Goal: Task Accomplishment & Management: Use online tool/utility

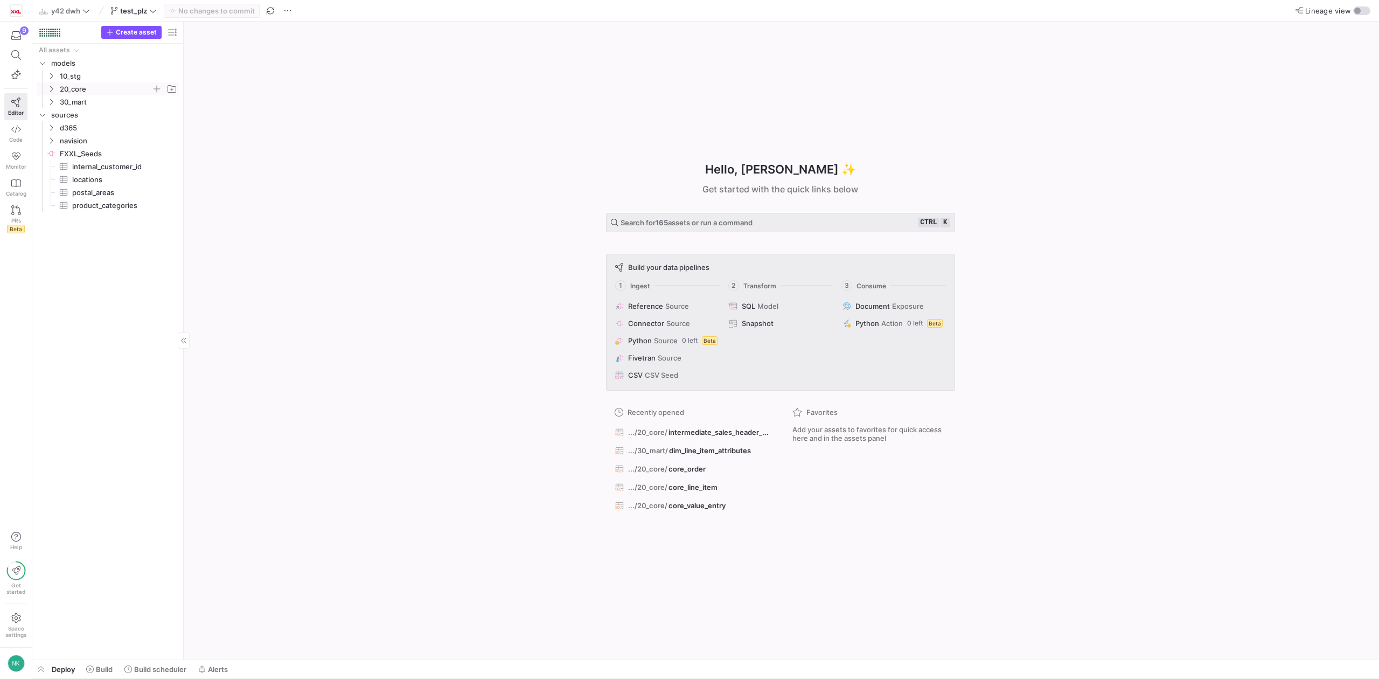
click at [50, 89] on icon "Press SPACE to select this row." at bounding box center [51, 89] width 8 height 6
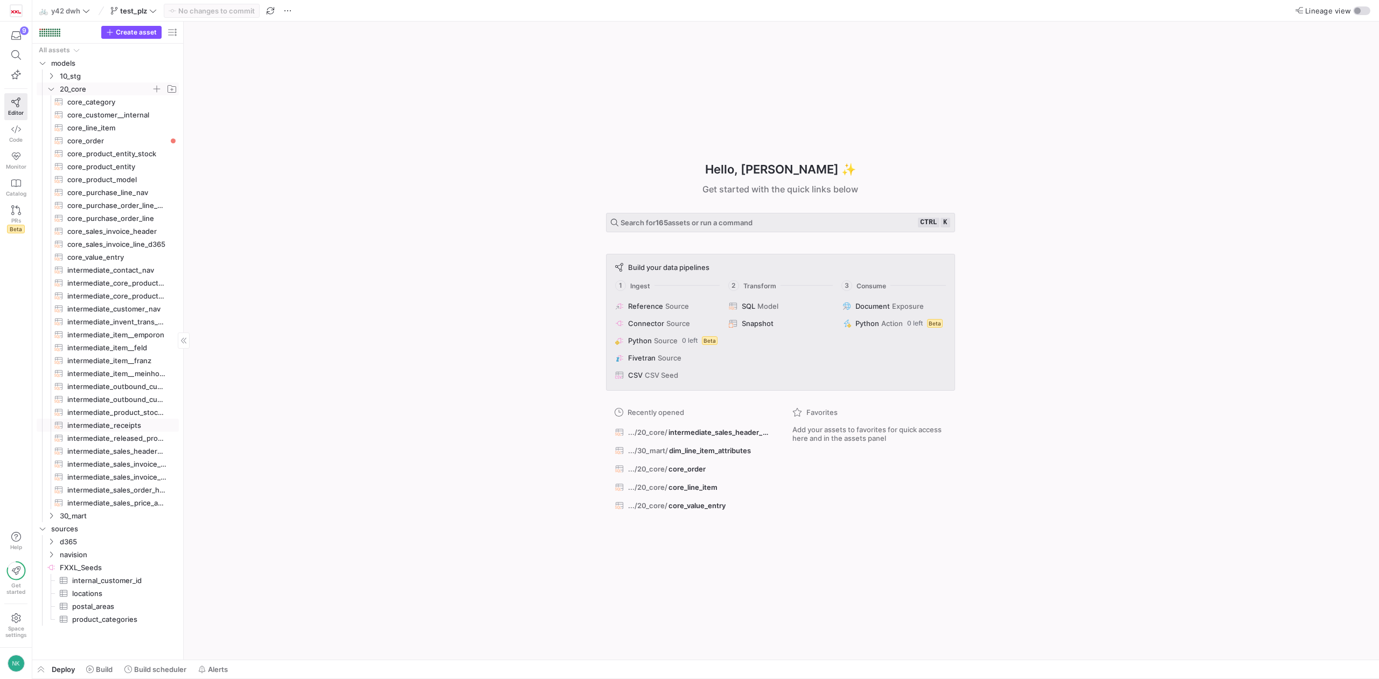
click at [131, 425] on span "intermediate_receipts​​​​​​​​​​" at bounding box center [116, 425] width 99 height 12
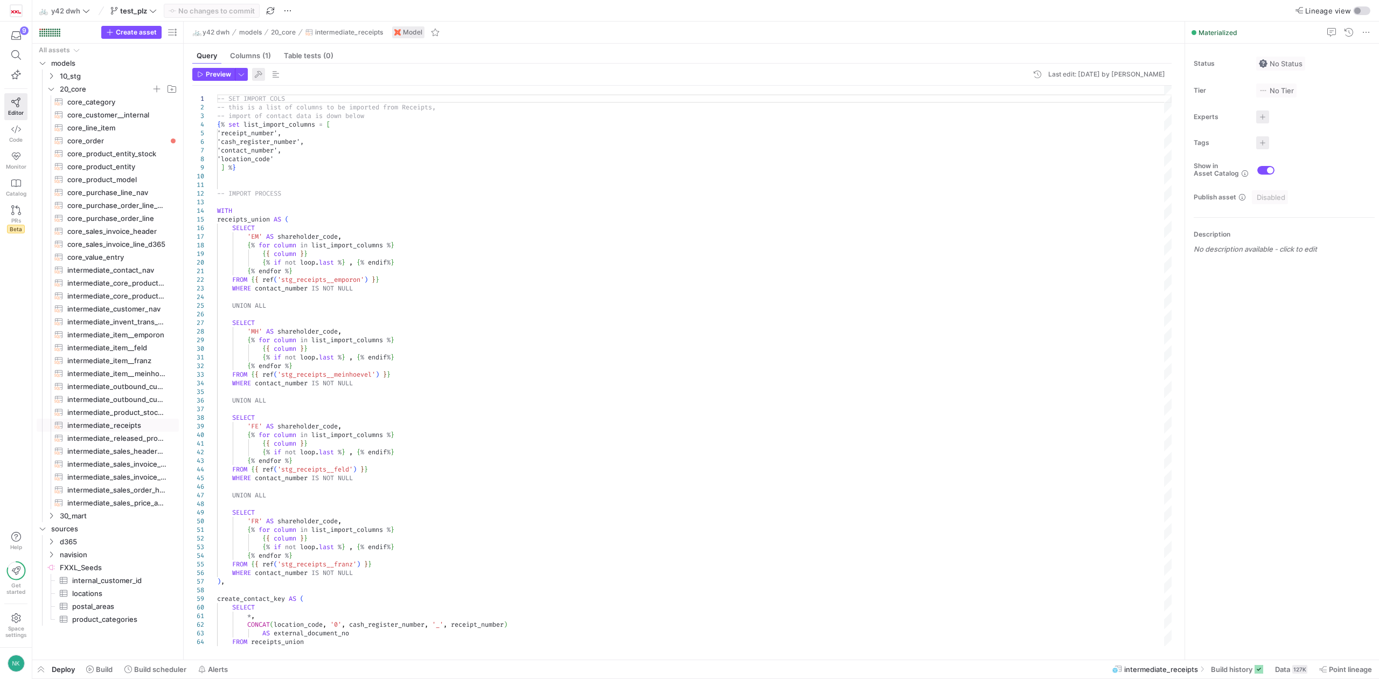
click at [253, 74] on span "button" at bounding box center [258, 74] width 13 height 13
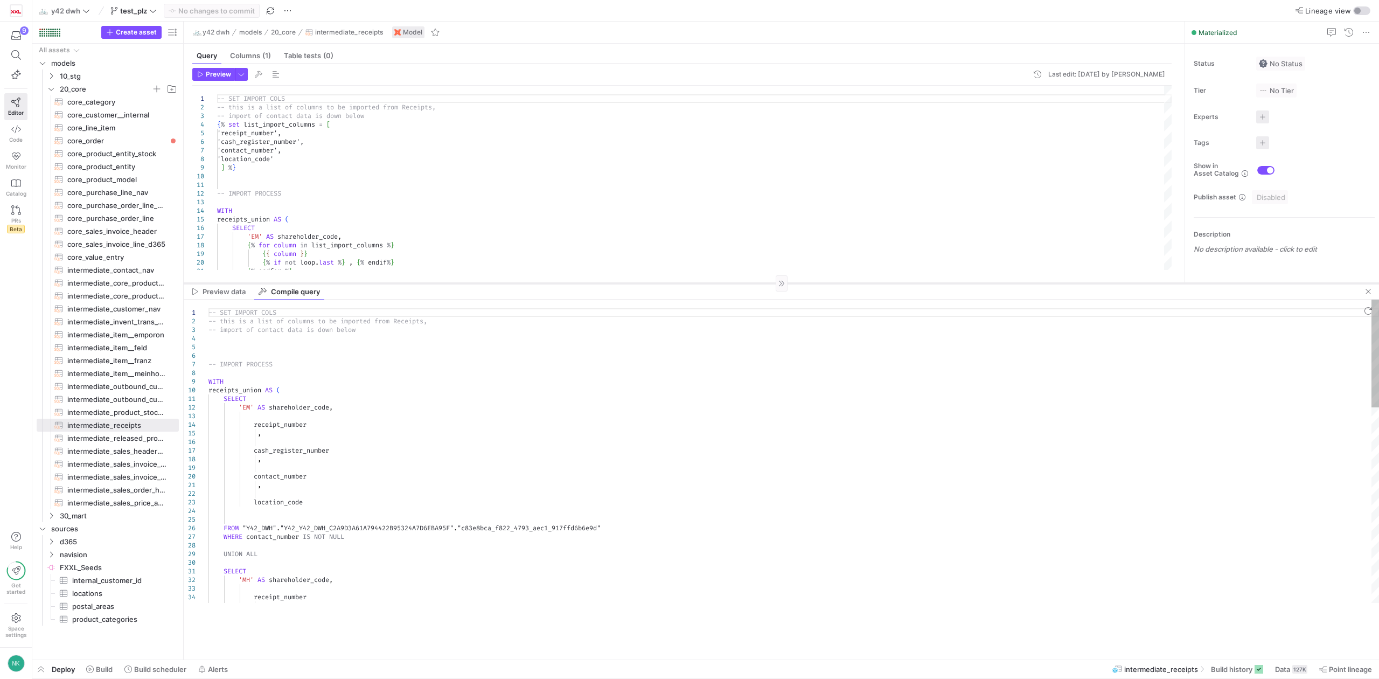
drag, startPoint x: 561, startPoint y: 470, endPoint x: 493, endPoint y: 254, distance: 225.8
click at [493, 283] on div at bounding box center [781, 283] width 1195 height 1
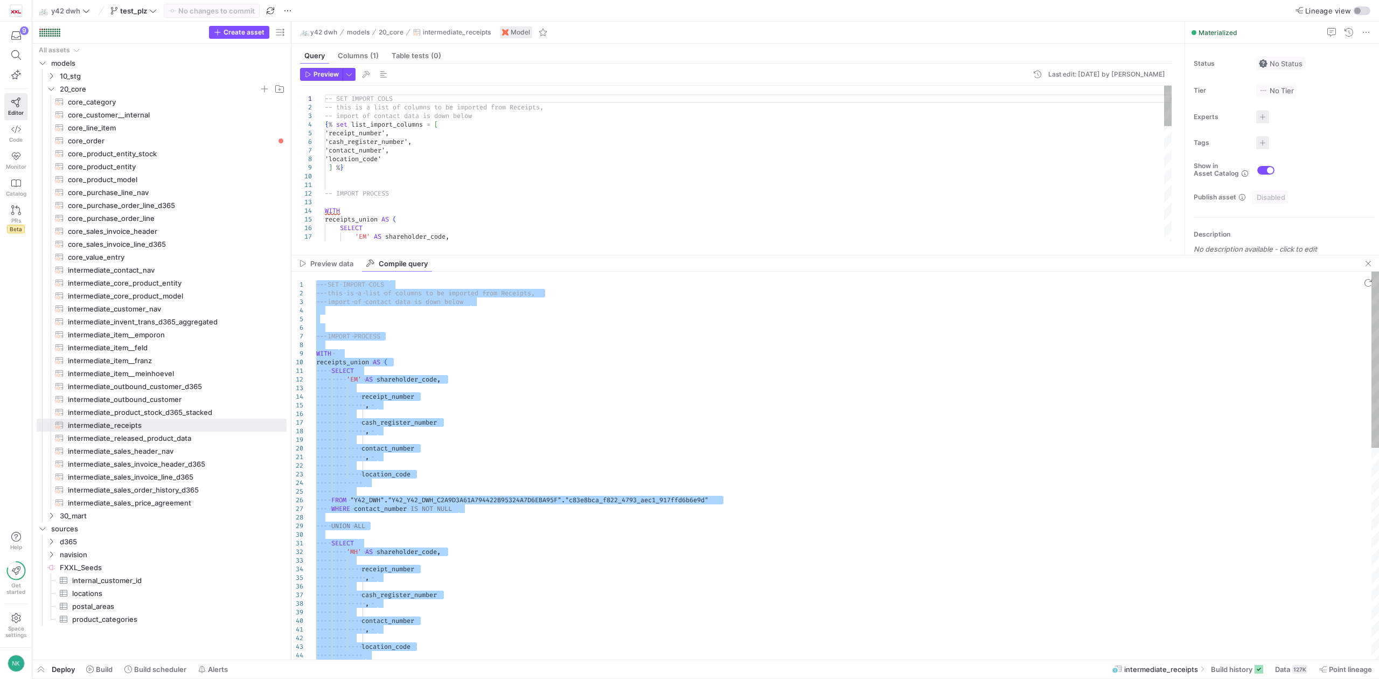
drag, startPoint x: 183, startPoint y: 356, endPoint x: 305, endPoint y: 376, distance: 123.3
click at [305, 376] on as-split "Create asset Drag here to set row groups Drag here to set column labels Group 1…" at bounding box center [705, 341] width 1347 height 638
type textarea "SELECT 'EM' AS shareholder_code, receipt_number , cash_register_number , contac…"
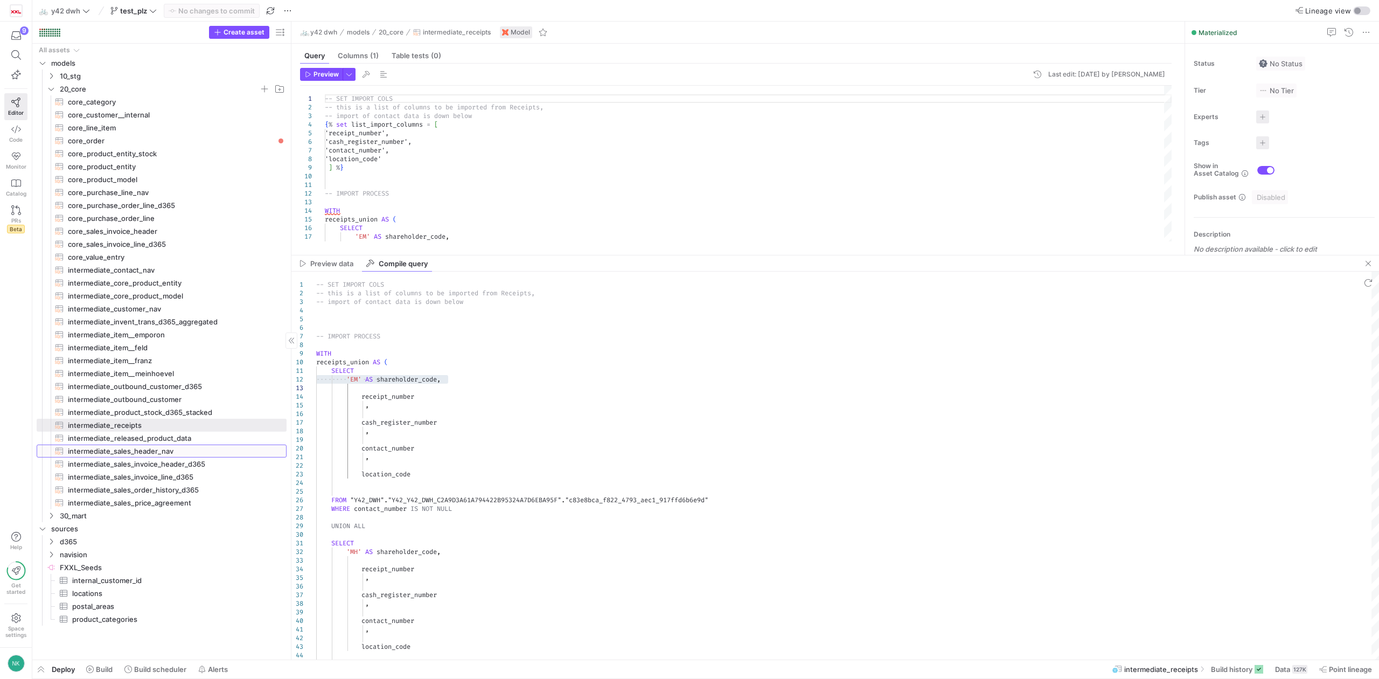
click at [151, 448] on span "intermediate_sales_header_nav​​​​​​​​​​" at bounding box center [171, 451] width 206 height 12
type textarea "{% set import_condition = "WHERE posting_date >= '[DATE]'" %} --WHERE sales_amo…"
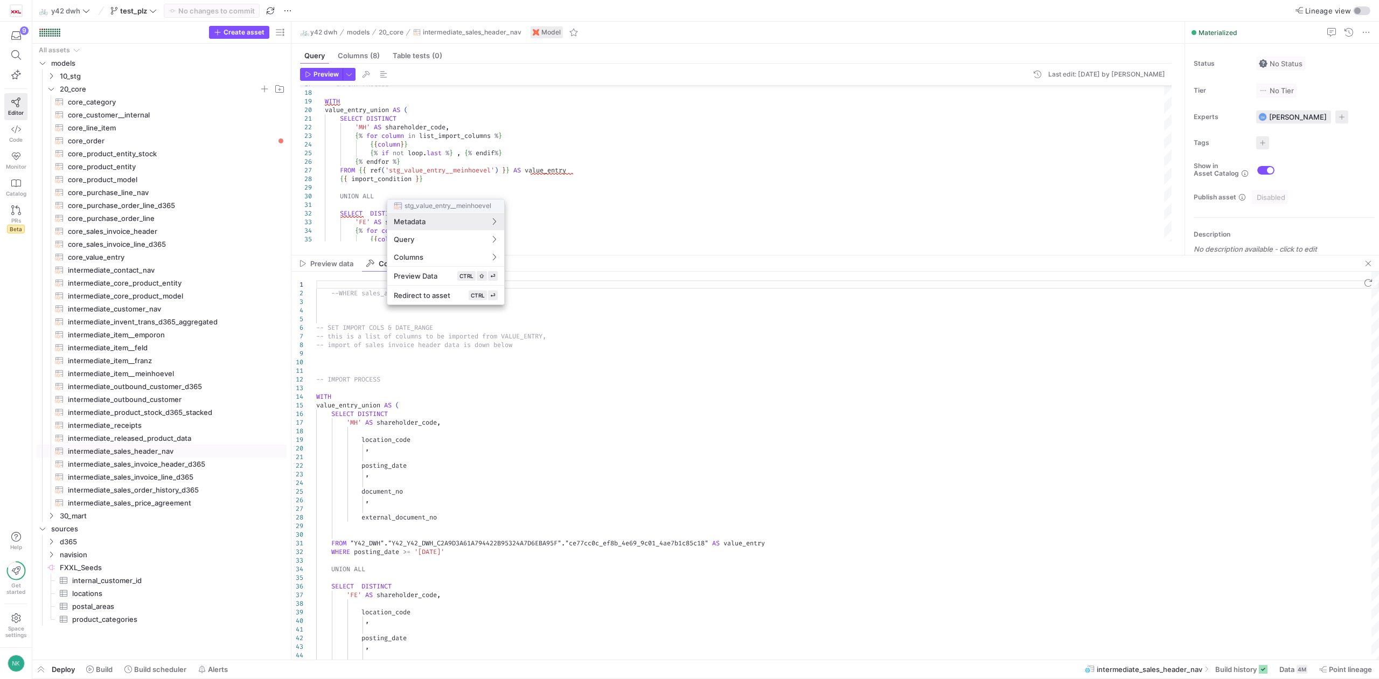
click at [617, 205] on div at bounding box center [689, 339] width 1379 height 679
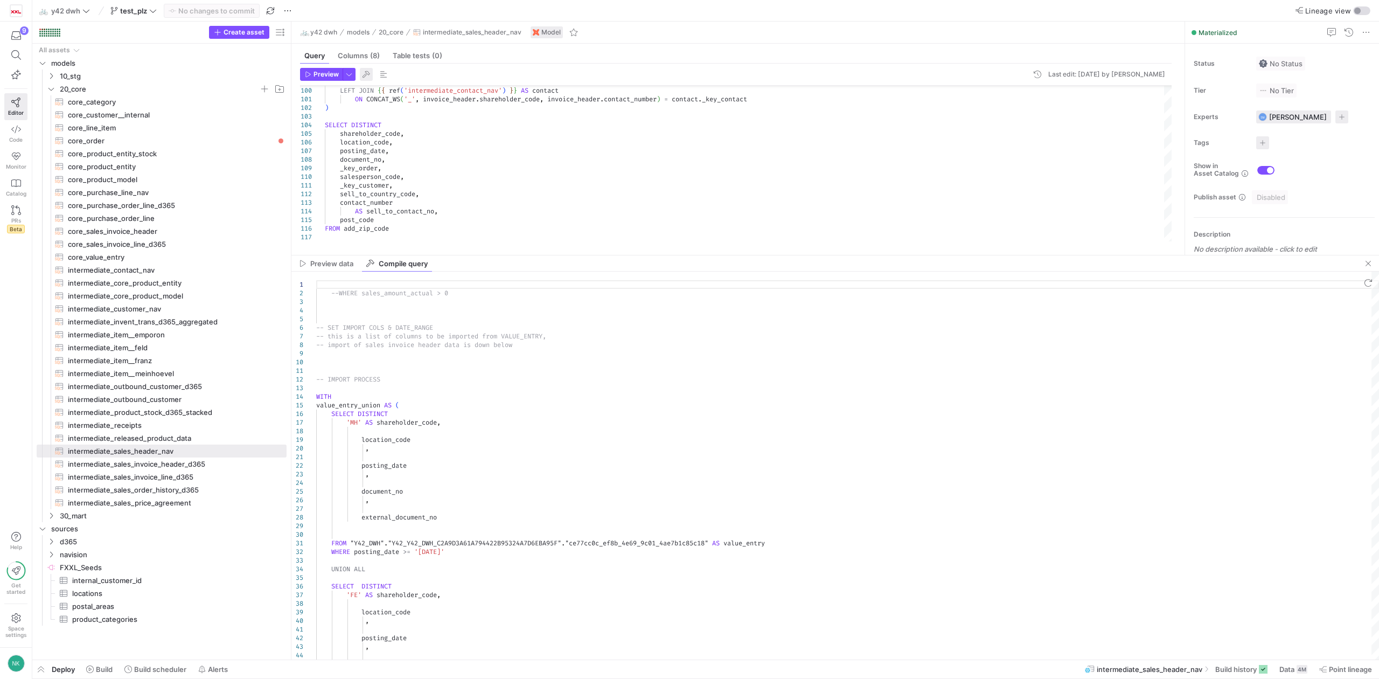
click at [366, 80] on span "button" at bounding box center [366, 74] width 13 height 13
type textarea "--WHERE sales_amount_actual > 0 -- SET IMPORT COLS & DATE_RANGE -- this is a li…"
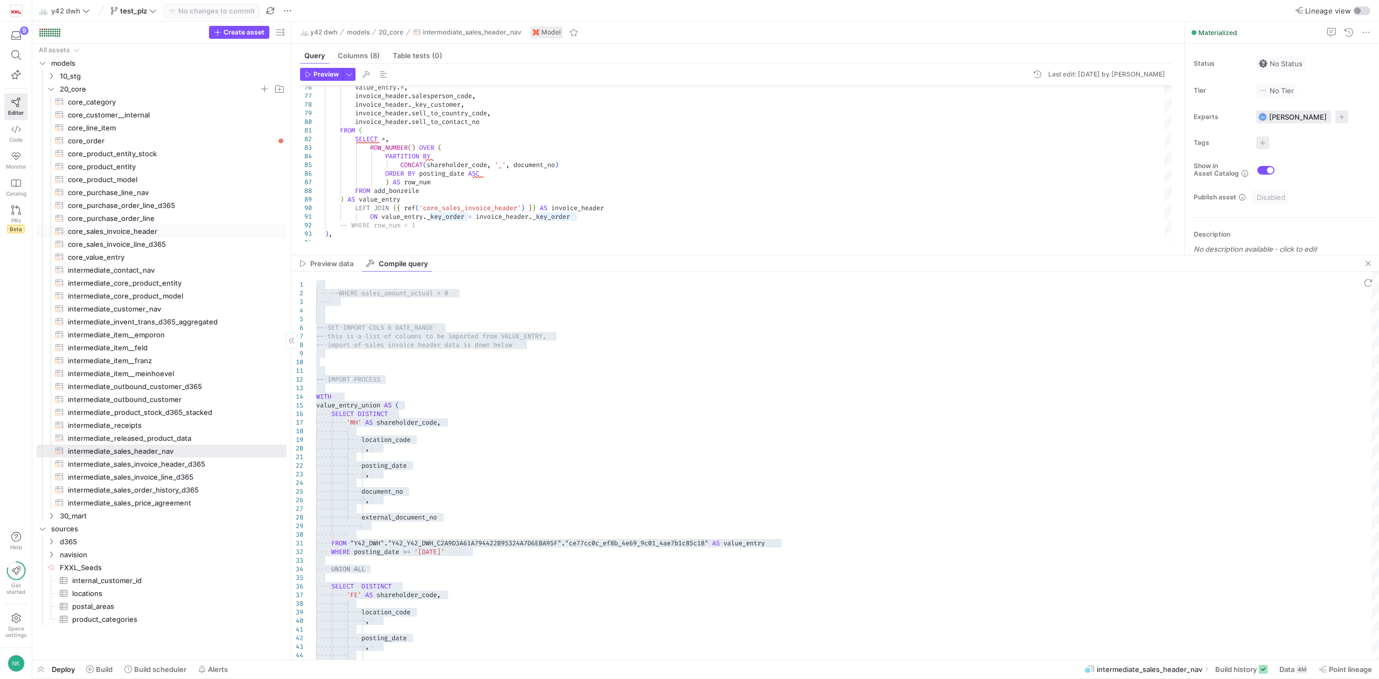
click at [126, 231] on span "core_sales_invoice_header​​​​​​​​​​" at bounding box center [171, 231] width 206 height 12
type textarea "{% set import_condition = "WHERE posting_date >= '[DATE]'" %} -- SET IMPORT COL…"
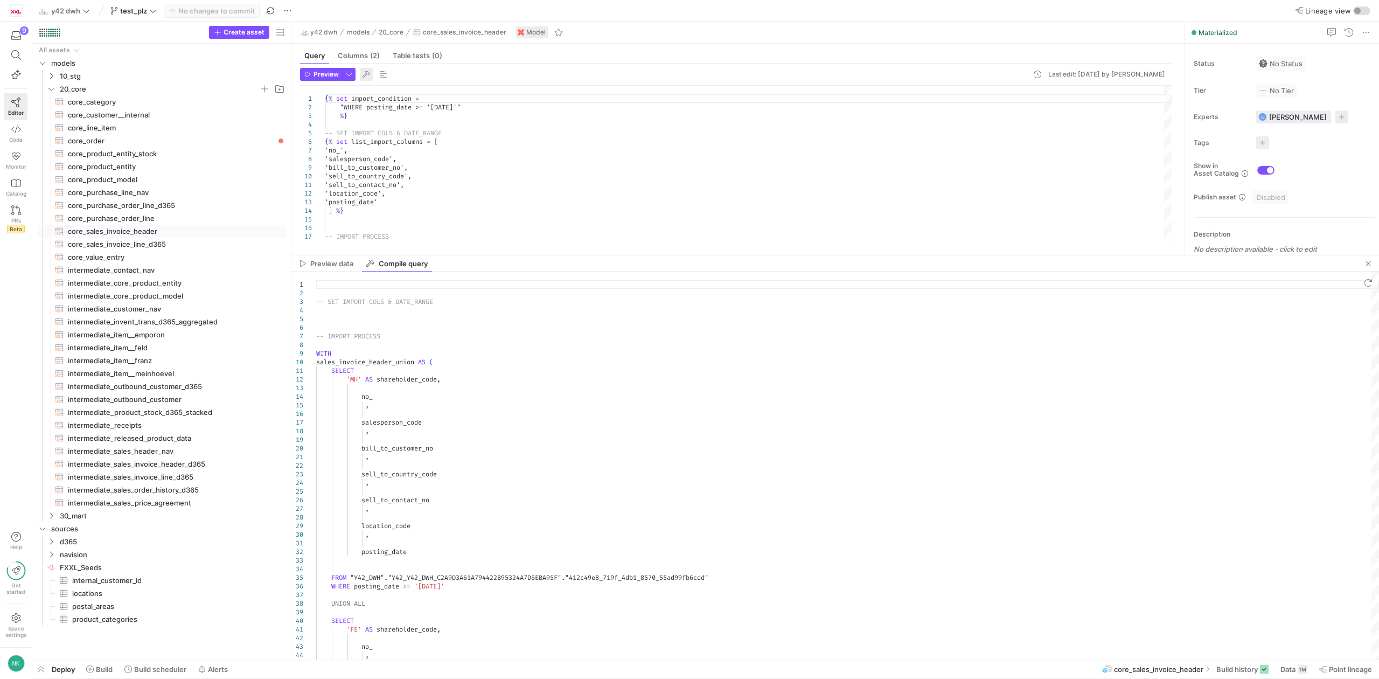
click at [365, 80] on span "button" at bounding box center [366, 74] width 13 height 13
type textarea "-- SET IMPORT COLS & DATE_RANGE -- IMPORT PROCESS WITH sales_invoice_header_uni…"
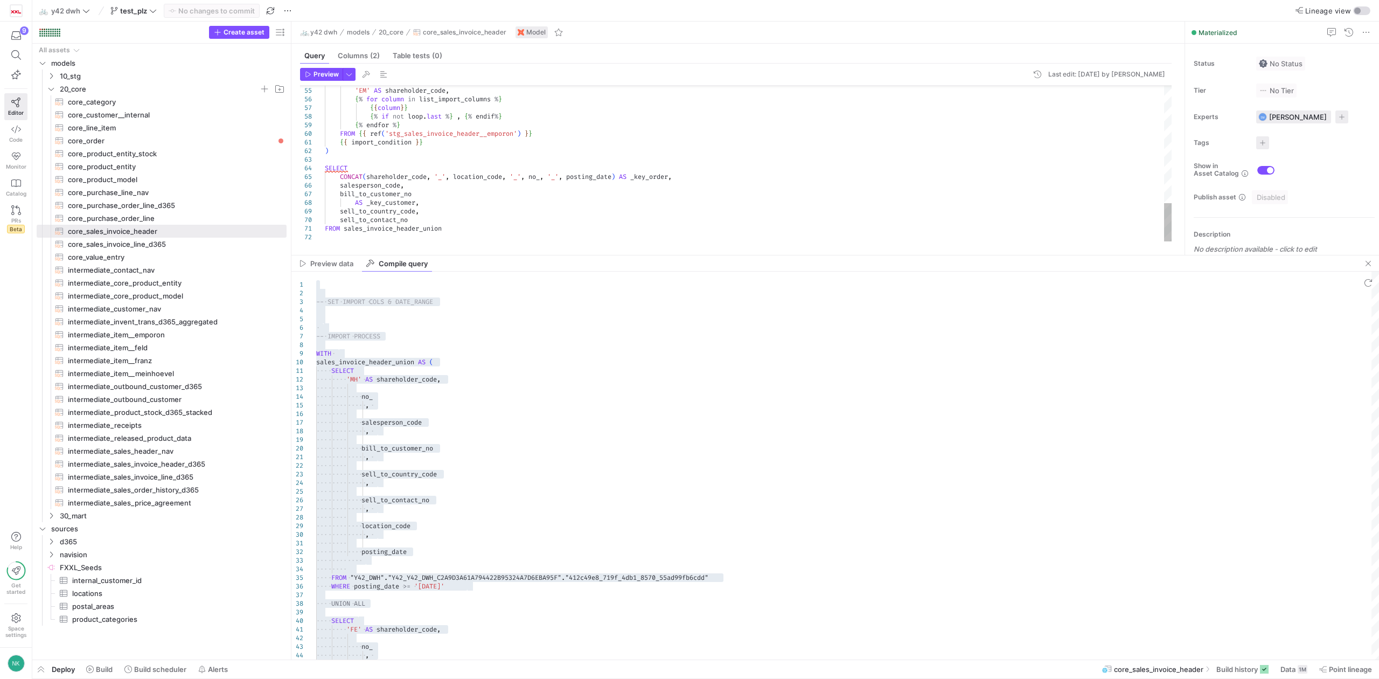
click at [148, 446] on span "intermediate_sales_header_nav​​​​​​​​​​" at bounding box center [171, 451] width 206 height 12
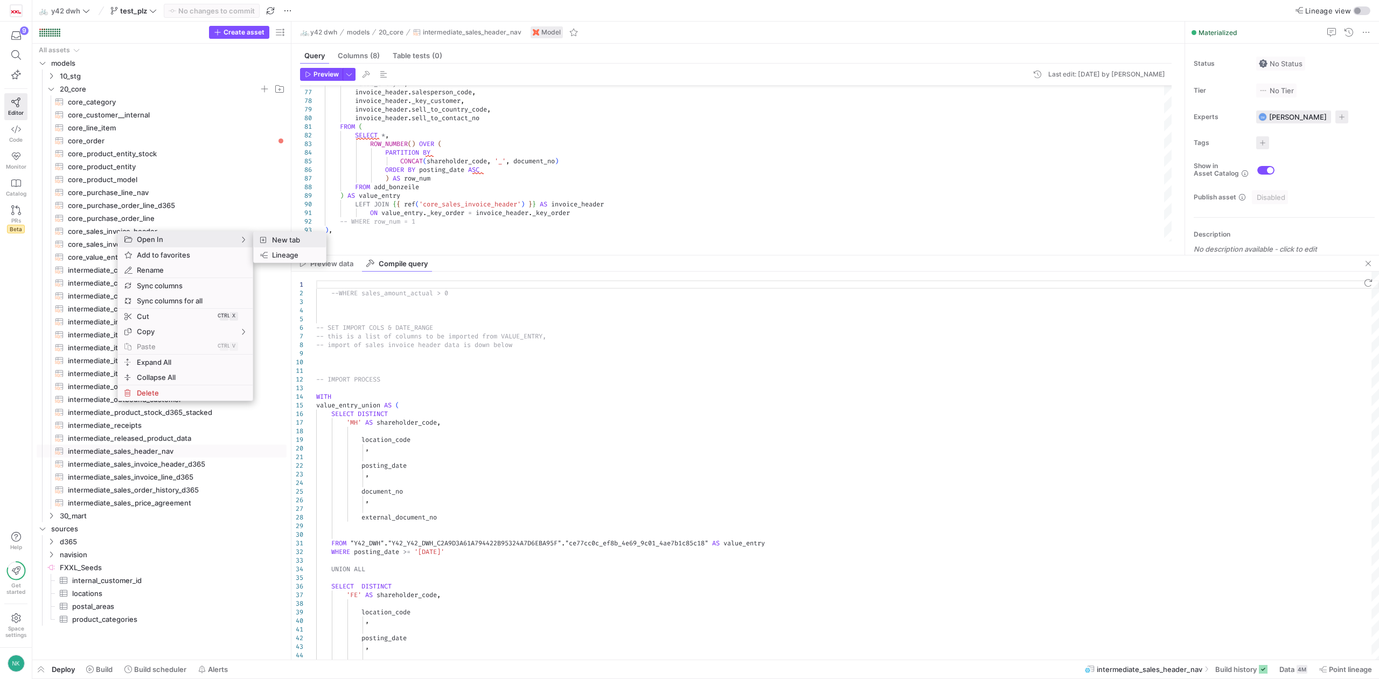
click at [284, 245] on span "New tab" at bounding box center [293, 239] width 50 height 15
type textarea "{% set import_condition = "WHERE posting_date >= '[DATE]'" %} -- SET IMPORT COL…"
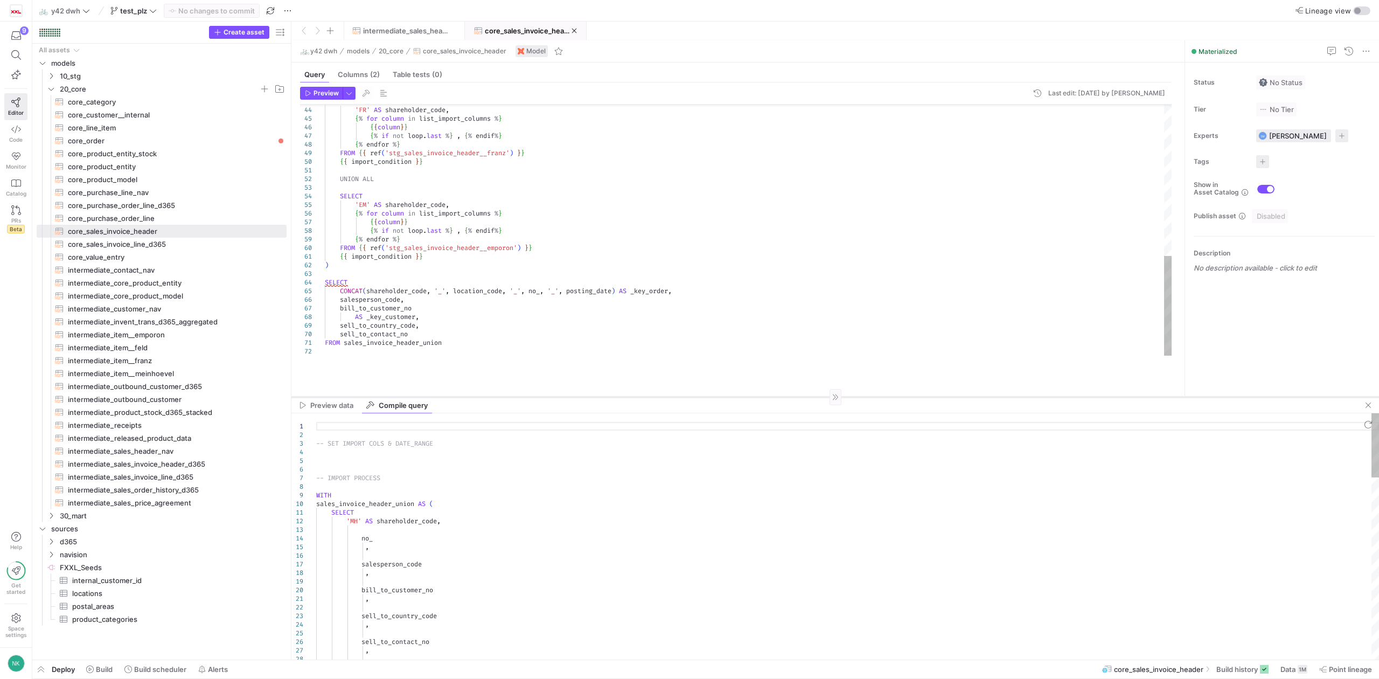
drag, startPoint x: 477, startPoint y: 255, endPoint x: 487, endPoint y: 398, distance: 143.1
click at [487, 397] on div at bounding box center [835, 397] width 1088 height 1
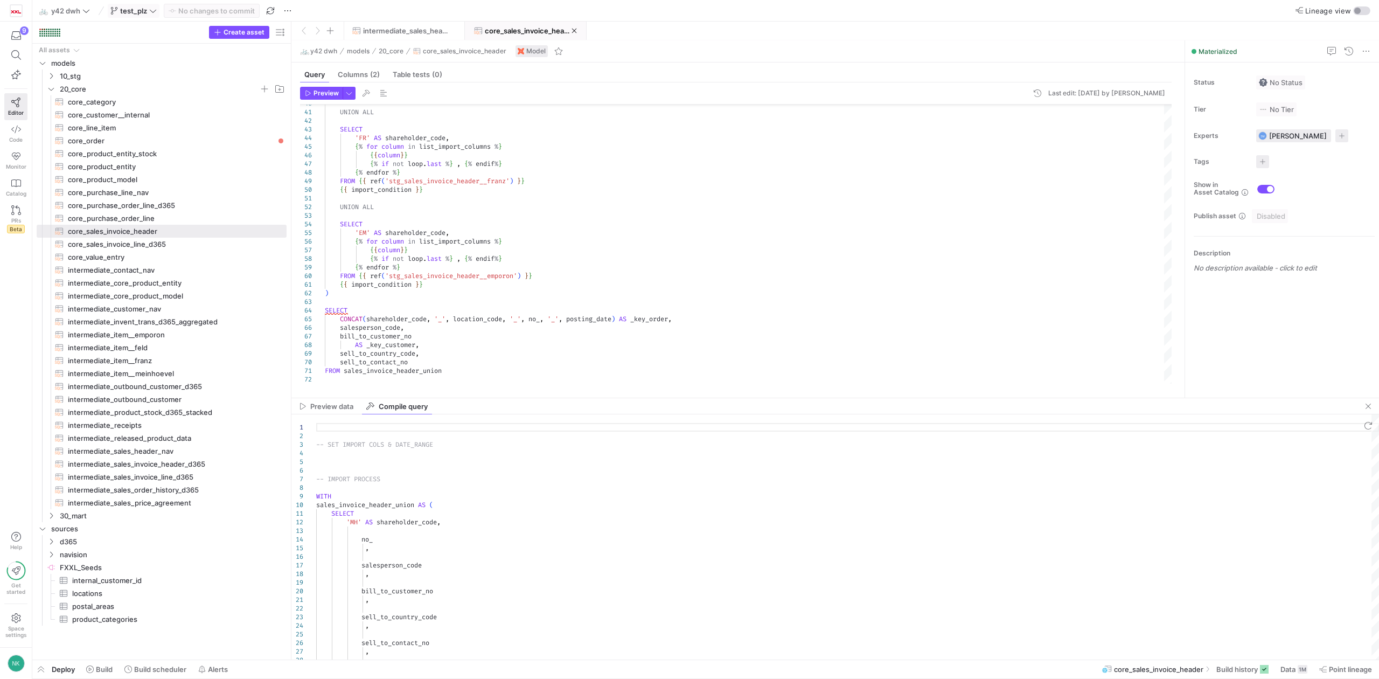
click at [152, 11] on icon at bounding box center [153, 11] width 8 height 8
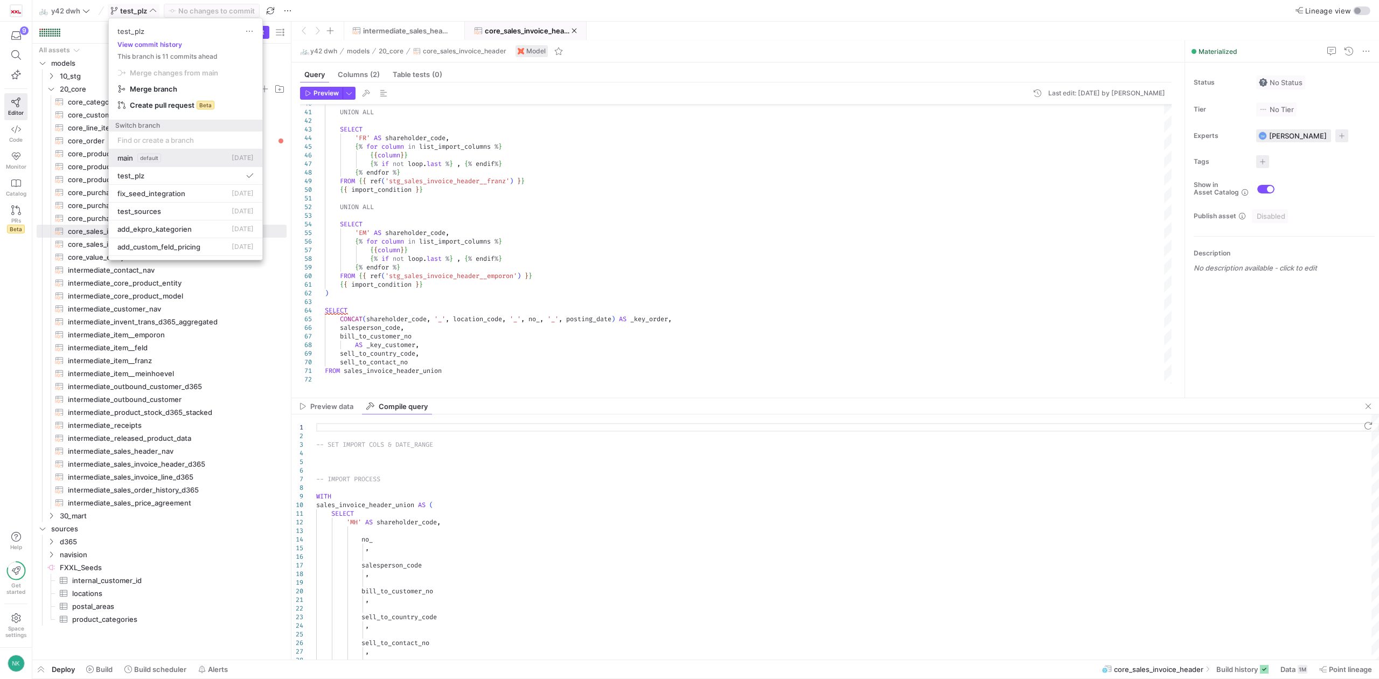
click at [141, 162] on span "default" at bounding box center [149, 158] width 24 height 9
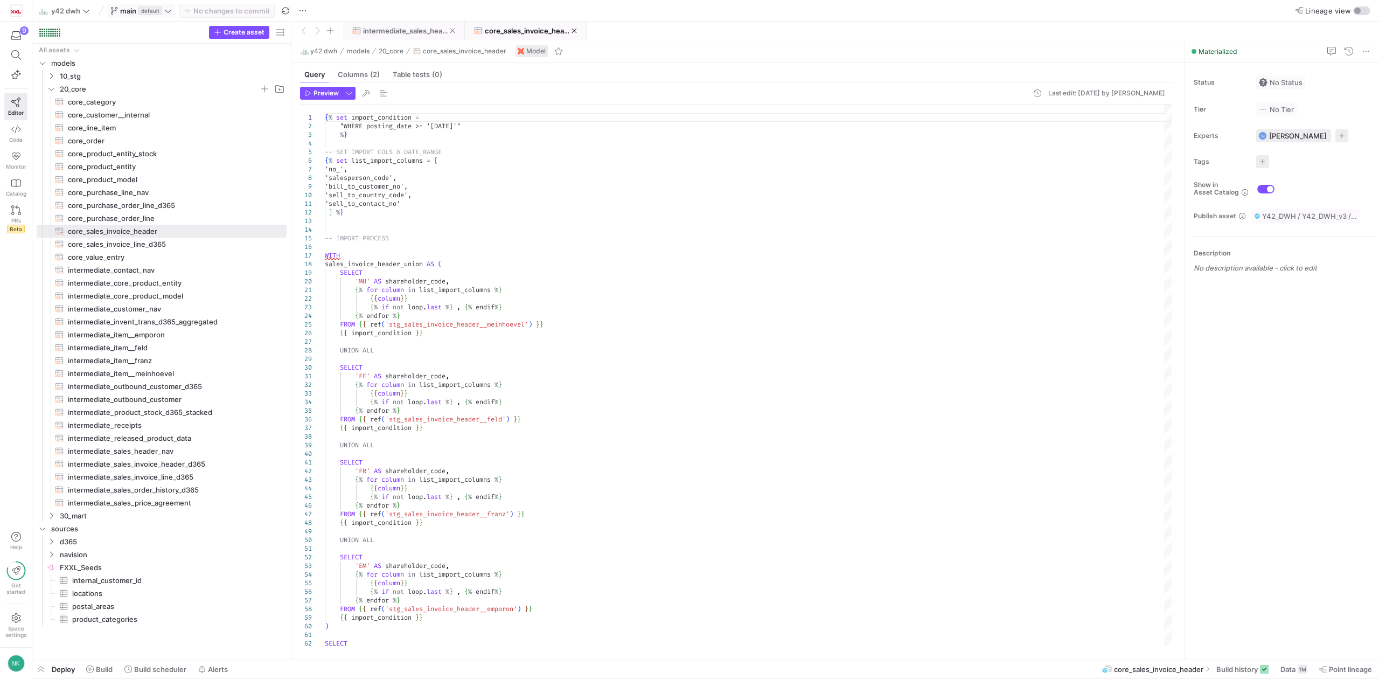
click at [415, 30] on span "intermediate_sales_header_nav" at bounding box center [406, 30] width 87 height 9
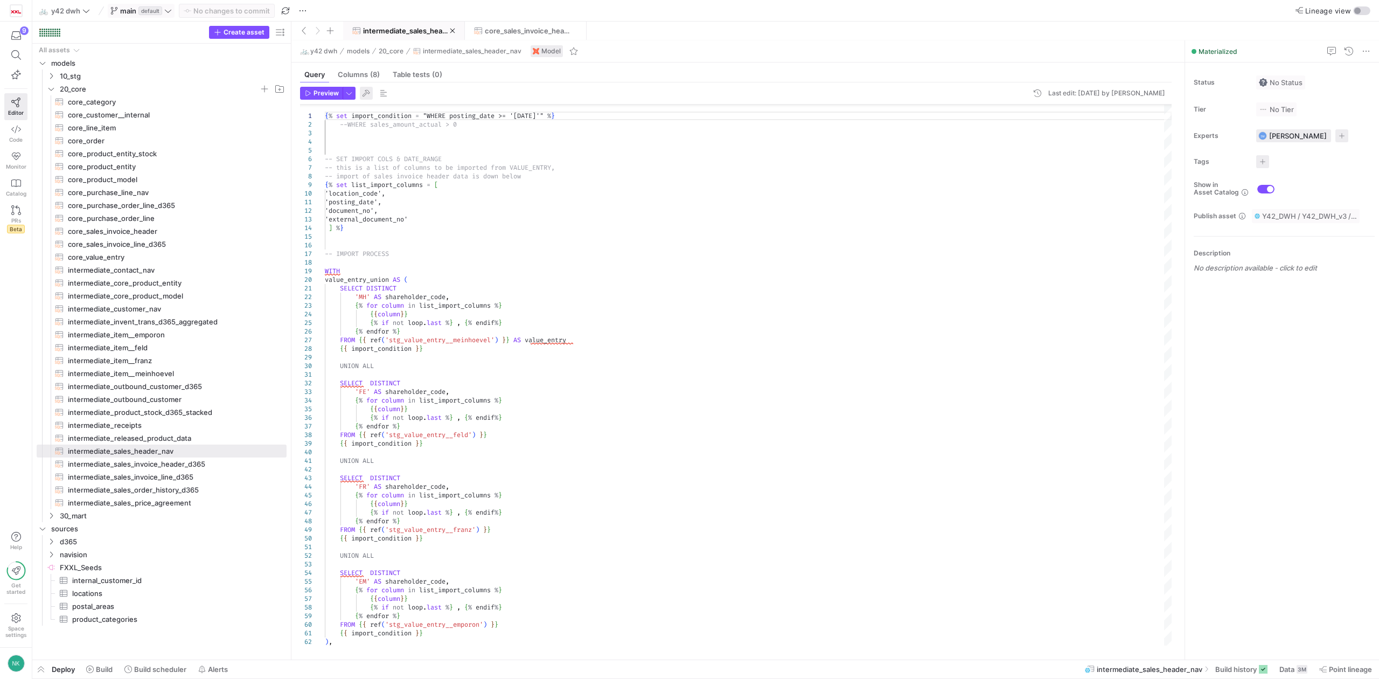
click at [371, 93] on span "button" at bounding box center [366, 93] width 13 height 13
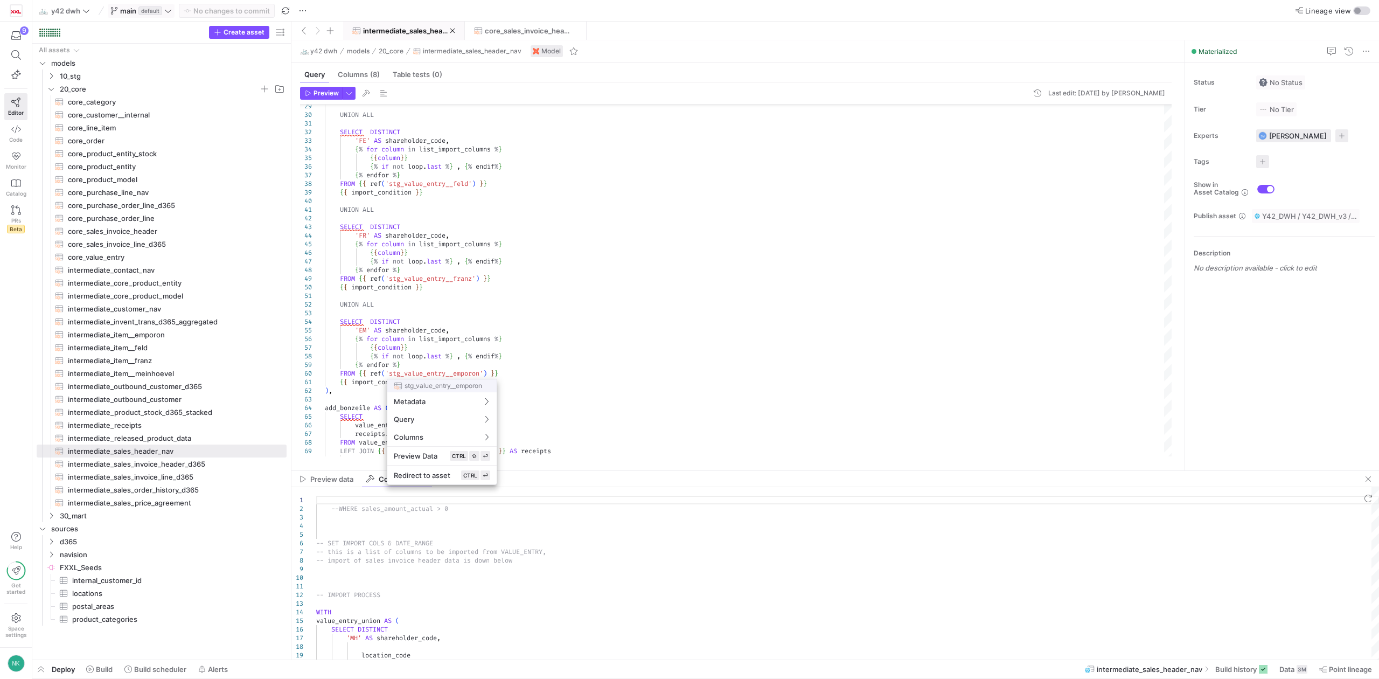
click at [554, 371] on div at bounding box center [689, 339] width 1379 height 679
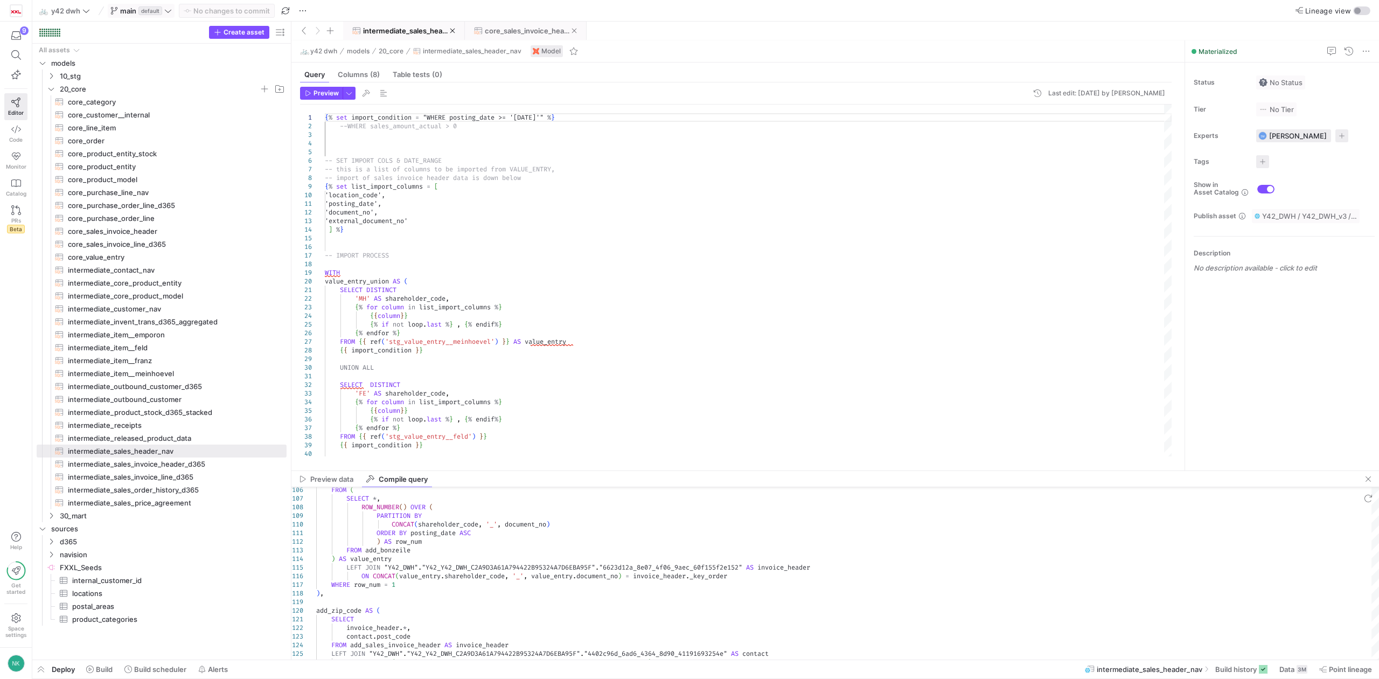
click at [500, 32] on span "core_sales_invoice_header" at bounding box center [528, 30] width 87 height 9
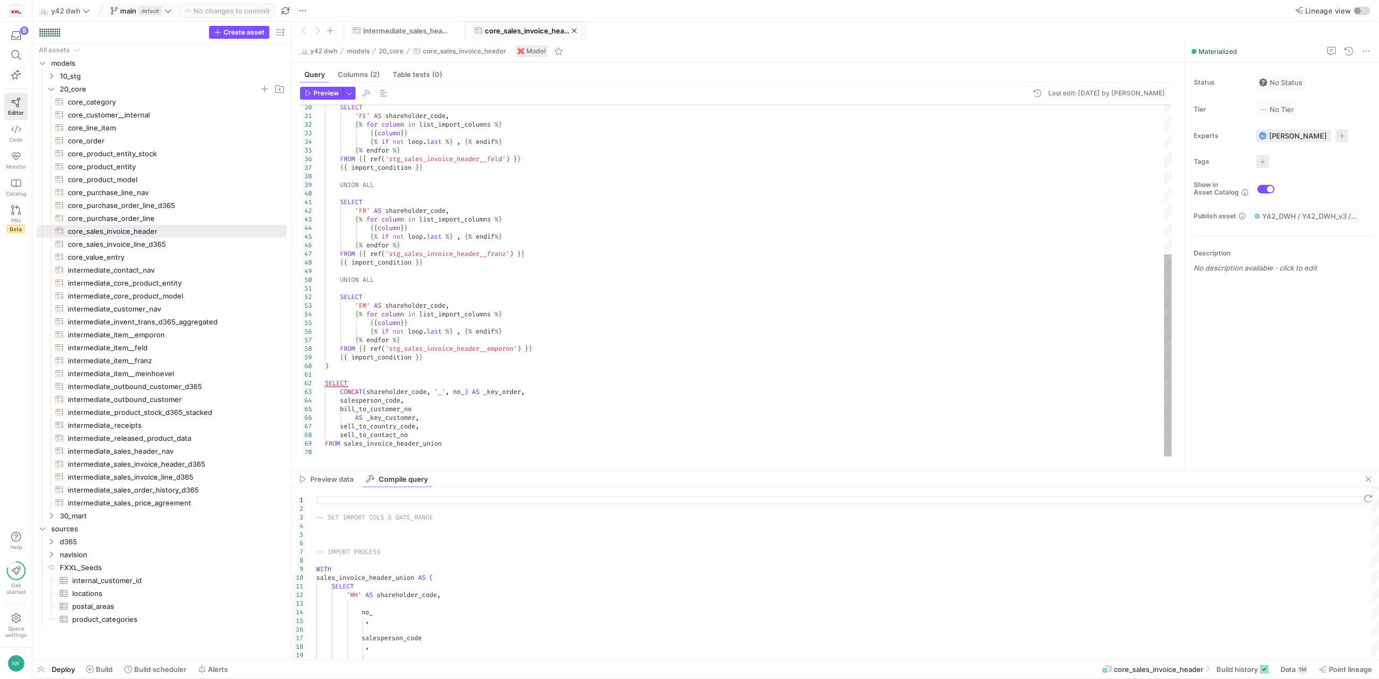
type textarea "SELECT 'EM' AS shareholder_code, {% for column in list_import_columns %} {{colu…"
click at [459, 337] on div "SELECT 'FE' AS shareholder_code , { % for column in list_import_columns % } { {…" at bounding box center [748, 150] width 847 height 612
click at [366, 89] on span "button" at bounding box center [366, 93] width 13 height 13
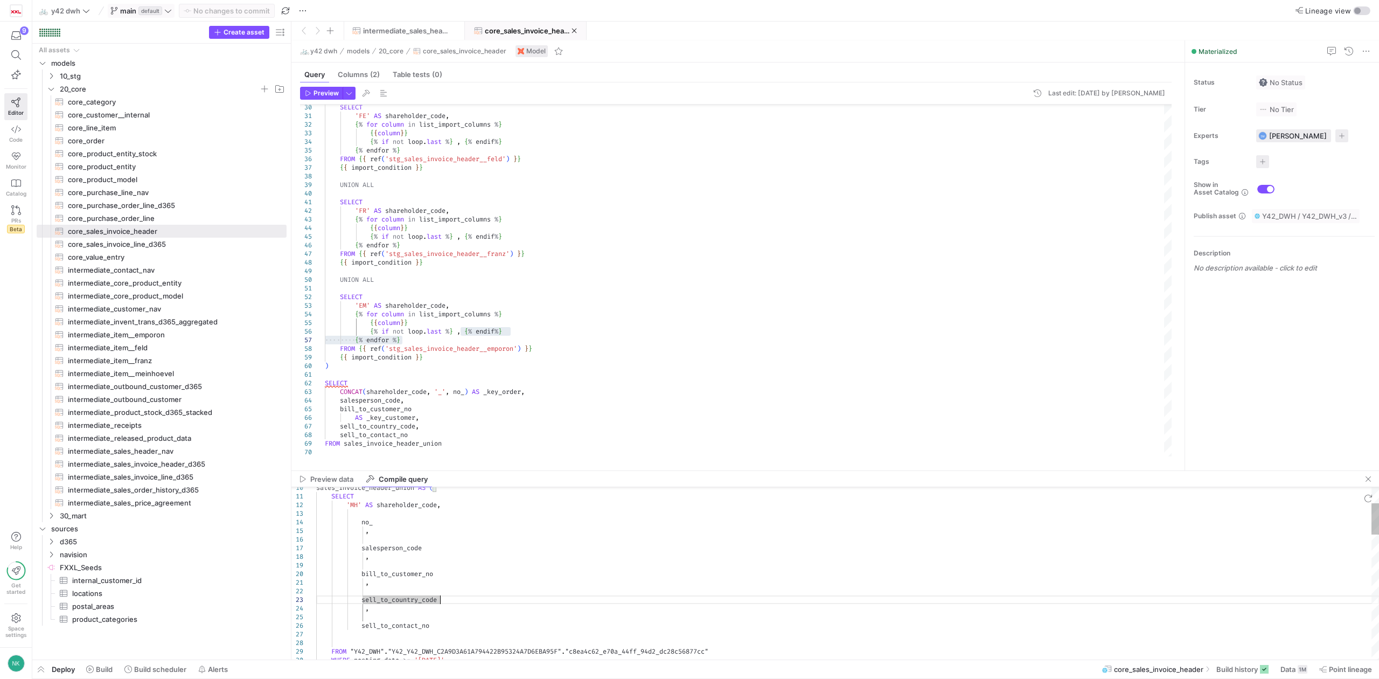
type textarea "-- SET IMPORT COLS & DATE_RANGE -- IMPORT PROCESS WITH sales_invoice_header_uni…"
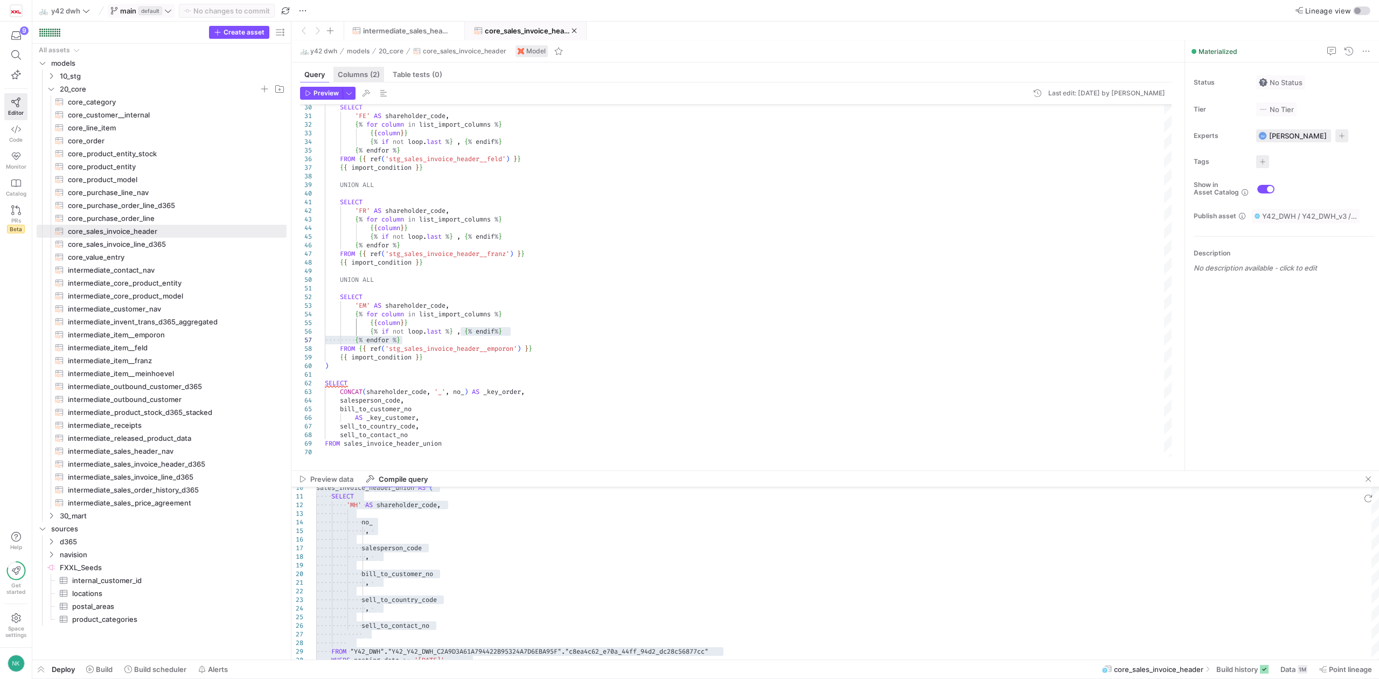
click at [368, 70] on div "Columns (2)" at bounding box center [358, 75] width 51 height 16
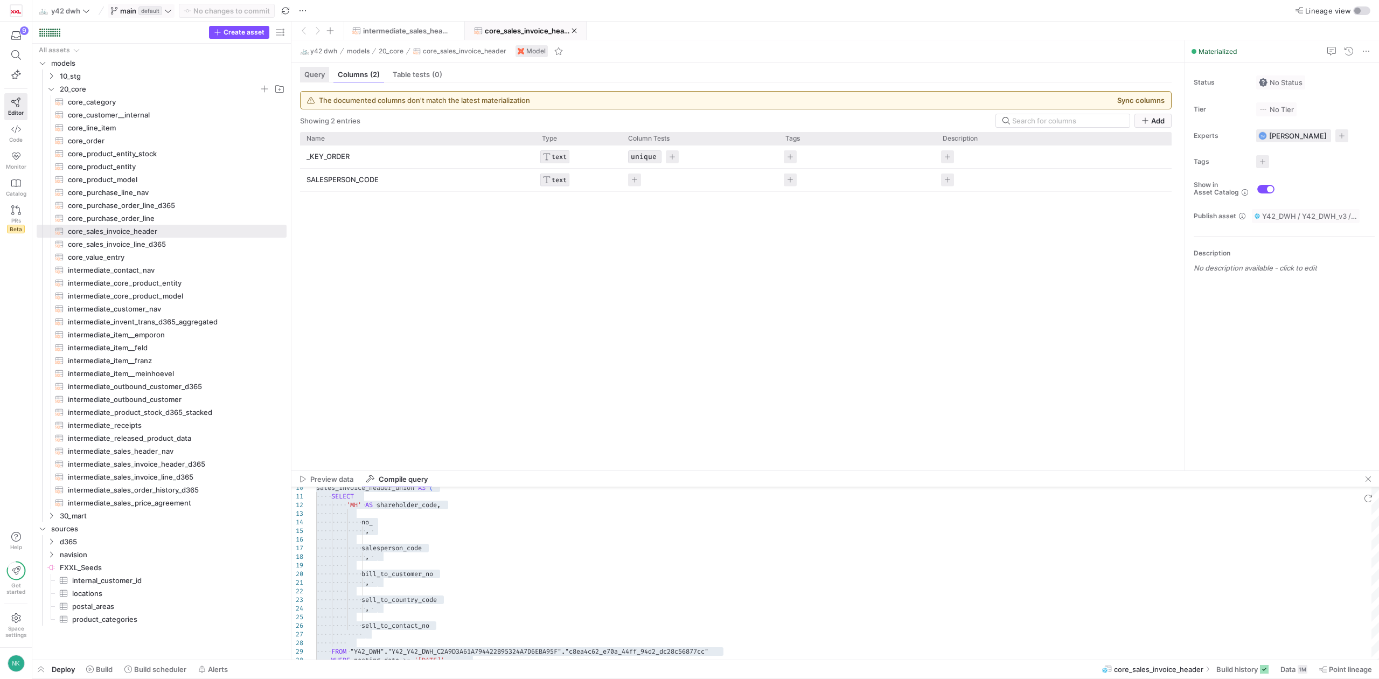
click at [317, 73] on span "Query" at bounding box center [314, 74] width 20 height 7
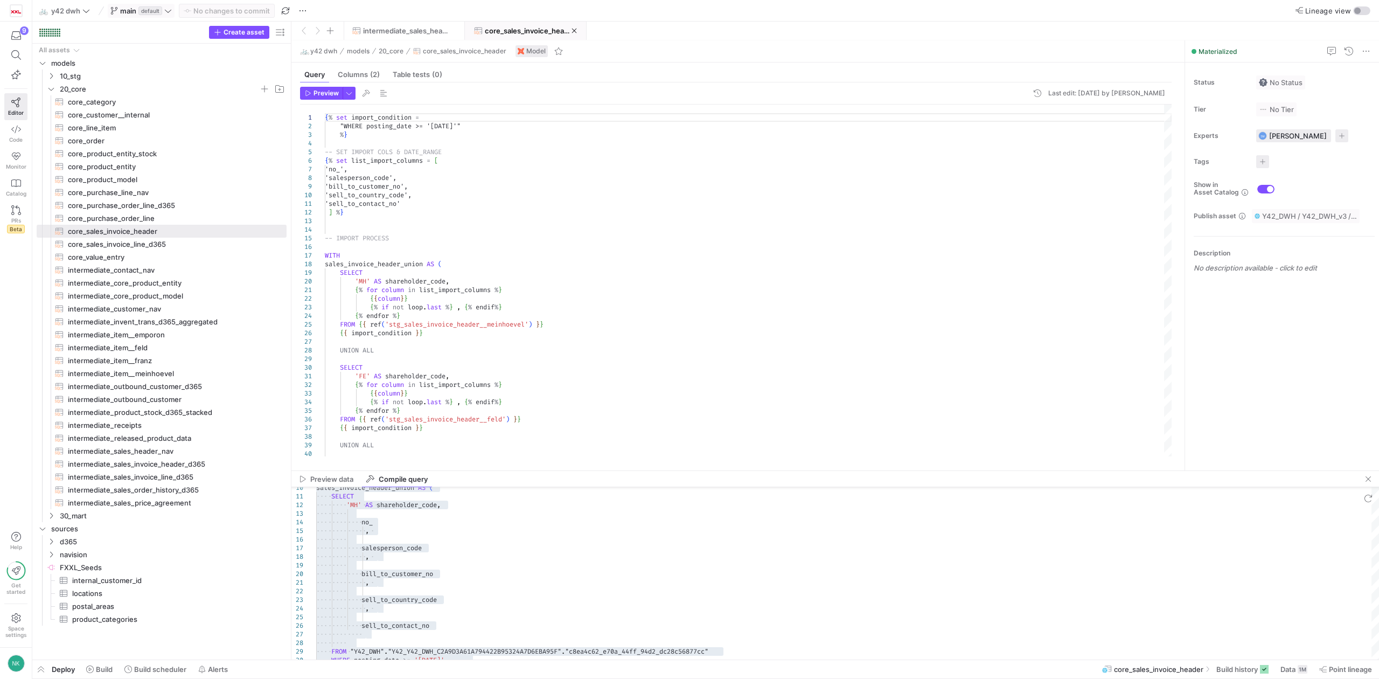
click at [168, 9] on icon at bounding box center [168, 11] width 8 height 8
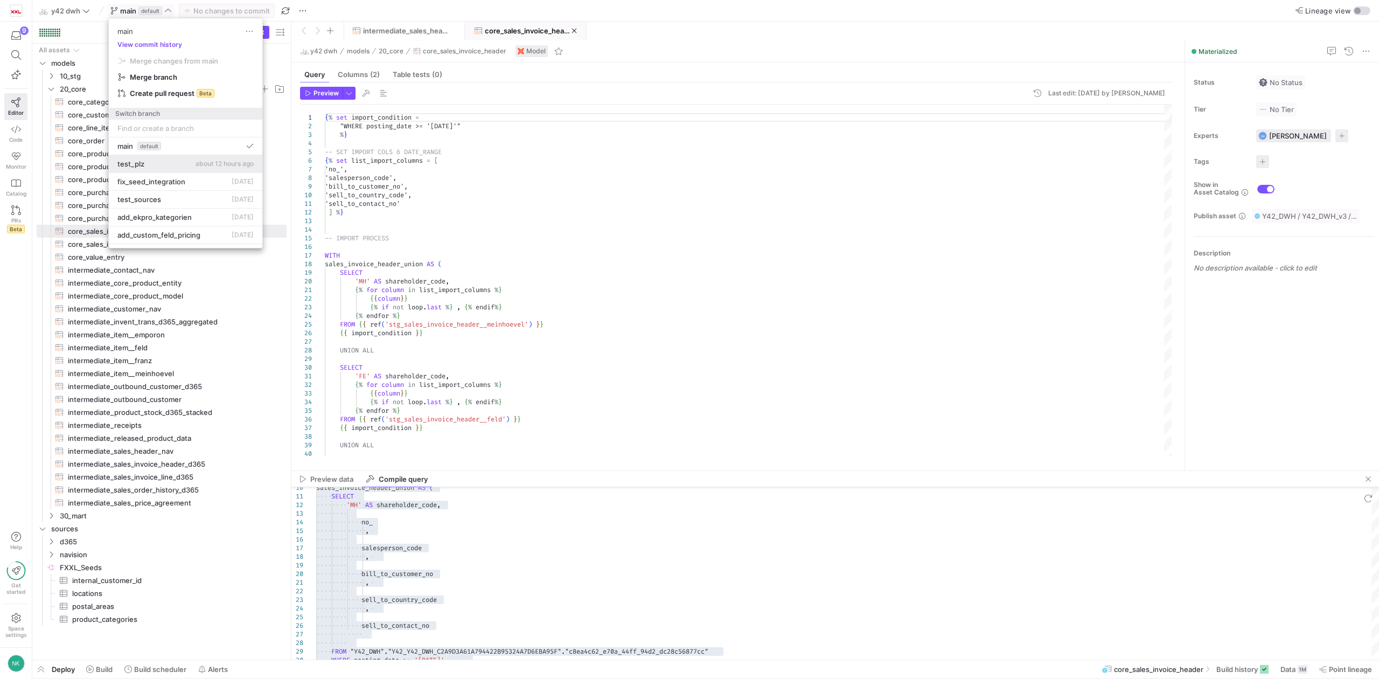
click at [136, 161] on button "test_plz about 12 hours ago" at bounding box center [186, 164] width 154 height 18
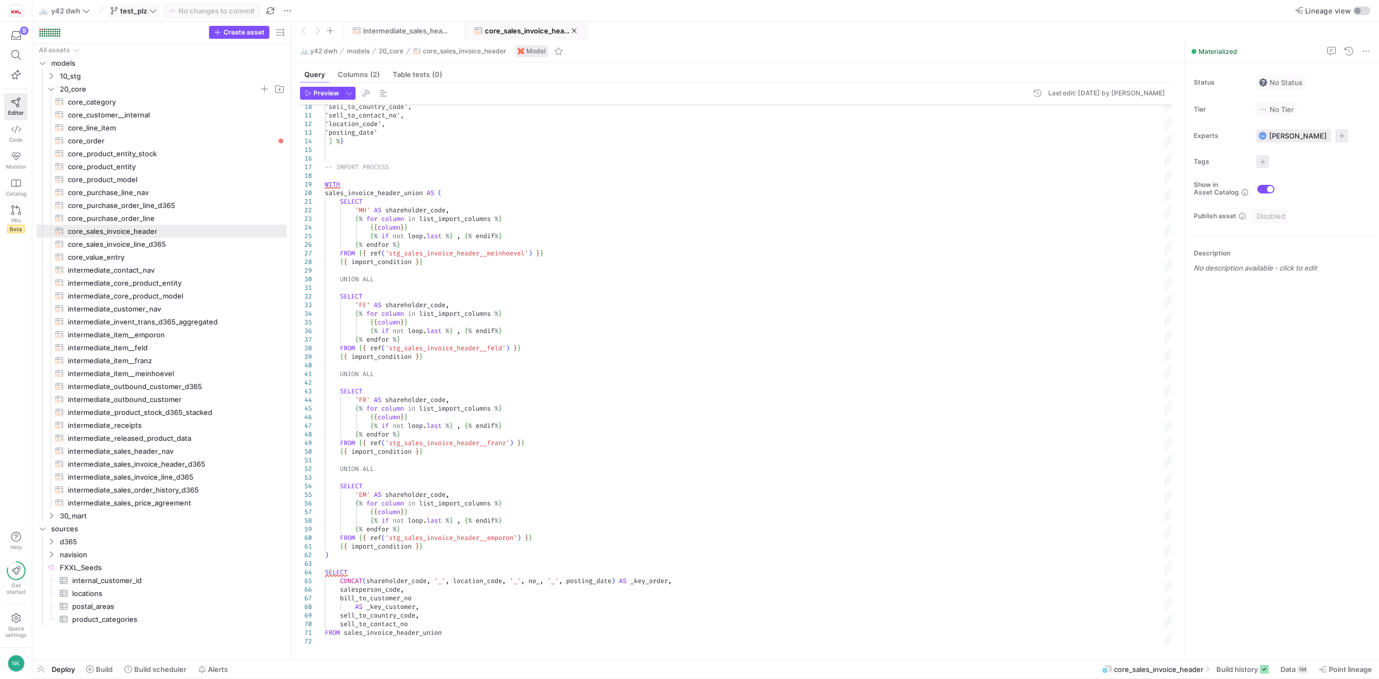
click at [149, 7] on span "test_plz" at bounding box center [133, 10] width 46 height 9
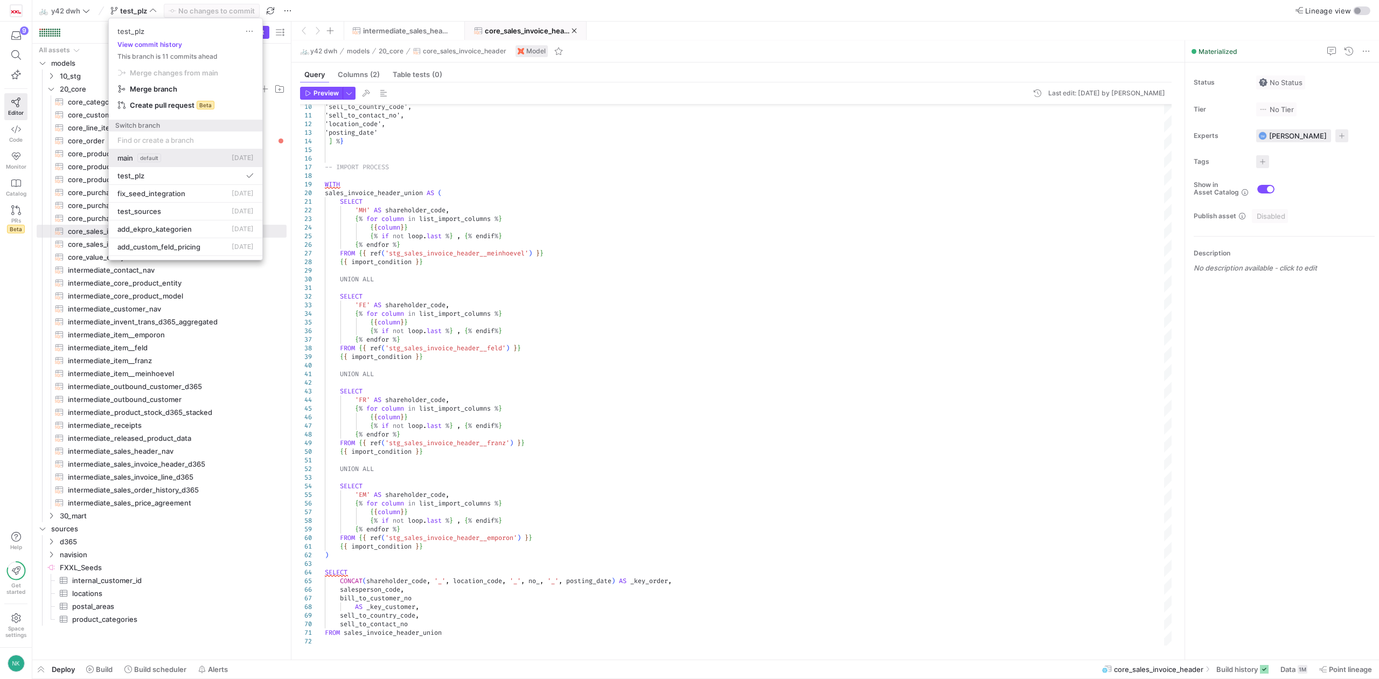
click at [133, 159] on span "main" at bounding box center [125, 158] width 16 height 9
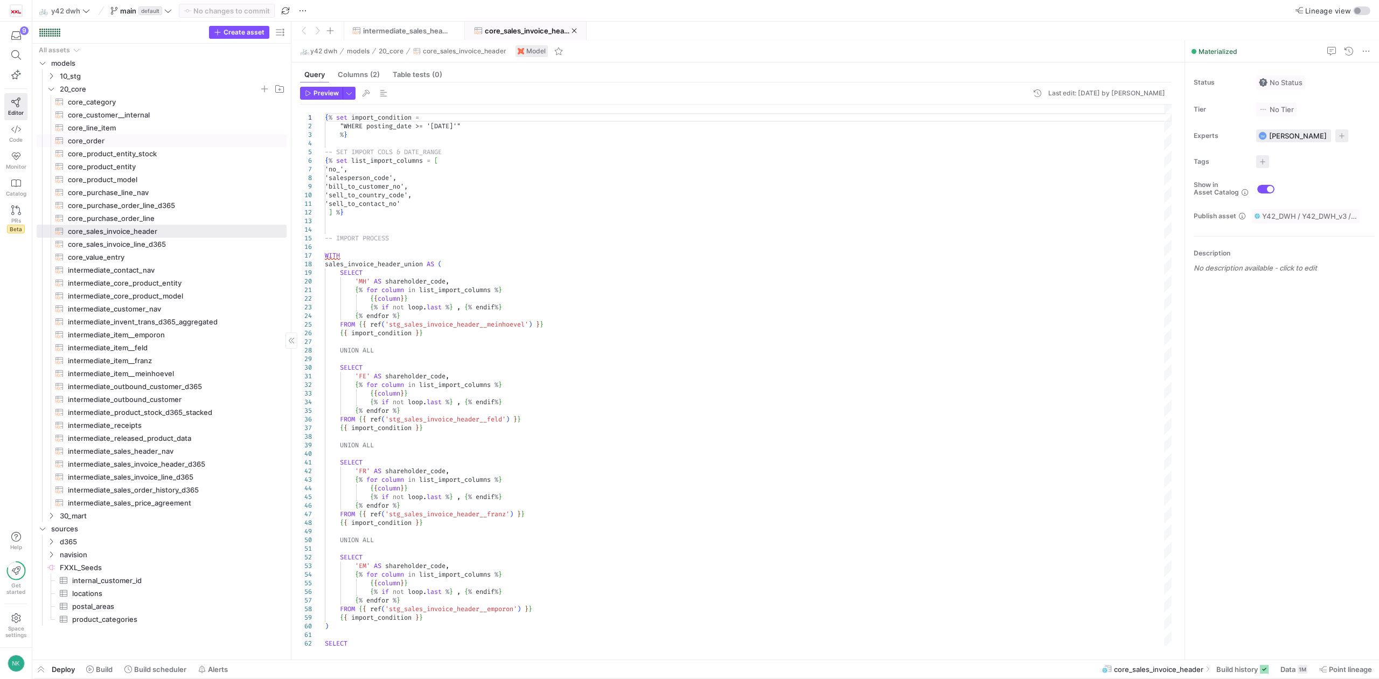
click at [96, 141] on span "core_order​​​​​​​​​​" at bounding box center [171, 141] width 206 height 12
type textarea "{% set import_condition = "WHERE posting_date >= '[DATE]'"%} --WHERE sales_amou…"
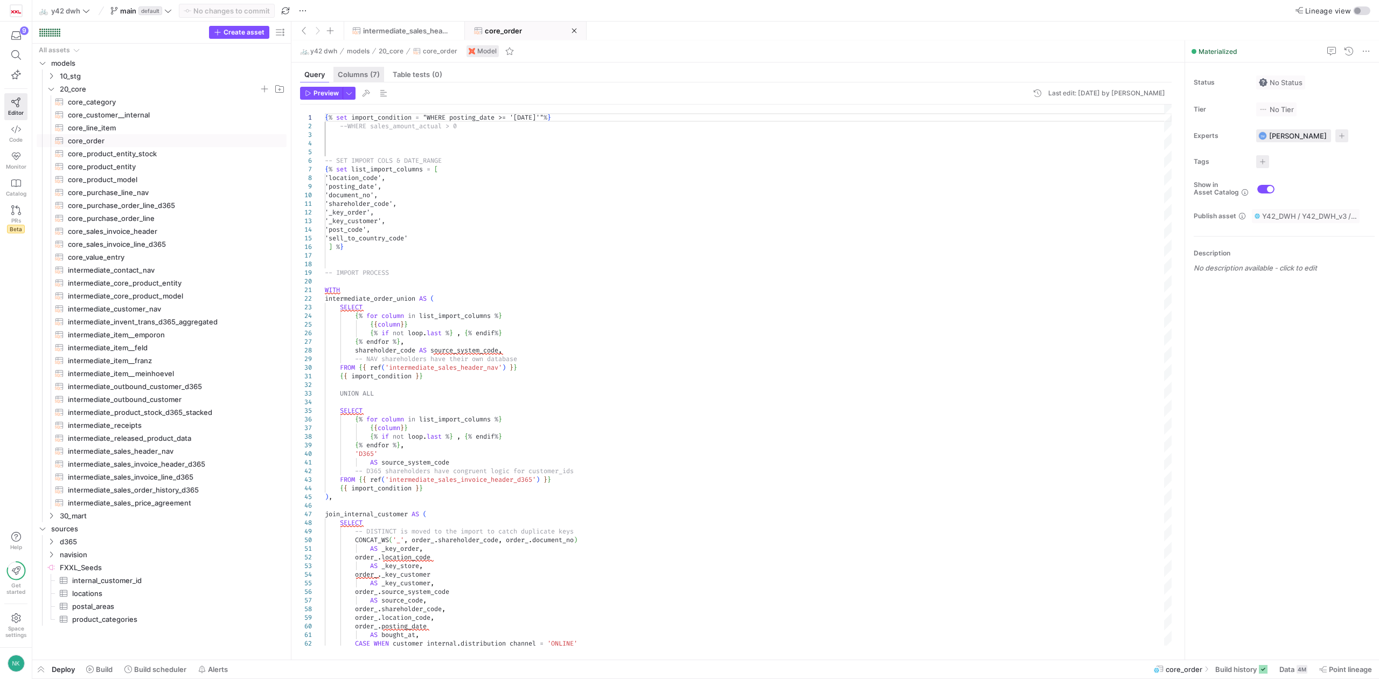
click at [372, 80] on div "Columns (7)" at bounding box center [358, 75] width 51 height 16
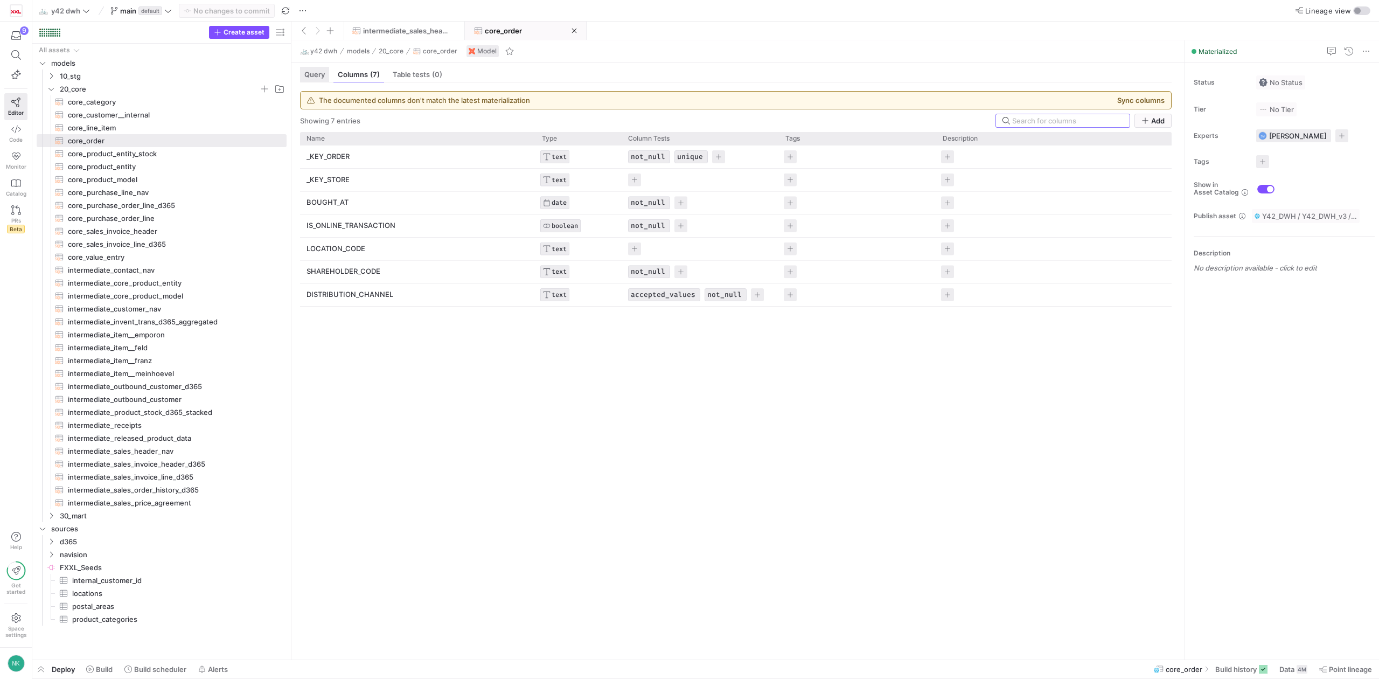
click at [319, 78] on span "Query" at bounding box center [314, 74] width 20 height 7
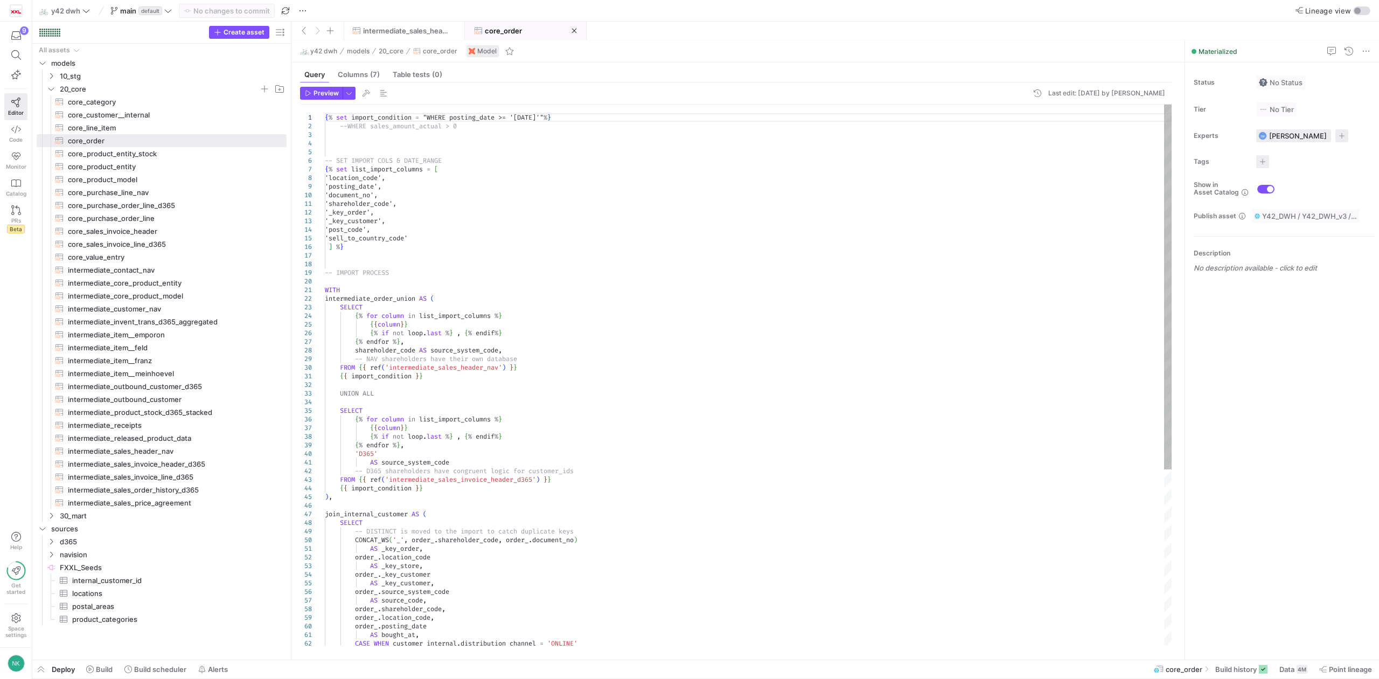
click at [516, 281] on div "{ % set import_condition = "WHERE posting_date >= '2022-01-01'" % } --WHERE sal…" at bounding box center [748, 506] width 847 height 802
type textarea "WITH intermediate_order_union AS ( SELECT {% for column in list_import_columns …"
click at [532, 352] on div "{ % set import_condition = "WHERE posting_date >= '2022-01-01'" % } --WHERE sal…" at bounding box center [748, 506] width 847 height 802
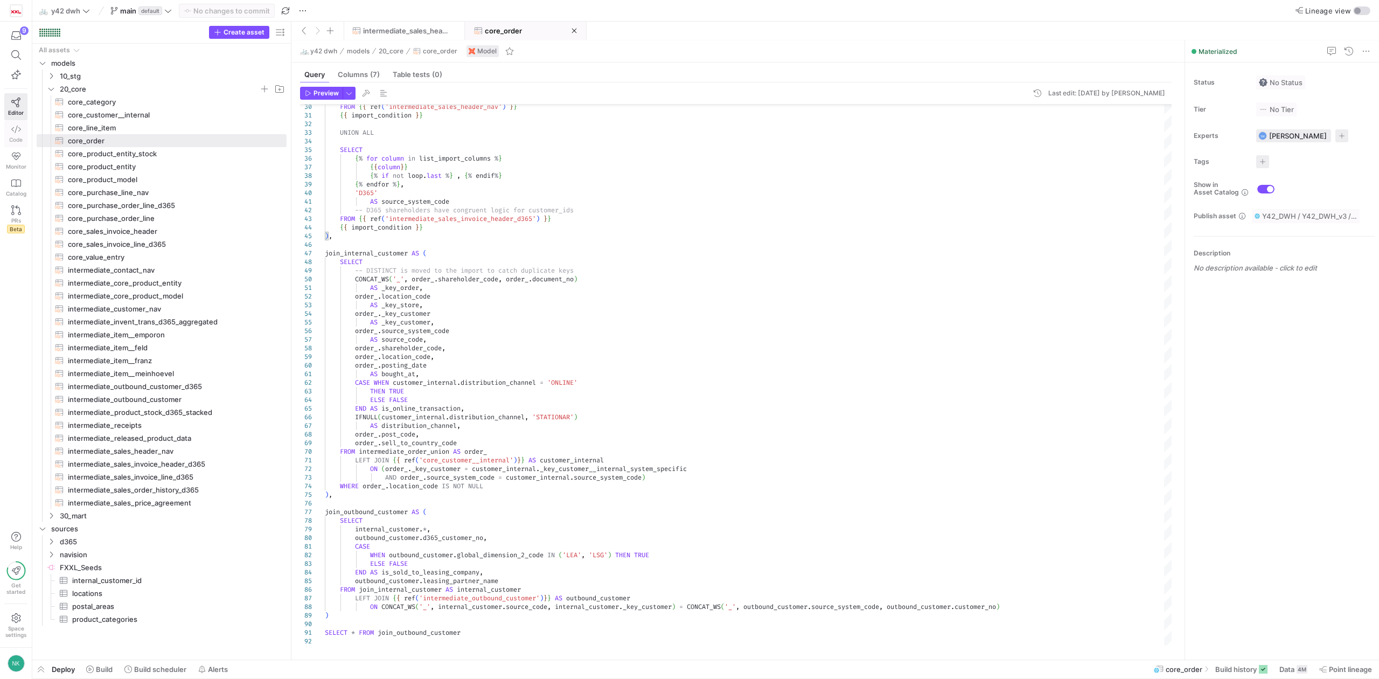
click at [18, 134] on icon at bounding box center [16, 129] width 10 height 10
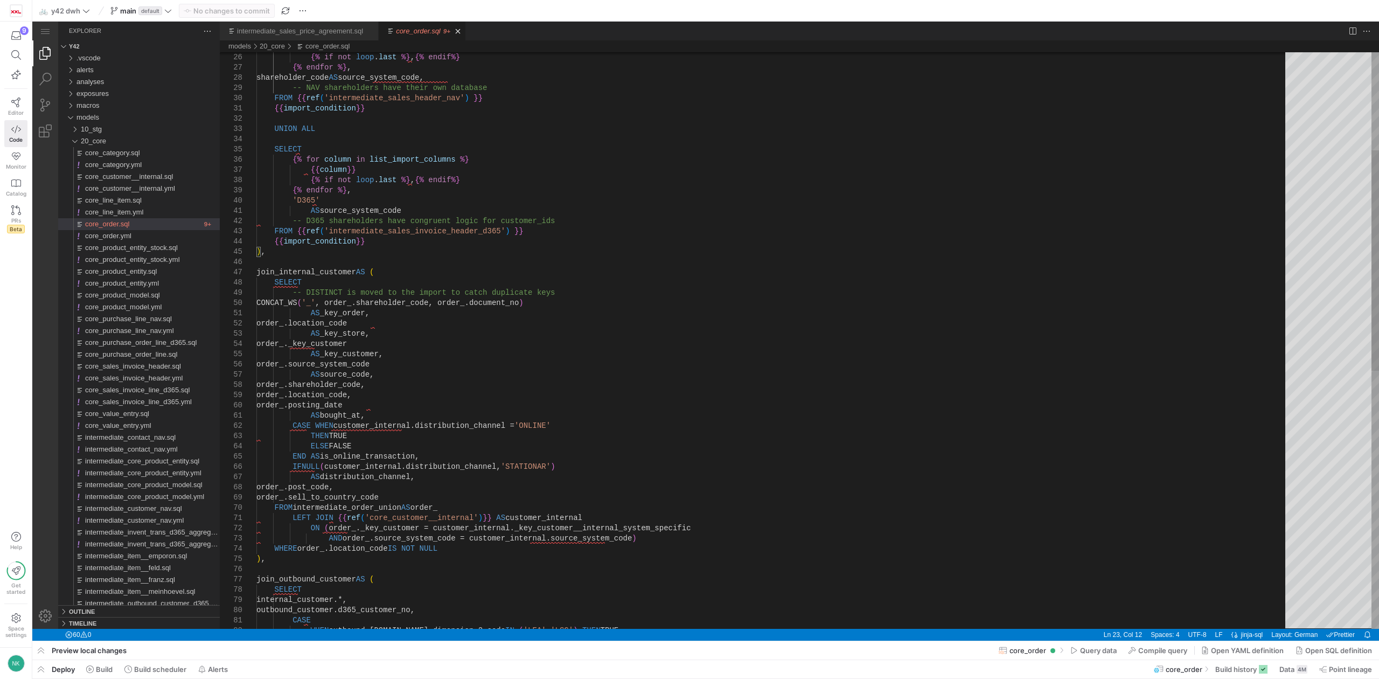
click at [450, 397] on div "{% if not loop . last %} , {% endif %} {% endfor %} , shareholder_code AS sourc…" at bounding box center [774, 550] width 1037 height 1508
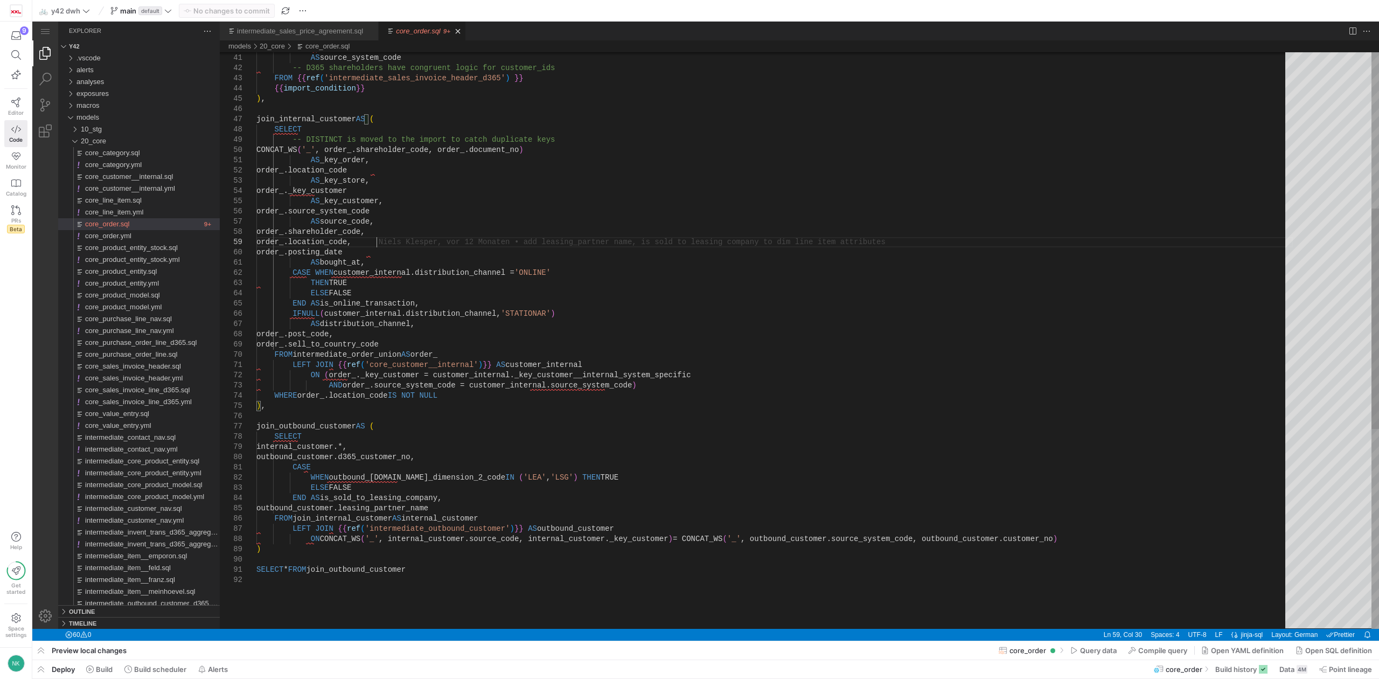
type textarea "LEFT JOIN {{ ref('core_customer__internal')}} AS customer_internal ON (order_._…"
click at [463, 459] on div "'D365' AS source_system_code -- D365 shareholders have congruent logic for cust…" at bounding box center [774, 397] width 1037 height 1508
click at [45, 81] on link "Search (Ctrl+Shift+F)" at bounding box center [45, 79] width 26 height 26
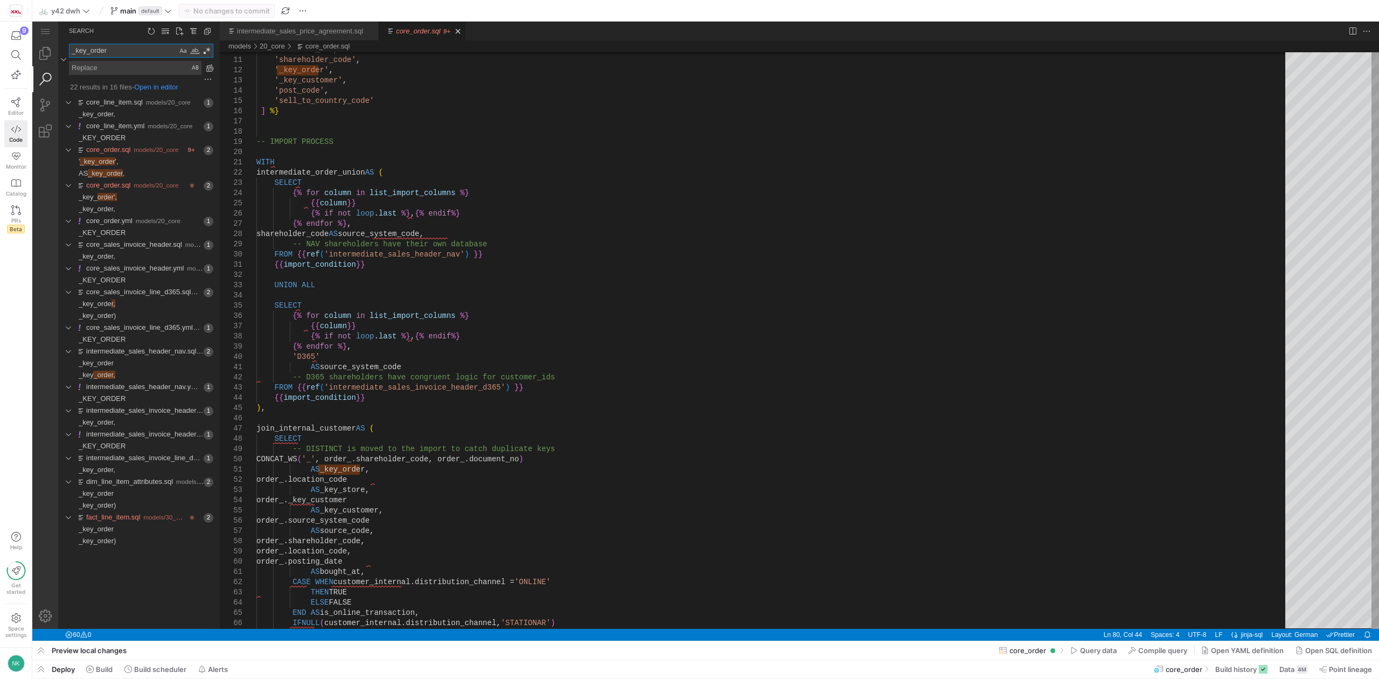
type textarea "_key_order"
click at [166, 7] on icon at bounding box center [168, 11] width 8 height 8
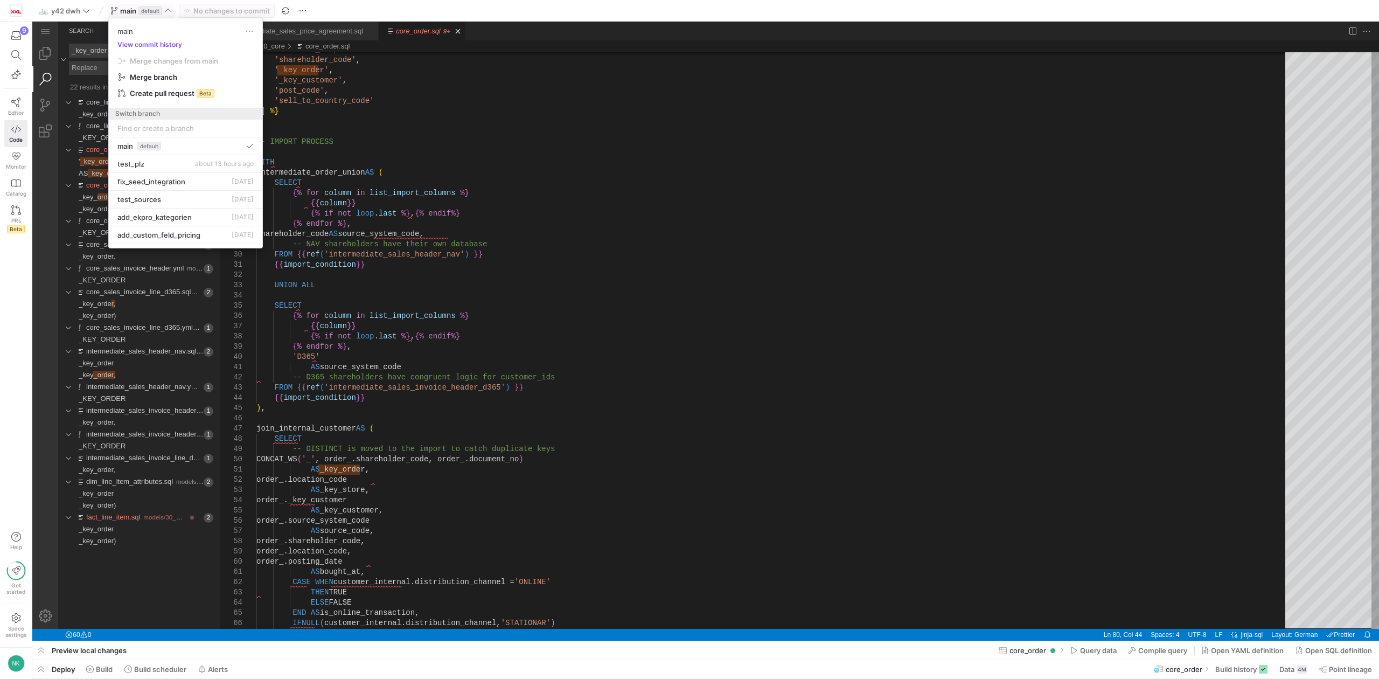
click at [18, 105] on div at bounding box center [689, 339] width 1379 height 679
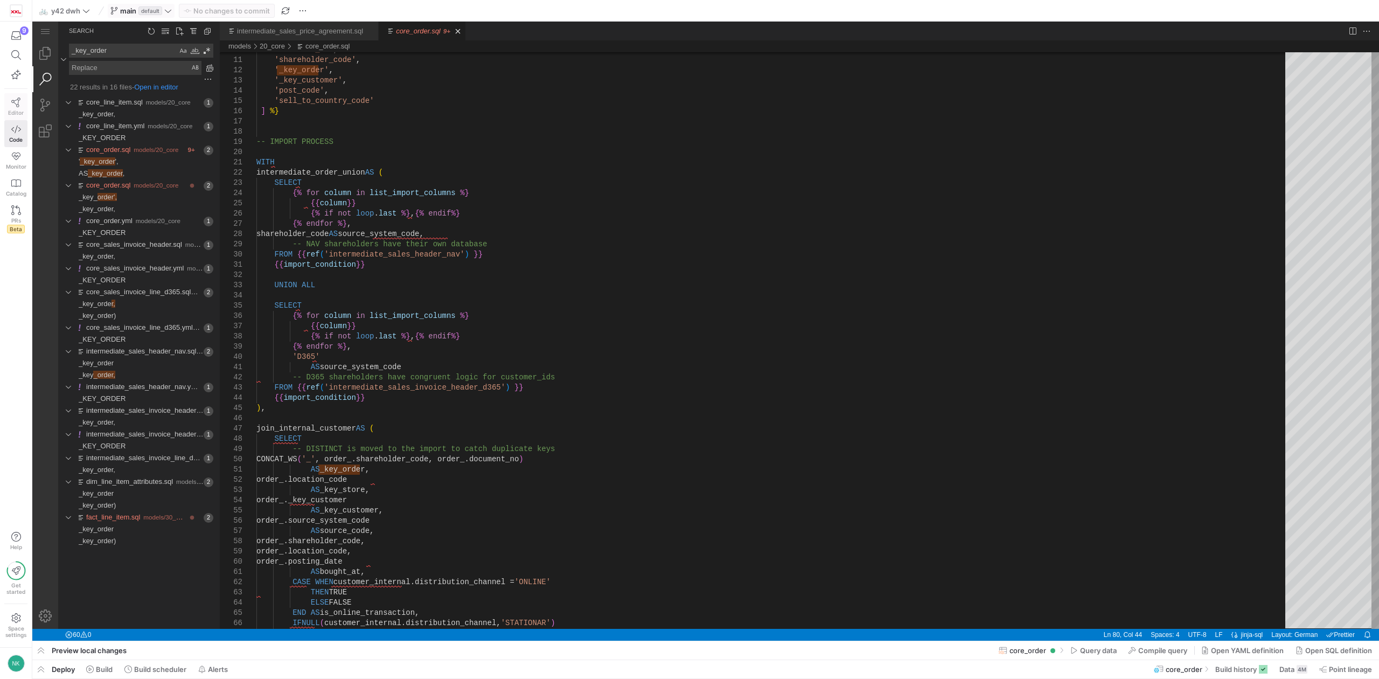
click at [18, 105] on icon at bounding box center [16, 103] width 10 height 10
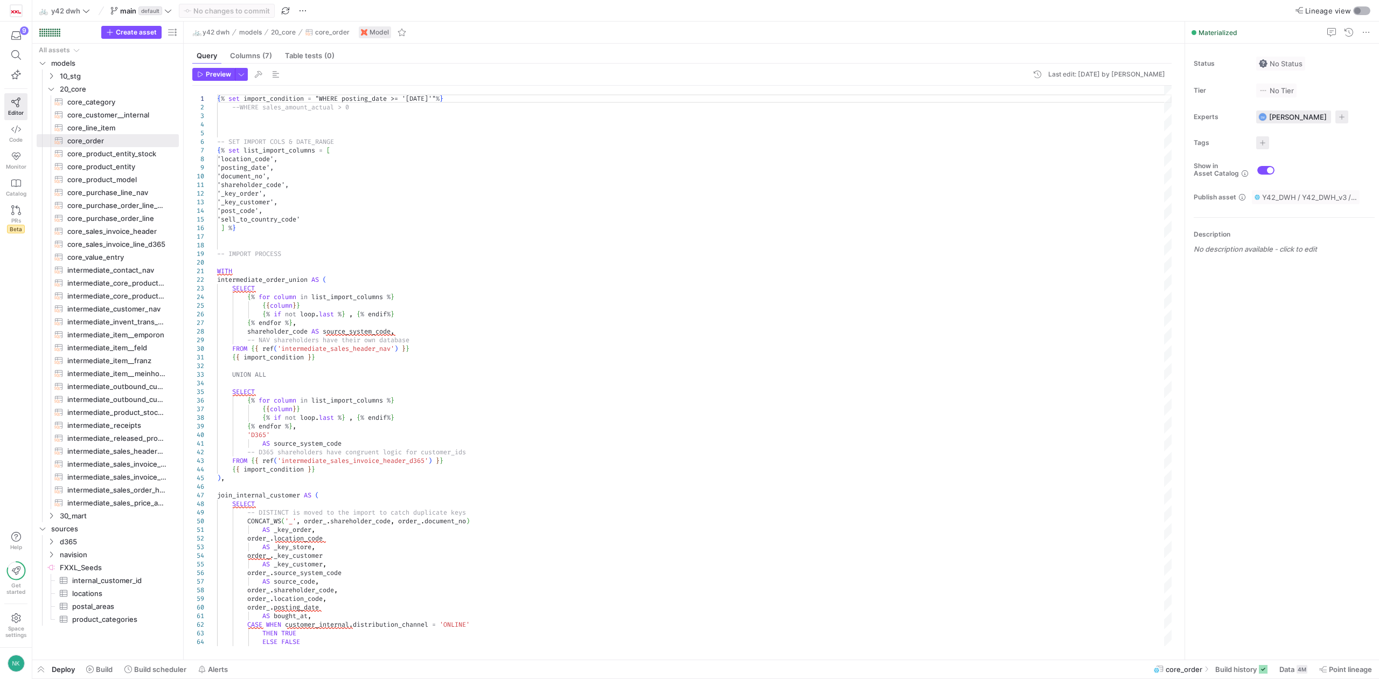
click at [1359, 12] on div "button" at bounding box center [1357, 11] width 6 height 6
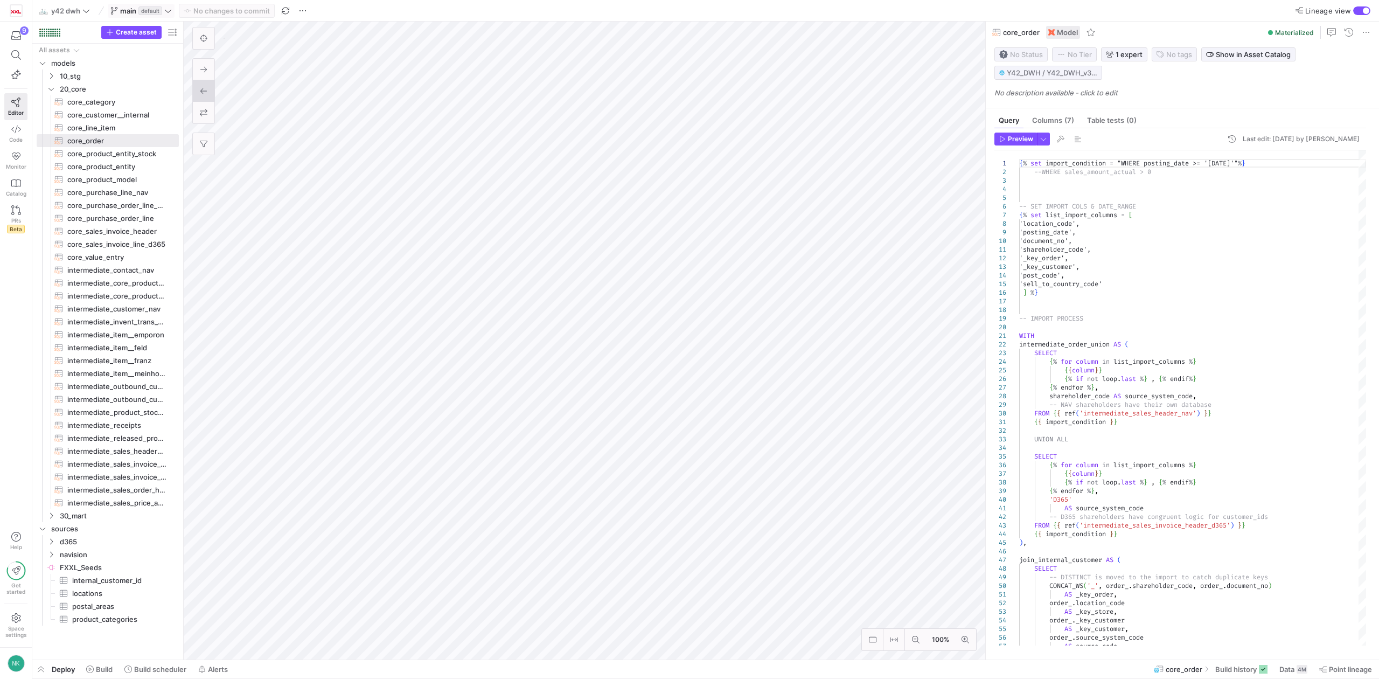
click at [164, 6] on span "main default" at bounding box center [140, 10] width 61 height 9
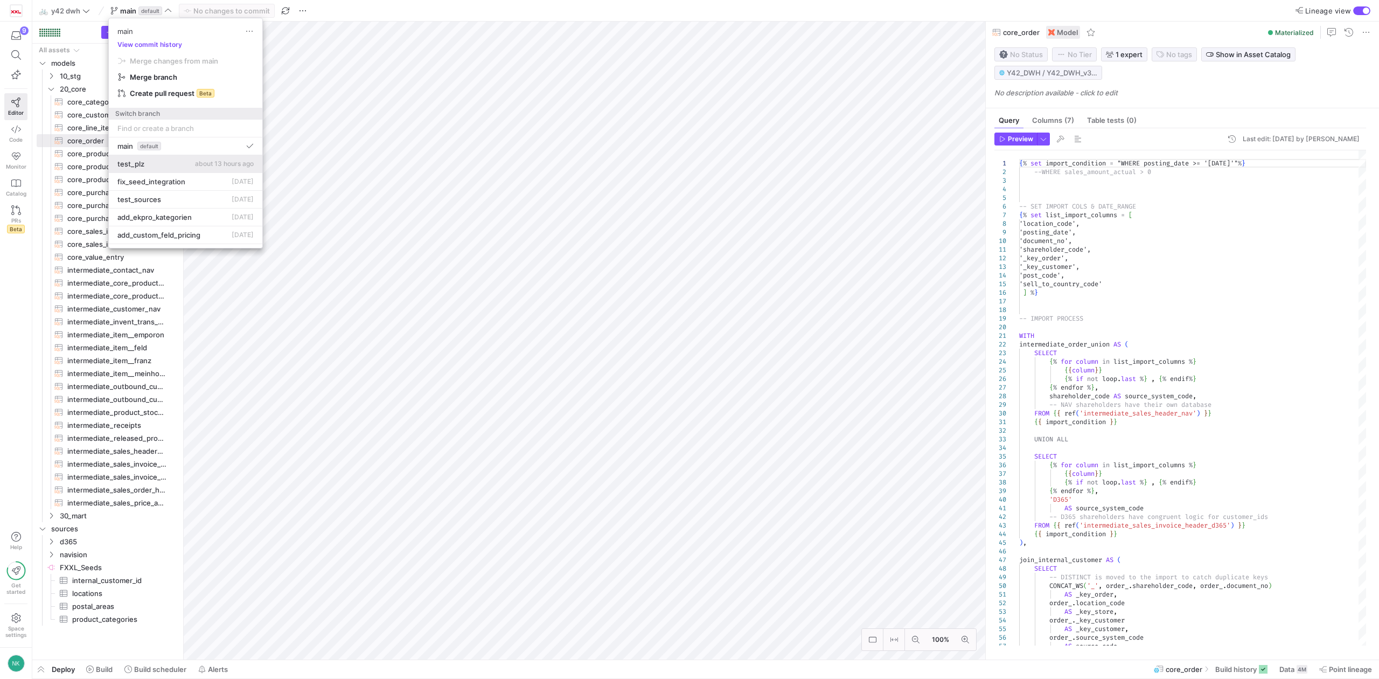
click at [133, 166] on span "test_plz" at bounding box center [130, 163] width 27 height 9
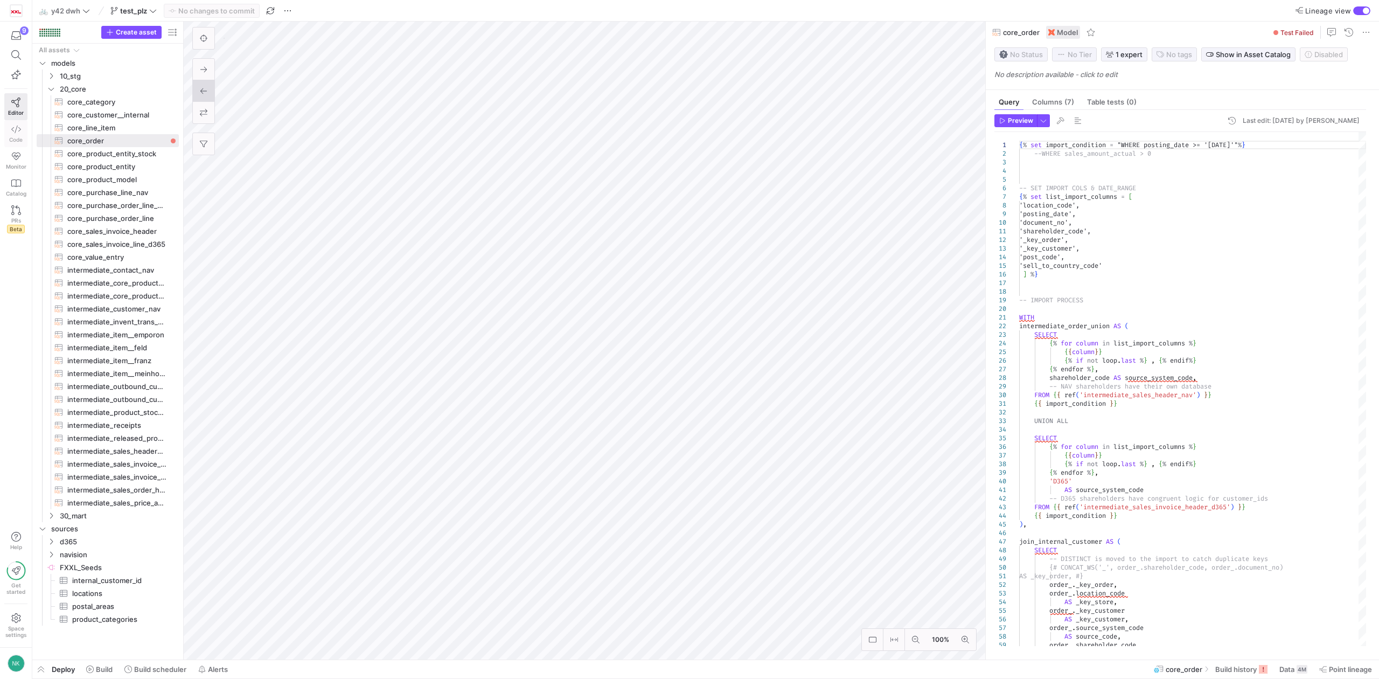
click at [22, 124] on link "Code" at bounding box center [15, 133] width 23 height 27
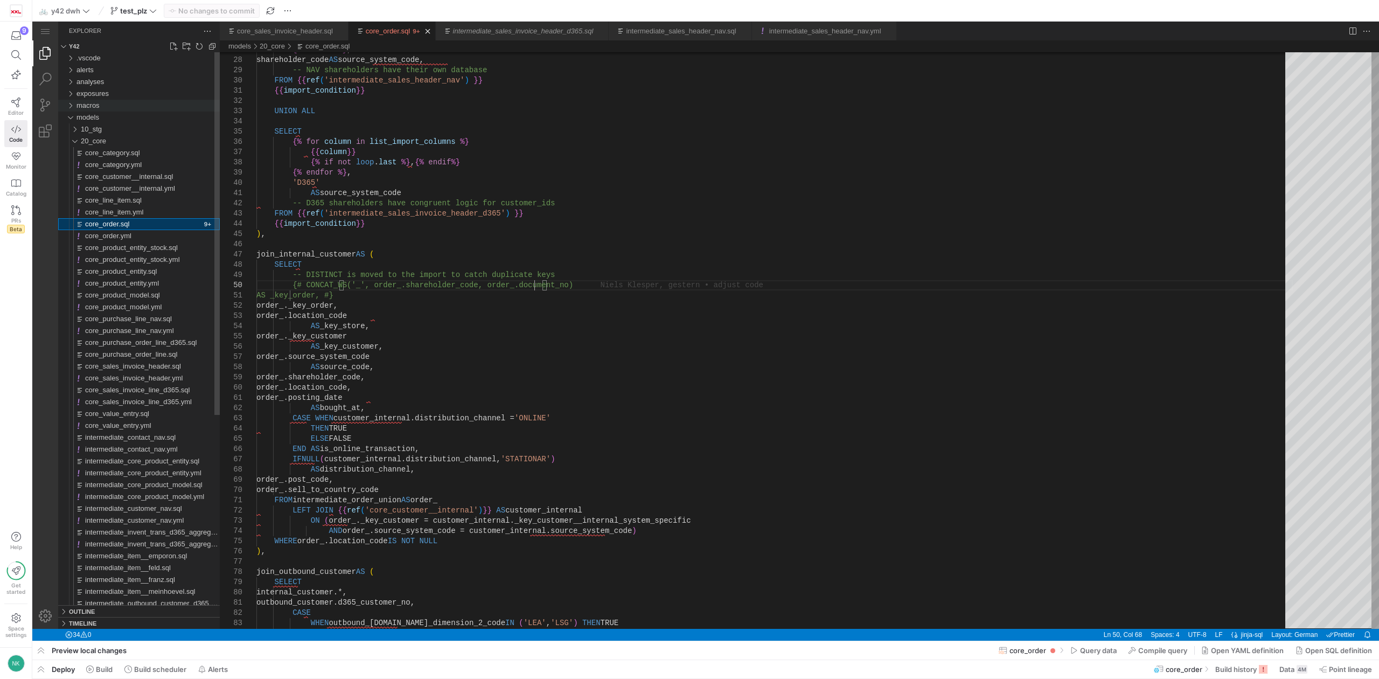
click at [66, 103] on div "macros" at bounding box center [70, 106] width 16 height 12
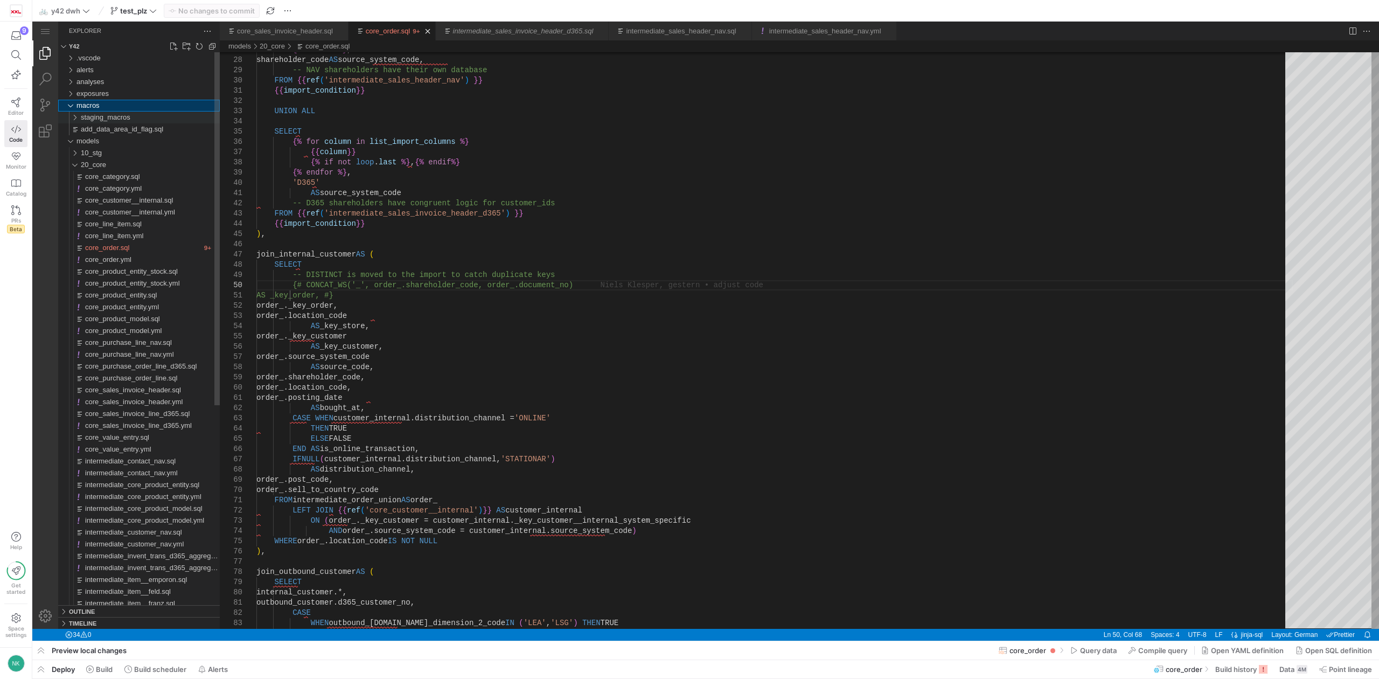
click at [71, 115] on div "staging_macros" at bounding box center [72, 118] width 20 height 12
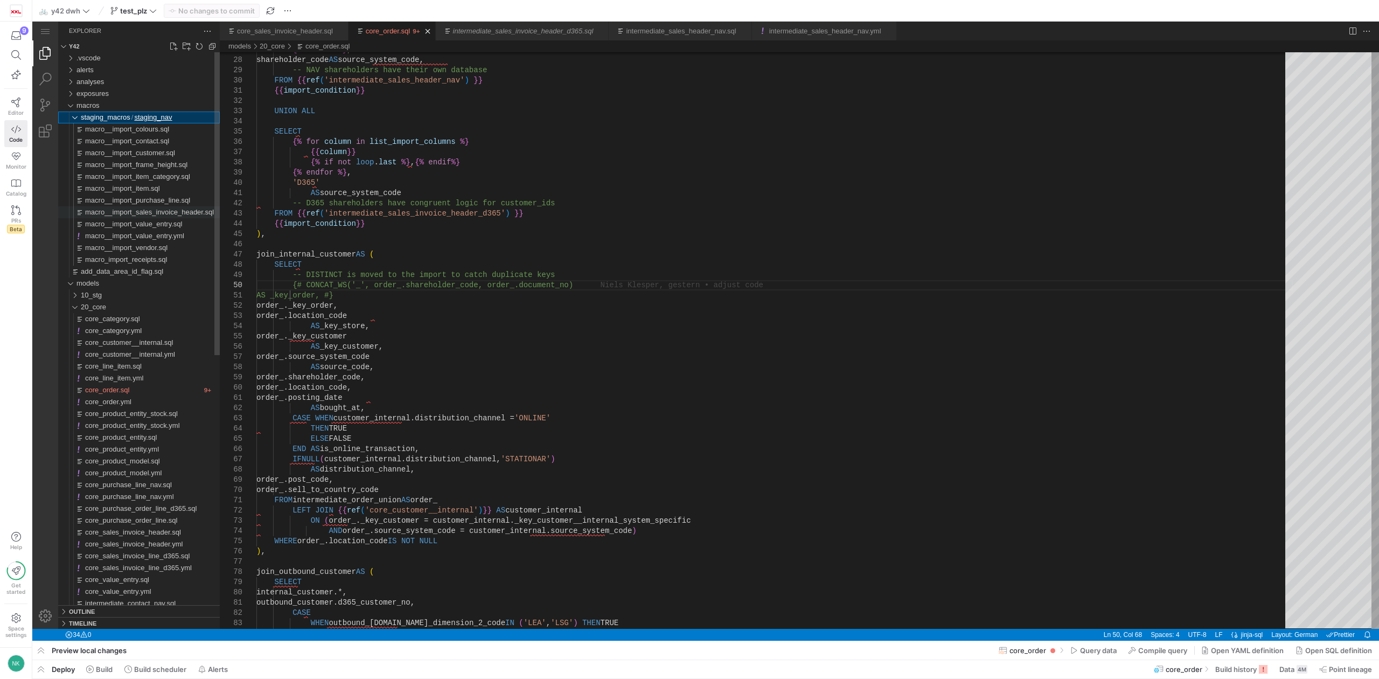
click at [99, 209] on span "macro__import_sales_invoice_header.sql" at bounding box center [149, 212] width 129 height 8
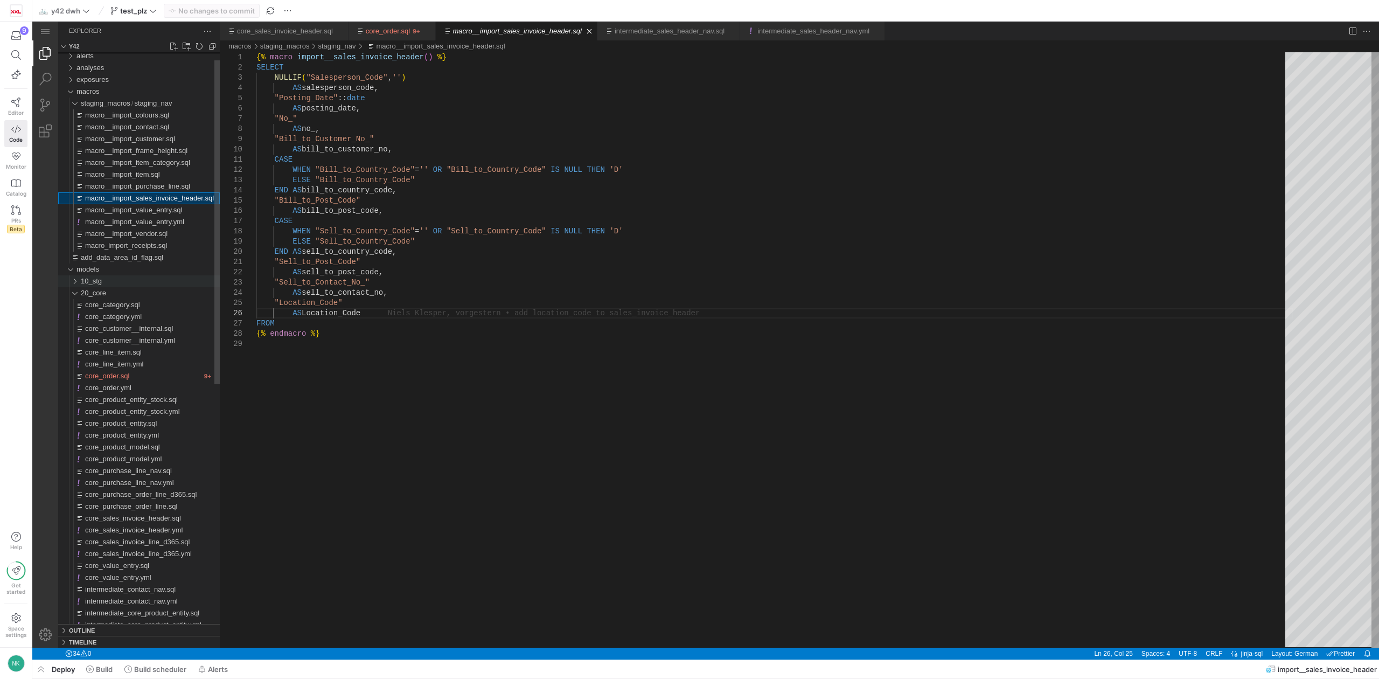
click at [72, 279] on div "10_stg" at bounding box center [72, 281] width 20 height 12
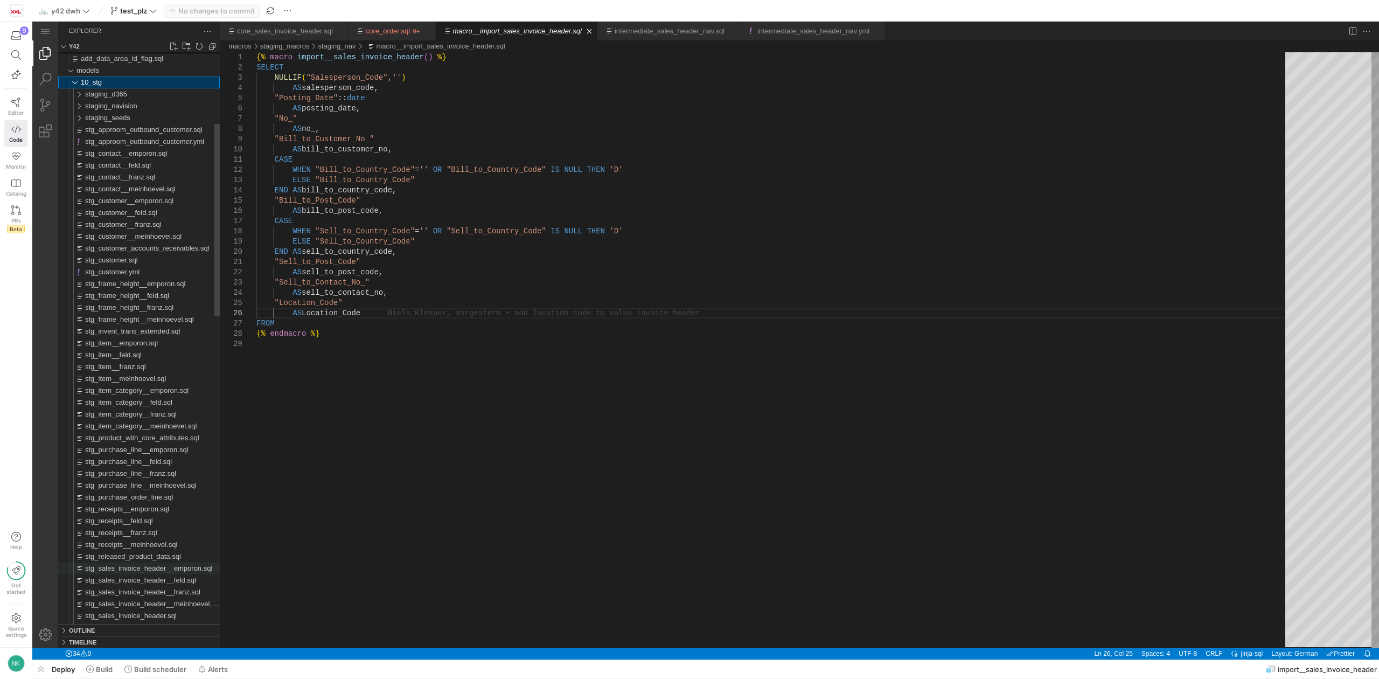
click at [151, 568] on span "stg_sales_invoice_header__emporon.sql" at bounding box center [148, 568] width 127 height 8
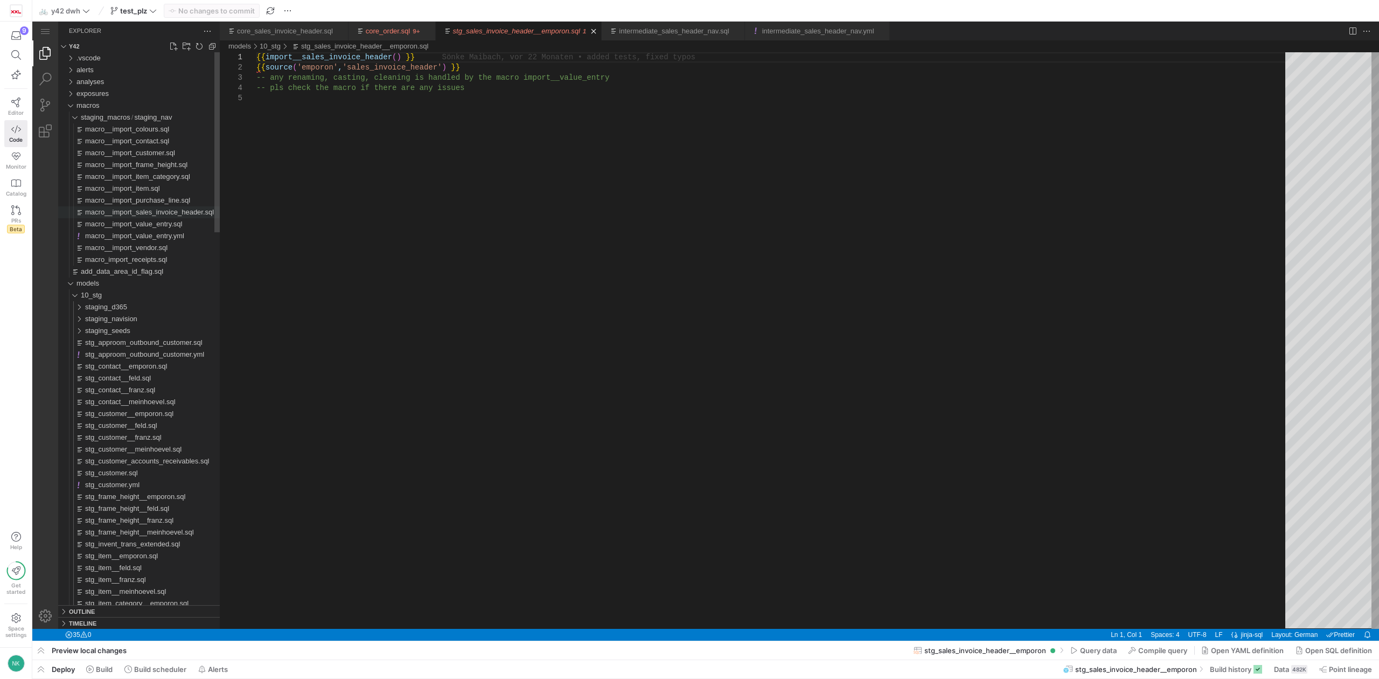
click at [148, 214] on span "macro__import_sales_invoice_header.sql" at bounding box center [149, 212] width 129 height 8
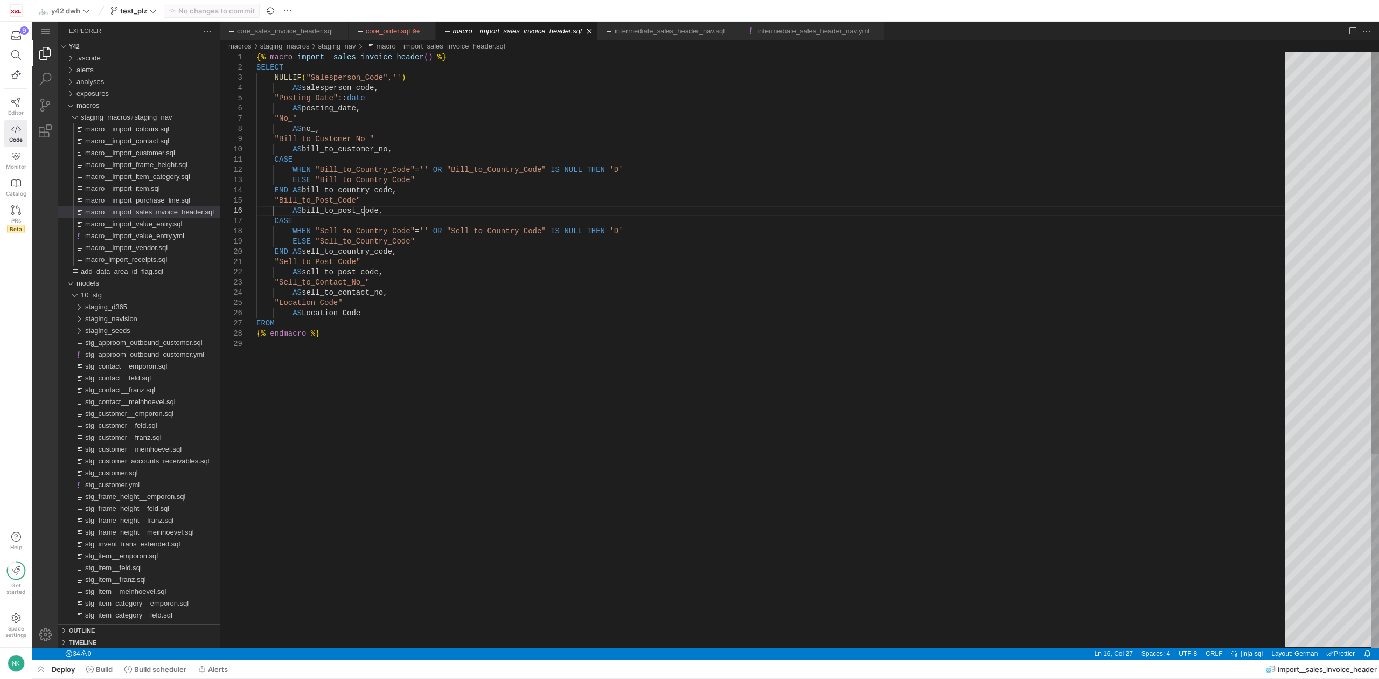
click at [363, 210] on div "{% macro import__sales_invoice_header ( ) %} SELECT NULLIF ( "Salesperson_Code"…" at bounding box center [774, 493] width 1037 height 882
click at [364, 311] on div "{% macro import__sales_invoice_header ( ) %} SELECT NULLIF ( "Salesperson_Code"…" at bounding box center [774, 493] width 1037 height 882
click at [326, 128] on div "{% macro import__sales_invoice_header ( ) %} SELECT NULLIF ( "Salesperson_Code"…" at bounding box center [774, 493] width 1037 height 882
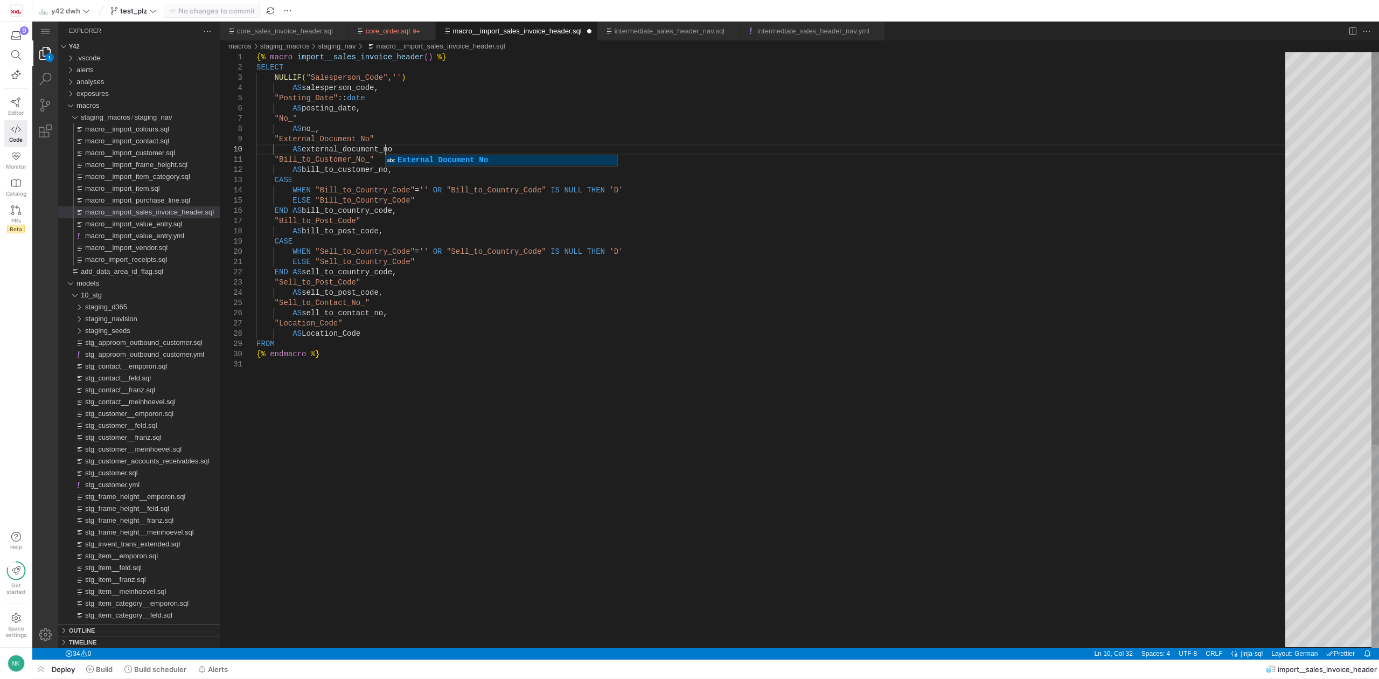
scroll to position [92, 131]
type textarea "{% macro import__sales_invoice_header() %} SELECT NULLIF("Salesperson_Code",'')…"
click at [215, 9] on span "Commit & push (1)" at bounding box center [217, 10] width 62 height 9
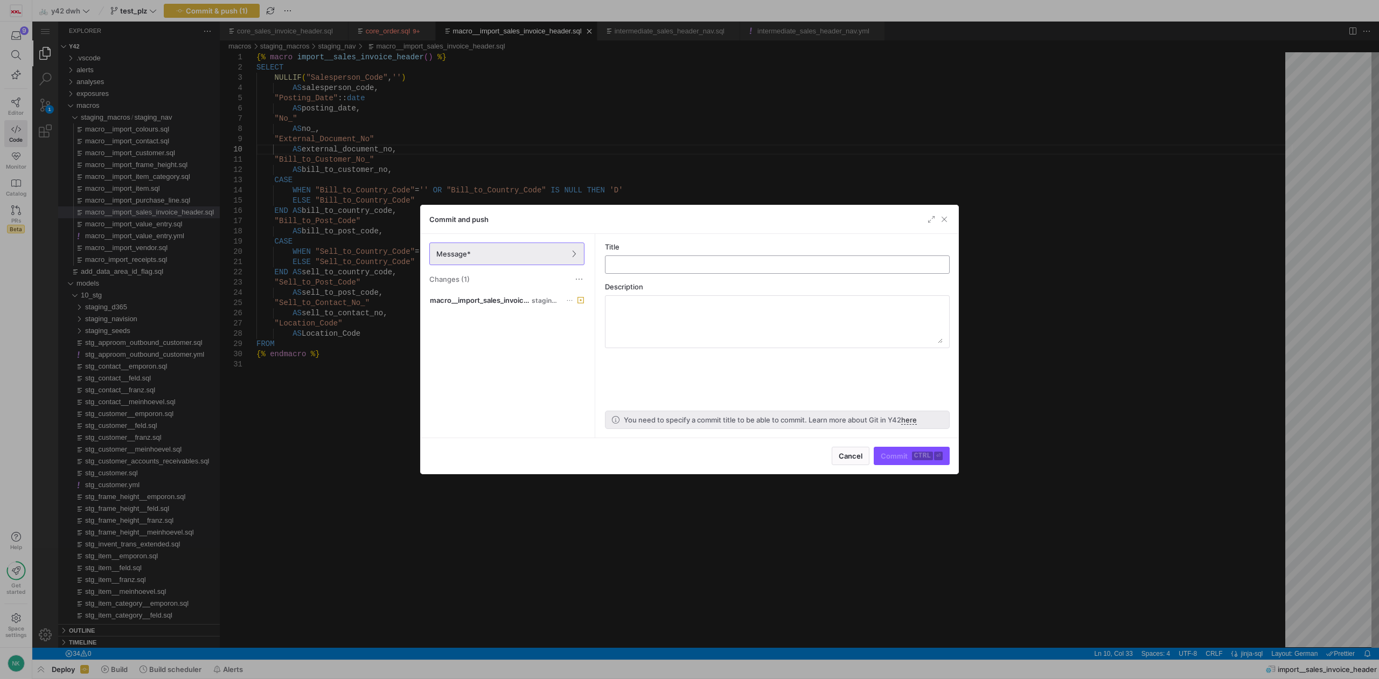
click at [677, 260] on div at bounding box center [777, 264] width 326 height 17
type input "add external_document_no to nav stg"
click at [924, 450] on span "submit" at bounding box center [911, 455] width 75 height 17
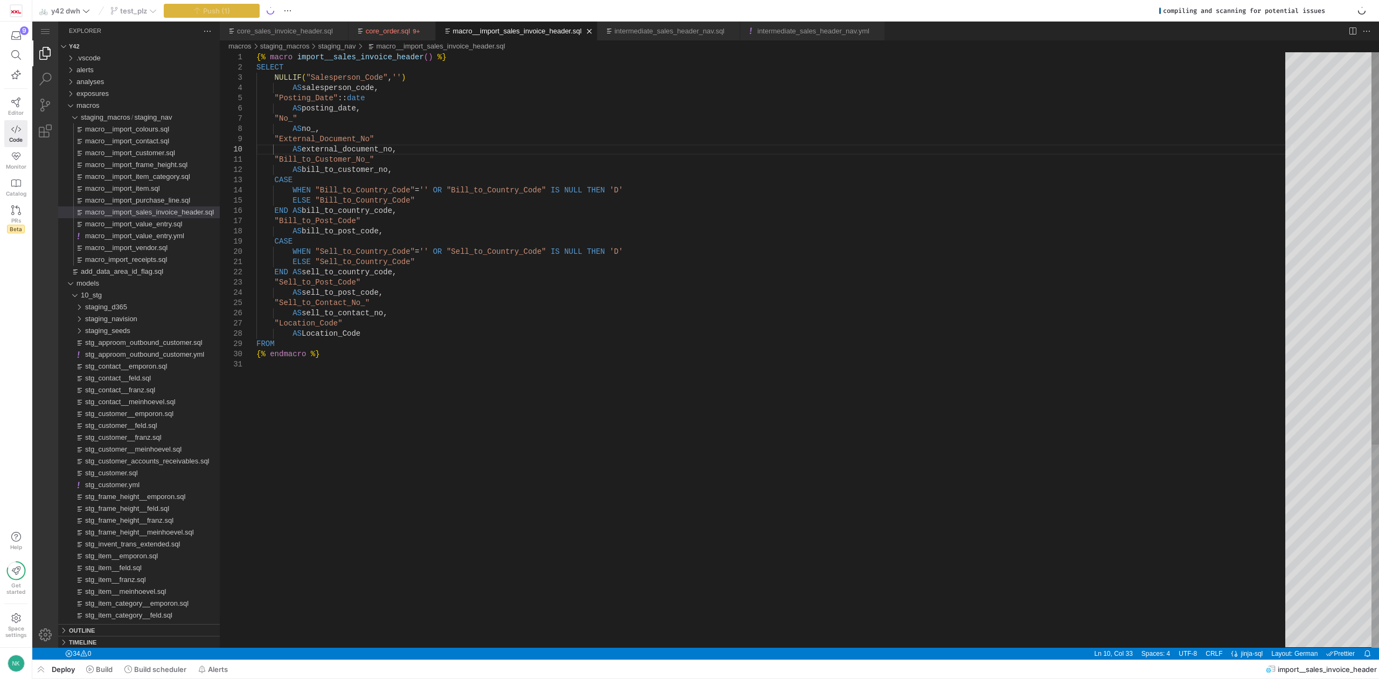
click at [924, 450] on div "{% macro import__sales_invoice_header ( ) %} SELECT NULLIF ( "Salesperson_Code"…" at bounding box center [774, 503] width 1037 height 902
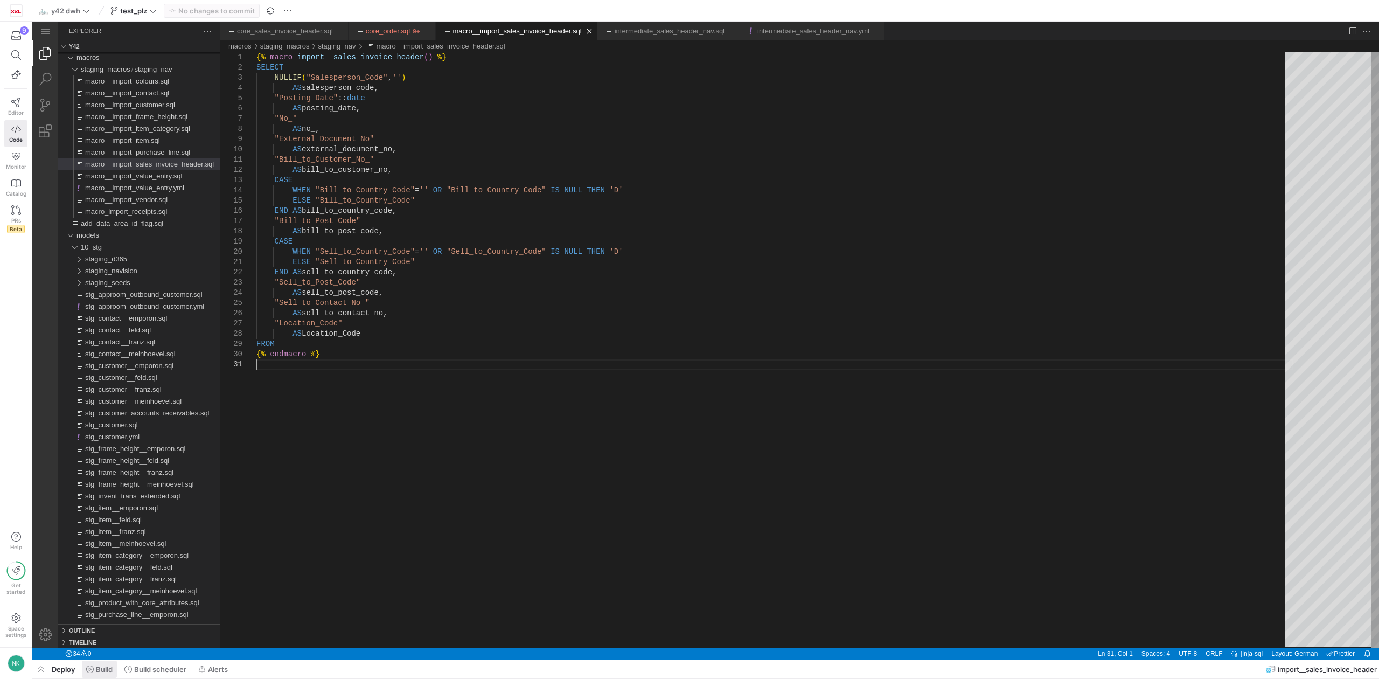
click at [98, 671] on span "Build" at bounding box center [104, 669] width 17 height 9
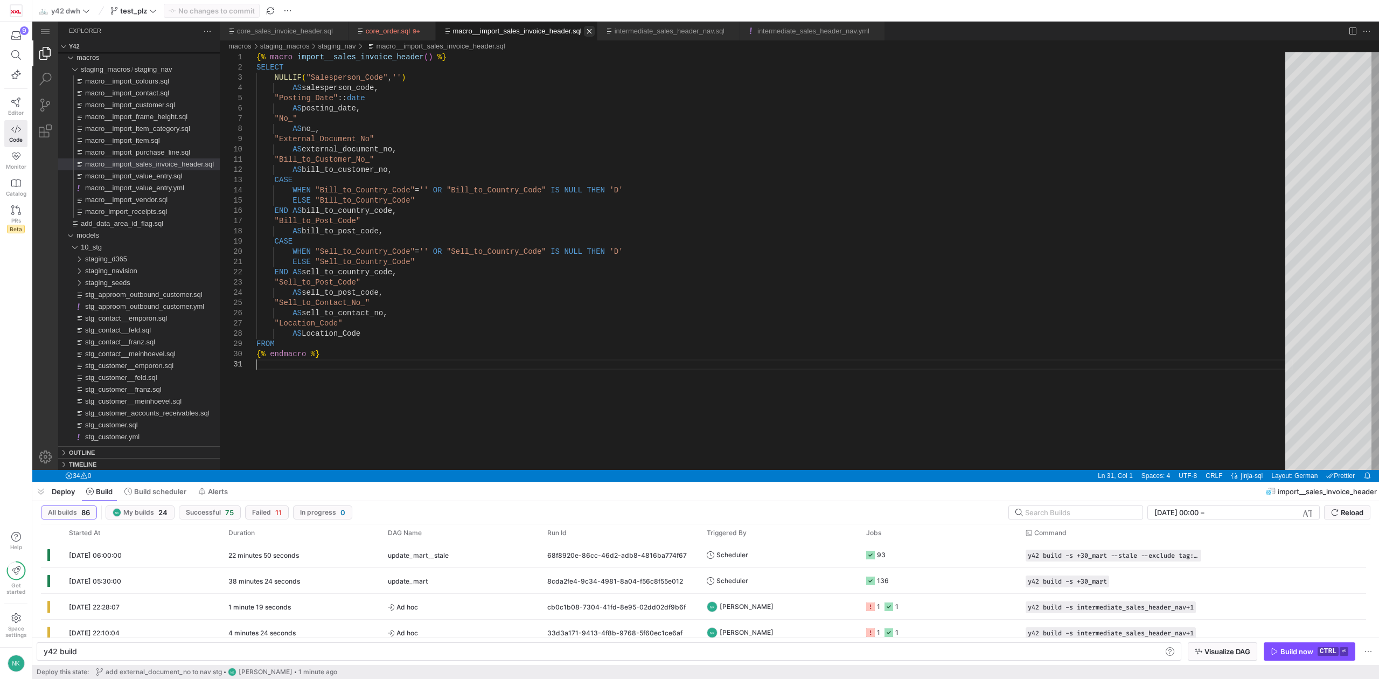
click at [584, 31] on link "Close (Ctrl+F4)" at bounding box center [589, 31] width 11 height 11
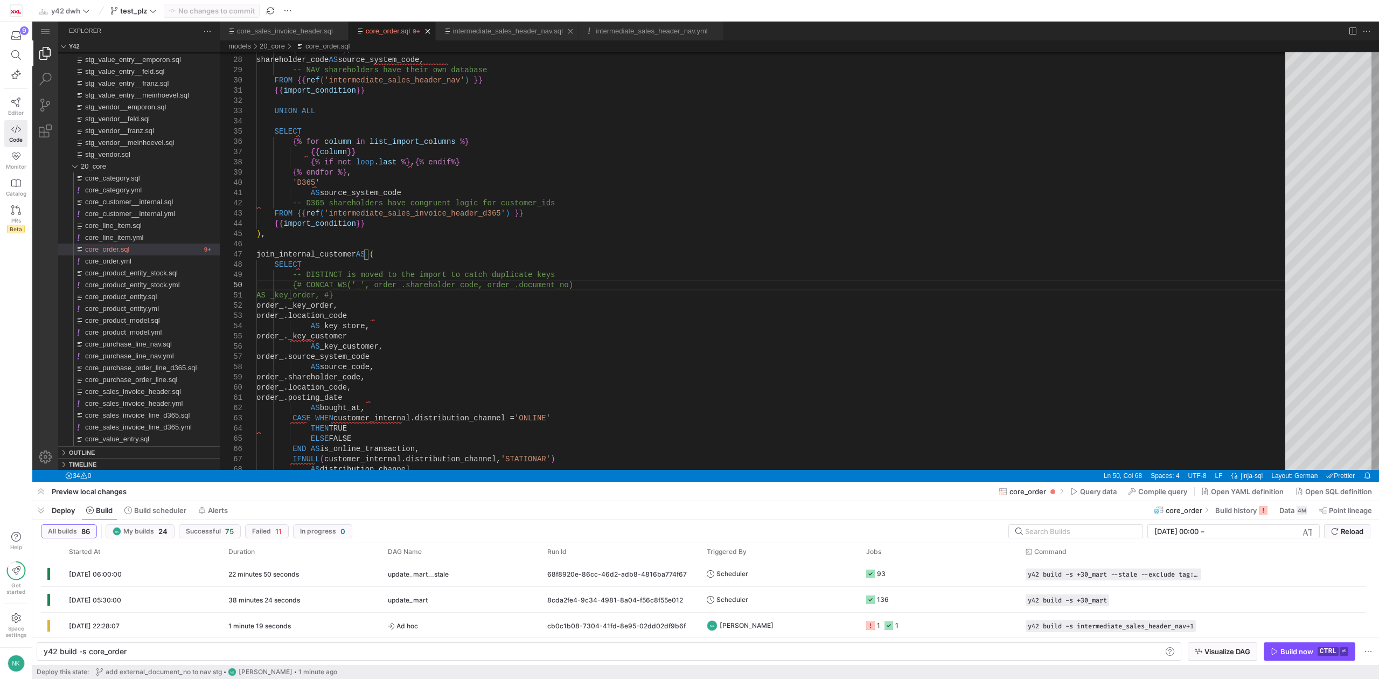
click at [563, 31] on ul "Tab actions" at bounding box center [570, 31] width 15 height 11
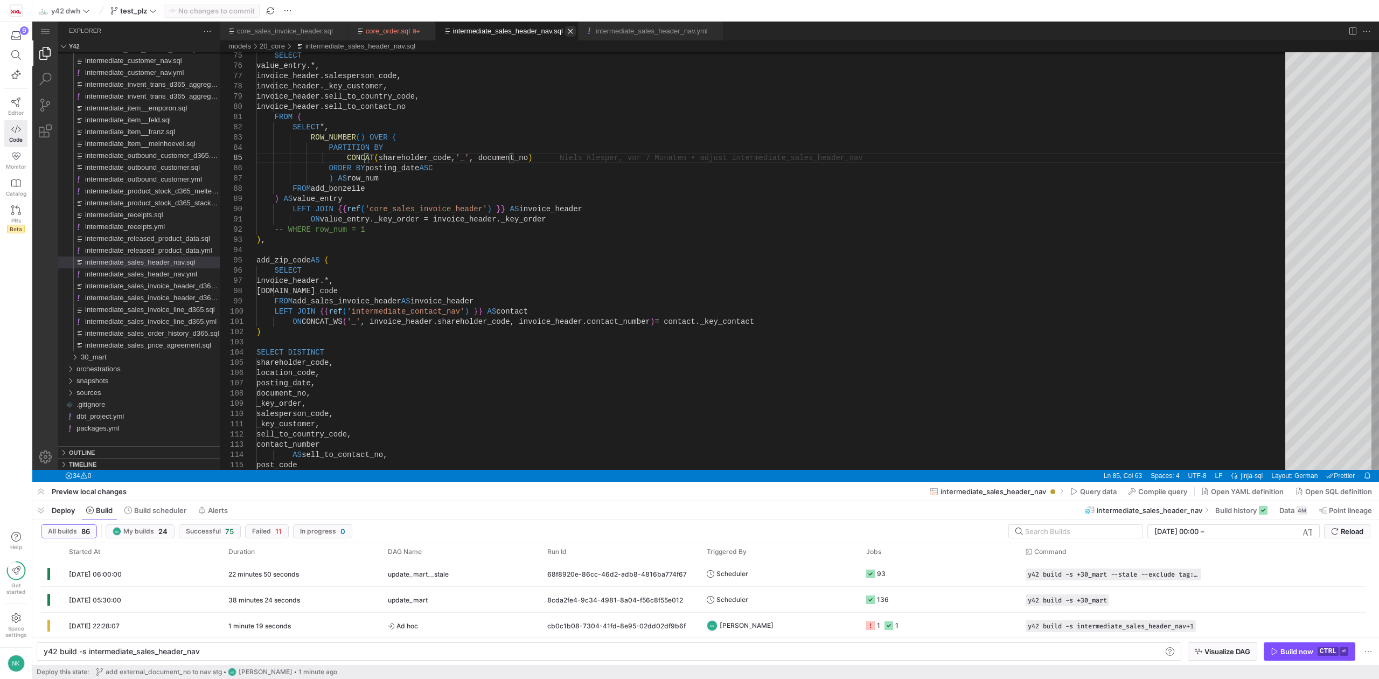
click at [565, 31] on link "Close (Ctrl+F4)" at bounding box center [570, 31] width 11 height 11
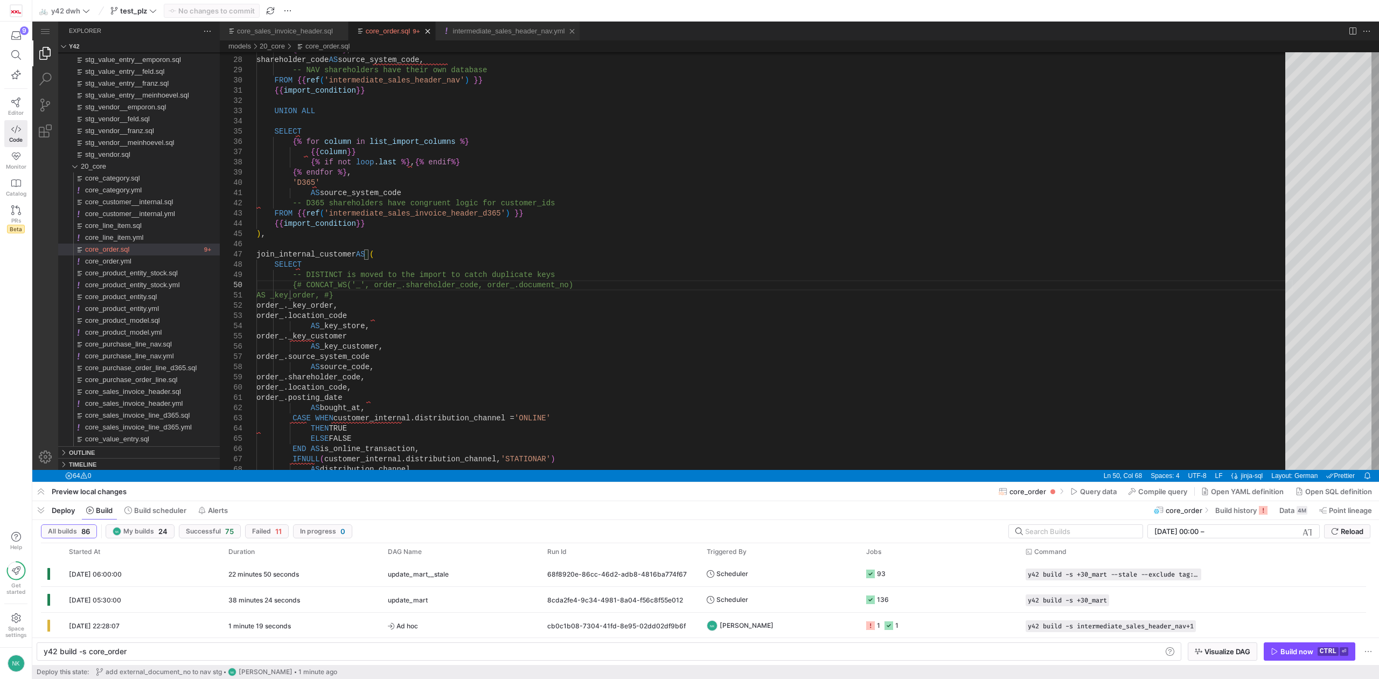
click at [565, 31] on ul "Tab actions" at bounding box center [572, 31] width 15 height 11
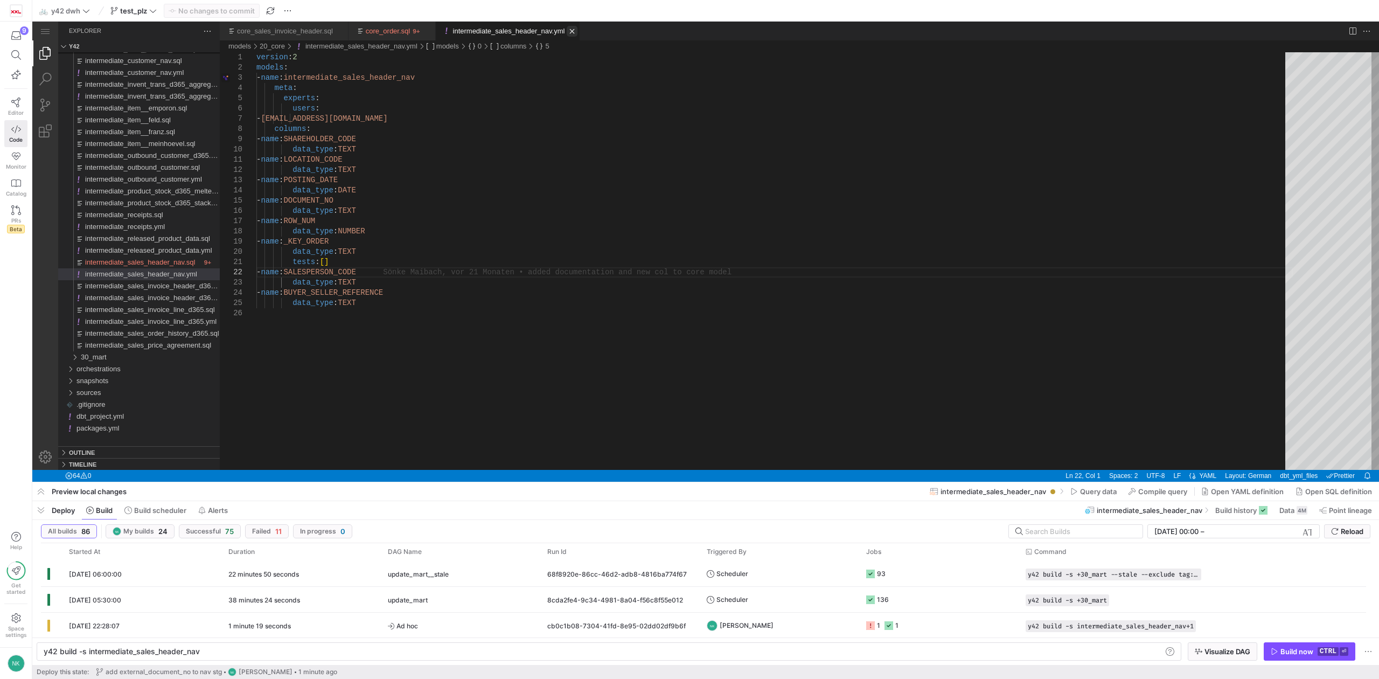
click at [567, 30] on link "Close (Ctrl+F4)" at bounding box center [572, 31] width 11 height 11
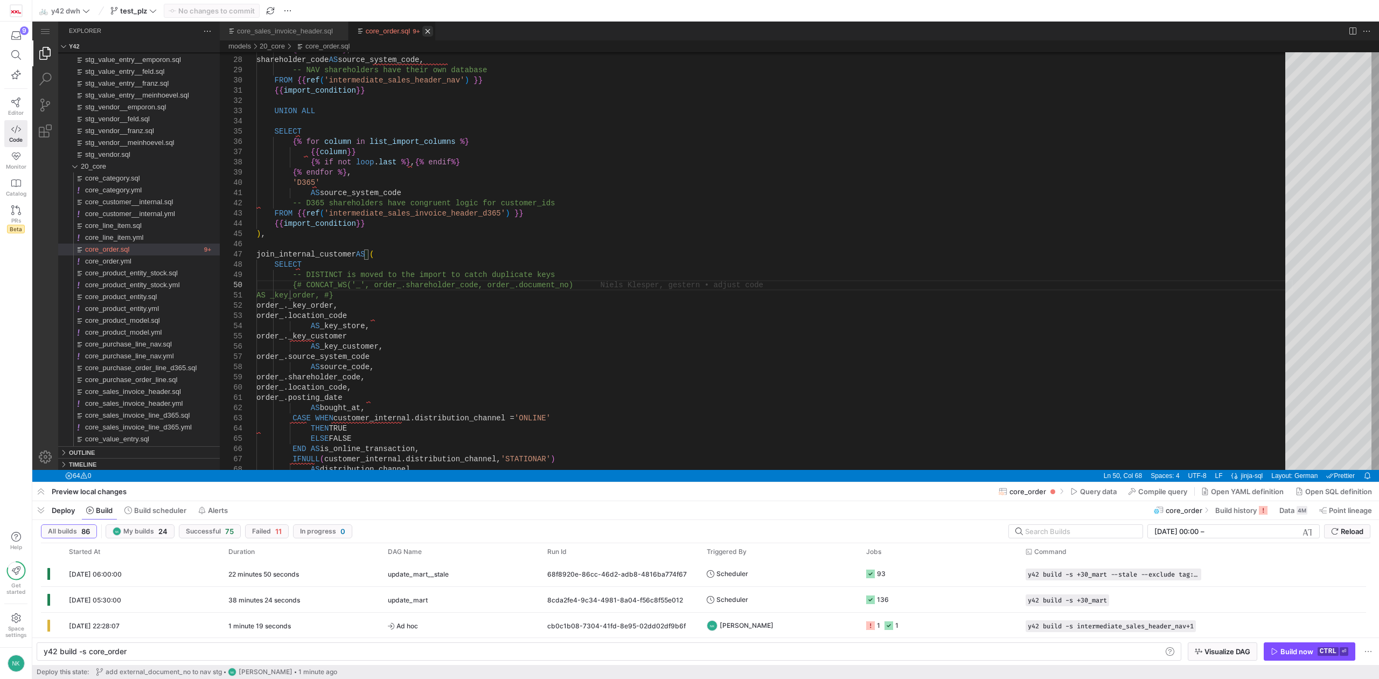
click at [422, 28] on link "Close (Ctrl+F4)" at bounding box center [427, 31] width 11 height 11
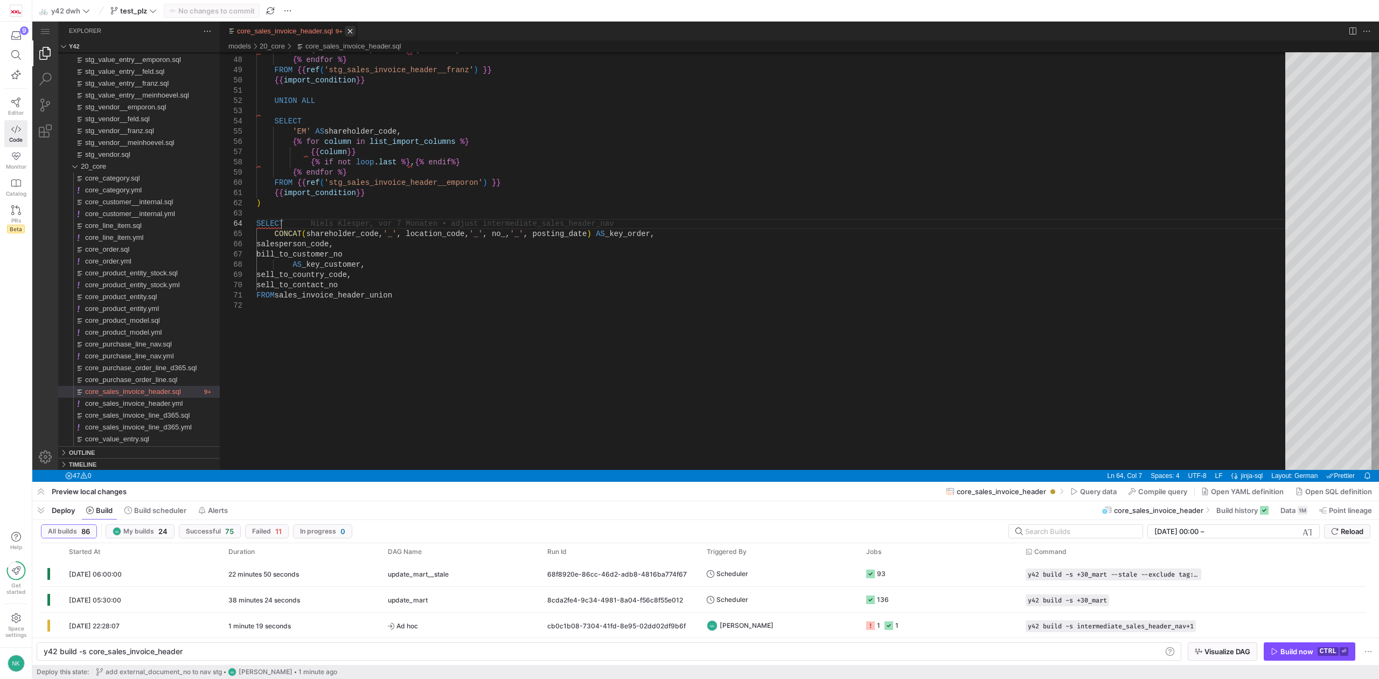
click at [337, 29] on div "core_sales_invoice_header.sql" at bounding box center [283, 31] width 117 height 19
click at [345, 31] on link "Close (Ctrl+F4)" at bounding box center [350, 31] width 11 height 11
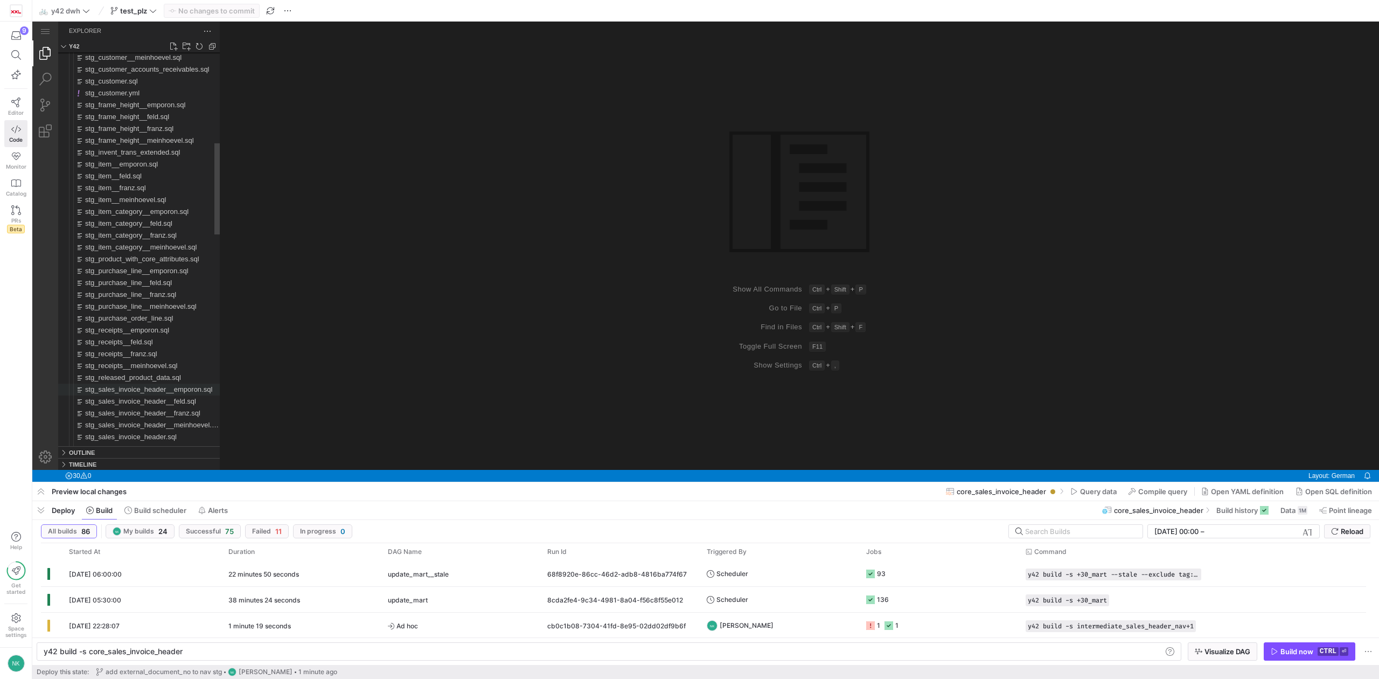
click at [140, 393] on span "stg_sales_invoice_header__emporon.sql" at bounding box center [148, 389] width 127 height 8
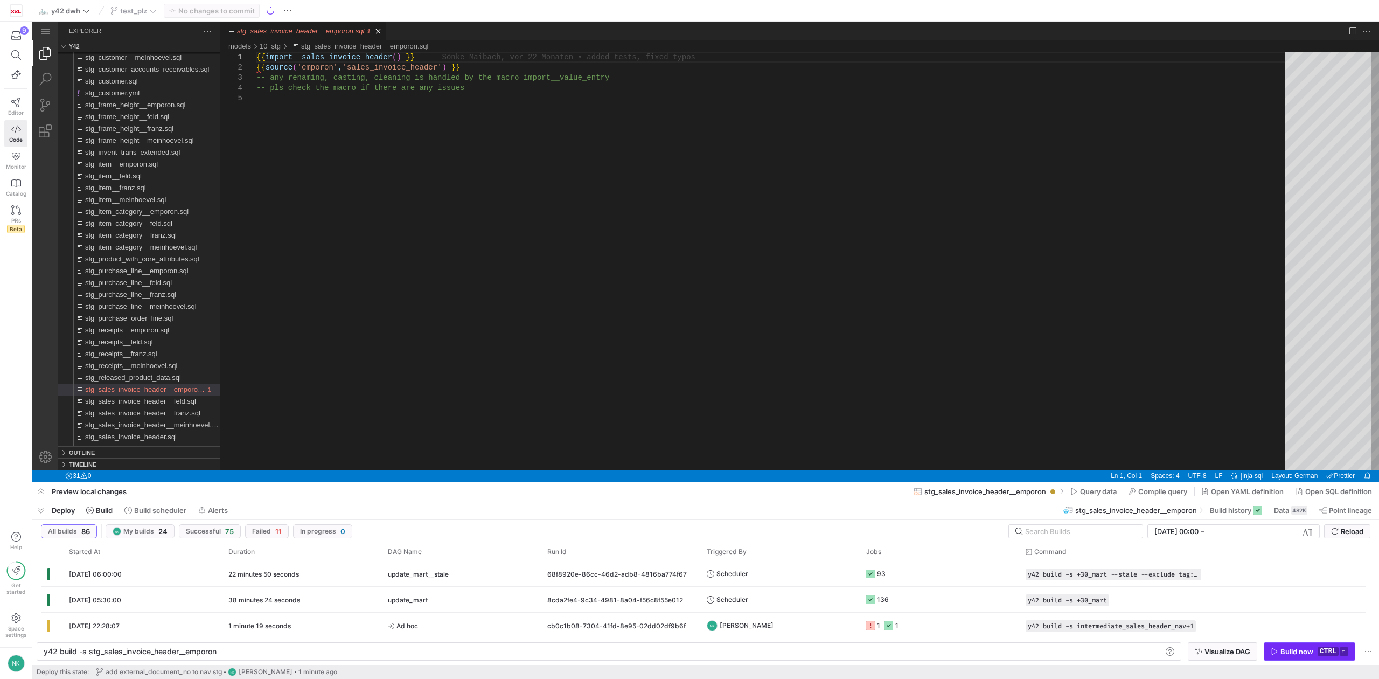
click at [1294, 645] on span "button" at bounding box center [1309, 651] width 91 height 17
click at [15, 109] on link "Editor" at bounding box center [15, 106] width 23 height 27
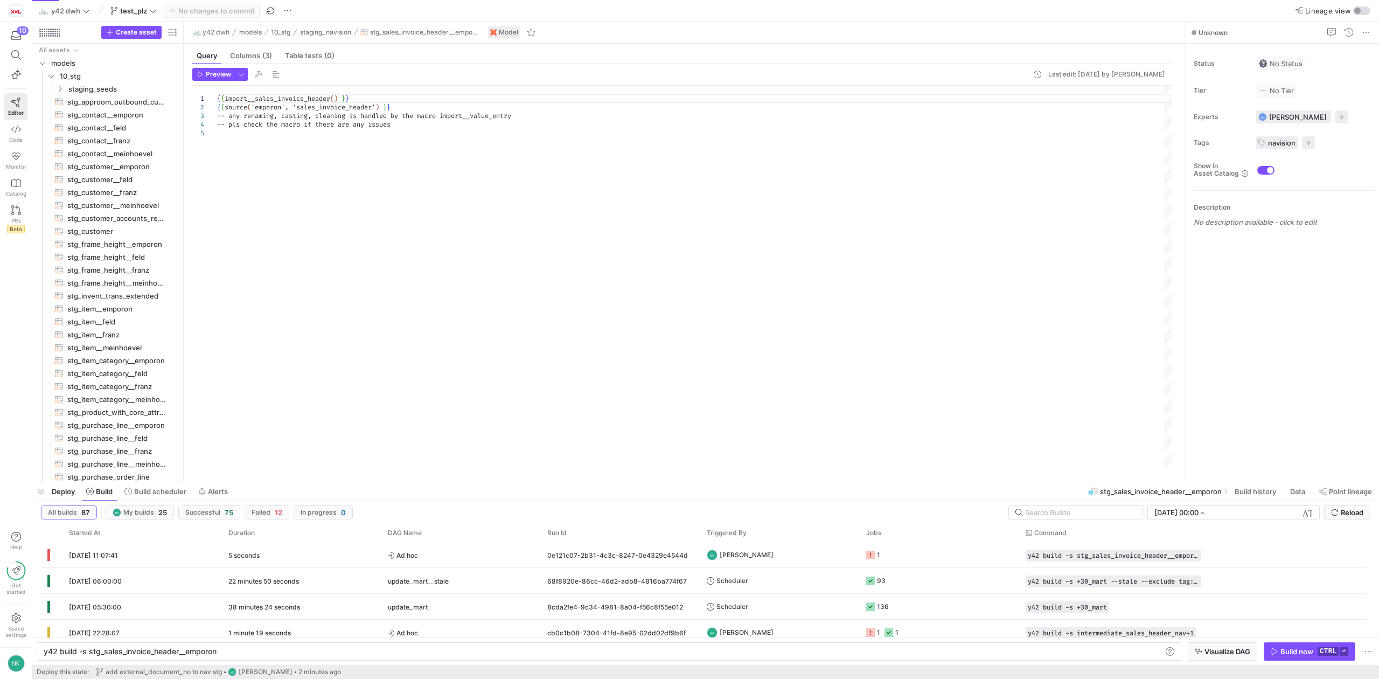
scroll to position [80, 0]
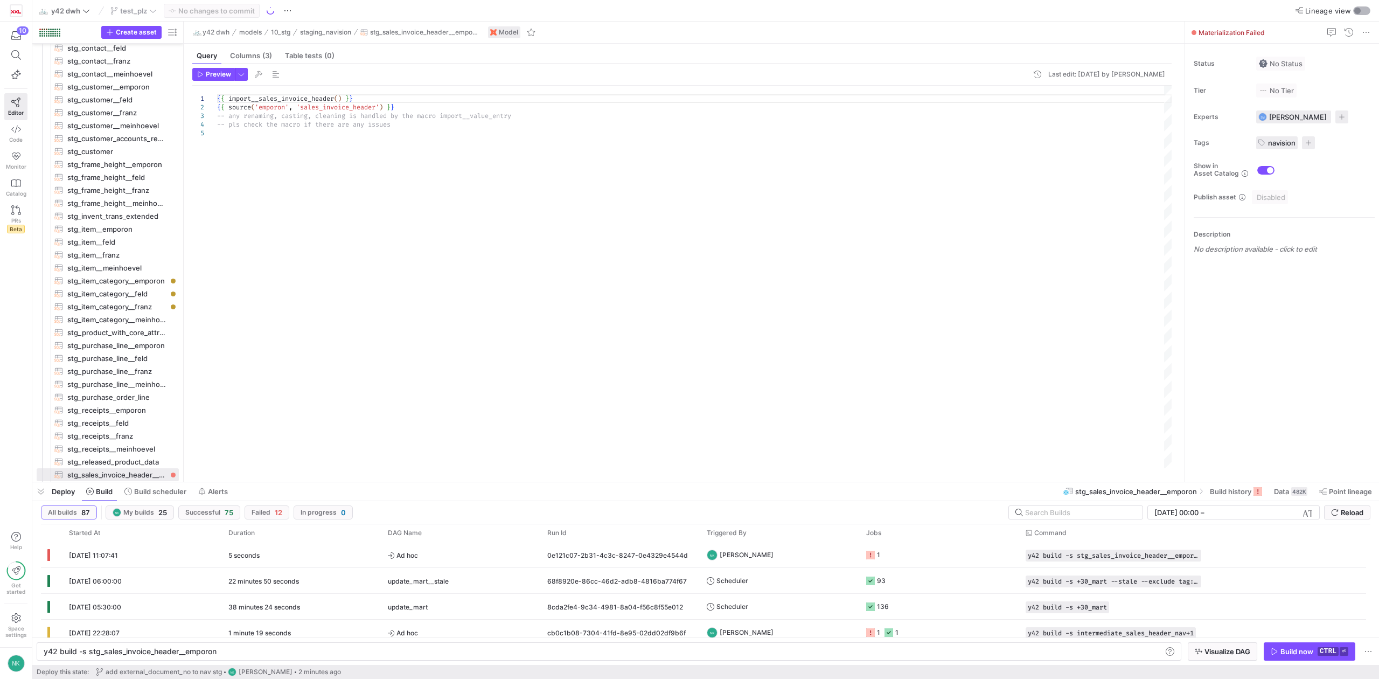
click at [1354, 10] on div "button" at bounding box center [1357, 11] width 6 height 6
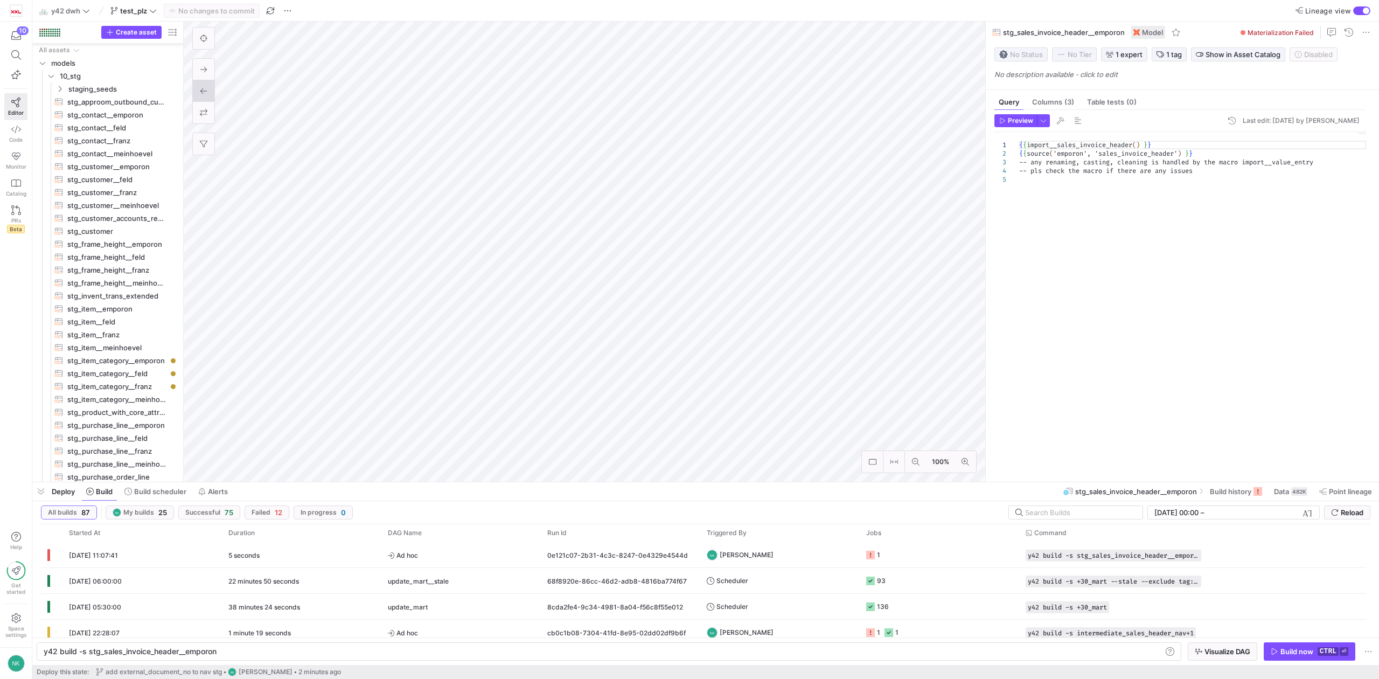
scroll to position [80, 0]
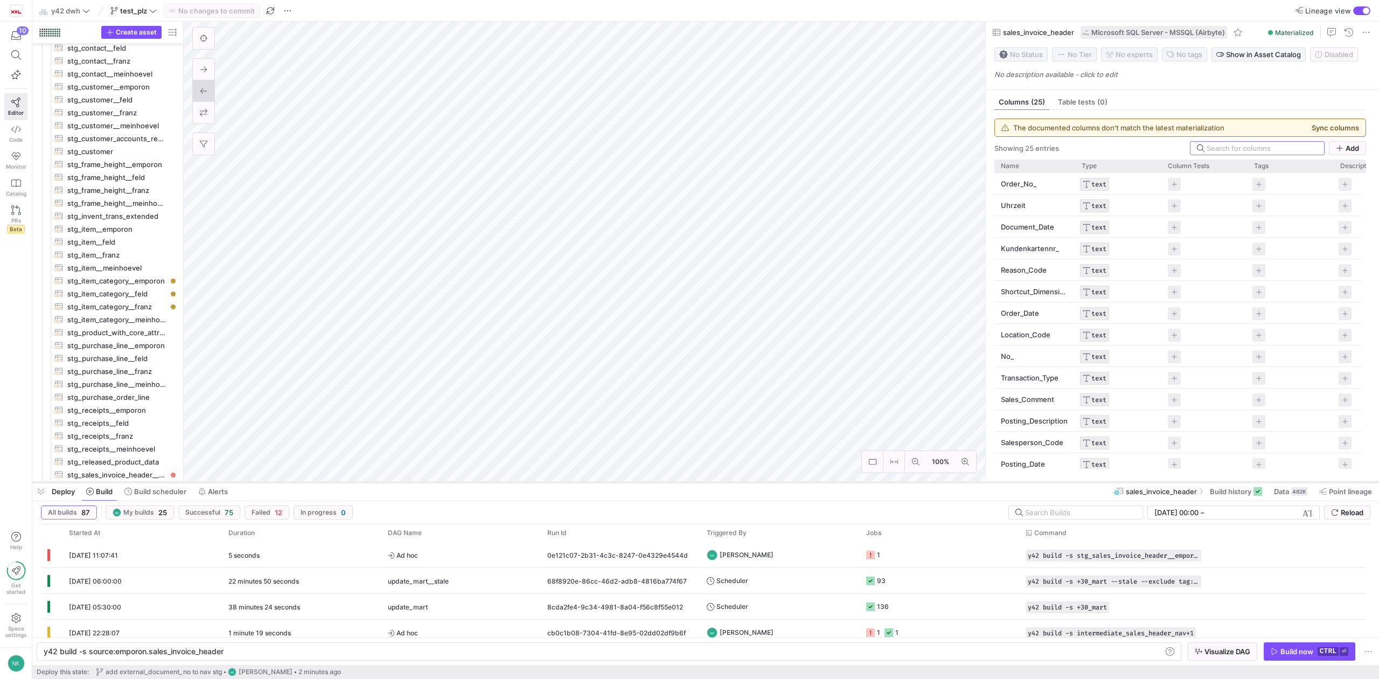
scroll to position [493, 0]
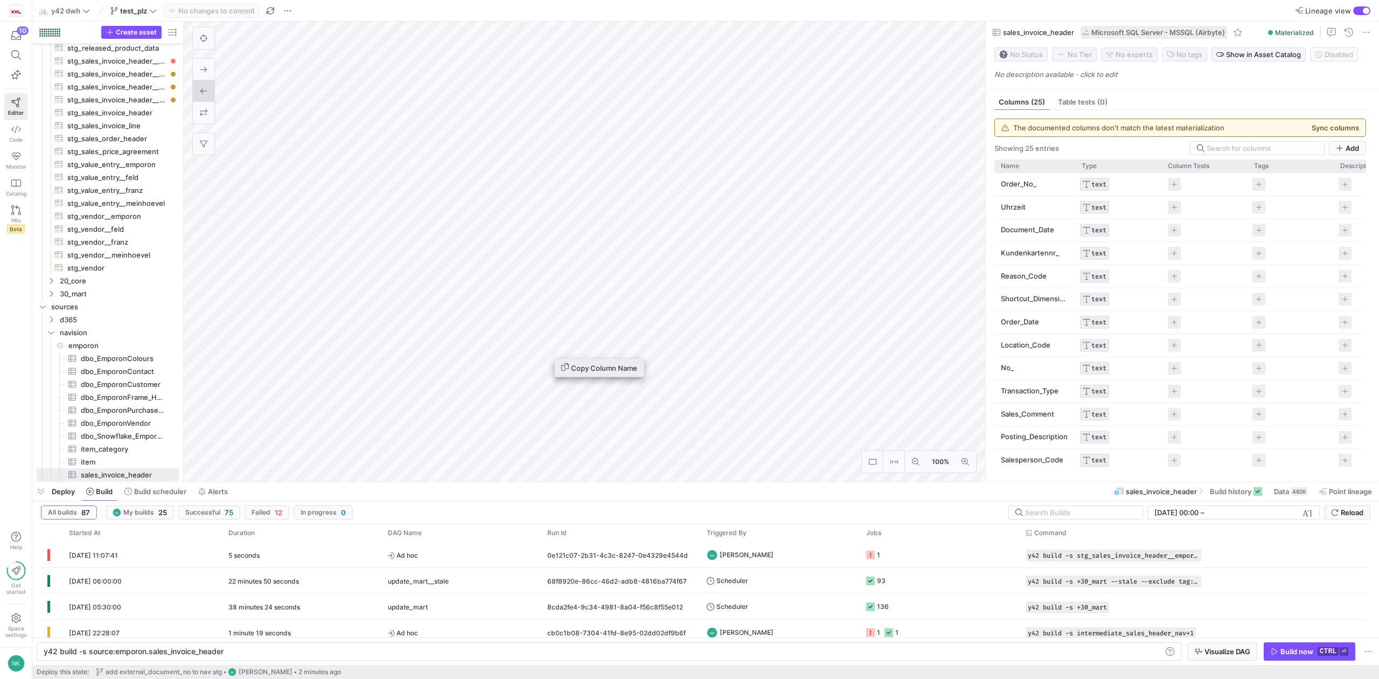
click at [570, 367] on span "Copy Column Name" at bounding box center [599, 367] width 76 height 9
click at [463, 552] on span "Ad hoc" at bounding box center [461, 555] width 147 height 25
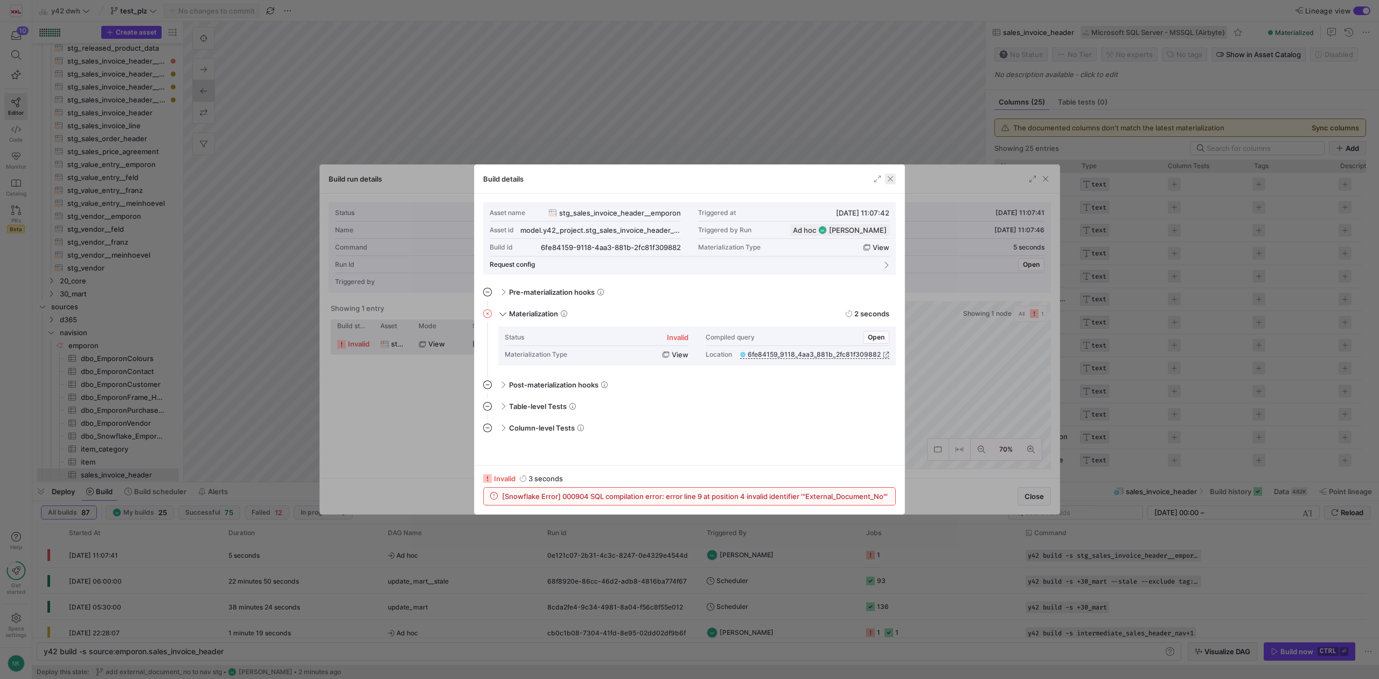
click at [893, 173] on span "button" at bounding box center [890, 178] width 11 height 11
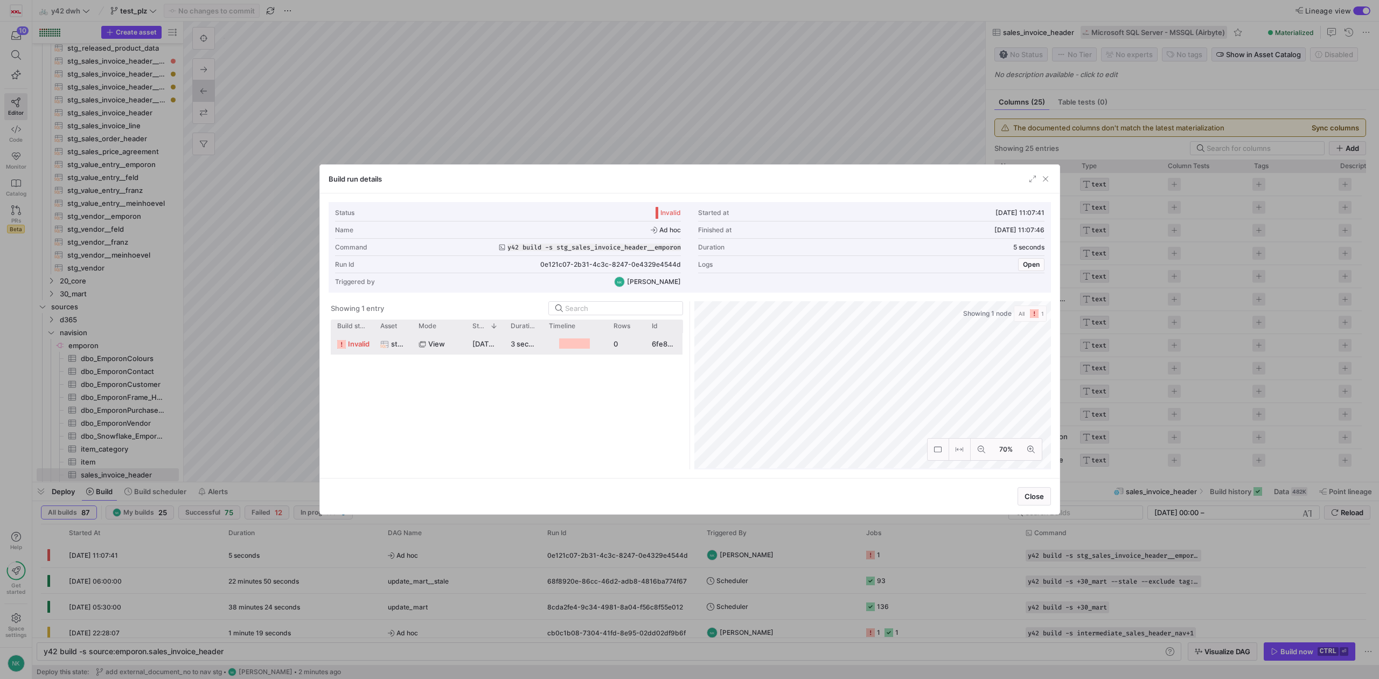
click at [1051, 175] on div "Build run details" at bounding box center [690, 179] width 740 height 29
click at [1043, 179] on span "button" at bounding box center [1045, 178] width 11 height 11
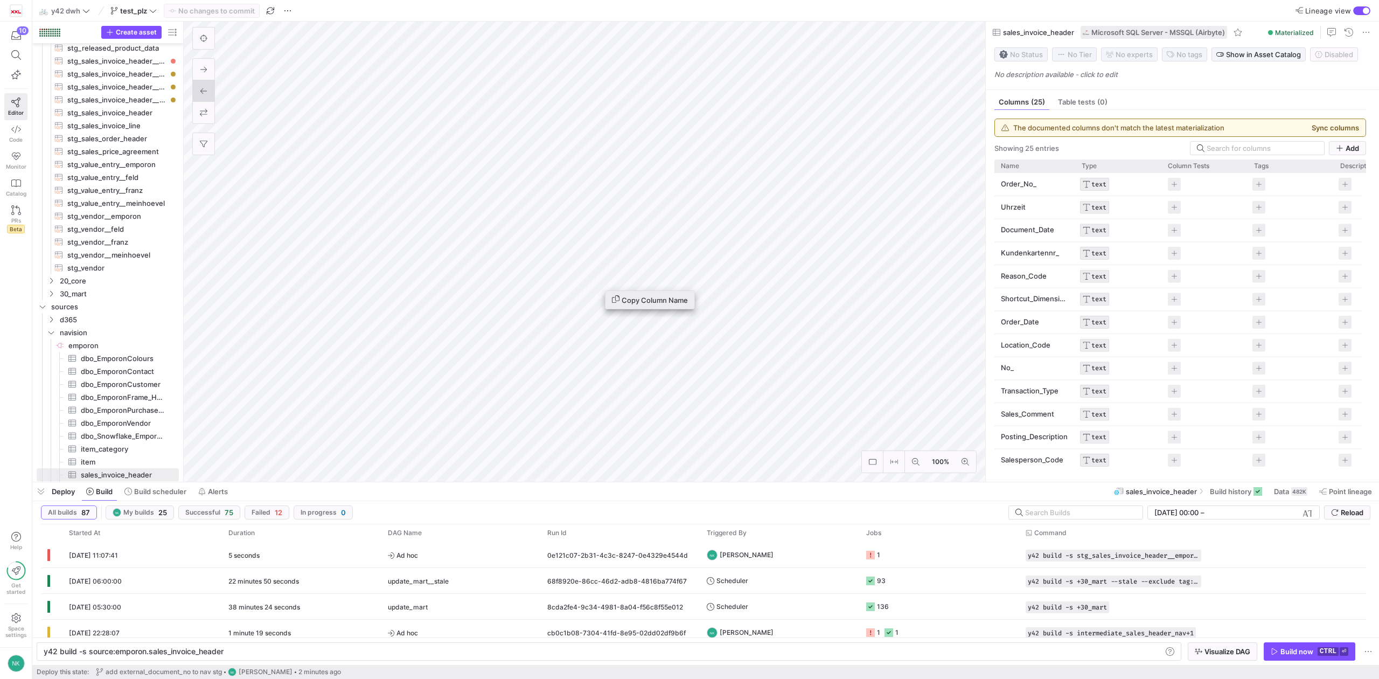
click at [628, 298] on span "Copy Column Name" at bounding box center [650, 299] width 76 height 9
click at [16, 133] on icon at bounding box center [16, 129] width 10 height 10
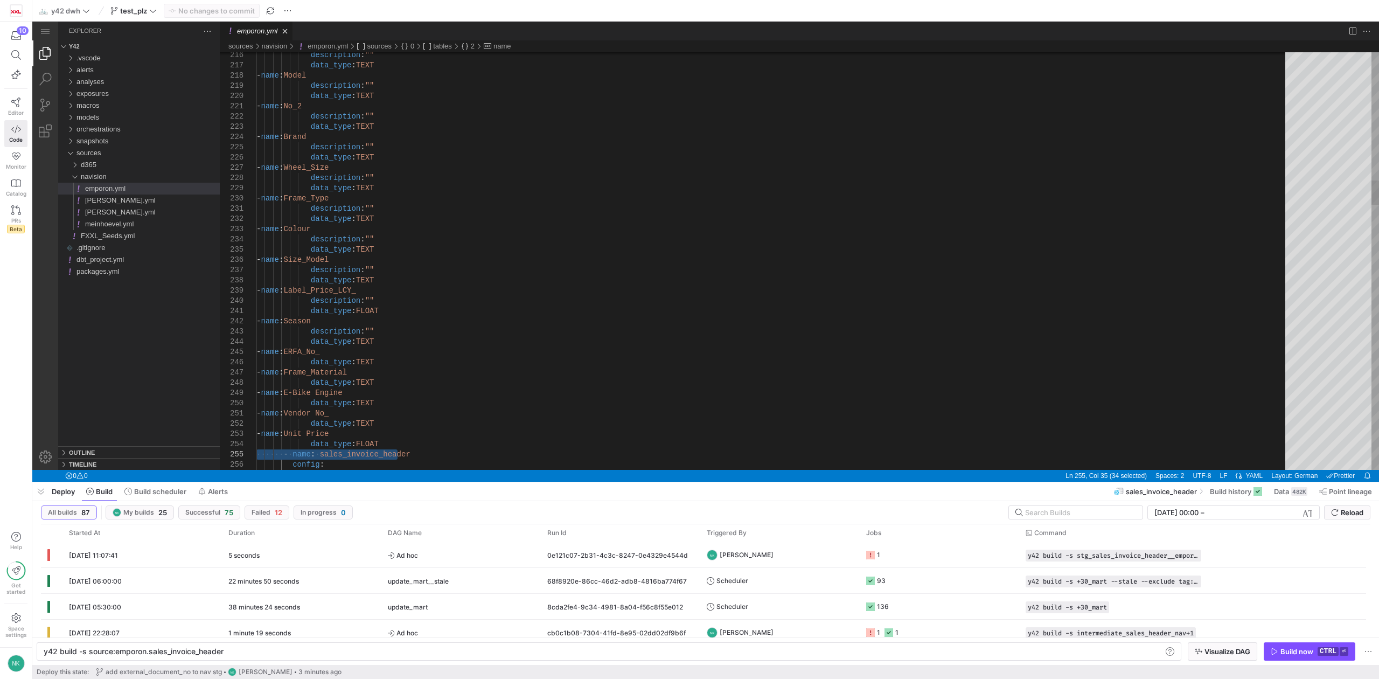
type textarea "y42 build"
click at [68, 106] on div "macros" at bounding box center [70, 106] width 16 height 12
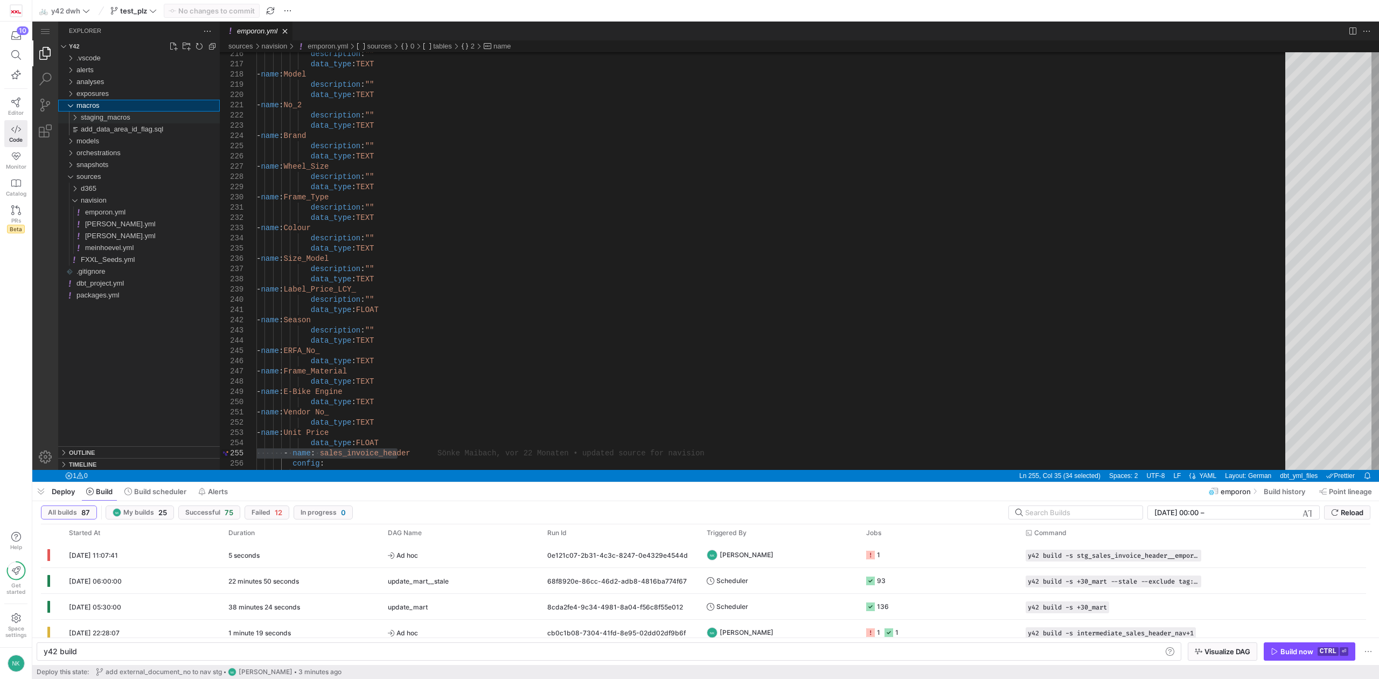
click at [74, 117] on div "staging_macros" at bounding box center [72, 118] width 20 height 12
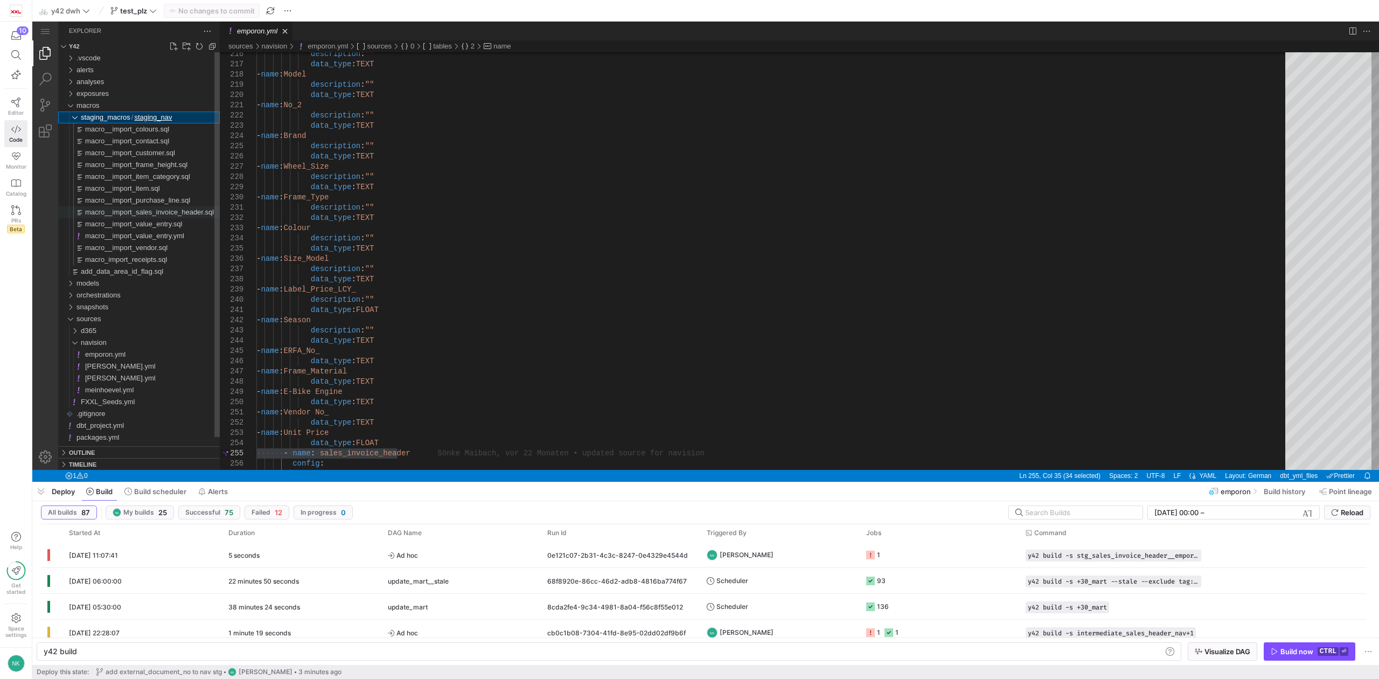
click at [131, 210] on span "macro__import_sales_invoice_header.sql" at bounding box center [149, 212] width 129 height 8
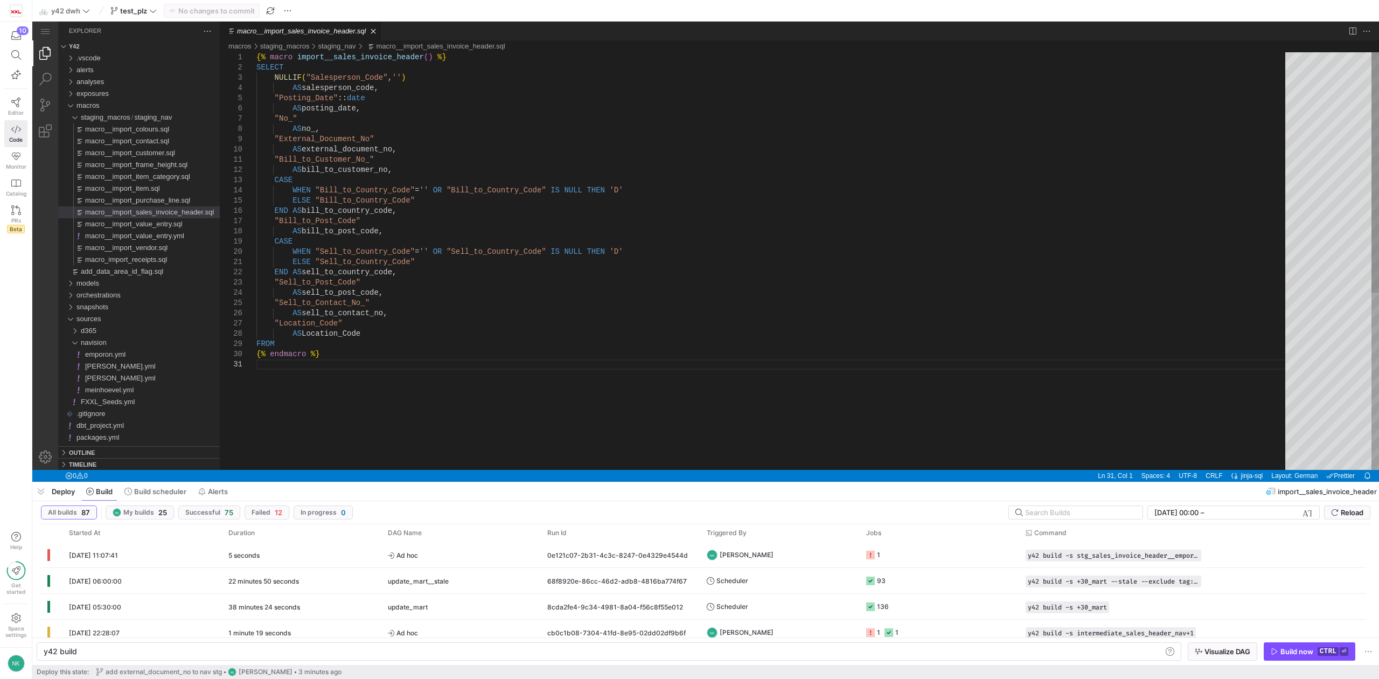
click at [346, 138] on div "{% macro import__sales_invoice_header ( ) %} SELECT NULLIF ( "Salesperson_Code"…" at bounding box center [774, 414] width 1037 height 725
paste textarea "_"
type textarea "{% macro import__sales_invoice_header() %} SELECT NULLIF("Salesperson_Code",'')…"
click at [404, 148] on div "{% macro import__sales_invoice_header ( ) %} SELECT NULLIF ( "Salesperson_Code"…" at bounding box center [774, 414] width 1037 height 725
click at [211, 13] on span "Commit & push (1)" at bounding box center [217, 10] width 62 height 9
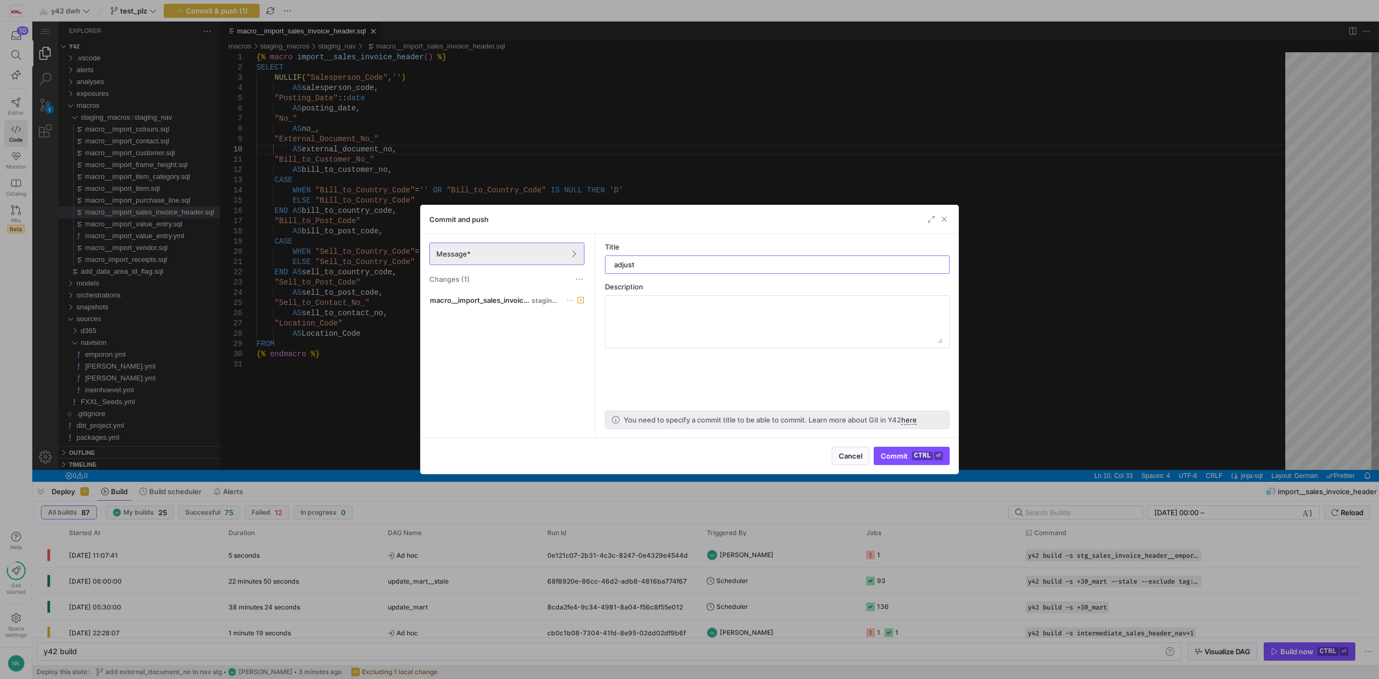
type input "adjust"
type input "adjust external_document_no name"
click at [882, 454] on span "Commit ctrl ⏎" at bounding box center [912, 455] width 62 height 9
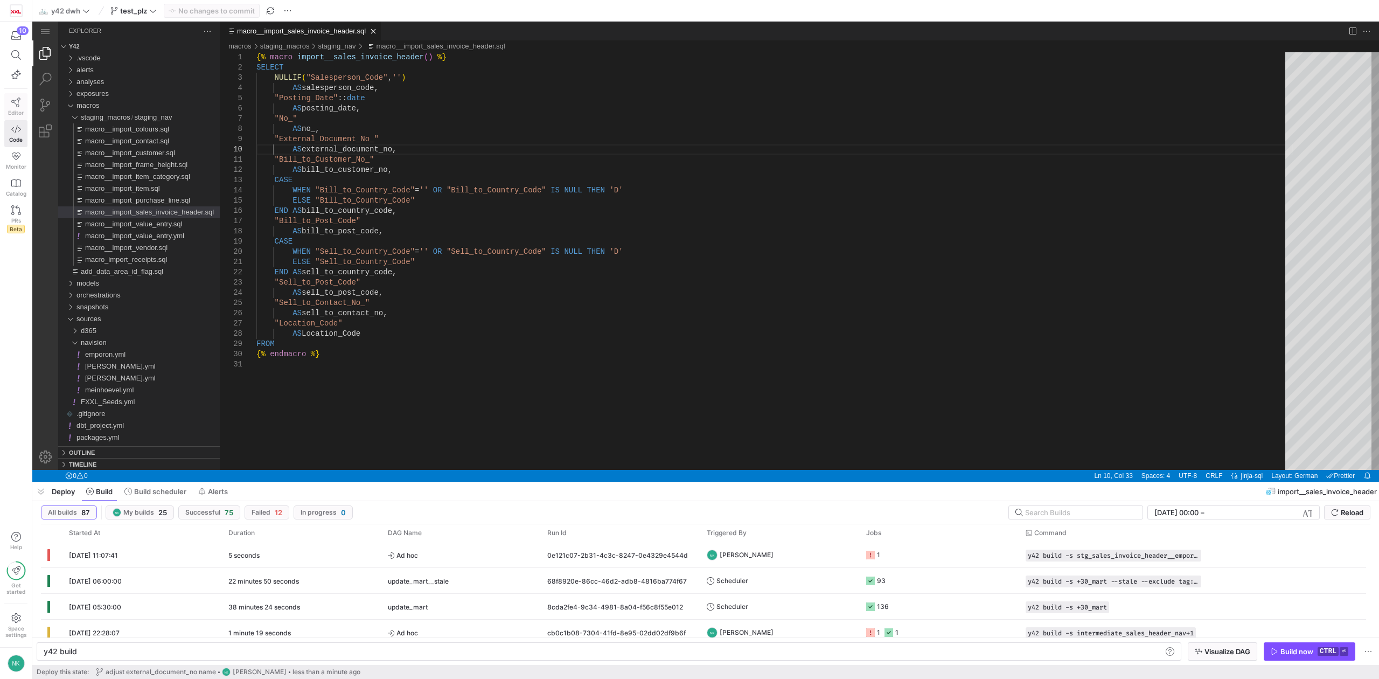
click at [15, 106] on icon at bounding box center [16, 103] width 10 height 10
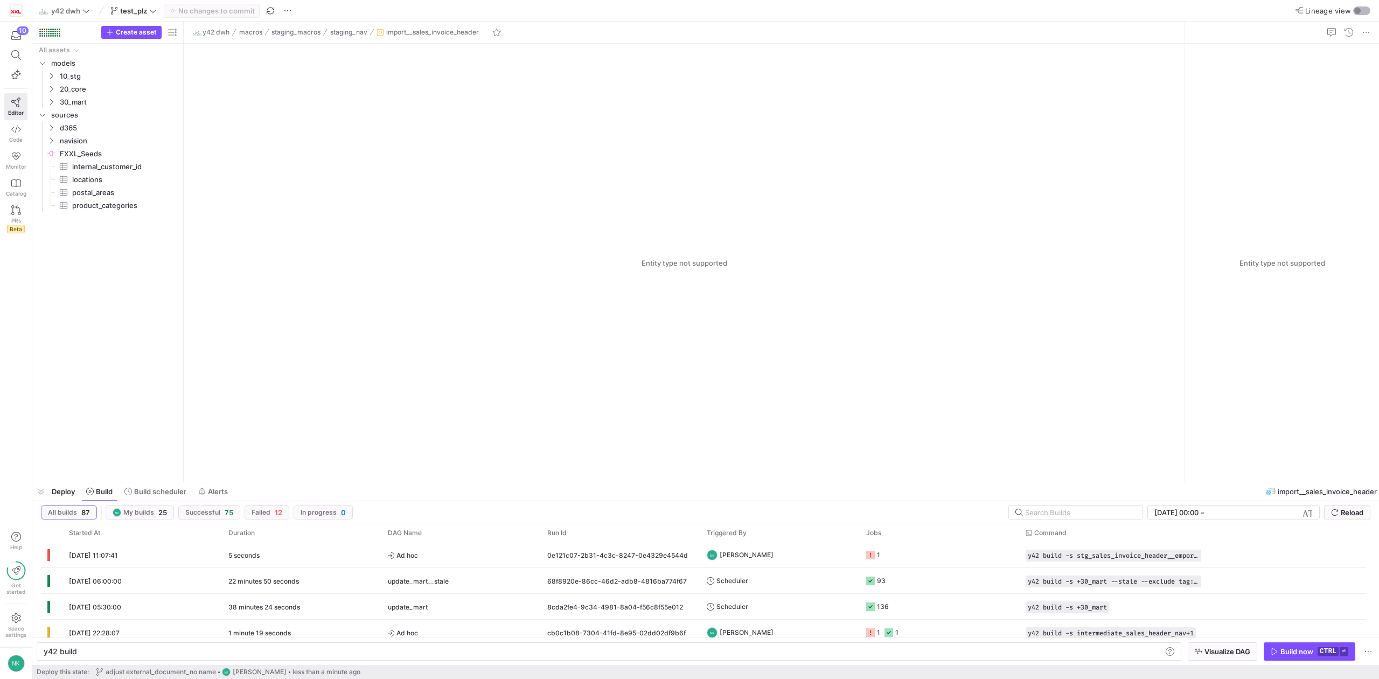
click at [1355, 8] on div "button" at bounding box center [1357, 11] width 6 height 6
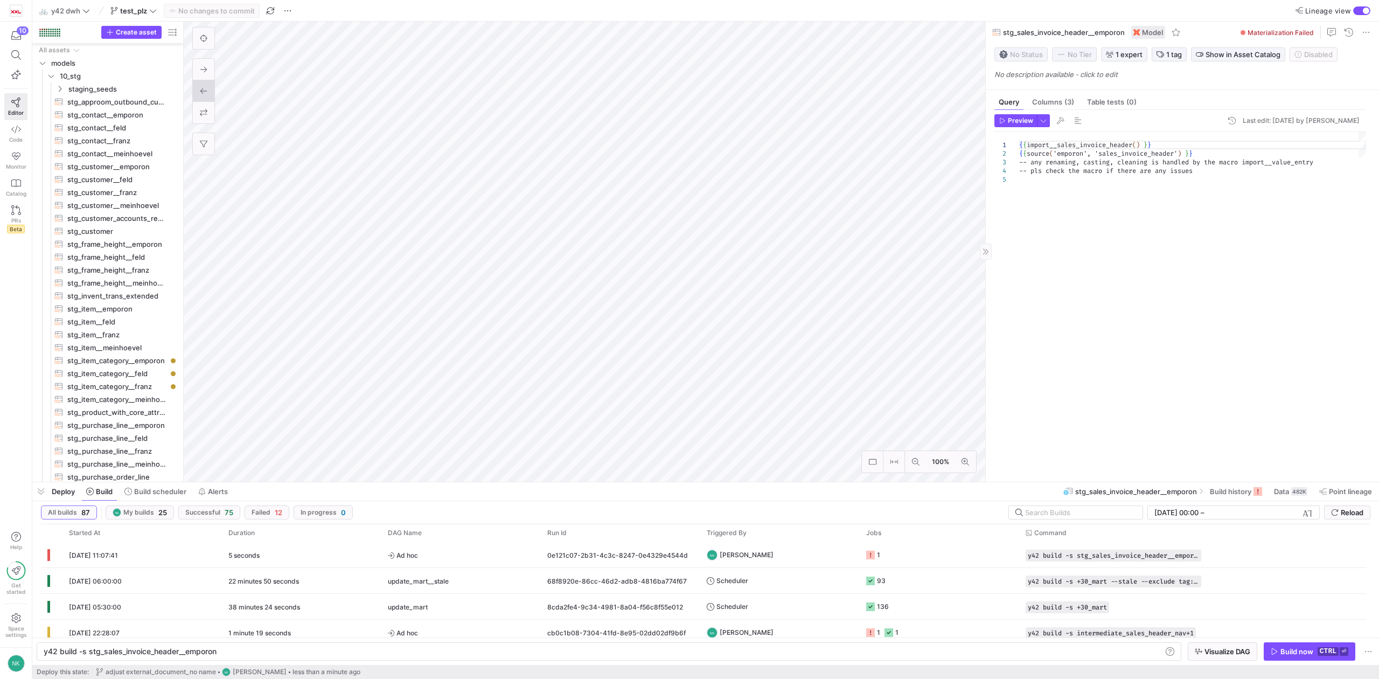
scroll to position [80, 0]
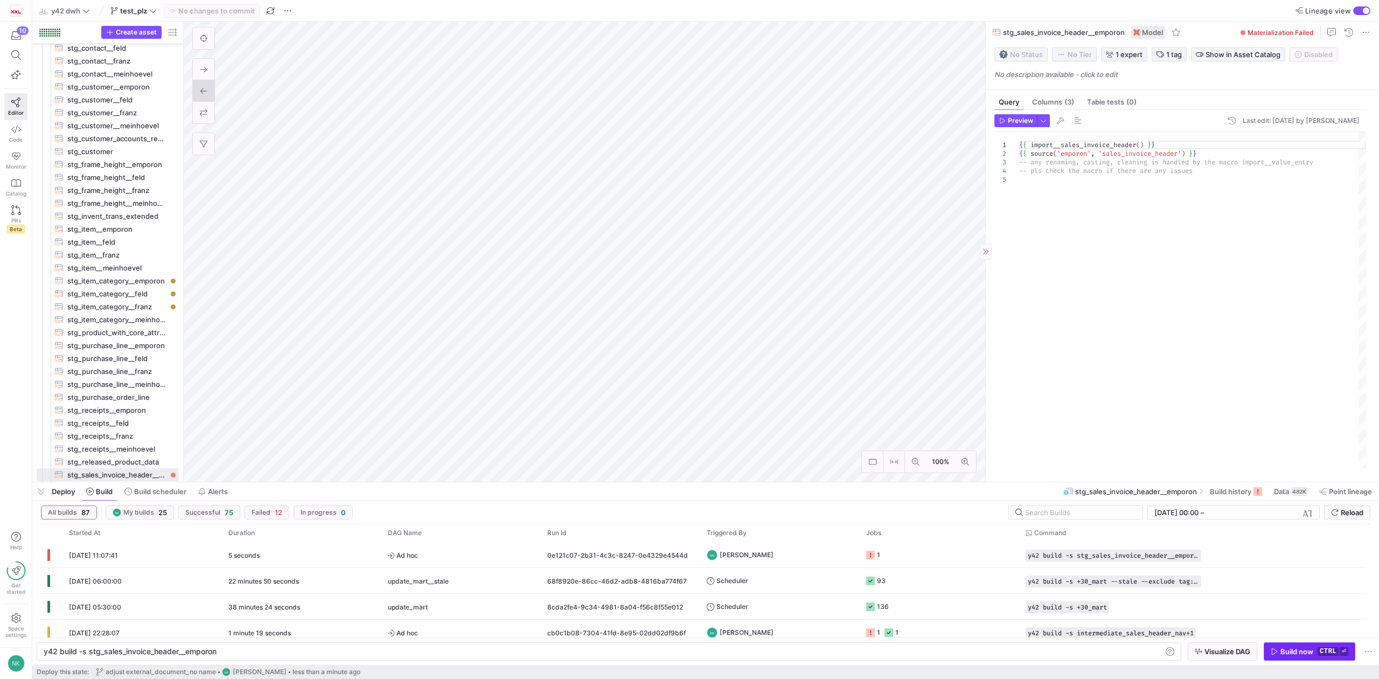
click at [1283, 645] on span "button" at bounding box center [1309, 651] width 91 height 17
type textarea "y42 build -s stg_sales_invoice_header__feld"
type textarea "{{ import__sales_invoice_header() }} {{ source('feld', 'sales_invoice_header') …"
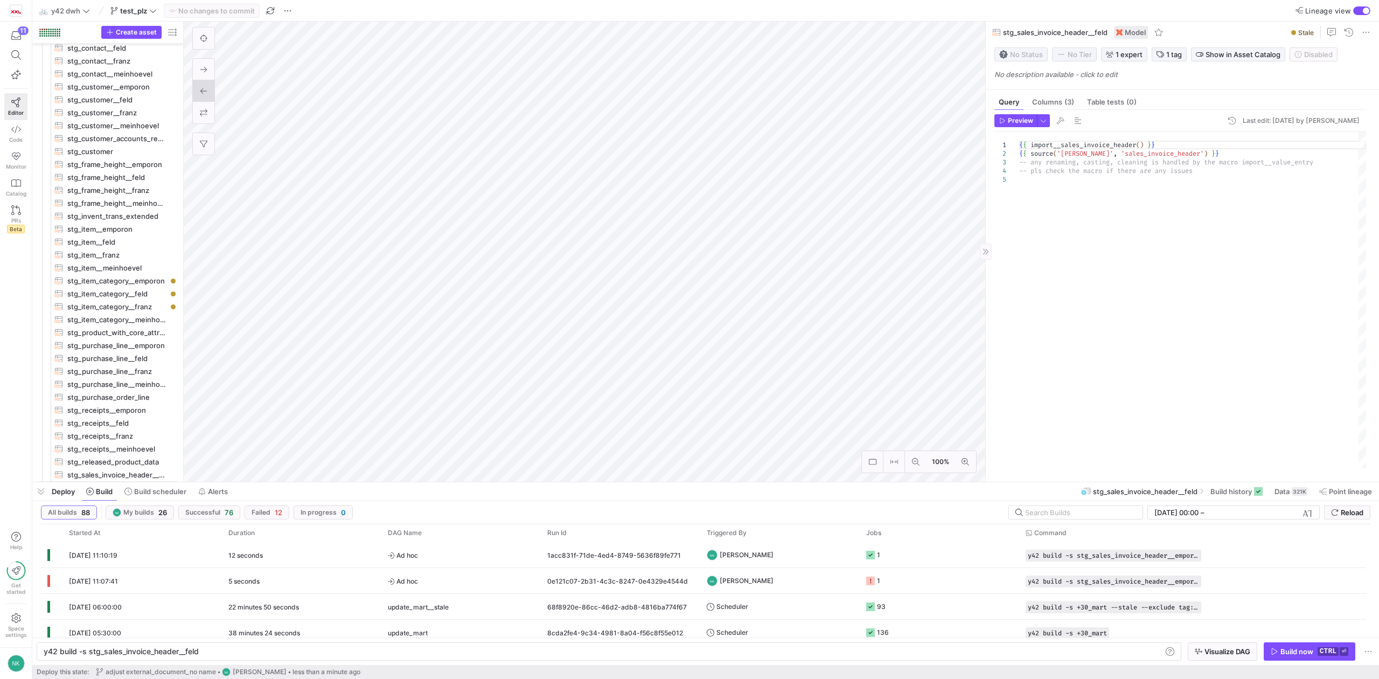
scroll to position [93, 0]
click at [232, 649] on div "y42 build -s stg_sales_invoice_header__feld" at bounding box center [602, 651] width 1117 height 9
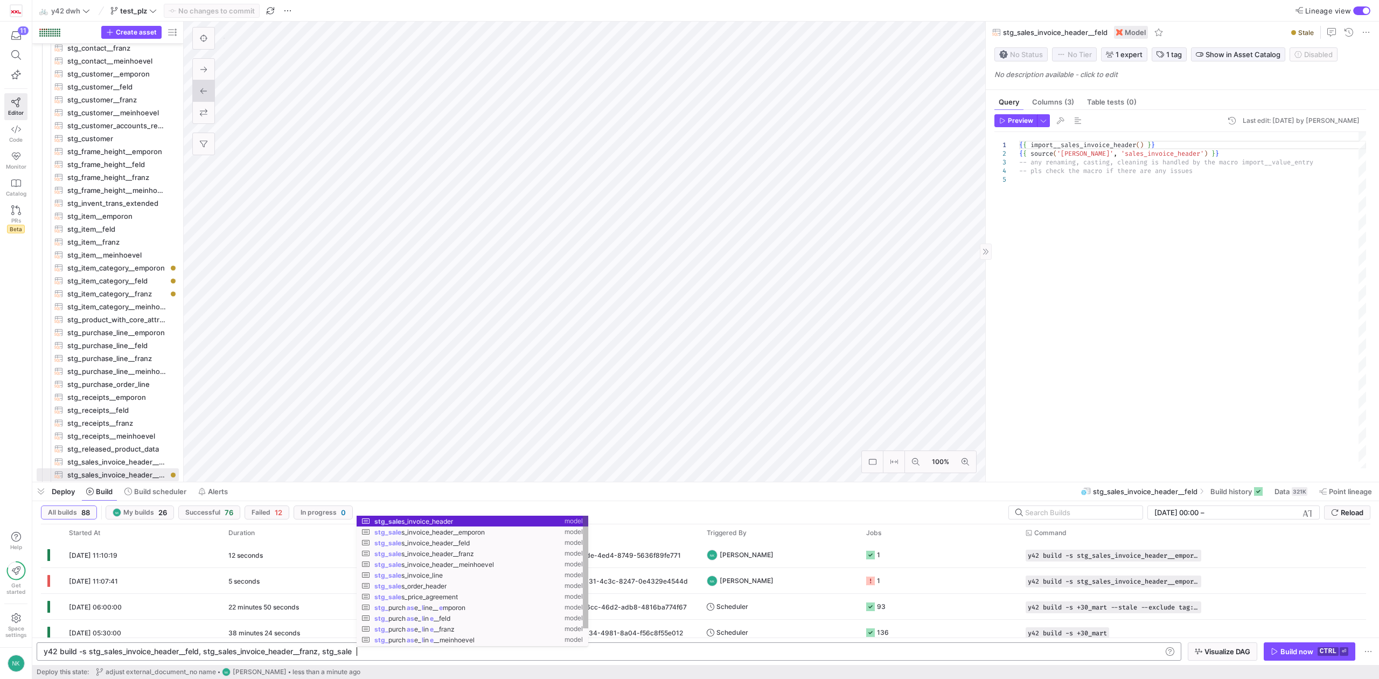
scroll to position [0, 310]
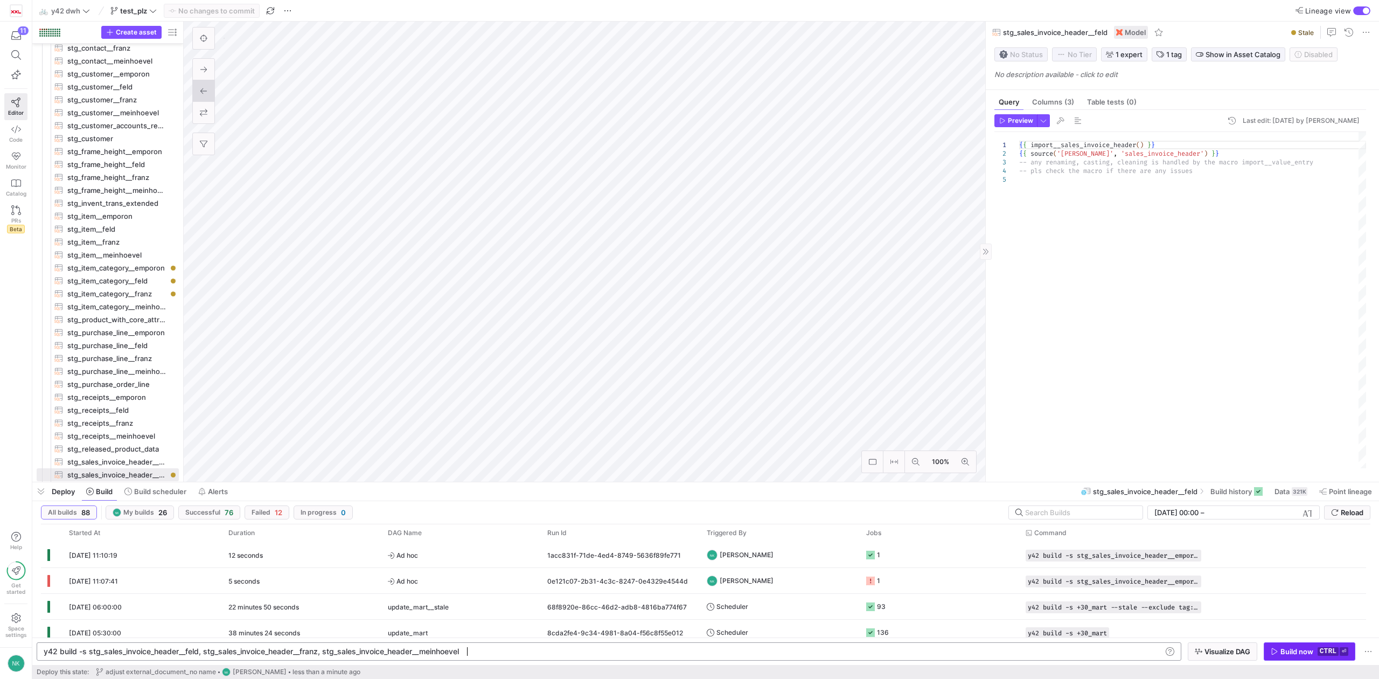
type textarea "y42 build -s stg_sales_invoice_header__feld, stg_sales_invoice_header__franz, s…"
click at [1281, 652] on div "Build now" at bounding box center [1297, 651] width 33 height 9
click at [870, 554] on icon "Press SPACE to select this row." at bounding box center [870, 555] width 9 height 9
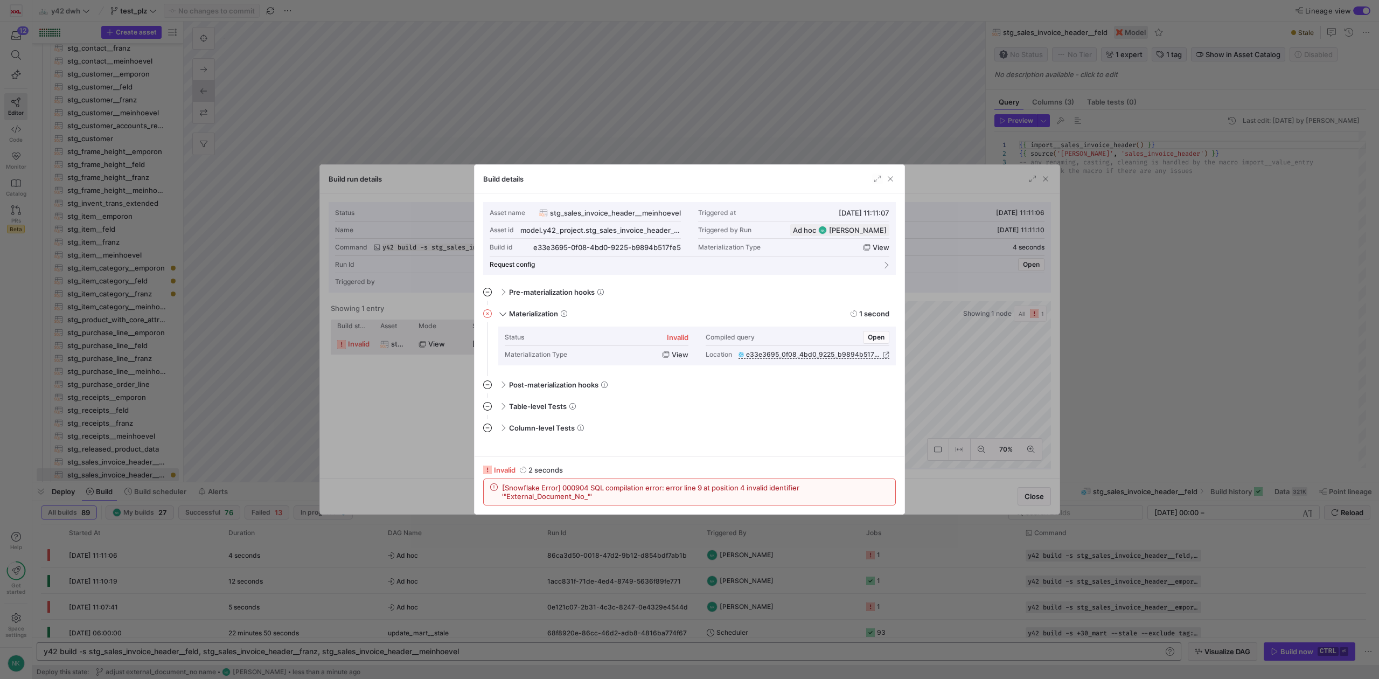
click at [886, 168] on div "Build details" at bounding box center [690, 179] width 430 height 29
click at [889, 178] on span "button" at bounding box center [890, 178] width 11 height 11
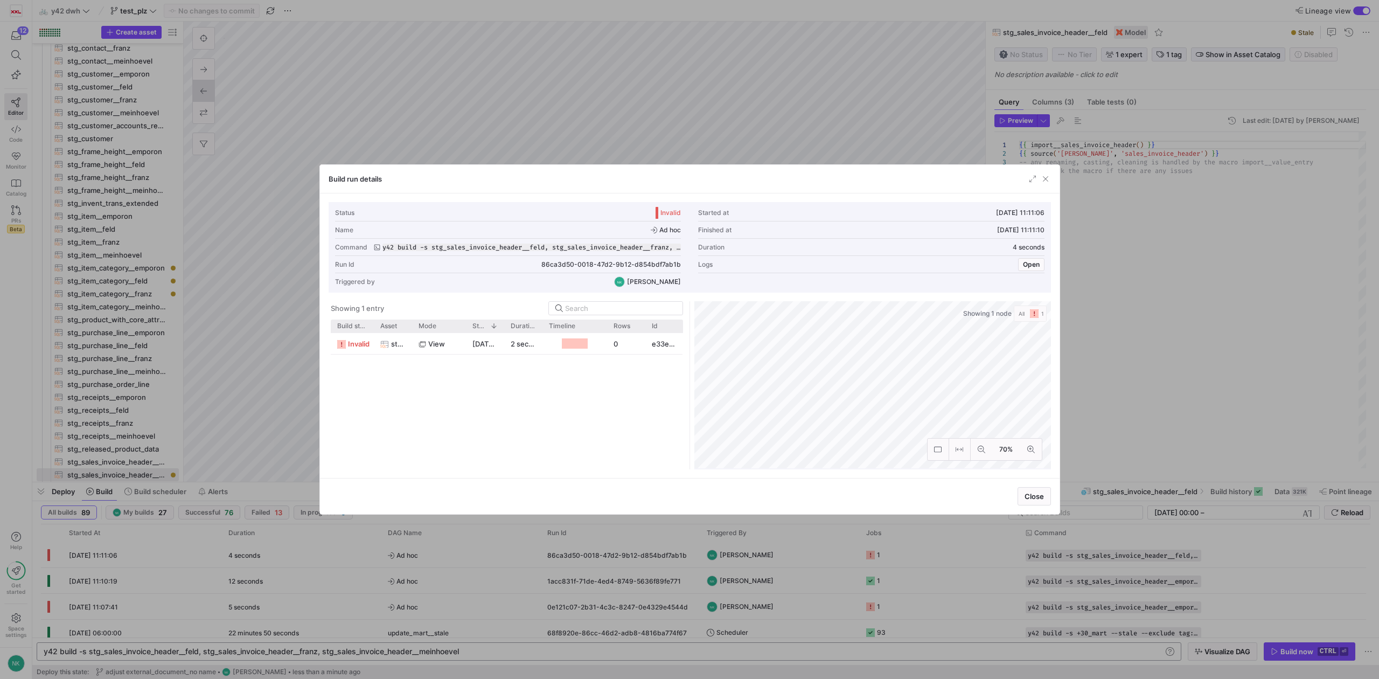
click at [1045, 171] on div "Build run details" at bounding box center [690, 179] width 740 height 29
click at [1045, 177] on span "button" at bounding box center [1045, 178] width 11 height 11
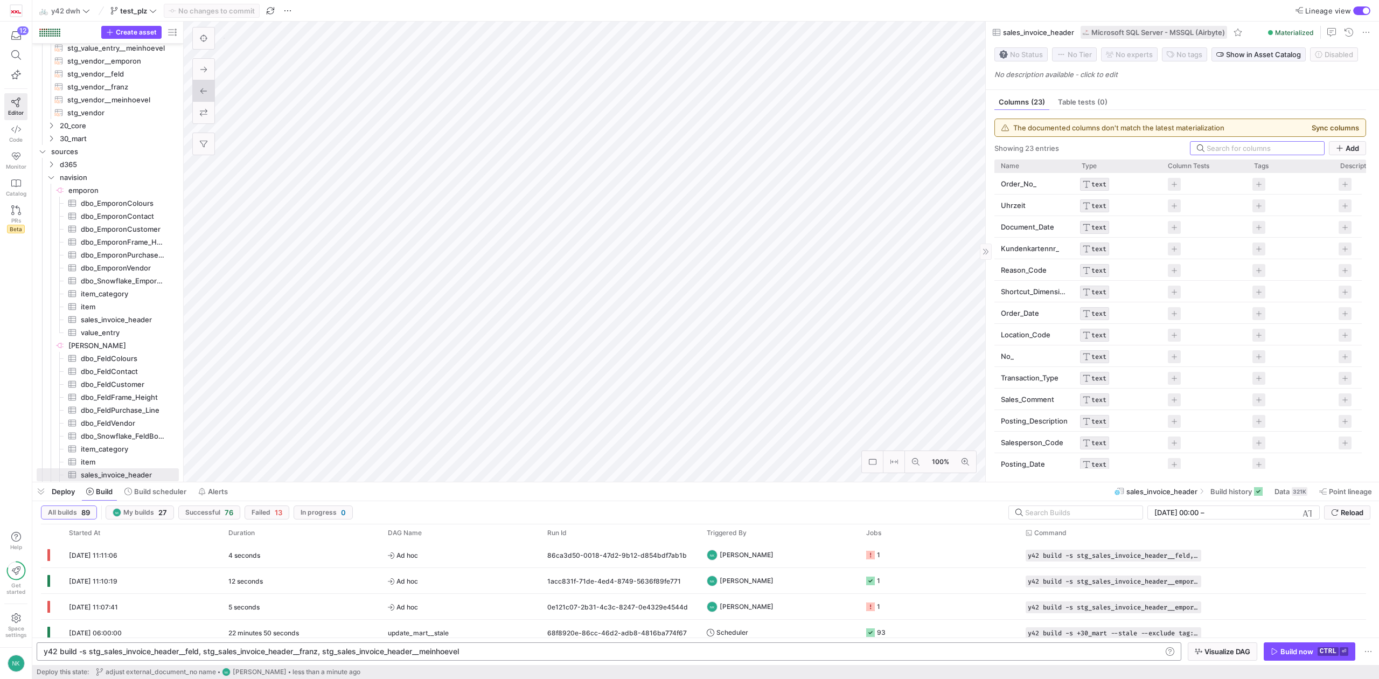
scroll to position [649, 0]
click at [76, 343] on span "[PERSON_NAME]​​​​​​​​" at bounding box center [122, 345] width 109 height 12
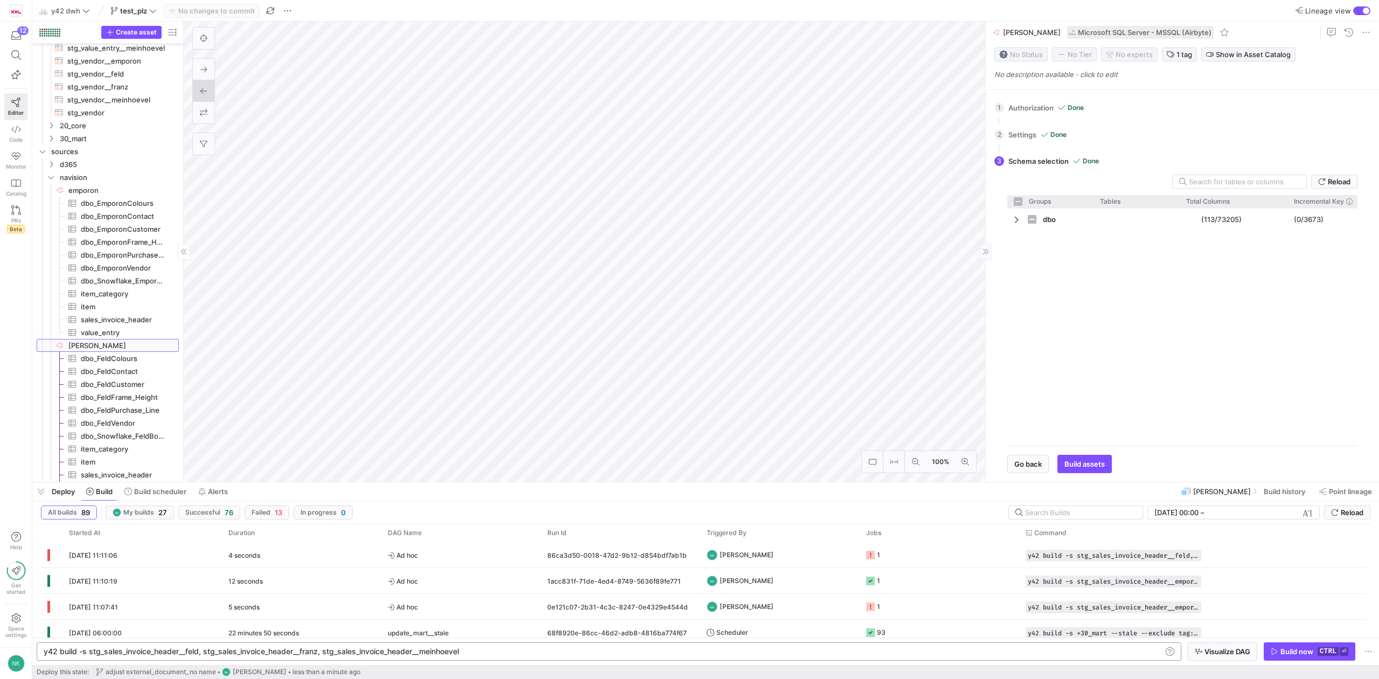
checkbox input "false"
click at [19, 130] on icon at bounding box center [16, 129] width 10 height 10
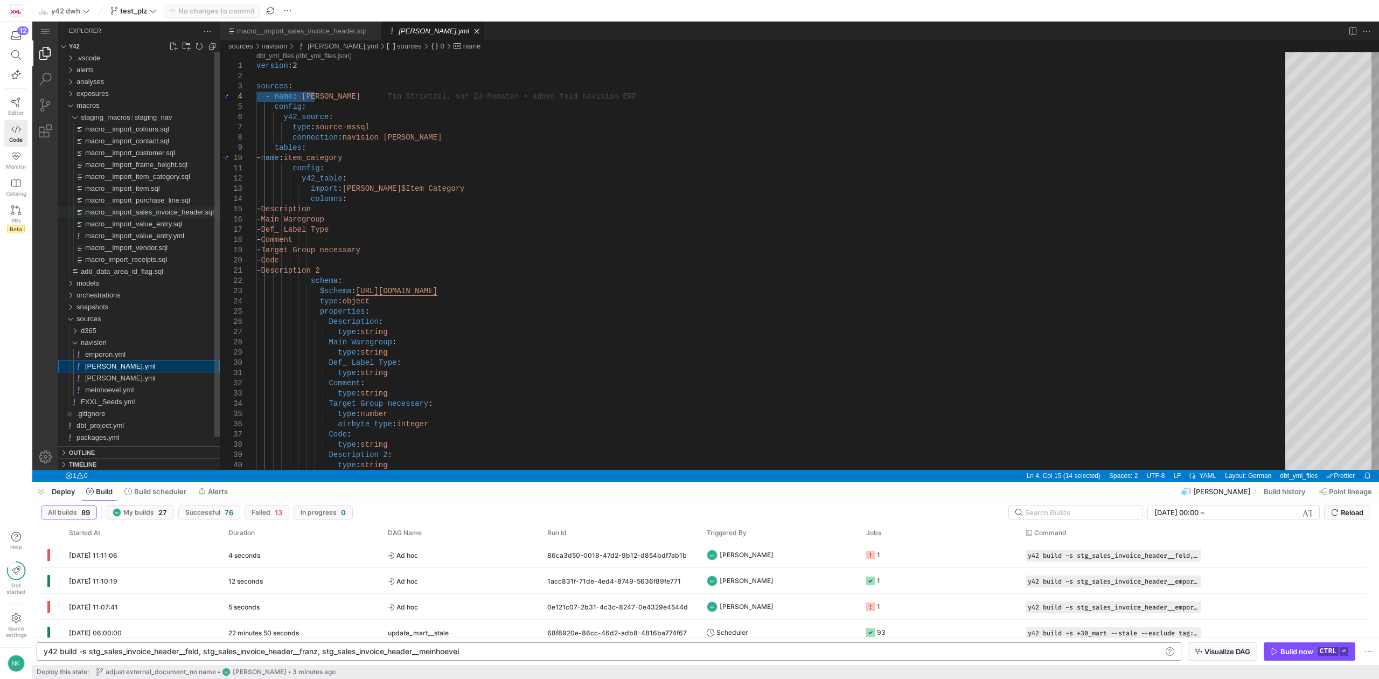
click at [129, 212] on span "macro__import_sales_invoice_header.sql" at bounding box center [149, 212] width 129 height 8
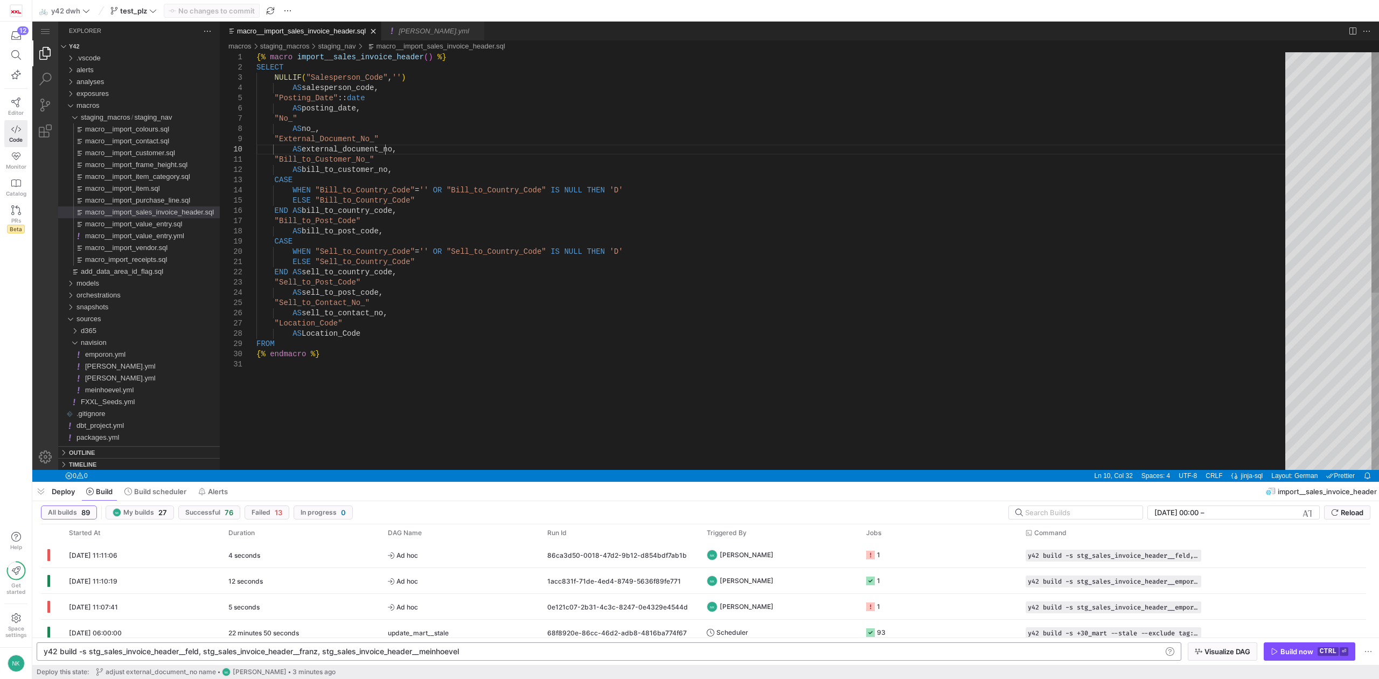
click at [386, 148] on div "{% macro import__sales_invoice_header ( ) %} SELECT NULLIF ( "Salesperson_Code"…" at bounding box center [774, 414] width 1037 height 725
drag, startPoint x: 399, startPoint y: 149, endPoint x: 236, endPoint y: 137, distance: 163.2
type textarea "{% macro import__sales_invoice_header() %} SELECT NULLIF("Salesperson_Code",'')…"
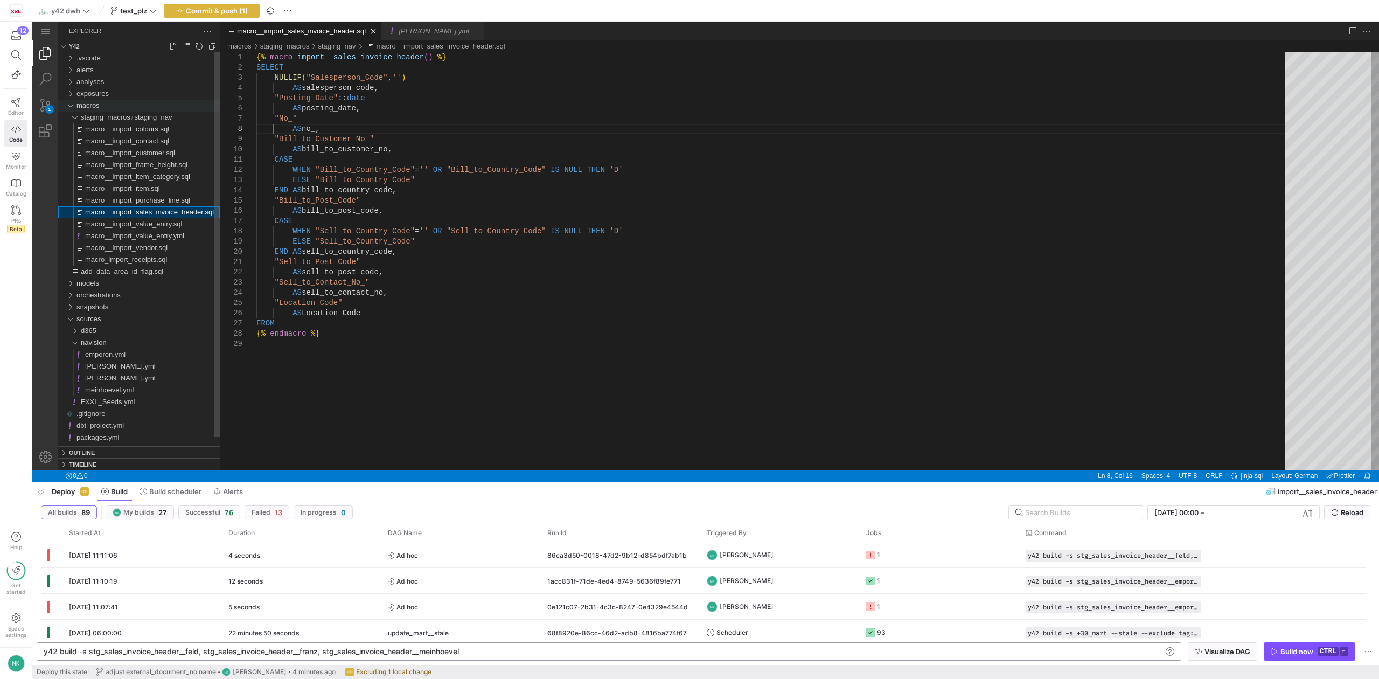
click at [72, 108] on div "macros" at bounding box center [70, 106] width 16 height 12
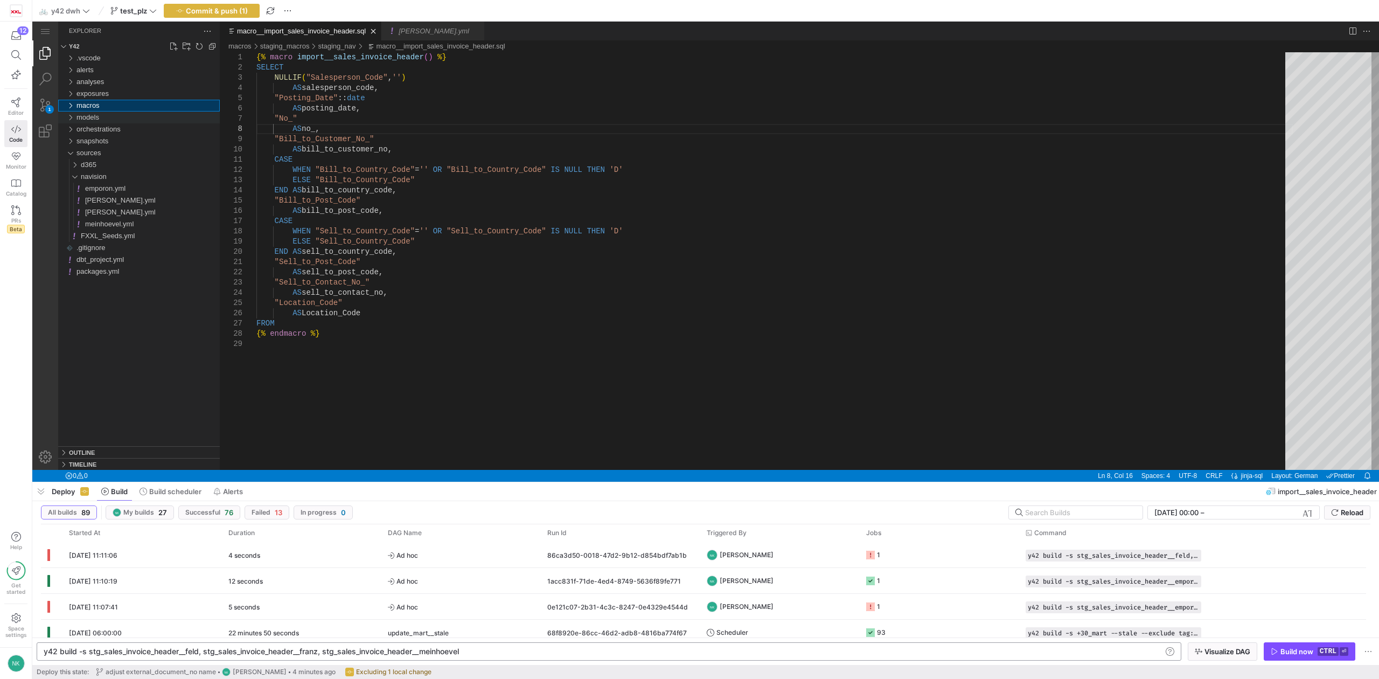
click at [70, 119] on div "models" at bounding box center [70, 118] width 16 height 12
click at [76, 128] on div "10_stg" at bounding box center [72, 129] width 20 height 12
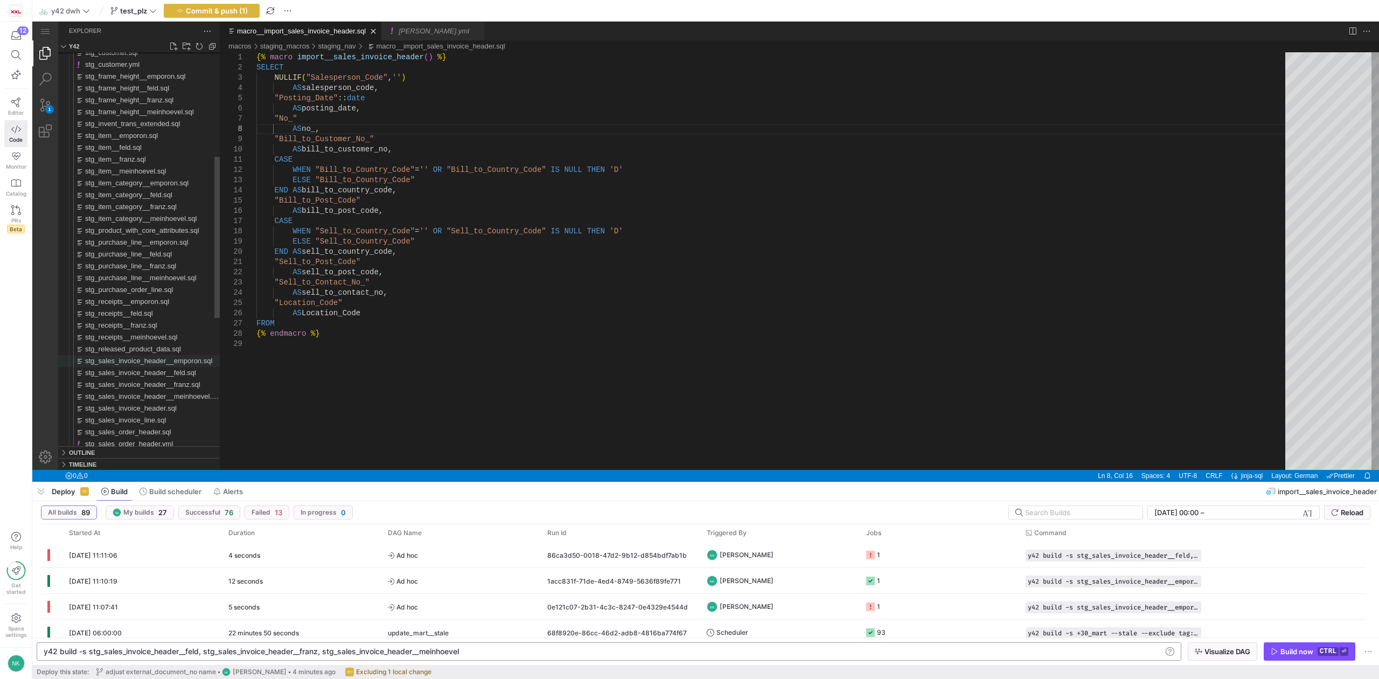
click at [135, 357] on span "stg_sales_invoice_header__emporon.sql" at bounding box center [148, 361] width 127 height 8
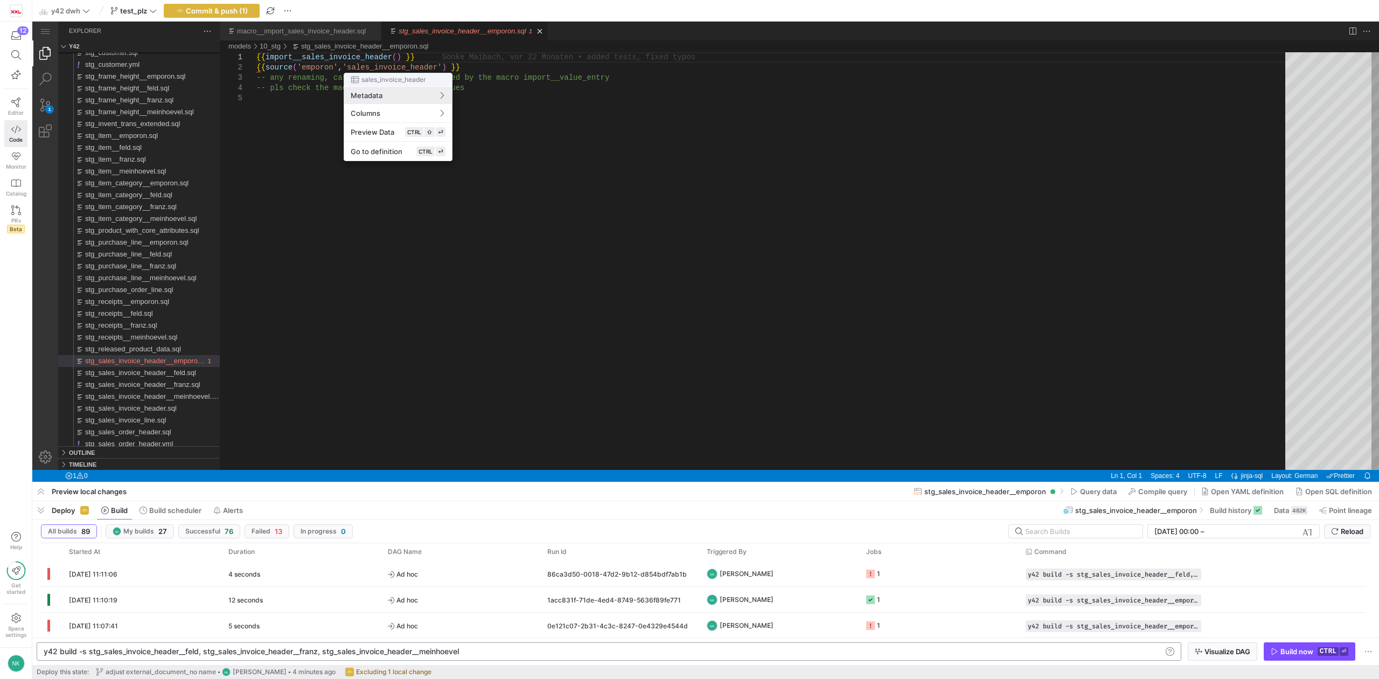
click at [421, 55] on div at bounding box center [689, 339] width 1379 height 679
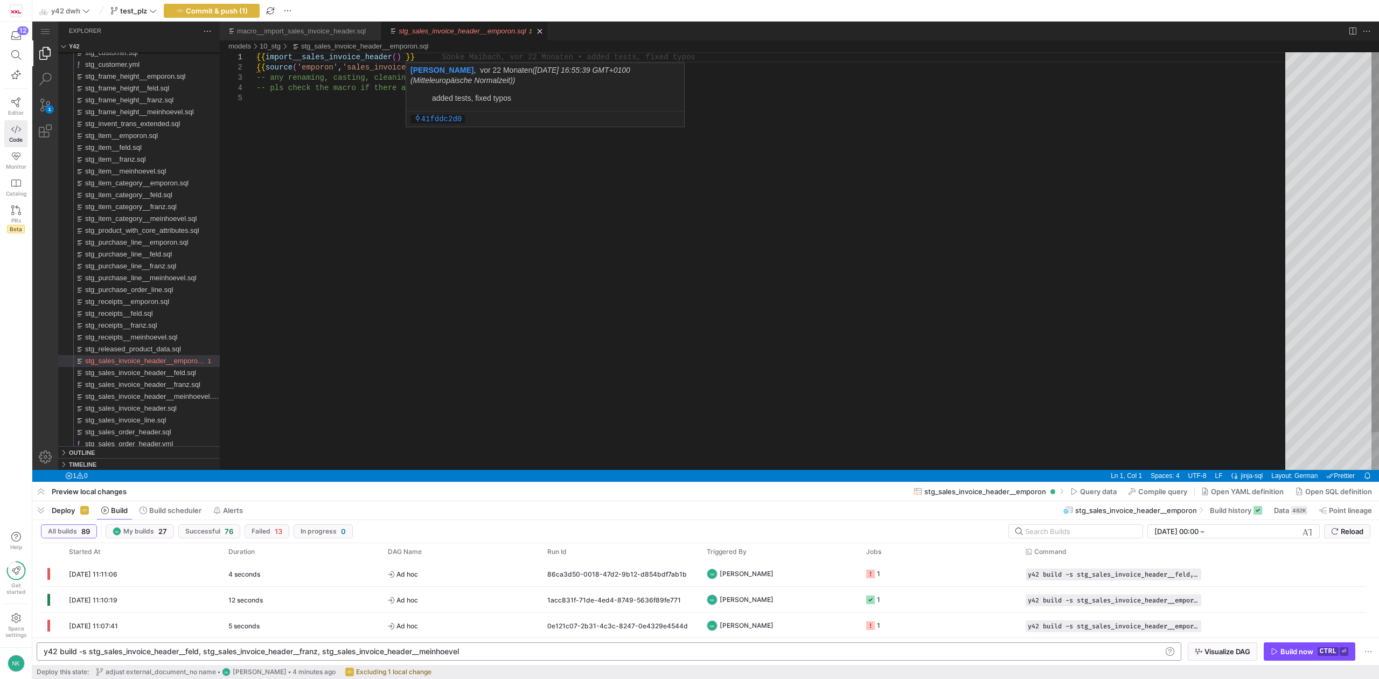
click at [415, 55] on div "{{ import__sales_invoice_header ( ) }} {{ source ( 'emporon' , 'sales_invoice_h…" at bounding box center [774, 281] width 1037 height 458
paste textarea ""External_Document_No_" AS external_document_no,"
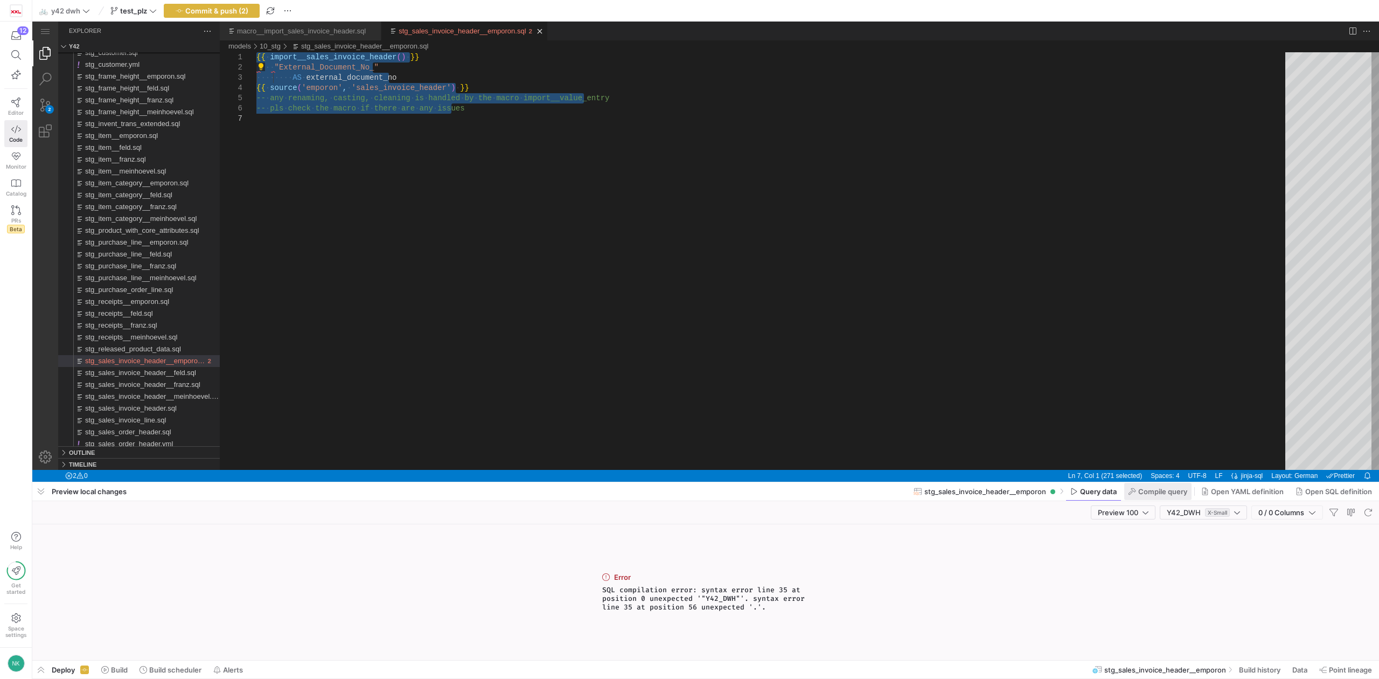
type textarea "{{ import__sales_invoice_header() }} "External_Document_No_" AS external_docume…"
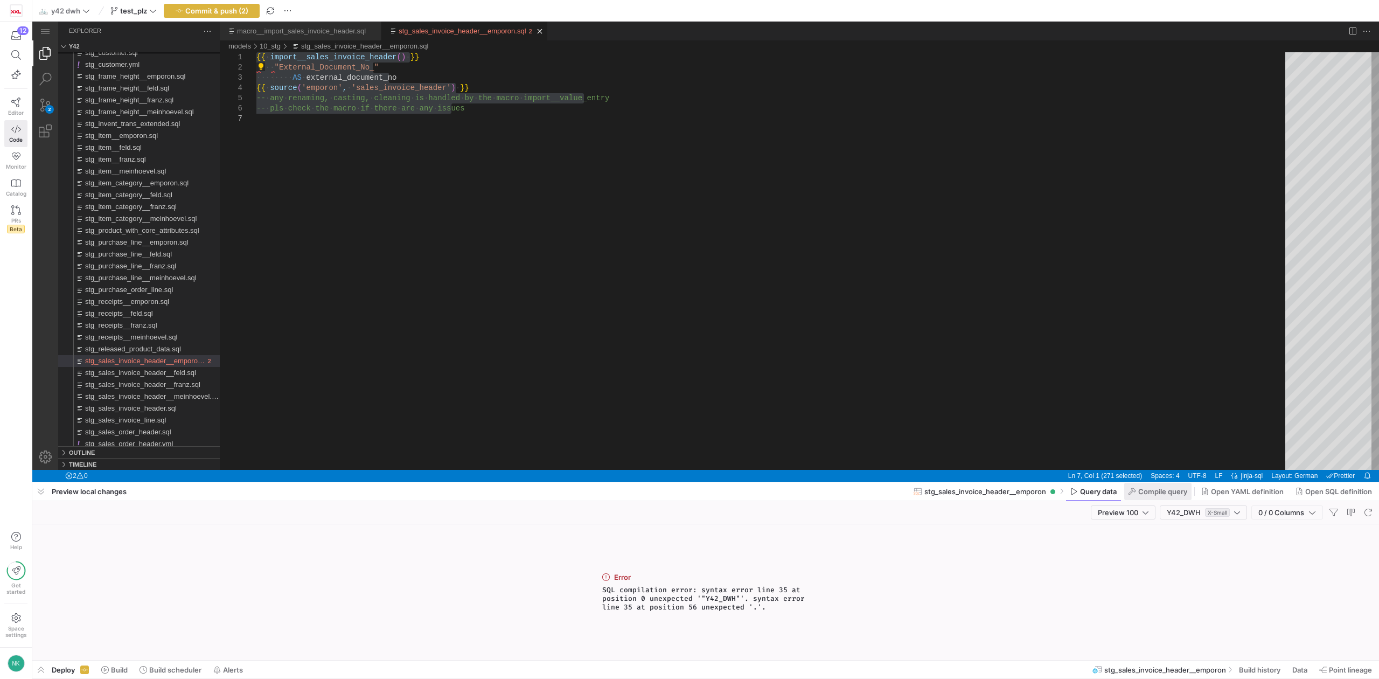
click at [1132, 488] on icon at bounding box center [1133, 492] width 8 height 8
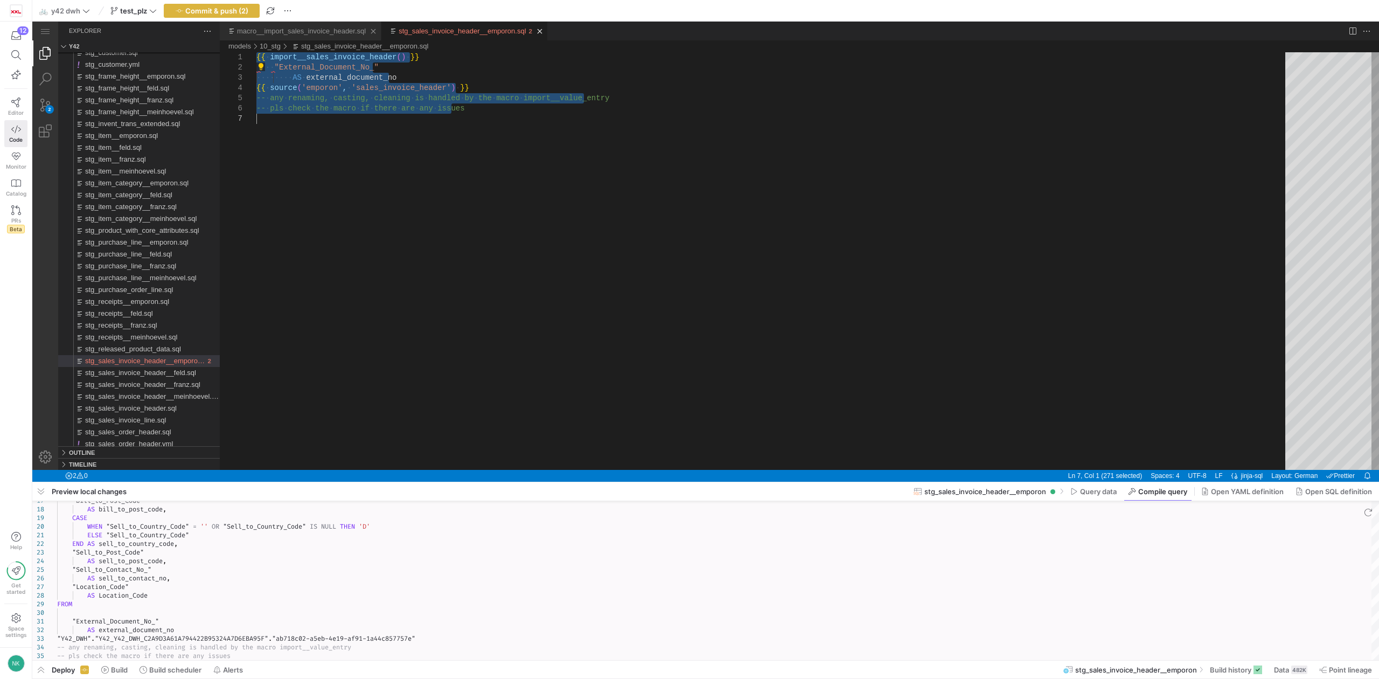
click at [290, 31] on link "macro__import_sales_invoice_header.sql" at bounding box center [301, 31] width 129 height 8
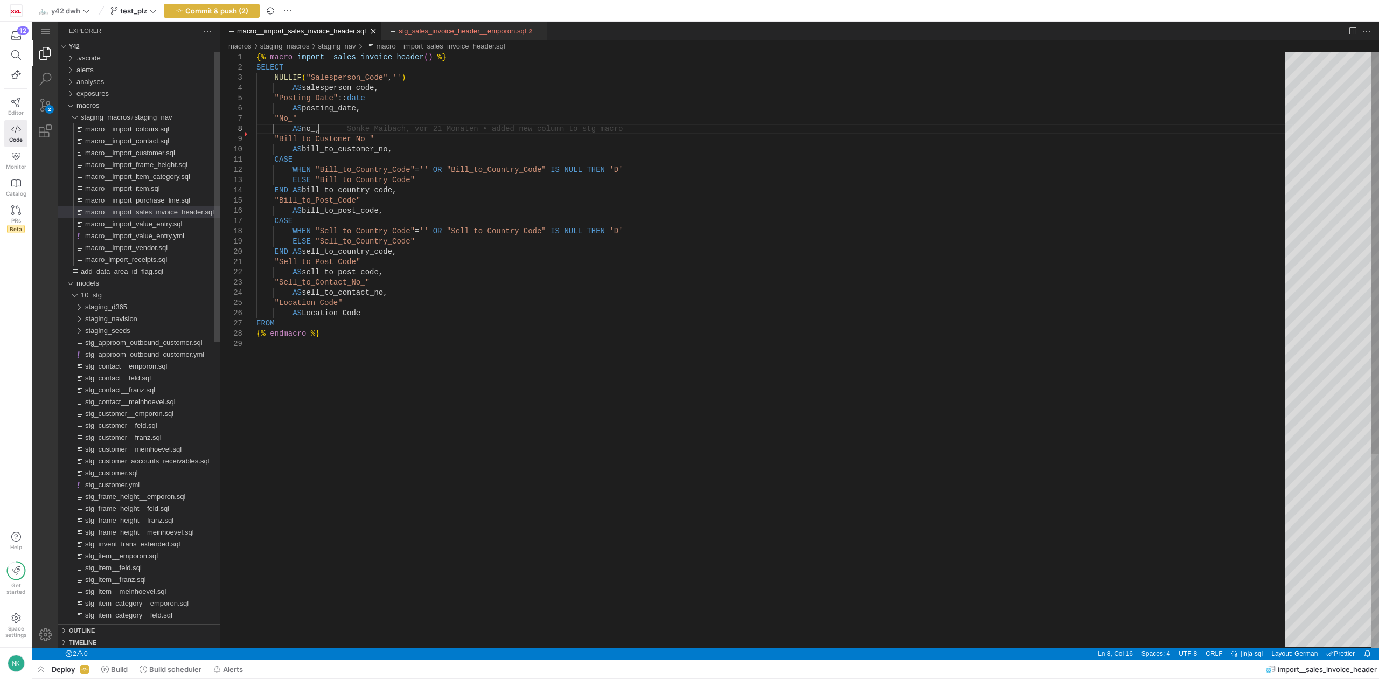
scroll to position [0, 61]
type textarea "{% macro import__sales_invoice_header() %} SELECT NULLIF("Salesperson_Code",'')…"
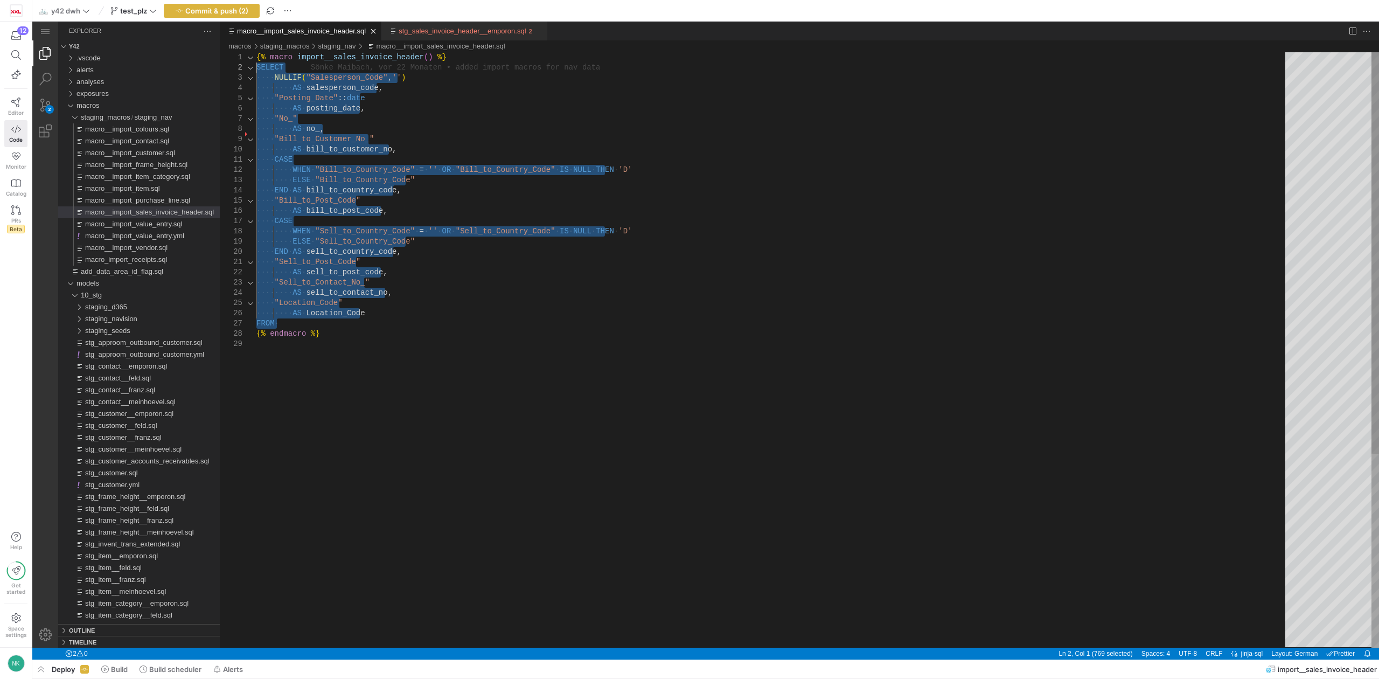
drag, startPoint x: 288, startPoint y: 322, endPoint x: 233, endPoint y: 65, distance: 262.7
click at [444, 29] on link "stg_sales_invoice_header__emporon.sql" at bounding box center [462, 31] width 127 height 8
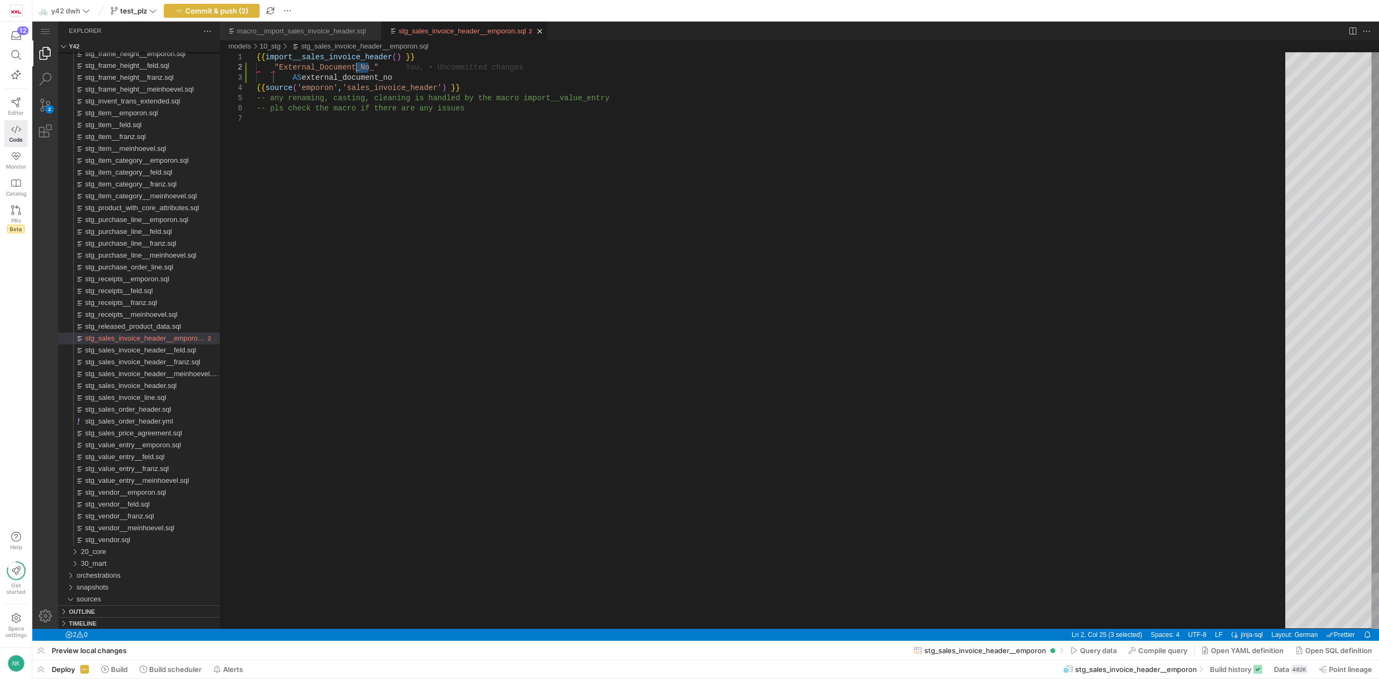
drag, startPoint x: 376, startPoint y: 69, endPoint x: 354, endPoint y: 66, distance: 21.9
drag, startPoint x: 419, startPoint y: 59, endPoint x: 207, endPoint y: 39, distance: 213.1
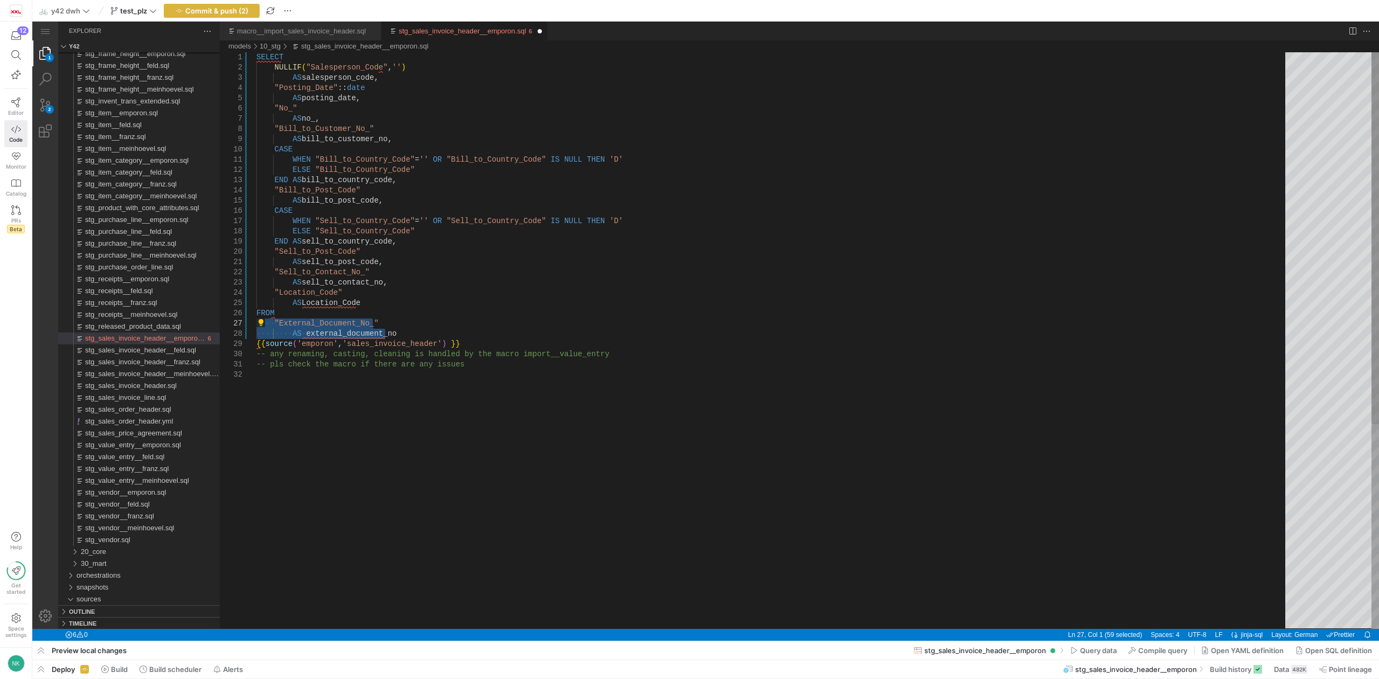
drag, startPoint x: 390, startPoint y: 335, endPoint x: 221, endPoint y: 326, distance: 169.4
click at [357, 302] on div "SELECT NULLIF ( "Salesperson_Code" , '' ) AS salesperson_code, "Posting_Date" :…" at bounding box center [774, 499] width 1037 height 894
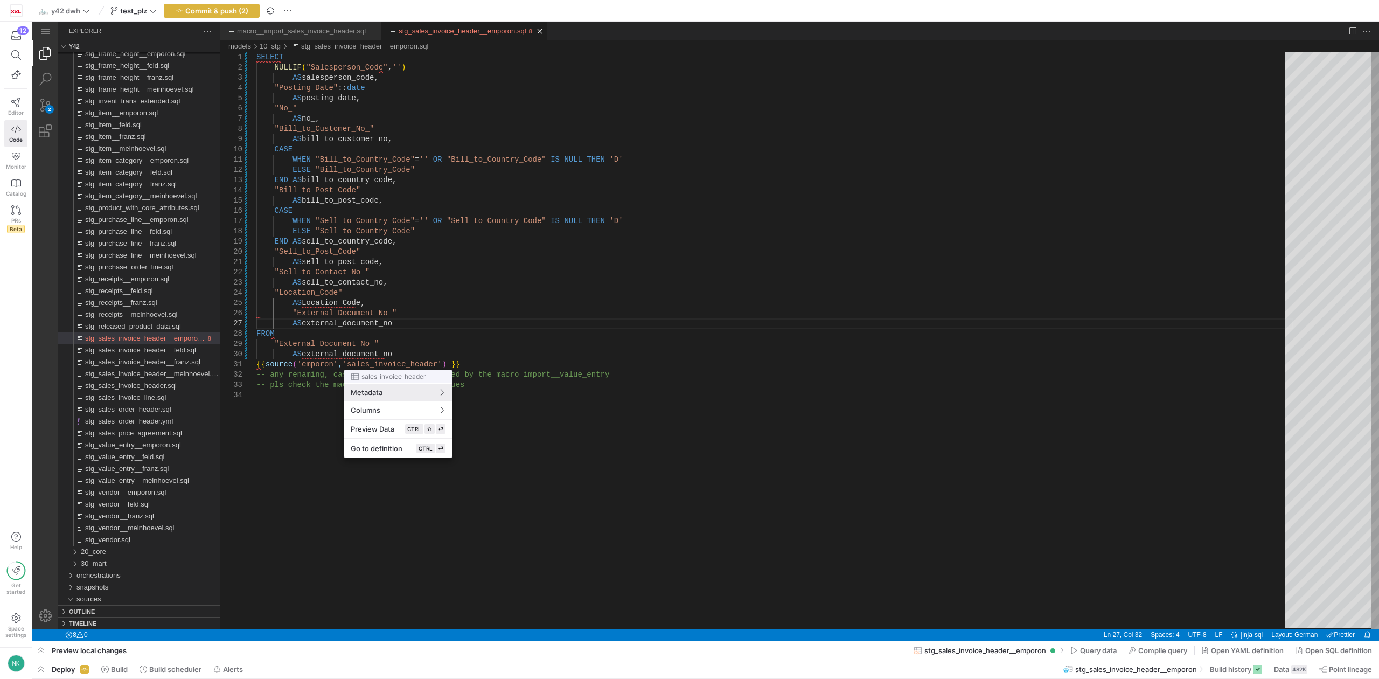
click at [404, 345] on div at bounding box center [689, 339] width 1379 height 679
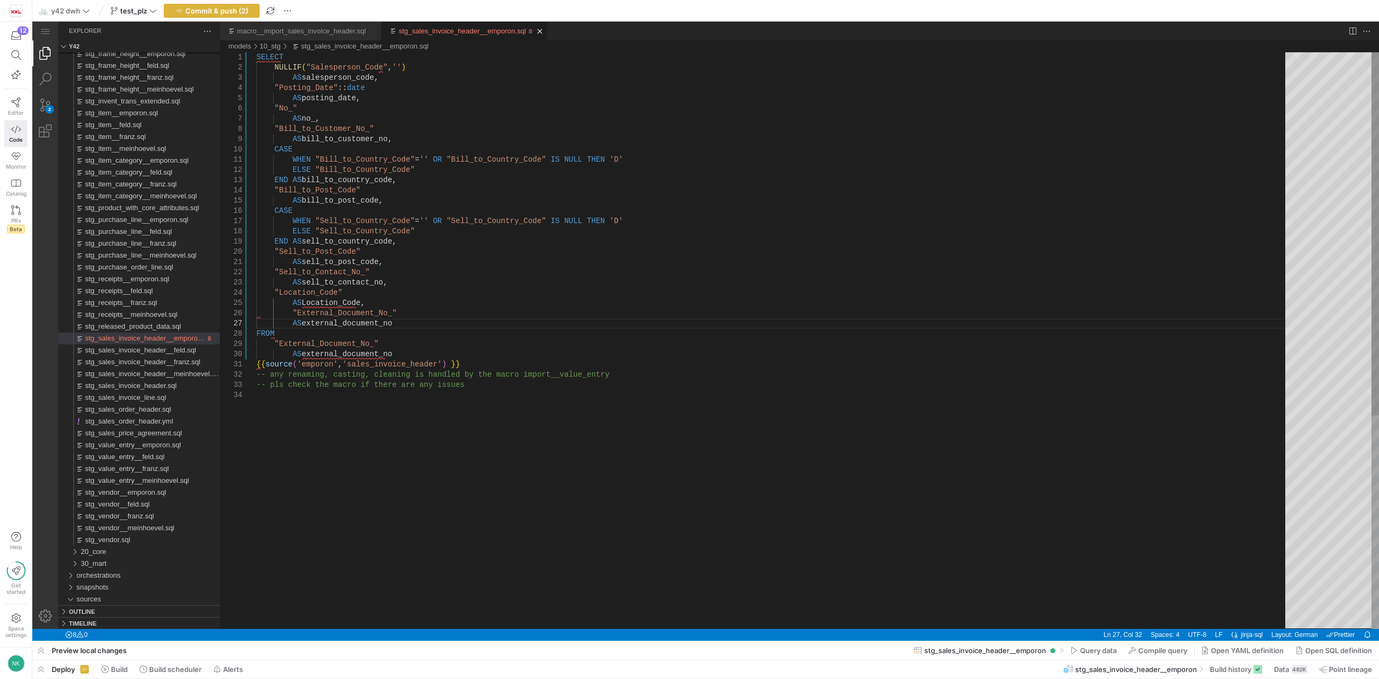
scroll to position [51, 127]
drag, startPoint x: 389, startPoint y: 354, endPoint x: 228, endPoint y: 346, distance: 160.8
click at [291, 318] on div "SELECT NULLIF ( "Salesperson_Code" , '' ) AS salesperson_code, "Posting_Date" :…" at bounding box center [774, 499] width 1037 height 894
type textarea "SELECT NULLIF("Salesperson_Code",'') AS salesperson_code, "Posting_Date"::date …"
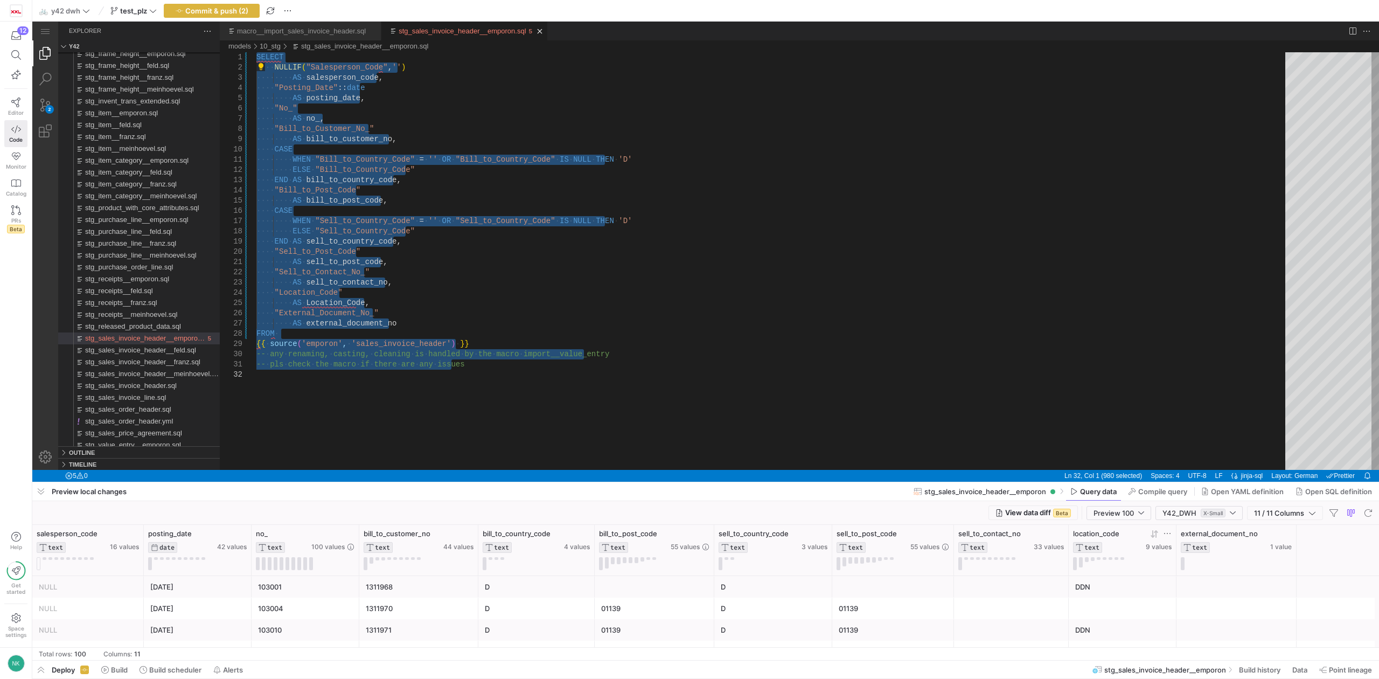
click at [1118, 532] on span "location_code" at bounding box center [1096, 533] width 46 height 9
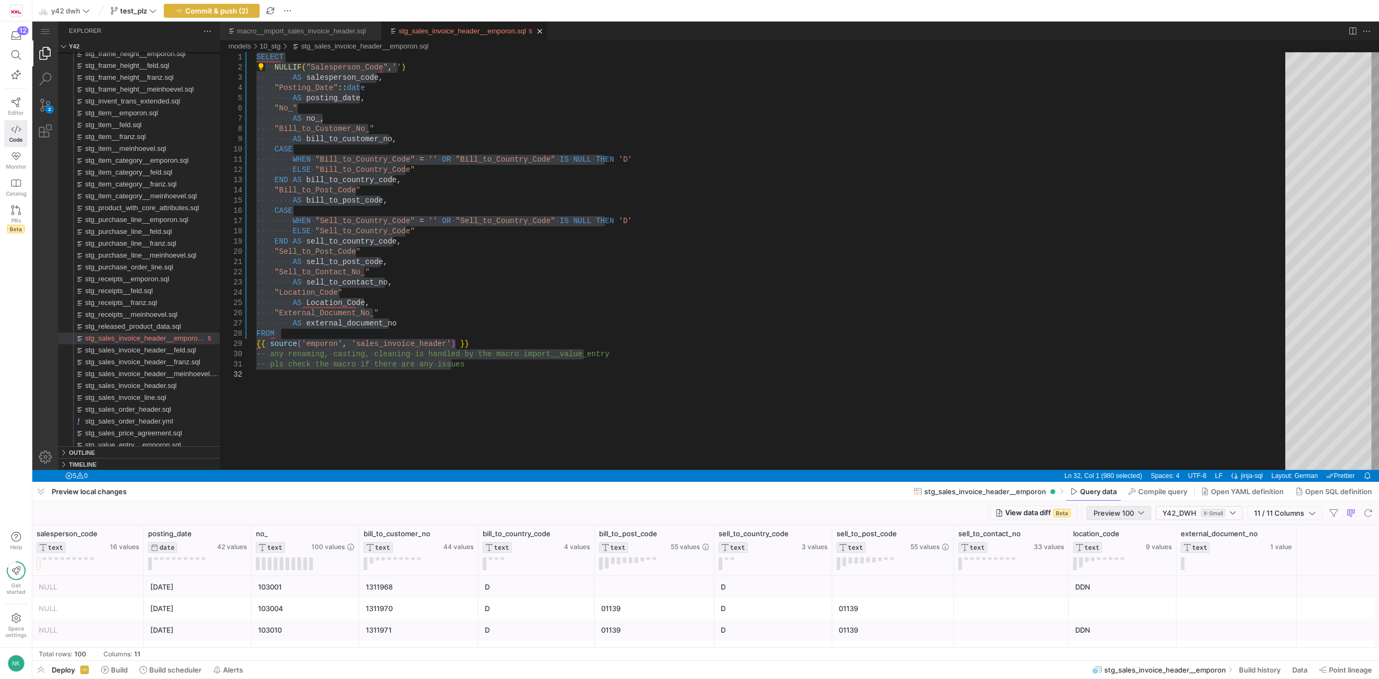
click at [1130, 509] on span "Preview 100" at bounding box center [1114, 513] width 40 height 9
click at [1119, 545] on span "Full Preview" at bounding box center [1117, 548] width 56 height 9
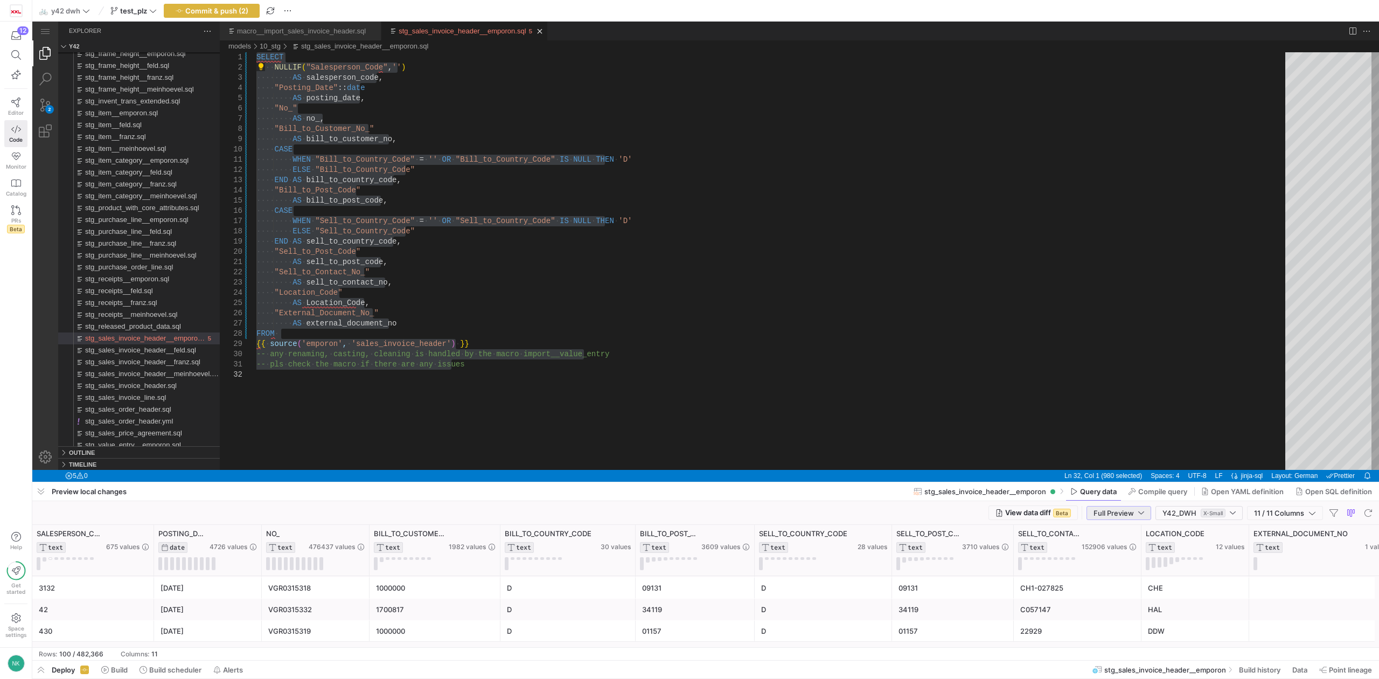
scroll to position [2110, 0]
drag, startPoint x: 895, startPoint y: 503, endPoint x: 861, endPoint y: 347, distance: 160.0
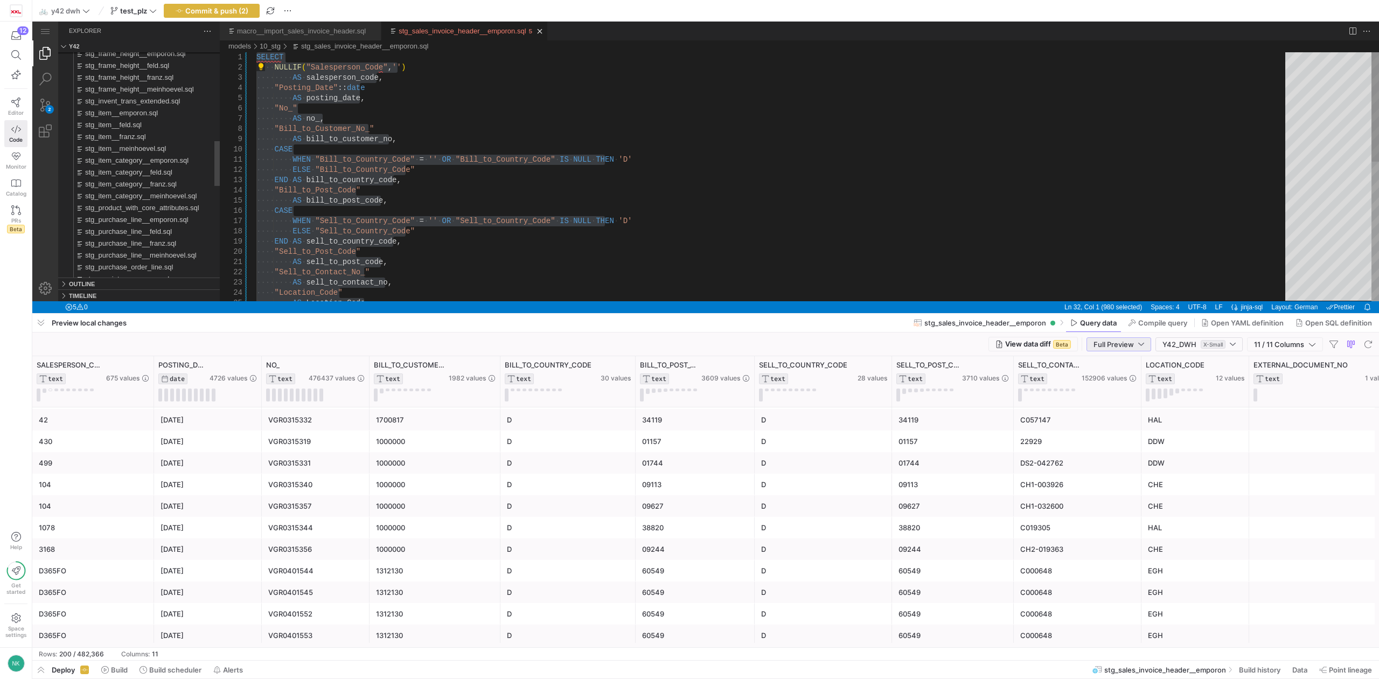
click at [955, 313] on div at bounding box center [705, 313] width 1347 height 4
click at [223, 10] on span "Commit & push (2)" at bounding box center [216, 10] width 63 height 9
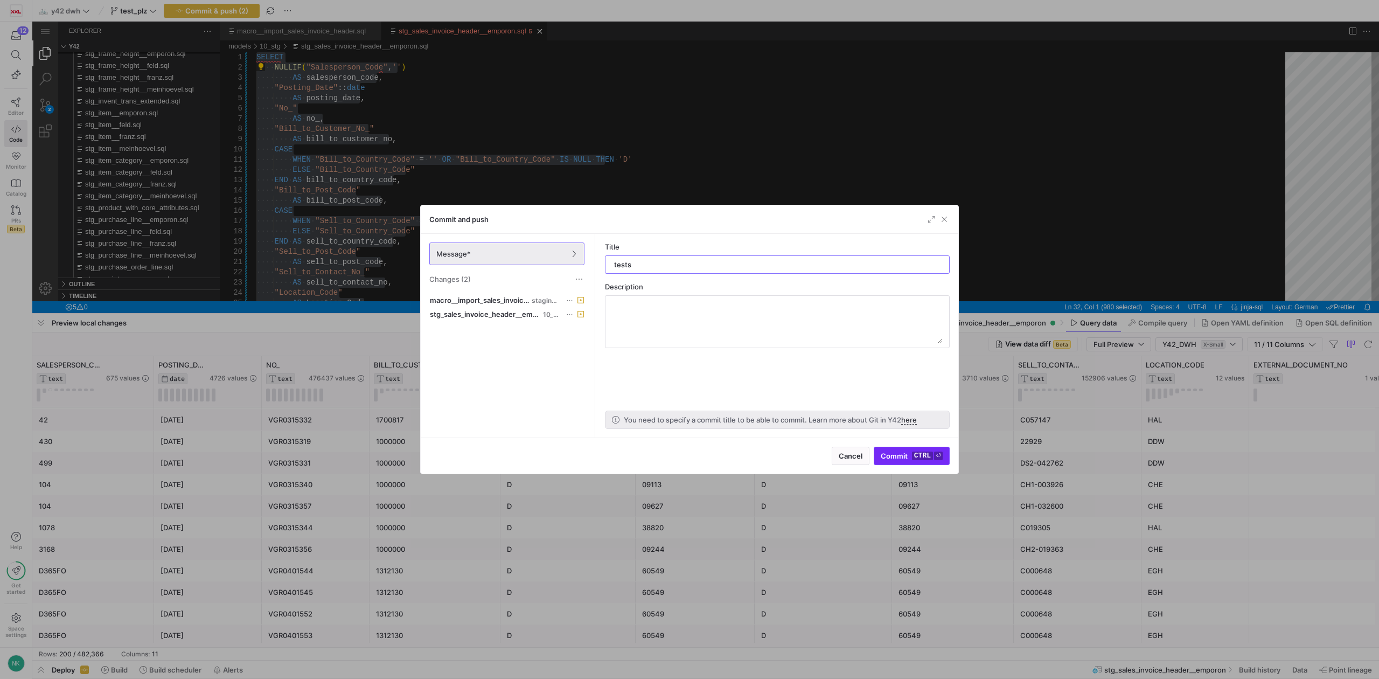
type input "tests"
click at [891, 450] on span "submit" at bounding box center [911, 455] width 75 height 17
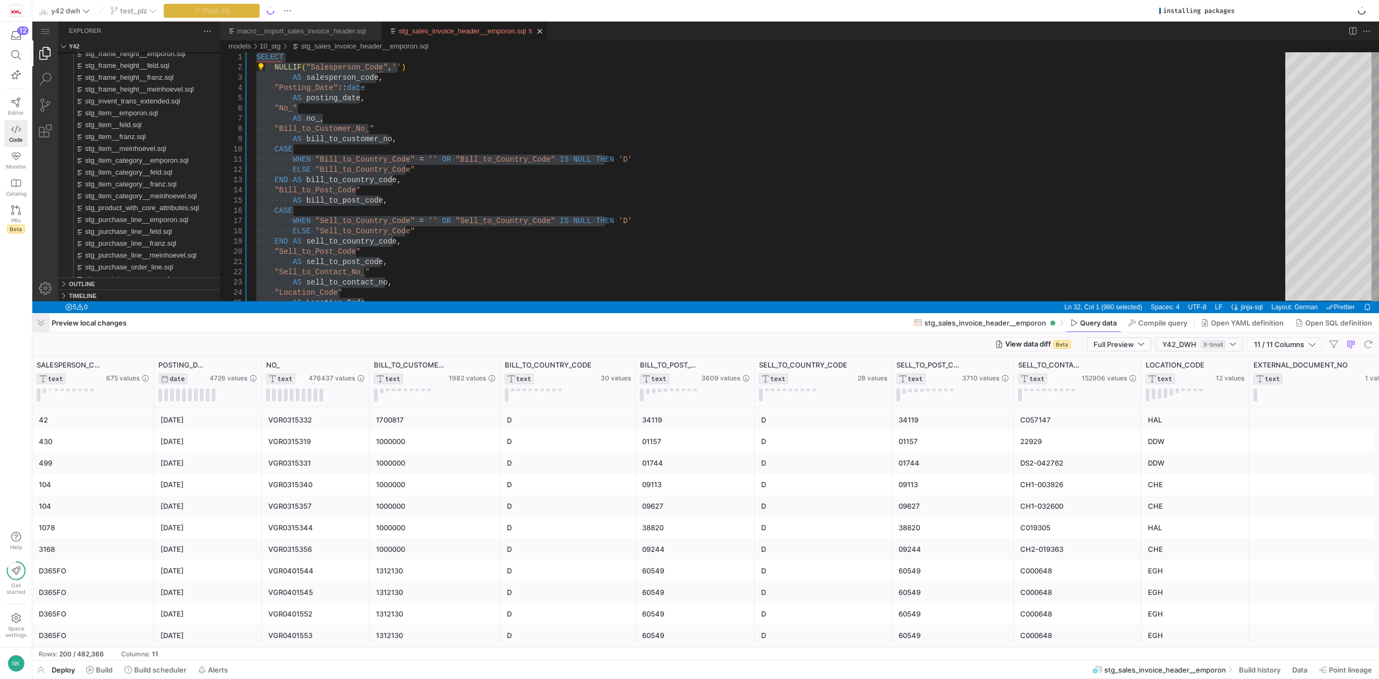
click at [40, 324] on span "button" at bounding box center [40, 323] width 17 height 18
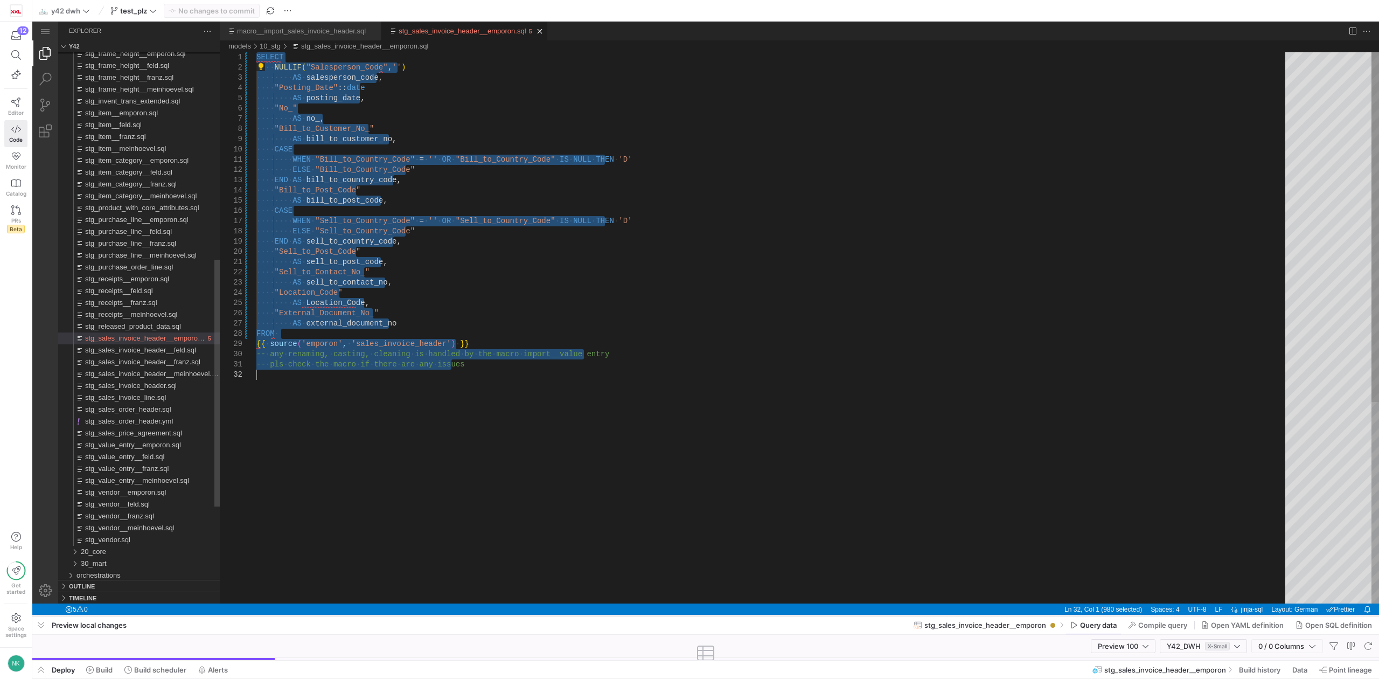
drag, startPoint x: 628, startPoint y: 312, endPoint x: 582, endPoint y: 615, distance: 305.8
click at [582, 615] on div at bounding box center [705, 616] width 1347 height 4
drag, startPoint x: 614, startPoint y: 636, endPoint x: 565, endPoint y: 436, distance: 205.8
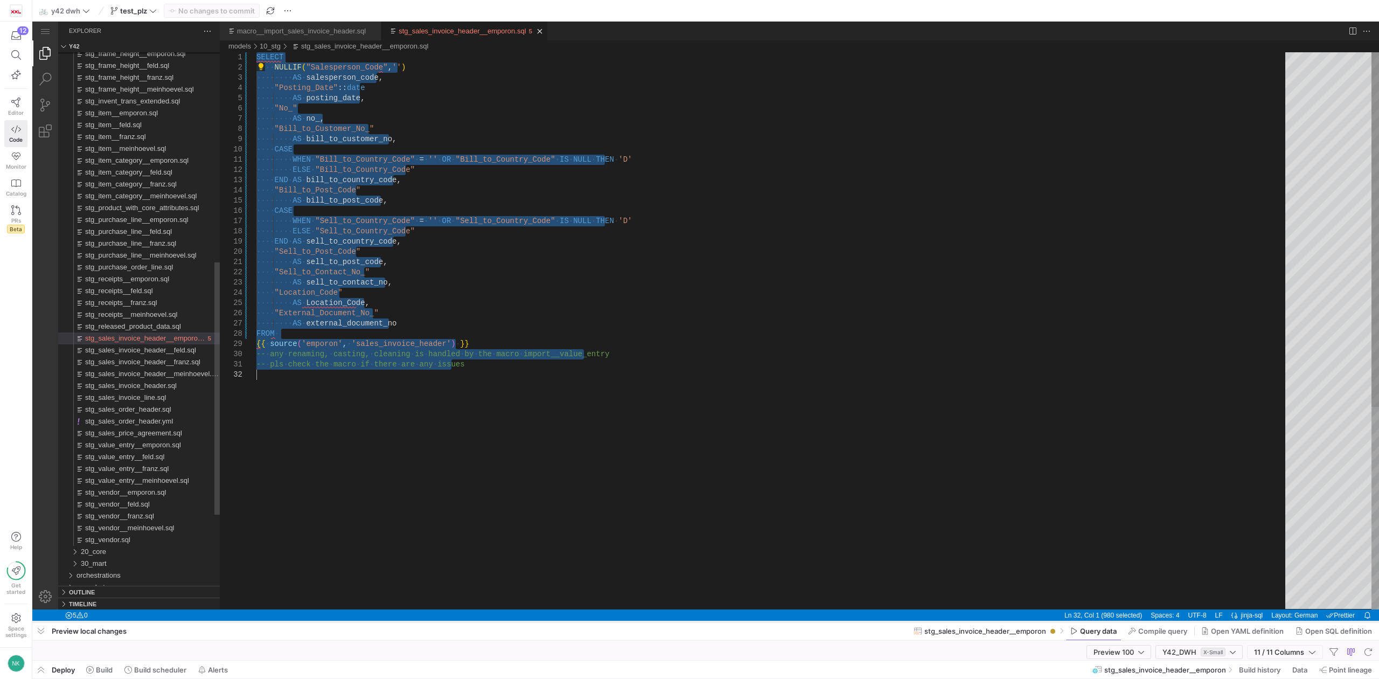
click at [39, 621] on div at bounding box center [705, 622] width 1347 height 4
click at [41, 630] on span "button" at bounding box center [40, 631] width 17 height 18
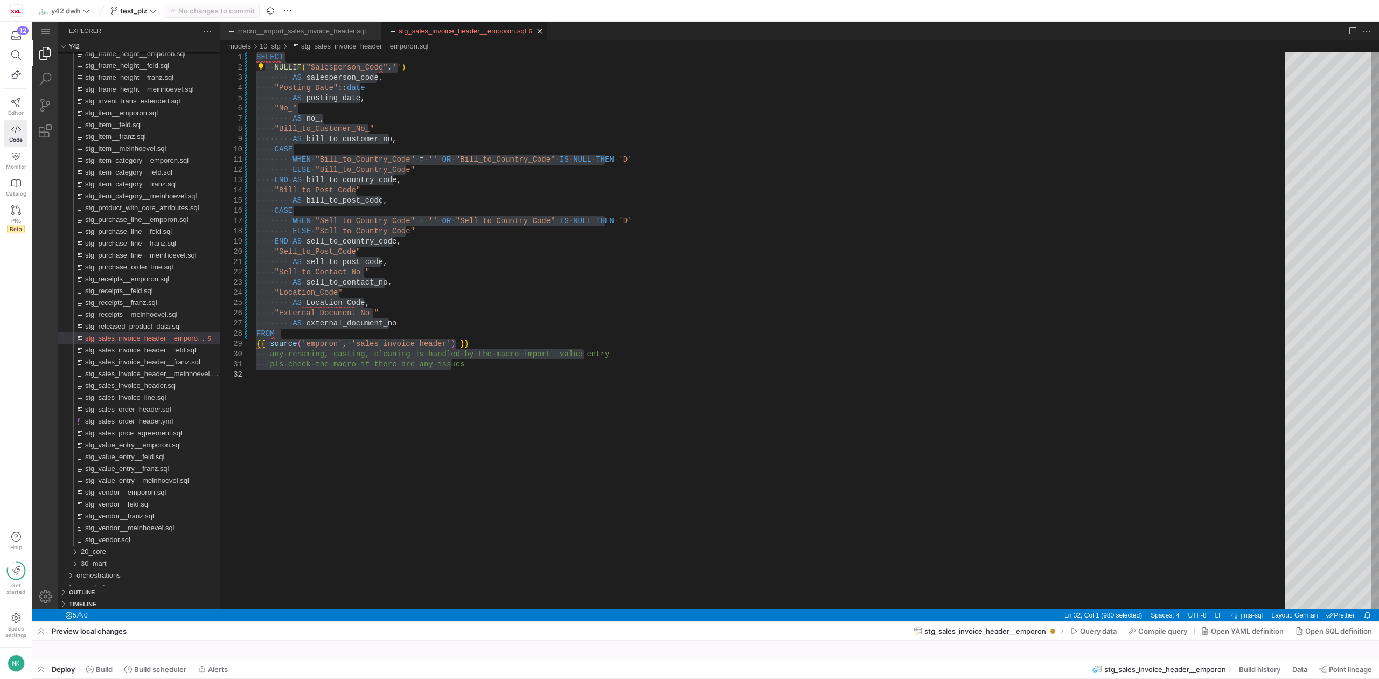
click at [102, 669] on div at bounding box center [705, 650] width 1347 height 57
click at [272, 404] on div at bounding box center [705, 310] width 1347 height 621
click at [383, 311] on div at bounding box center [705, 310] width 1347 height 621
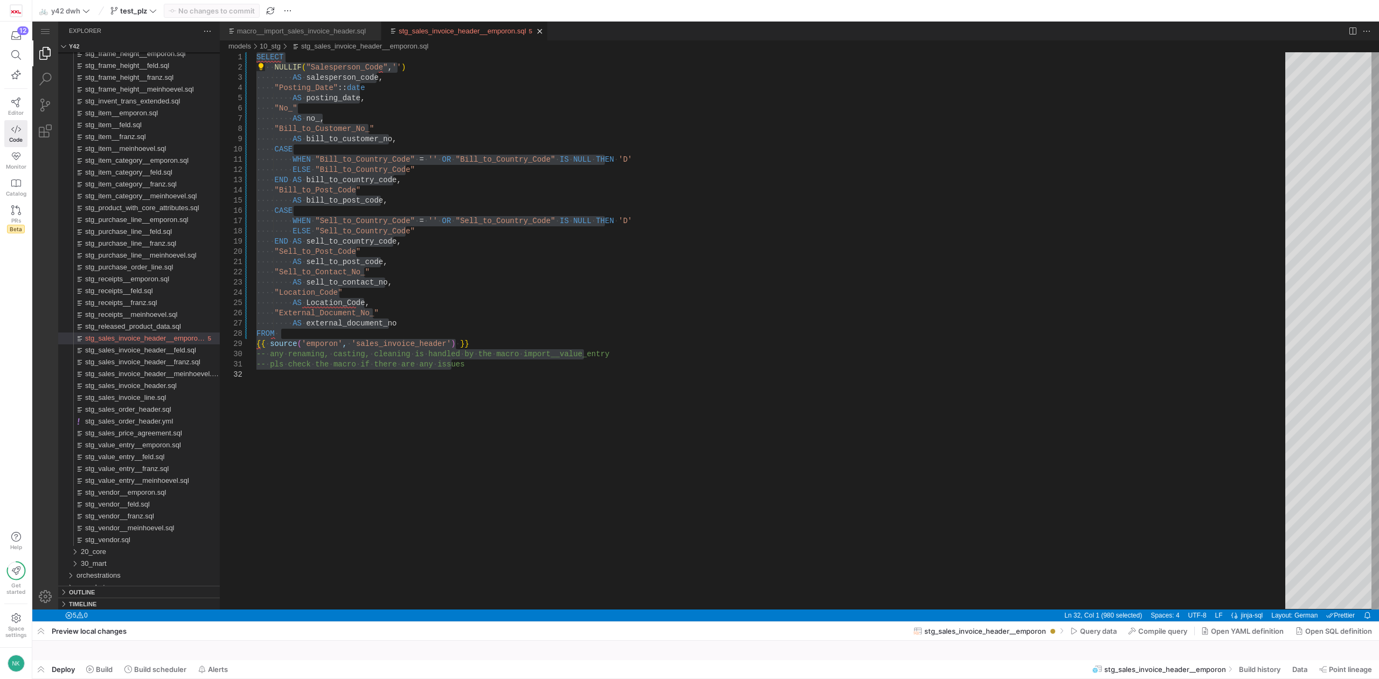
click at [383, 311] on div at bounding box center [705, 310] width 1347 height 621
click at [403, 343] on div at bounding box center [705, 310] width 1347 height 621
click at [80, 169] on div at bounding box center [705, 310] width 1347 height 621
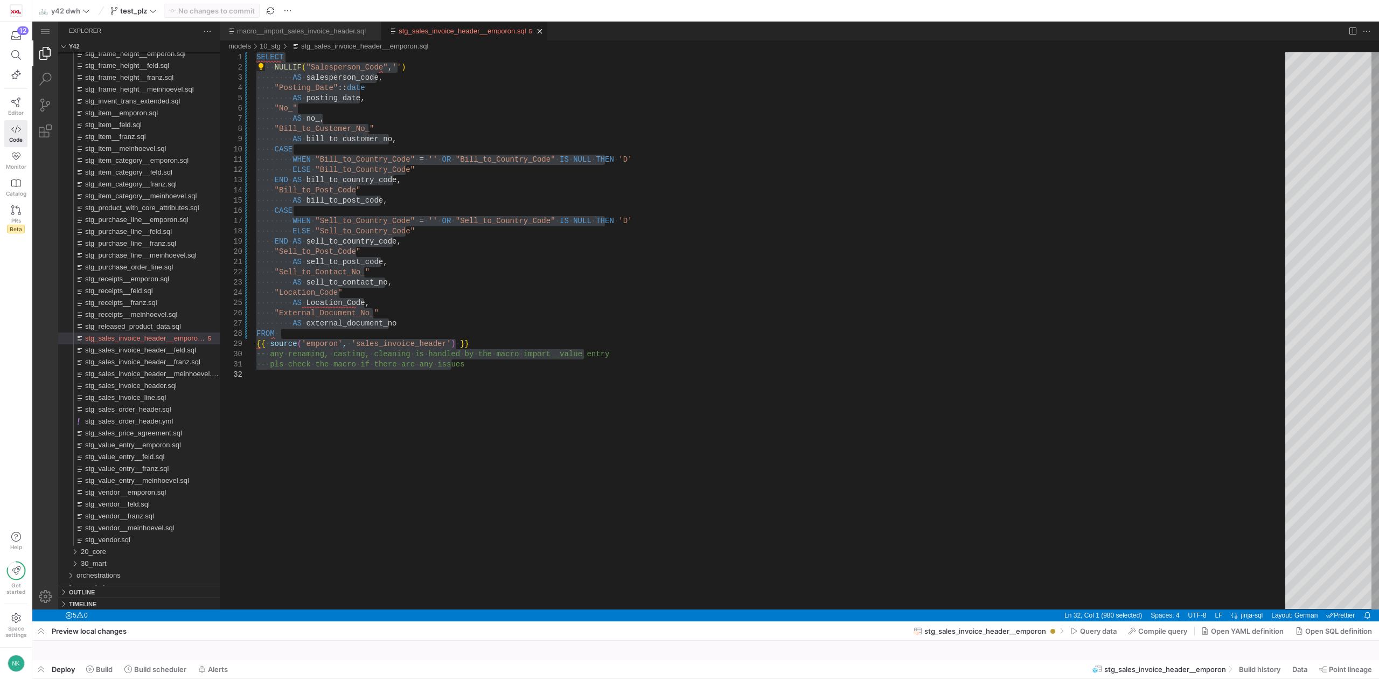
click at [80, 169] on div at bounding box center [705, 310] width 1347 height 621
click at [79, 169] on div at bounding box center [705, 310] width 1347 height 621
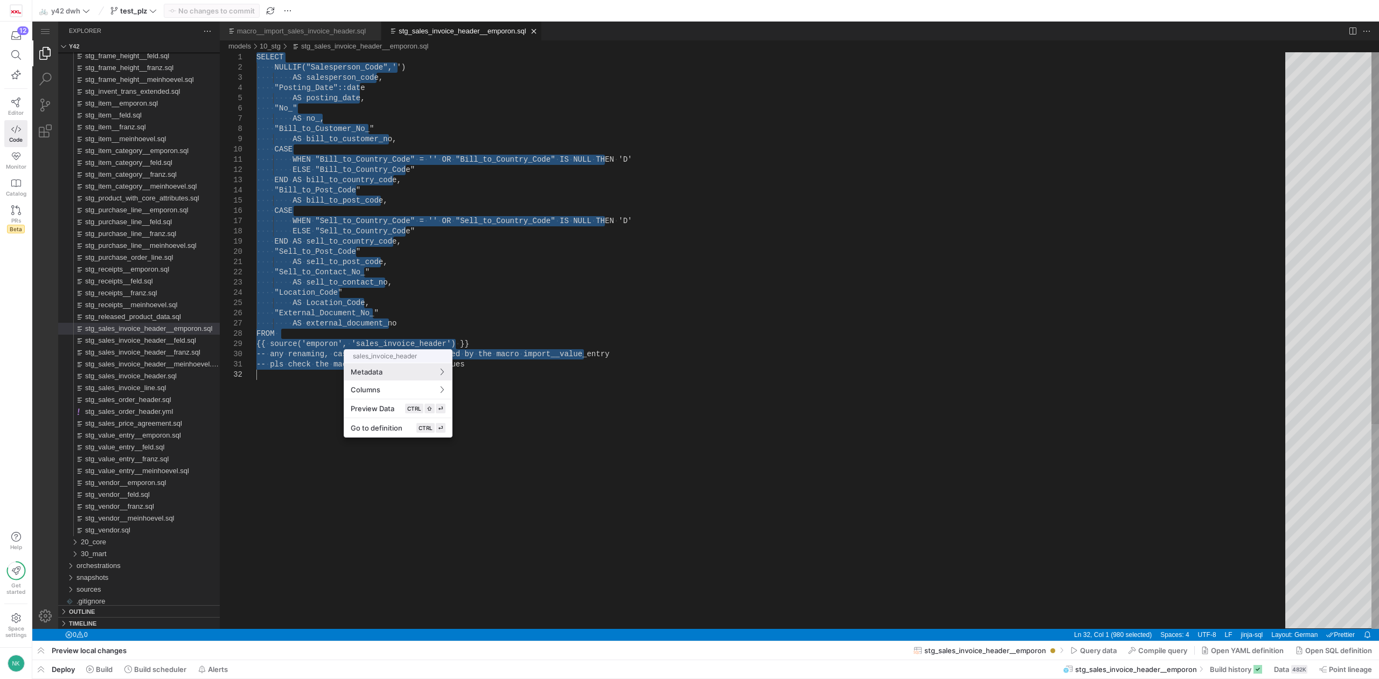
click at [157, 445] on div at bounding box center [105, 449] width 104 height 8
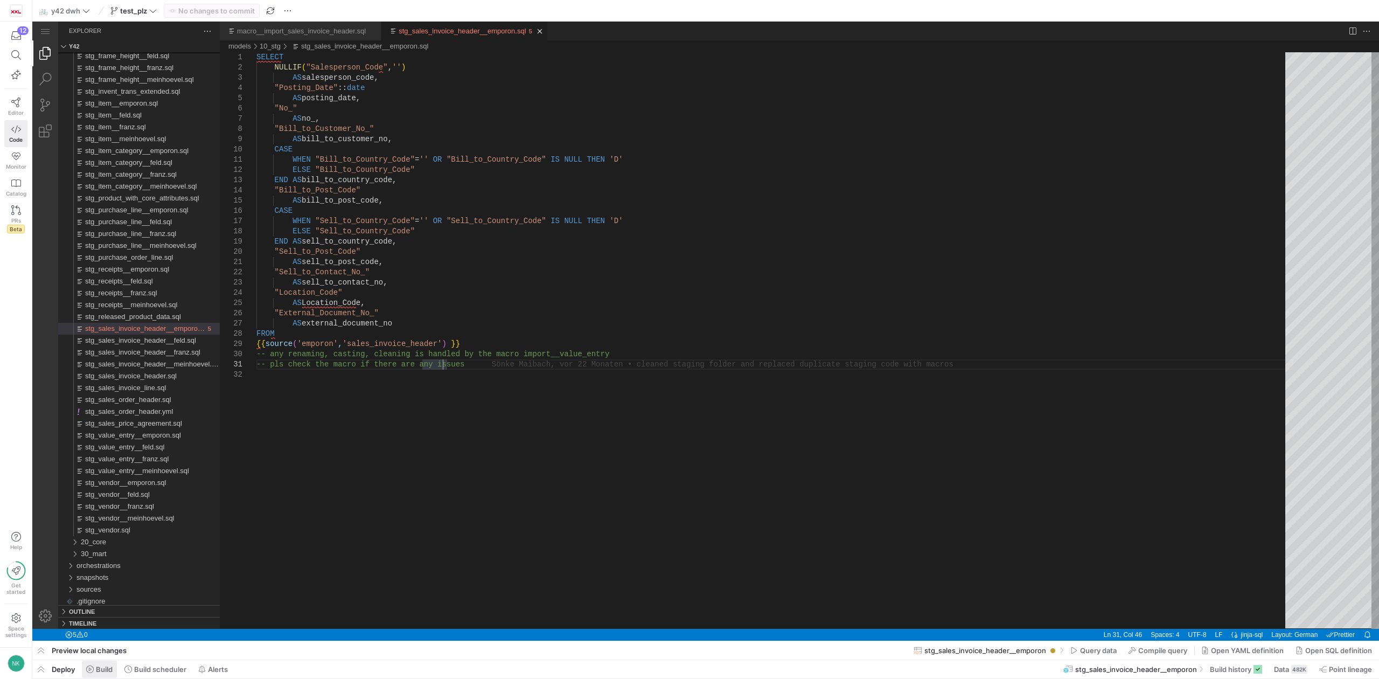
click at [0, 0] on span "Build" at bounding box center [0, 0] width 0 height 0
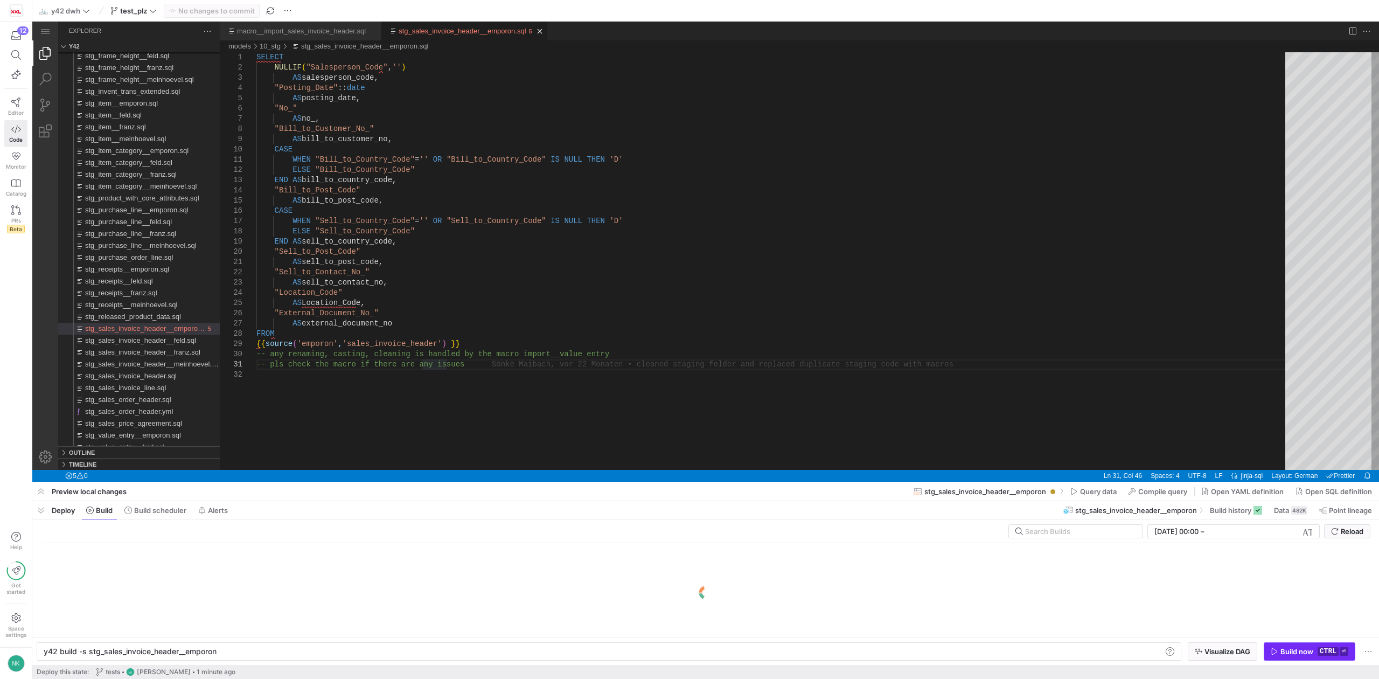
click at [1278, 647] on span "Build now ctrl ⏎" at bounding box center [1310, 651] width 78 height 9
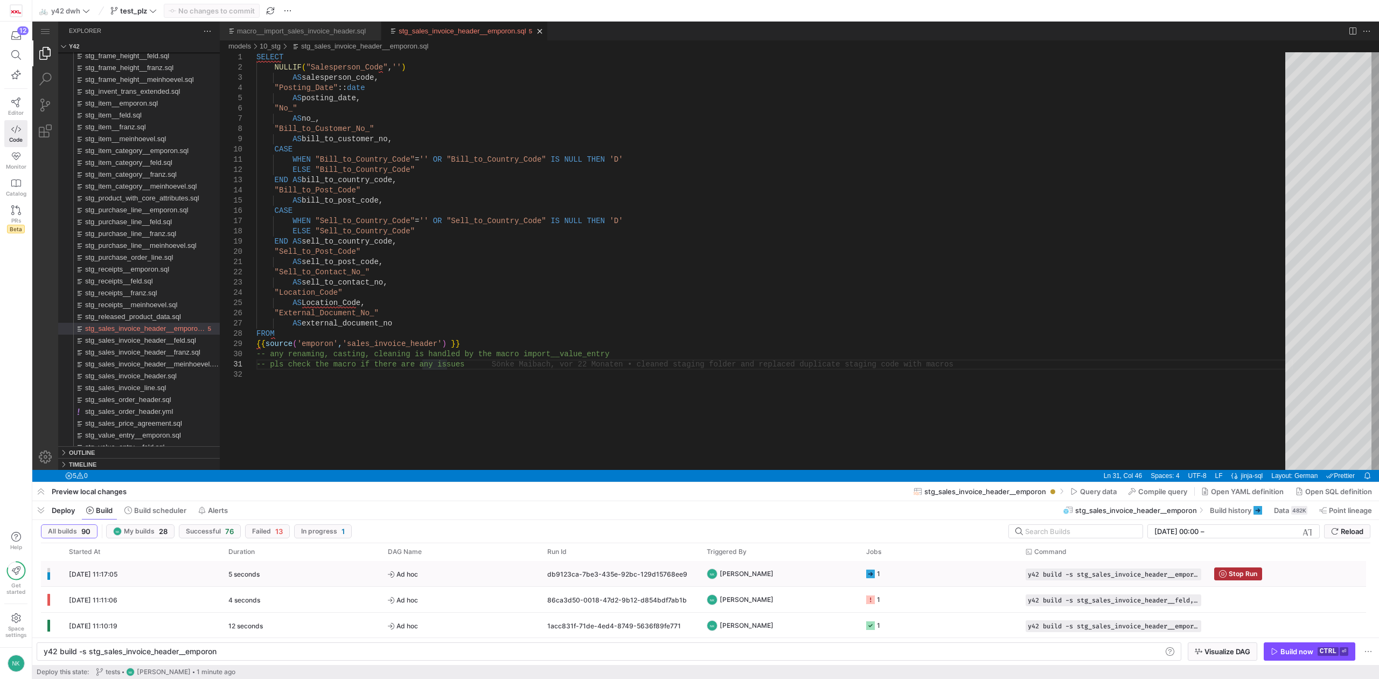
click at [451, 569] on span "Ad hoc" at bounding box center [461, 573] width 147 height 25
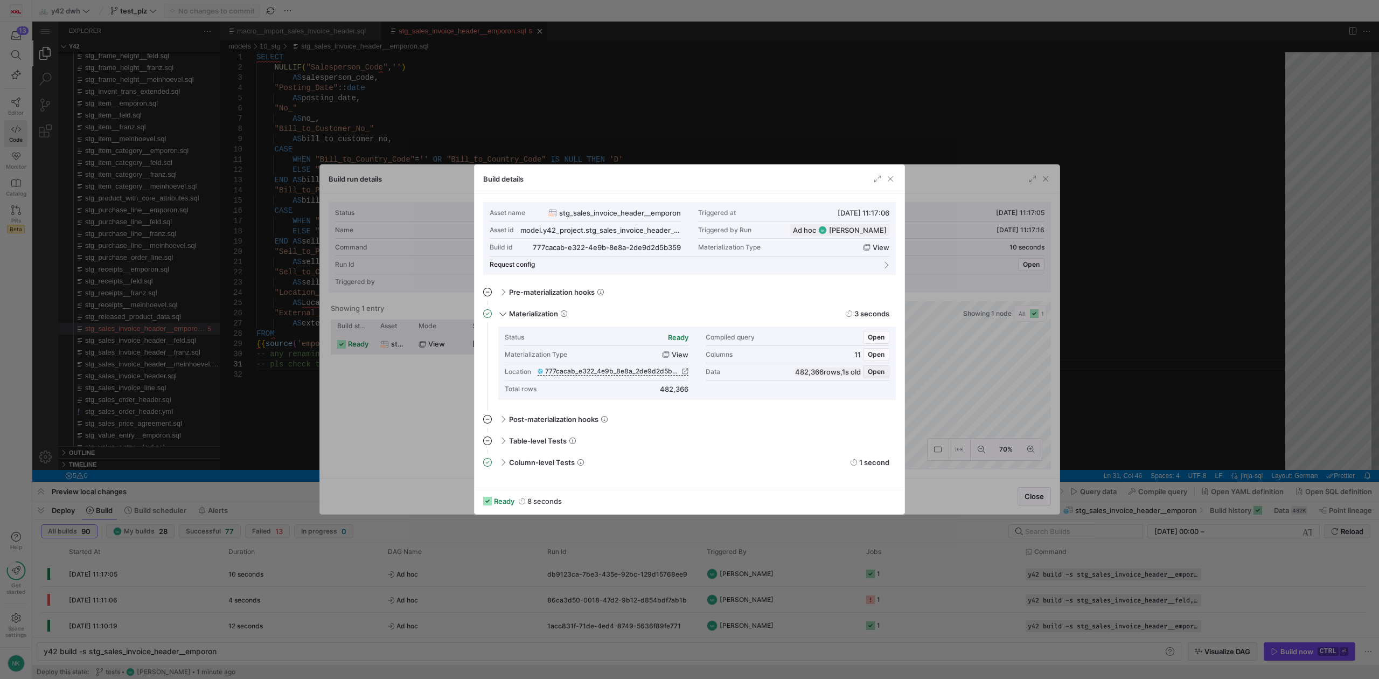
click at [877, 372] on span "Open" at bounding box center [876, 372] width 17 height 8
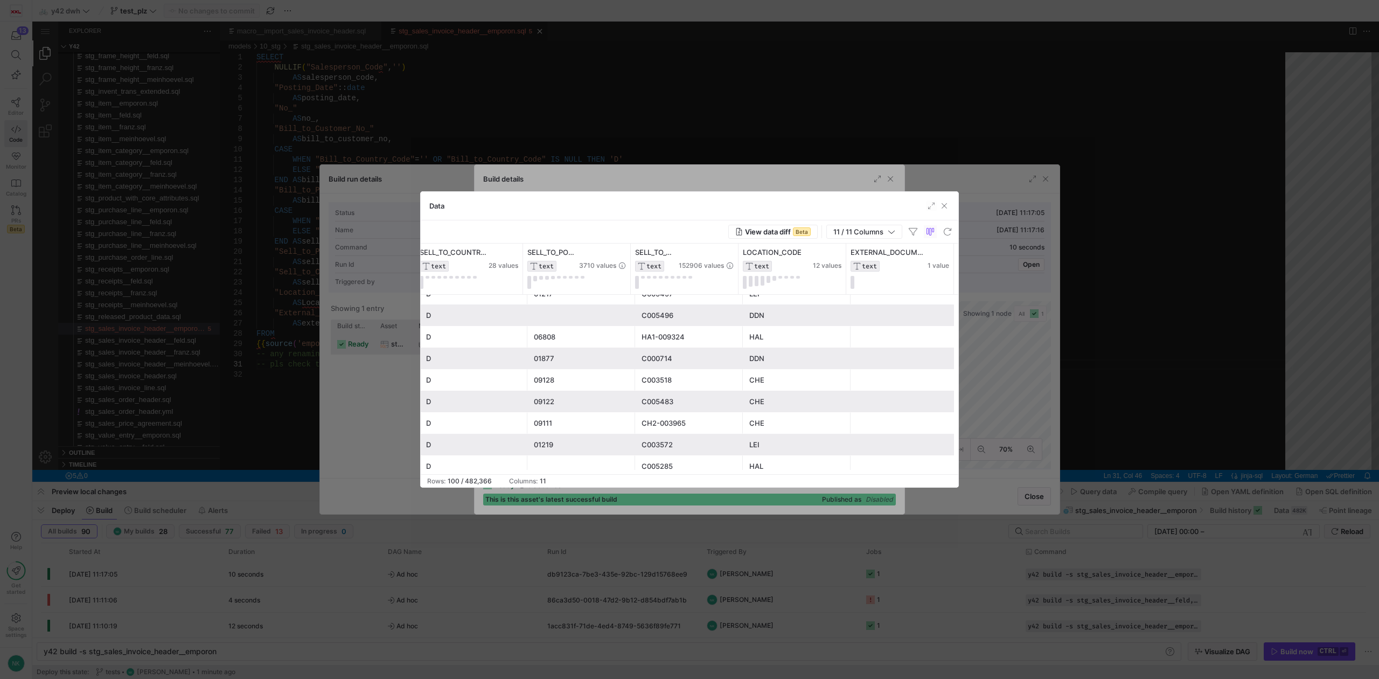
scroll to position [1591, 0]
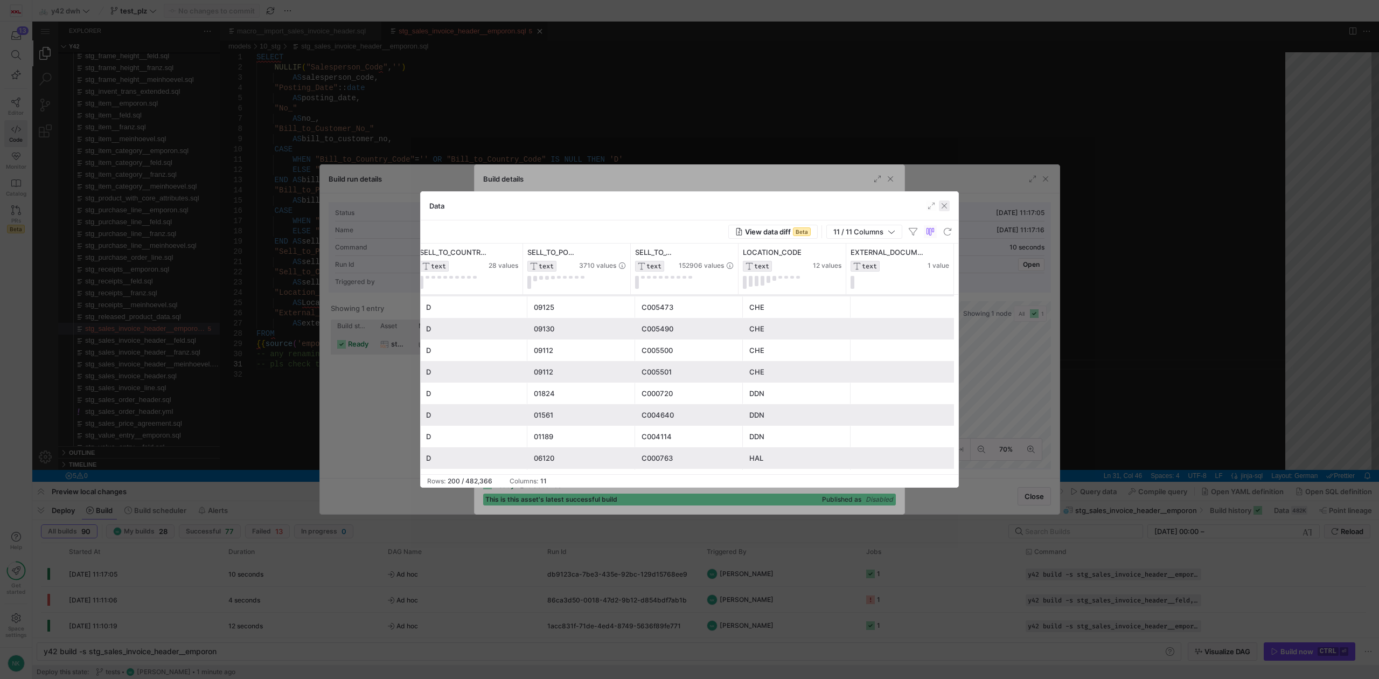
click at [944, 203] on span "button" at bounding box center [944, 205] width 11 height 11
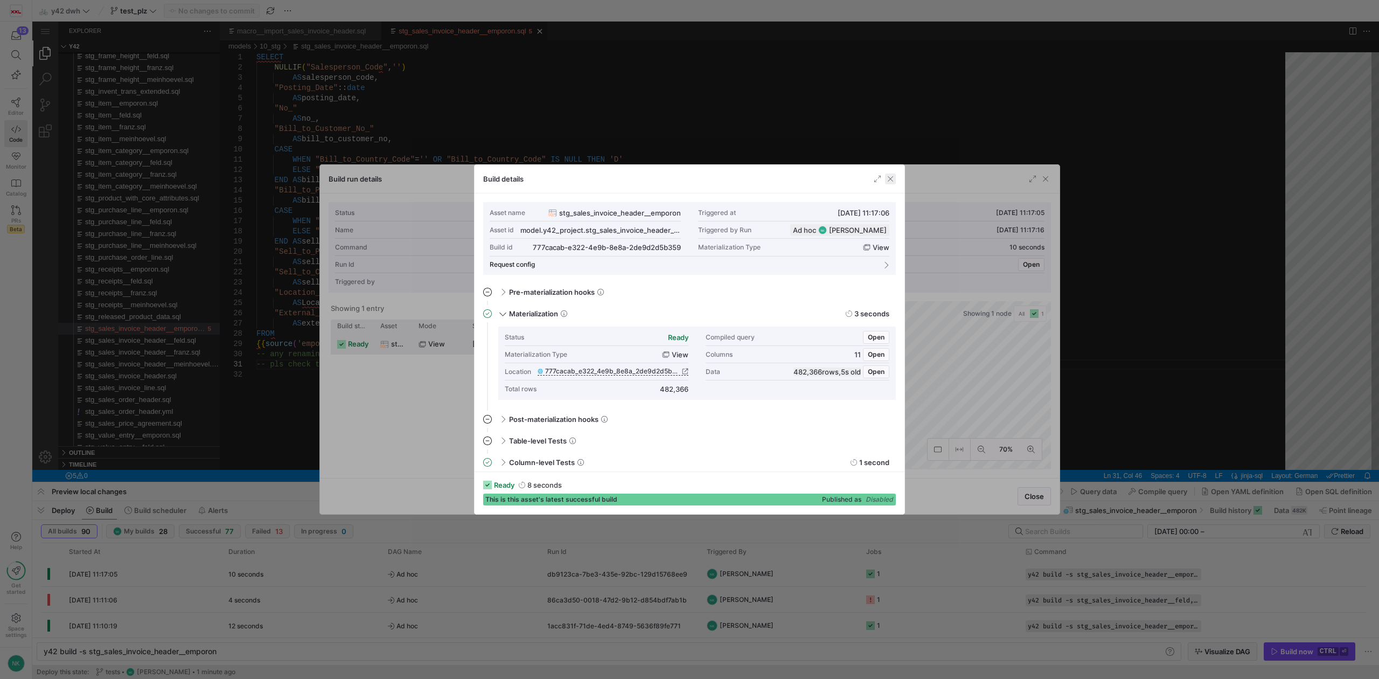
click at [893, 181] on span "button" at bounding box center [890, 178] width 11 height 11
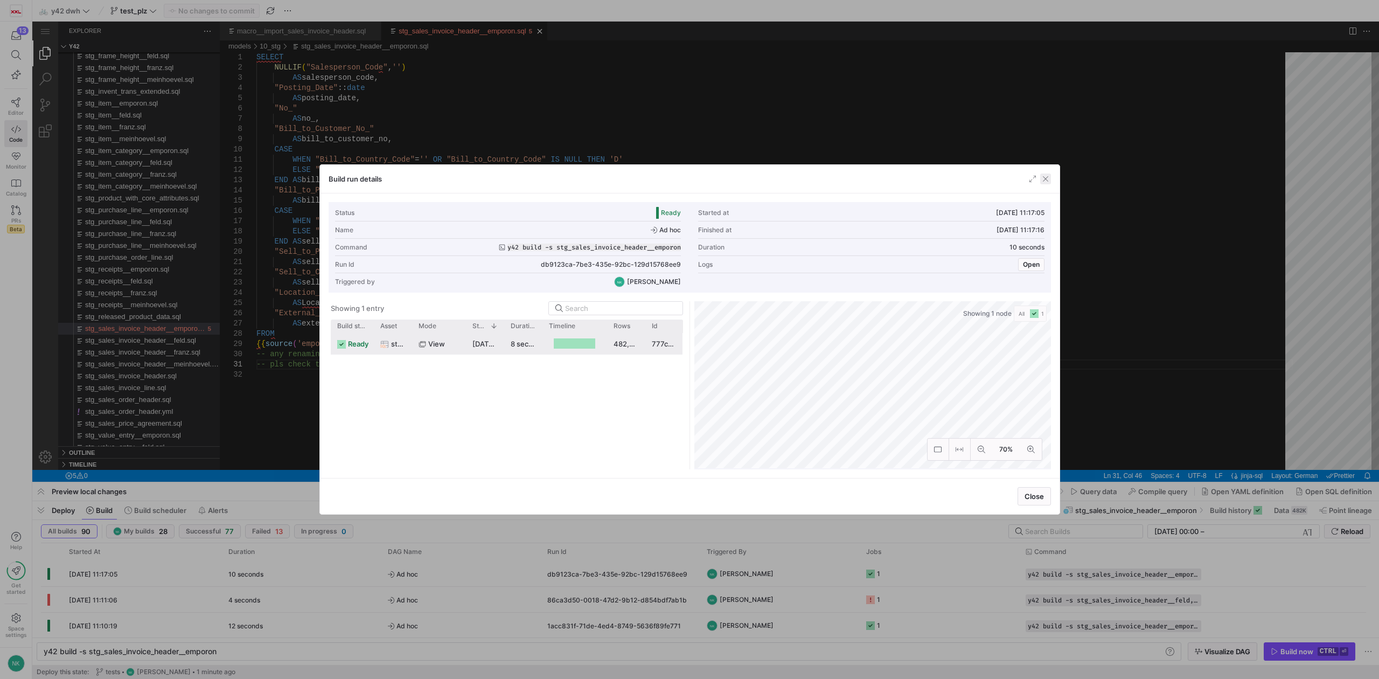
click at [1041, 179] on span "button" at bounding box center [1045, 178] width 11 height 11
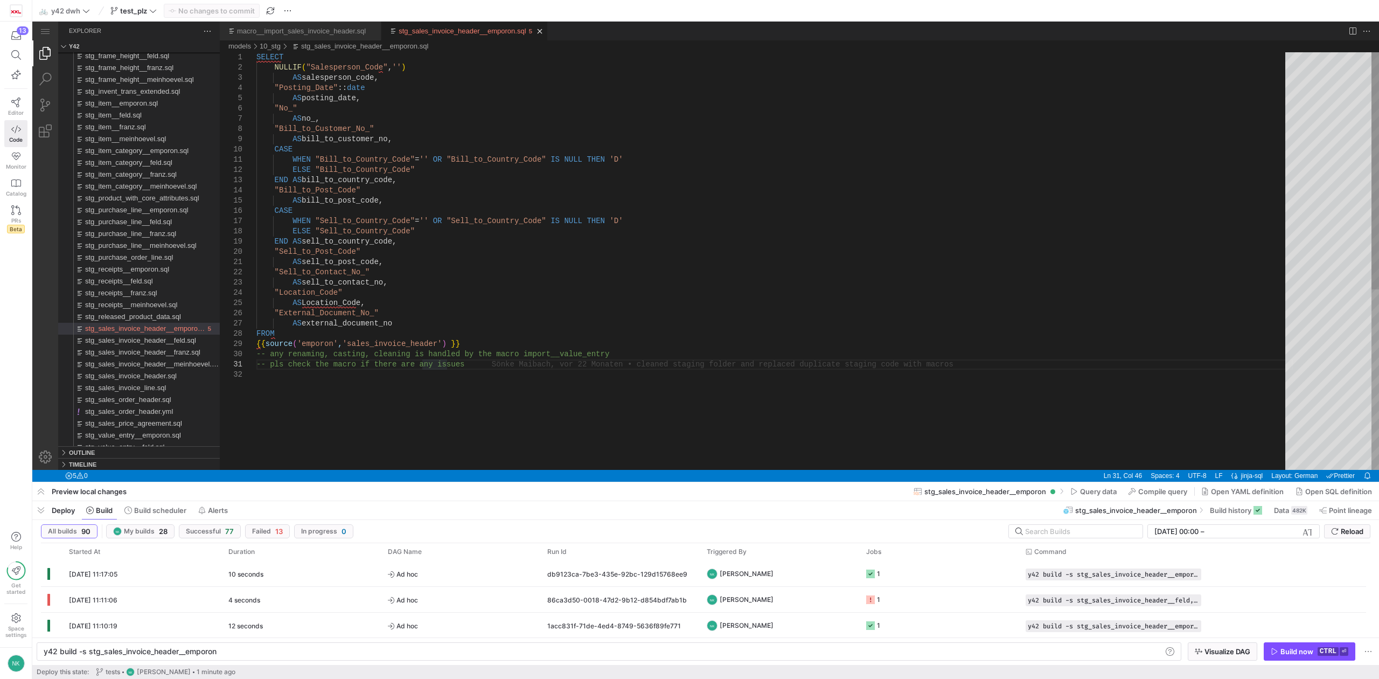
type textarea "AS sell_to_post_code, "Sell_to_Contact_No_" AS sell_to_contact_no, "Location_Co…"
click at [473, 283] on div "SELECT NULLIF ( "Salesperson_Code" , '' ) AS salesperson_code, "Posting_Date" :…" at bounding box center [774, 419] width 1037 height 735
click at [428, 322] on div "SELECT NULLIF ( "Salesperson_Code" , '' ) AS salesperson_code, "Posting_Date" :…" at bounding box center [774, 419] width 1037 height 735
click at [298, 27] on link "macro__import_sales_invoice_header.sql" at bounding box center [301, 31] width 129 height 8
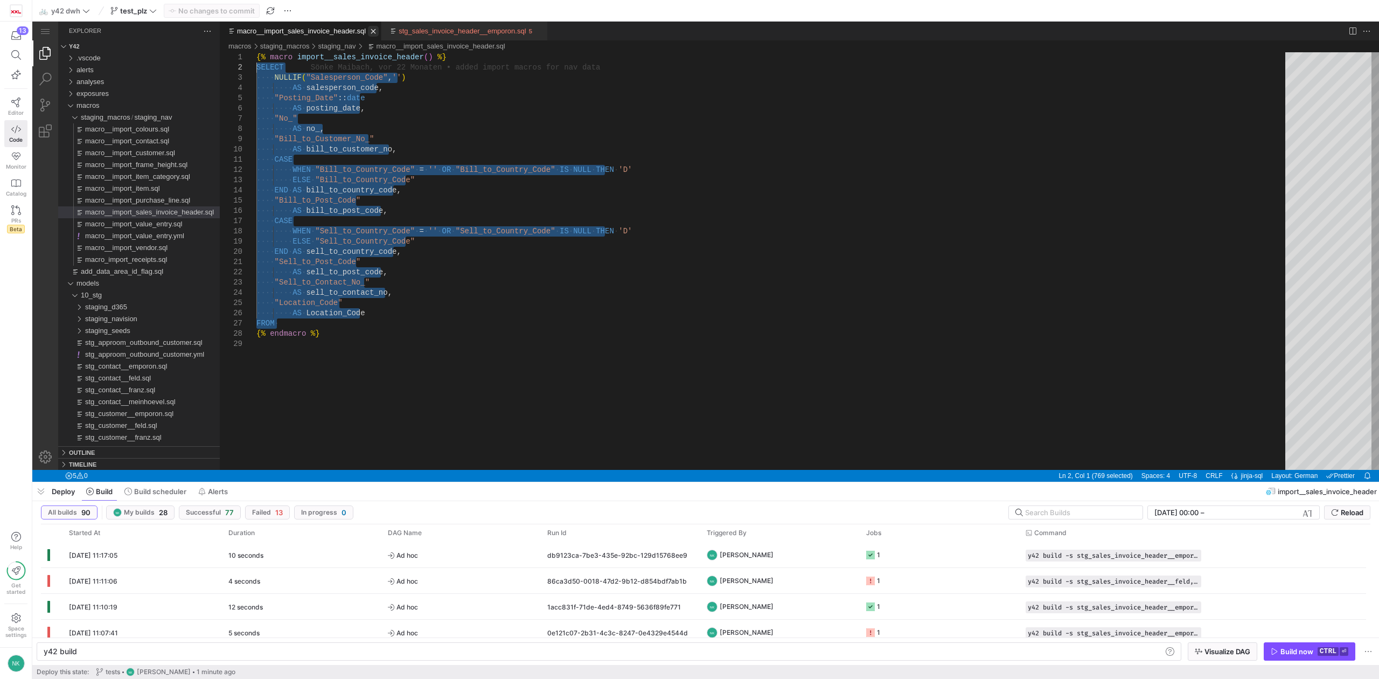
click at [368, 28] on link "Close (Ctrl+F4)" at bounding box center [373, 31] width 11 height 11
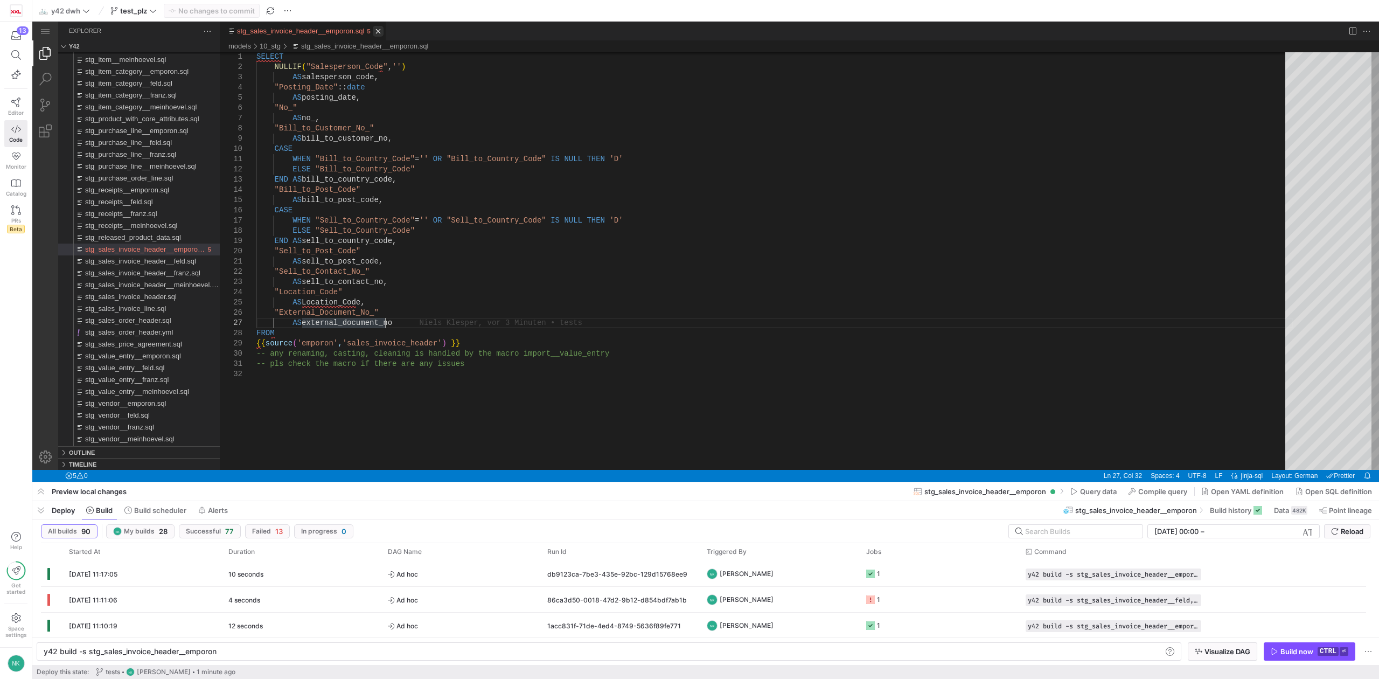
click at [373, 30] on link "Close (Ctrl+F4)" at bounding box center [378, 31] width 11 height 11
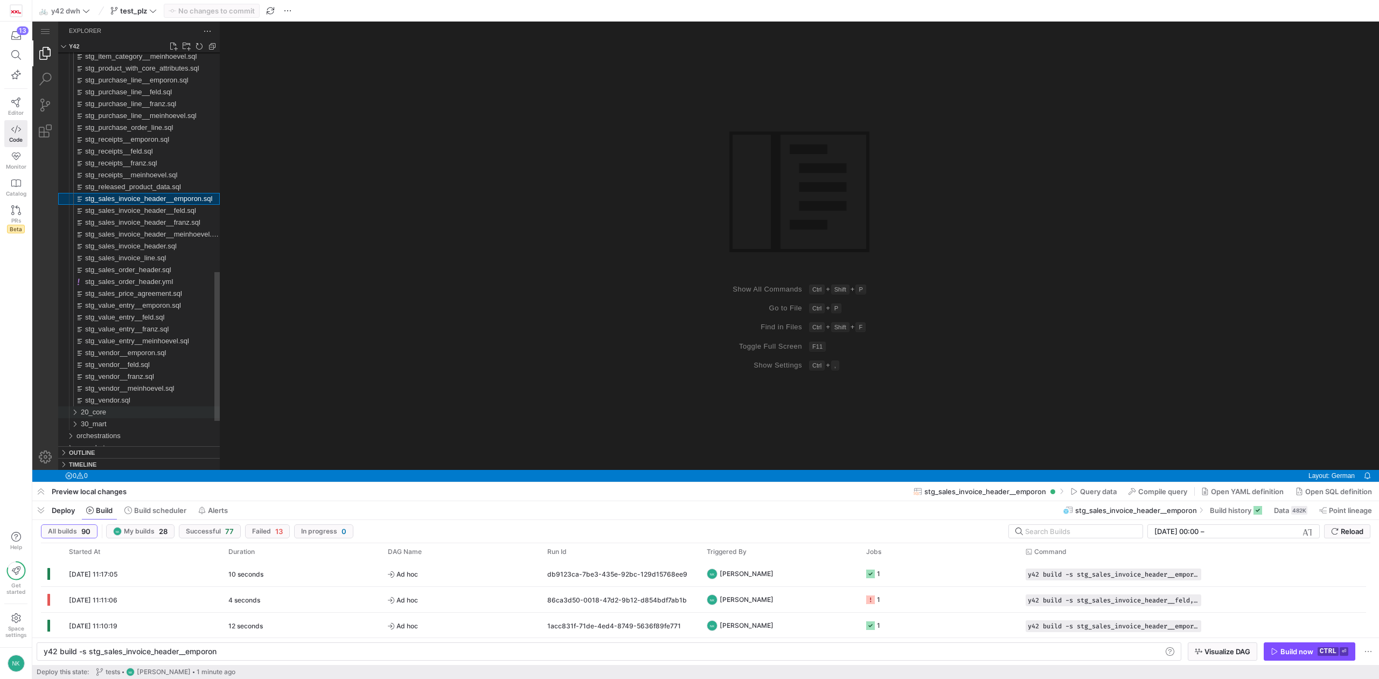
click at [76, 412] on div "20_core" at bounding box center [72, 412] width 20 height 12
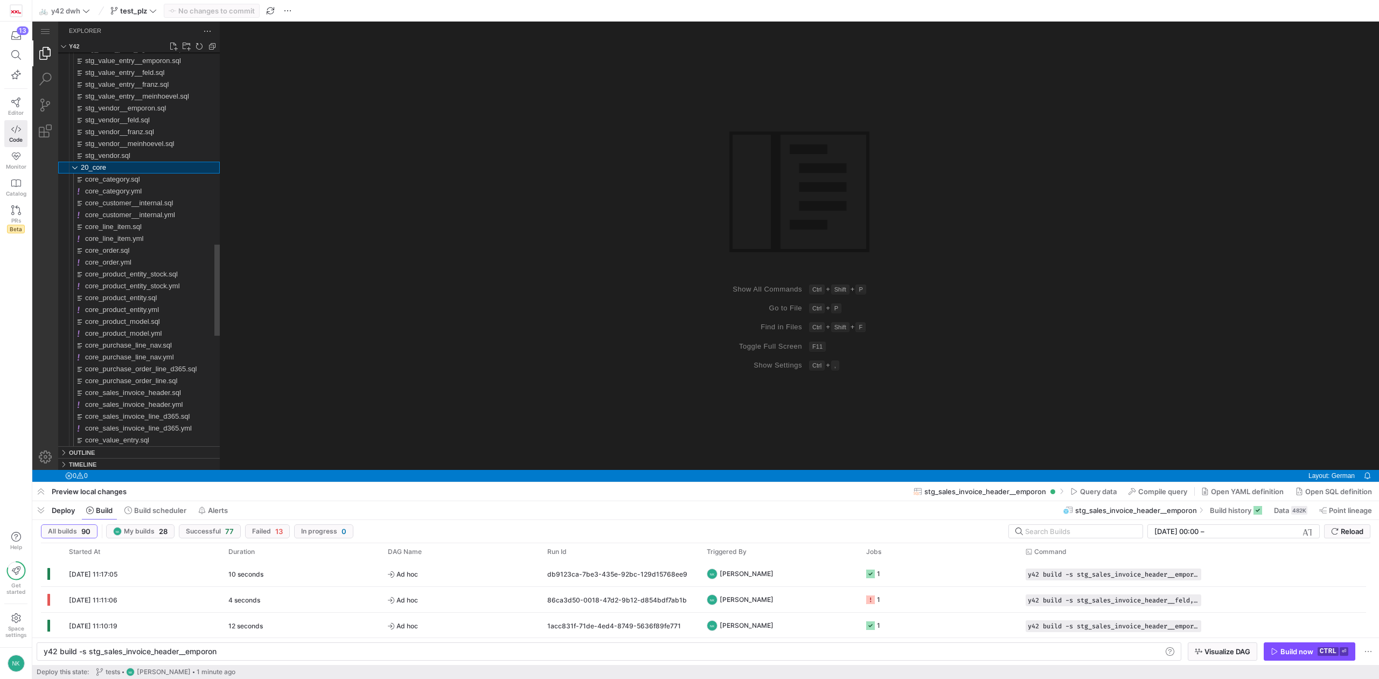
click at [74, 169] on div "20_core" at bounding box center [72, 168] width 20 height 12
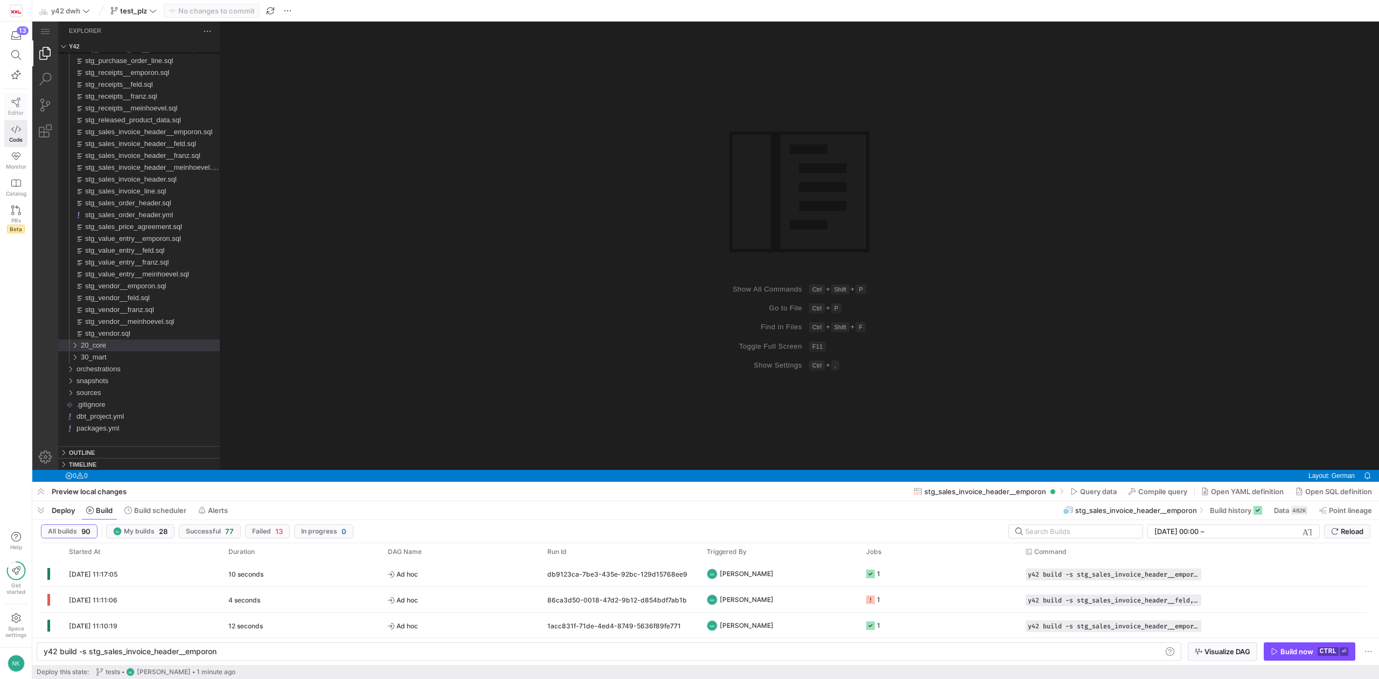
click at [20, 102] on link "Editor" at bounding box center [15, 106] width 23 height 27
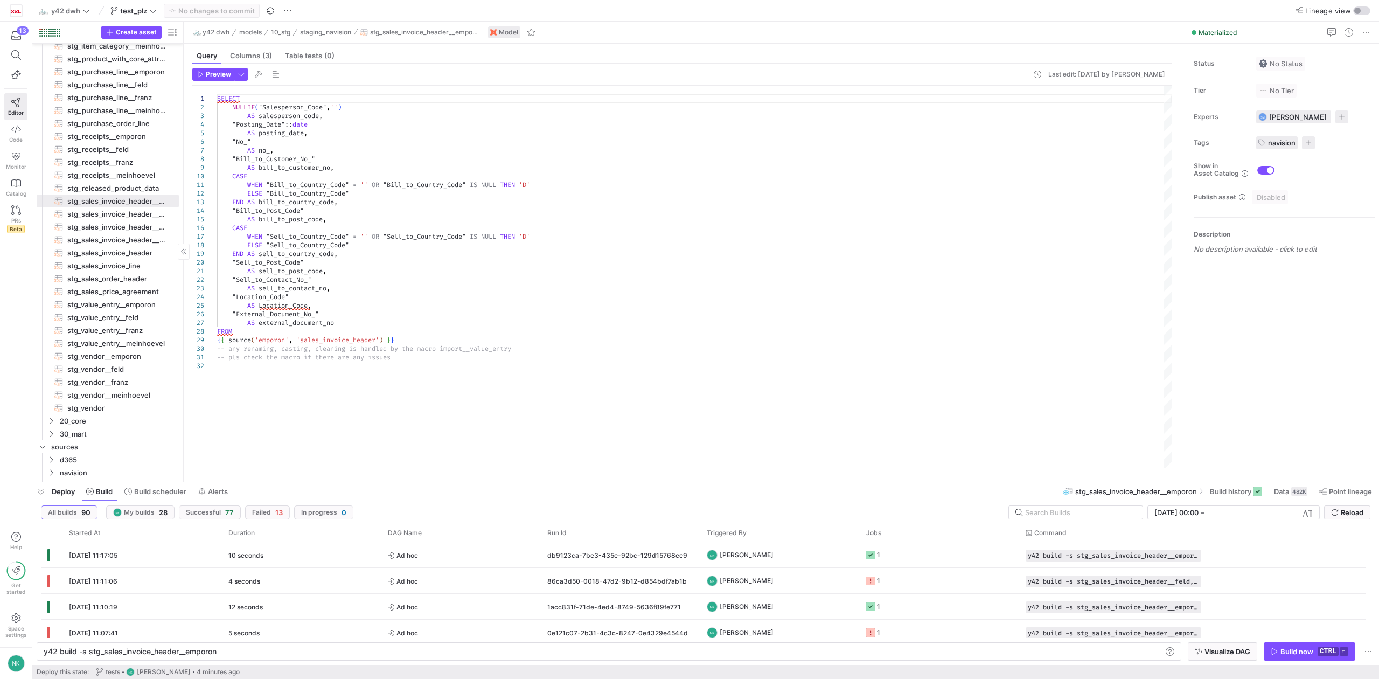
scroll to position [340, 0]
click at [89, 282] on span "stg_receipts__emporon​​​​​​​​​​" at bounding box center [116, 280] width 99 height 12
type textarea "y42 build -s stg_receipts__emporon"
type textarea "{{ import__receipts() }} {{ source('emporon', 'dbo_Snowflake_EmporonBonzeile') …"
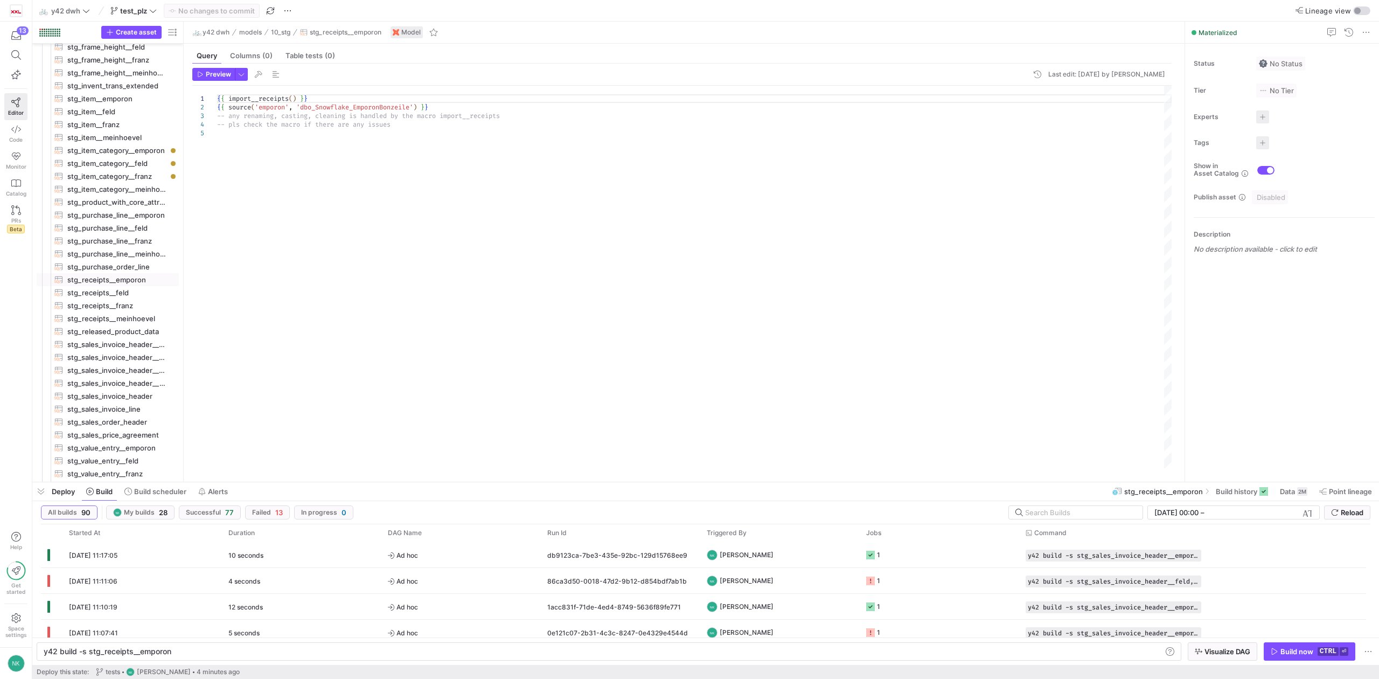
click at [446, 171] on div "{ { import__receipts ( ) } } { { source ( 'emporon' , 'dbo_Snowflake_EmporonBon…" at bounding box center [694, 277] width 955 height 383
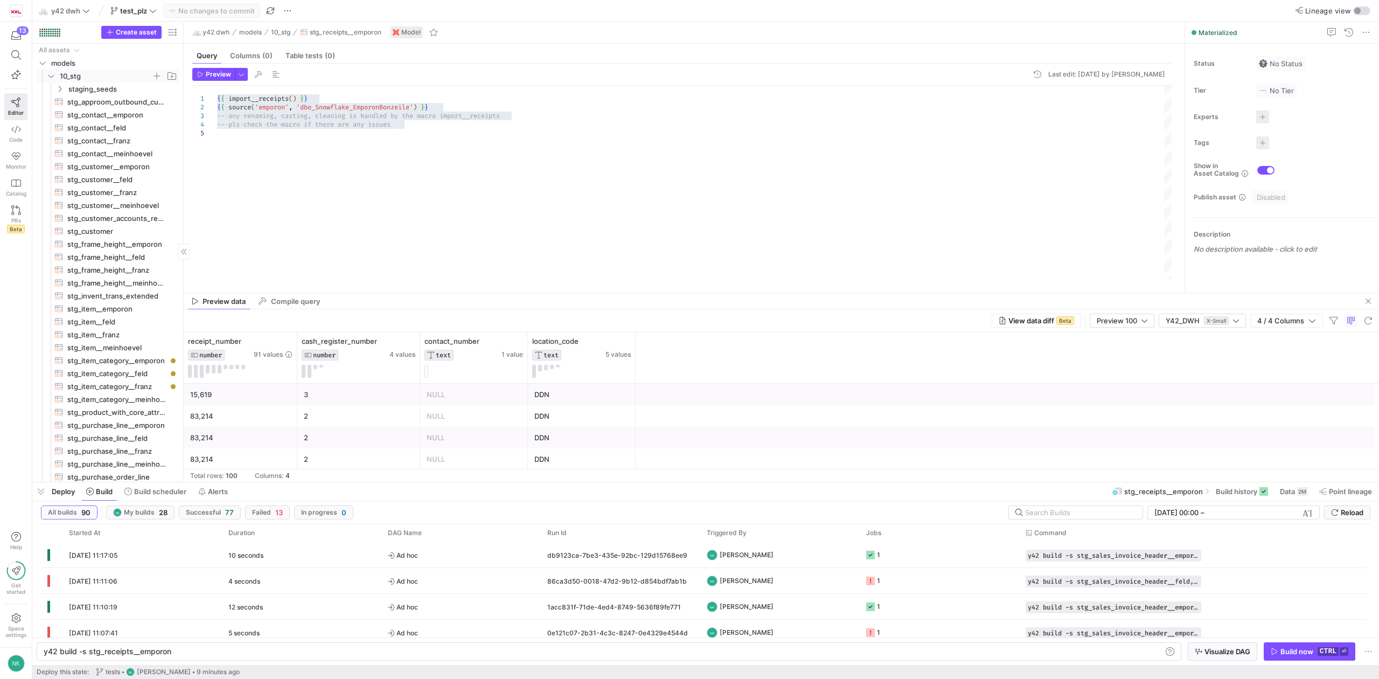
click at [50, 76] on icon "Press SPACE to select this row." at bounding box center [51, 76] width 8 height 6
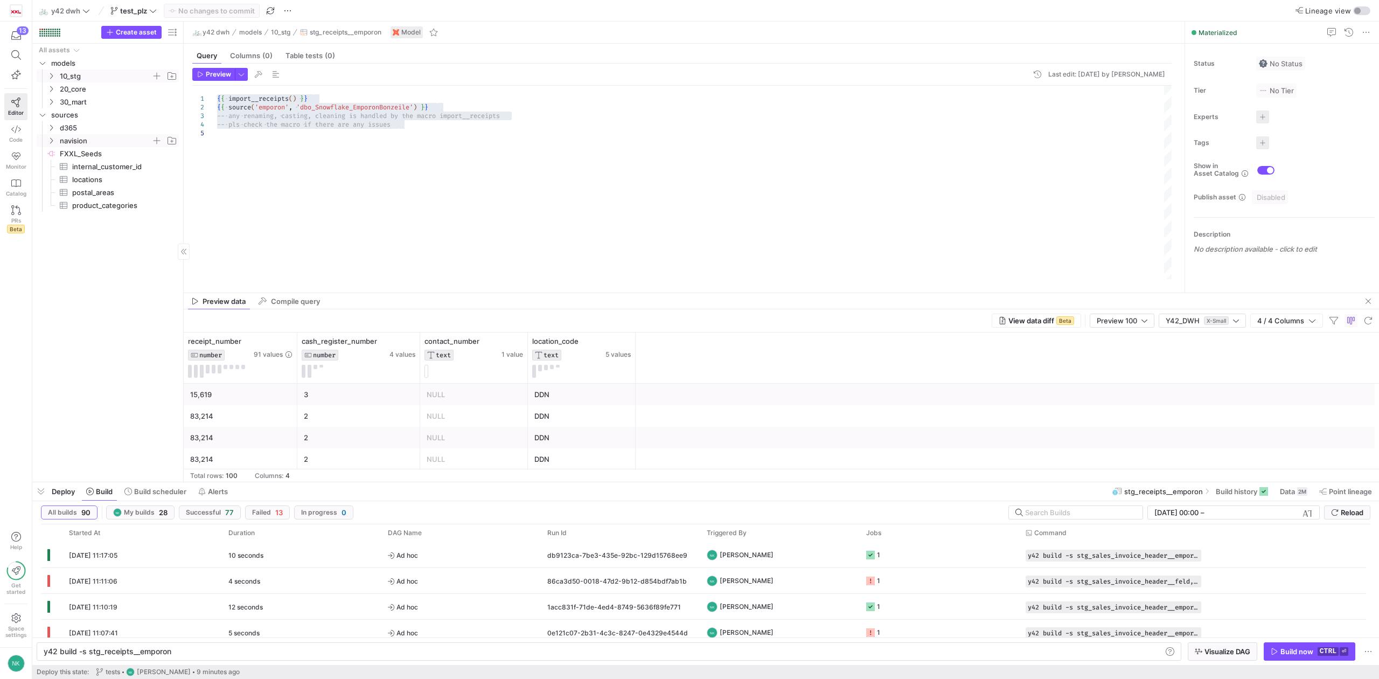
click at [52, 144] on y42-icon "Press SPACE to select this row." at bounding box center [51, 140] width 9 height 9
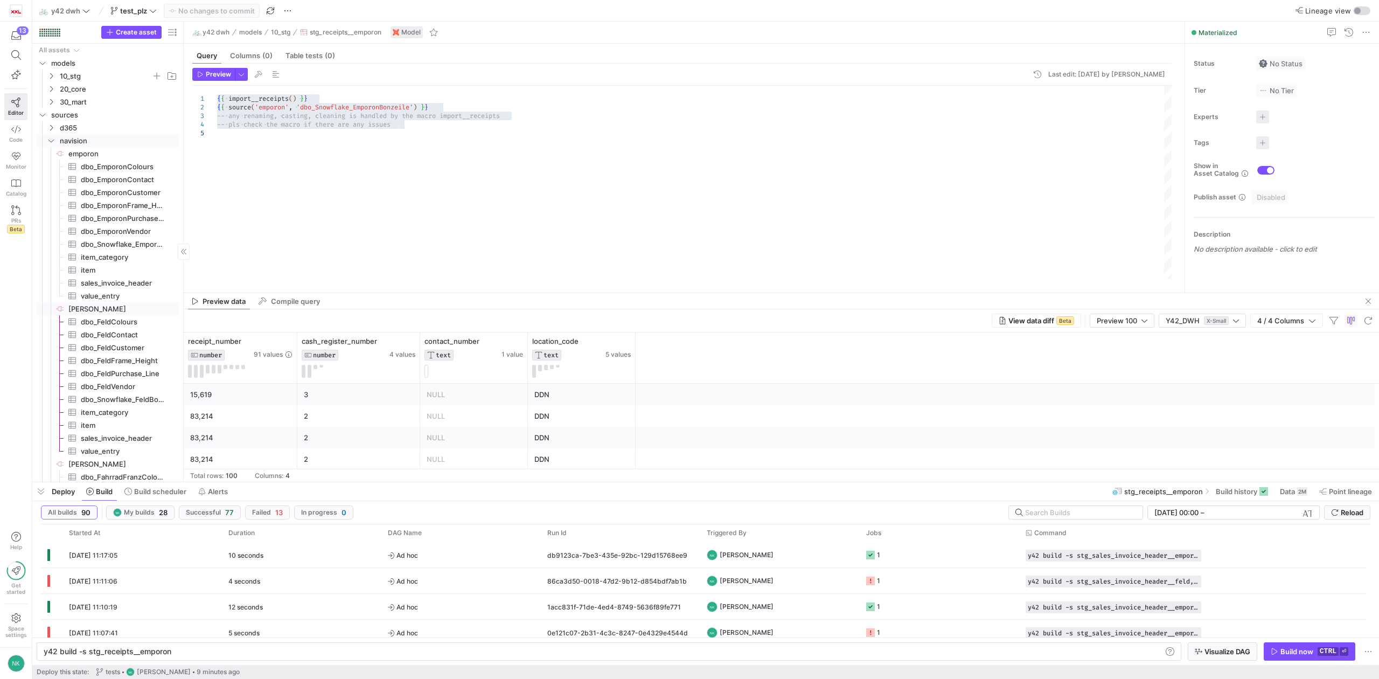
click at [77, 309] on span "[PERSON_NAME]​​​​​​​​" at bounding box center [122, 309] width 109 height 12
type textarea "y42 build"
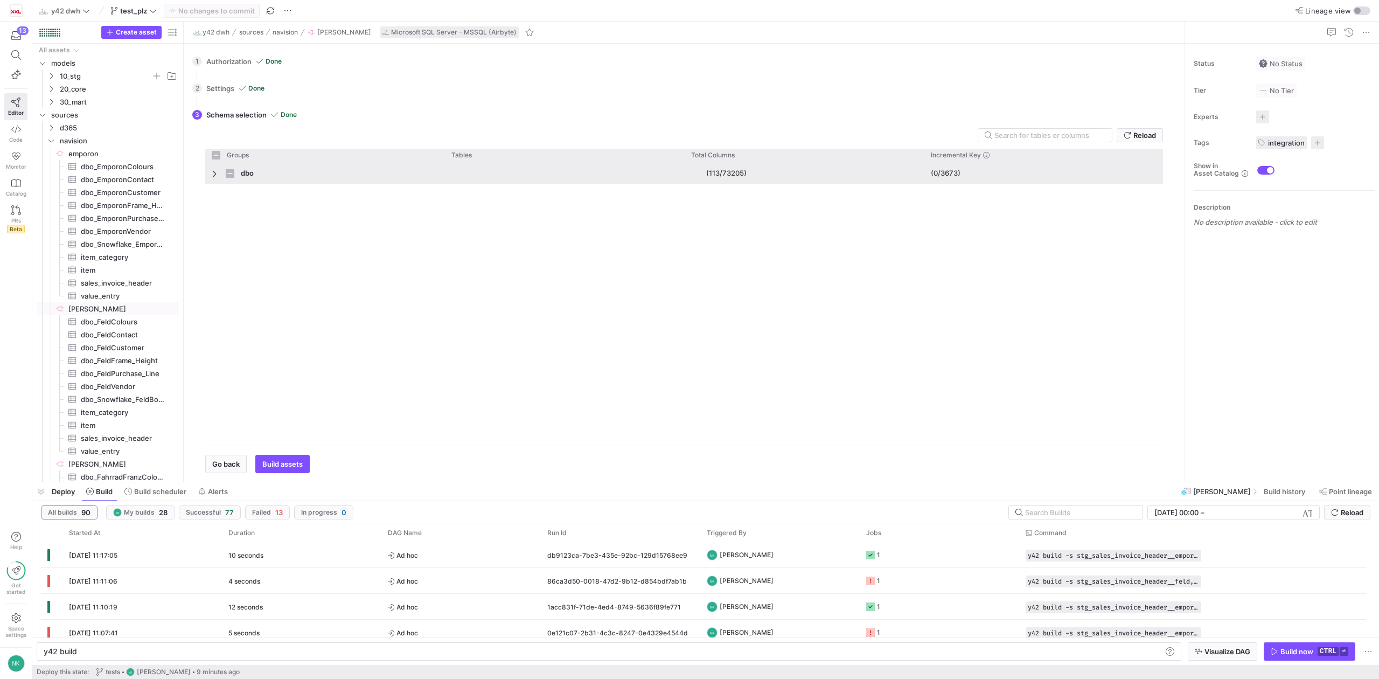
click at [214, 170] on span "Press SPACE to select this row." at bounding box center [216, 173] width 8 height 9
checkbox input "false"
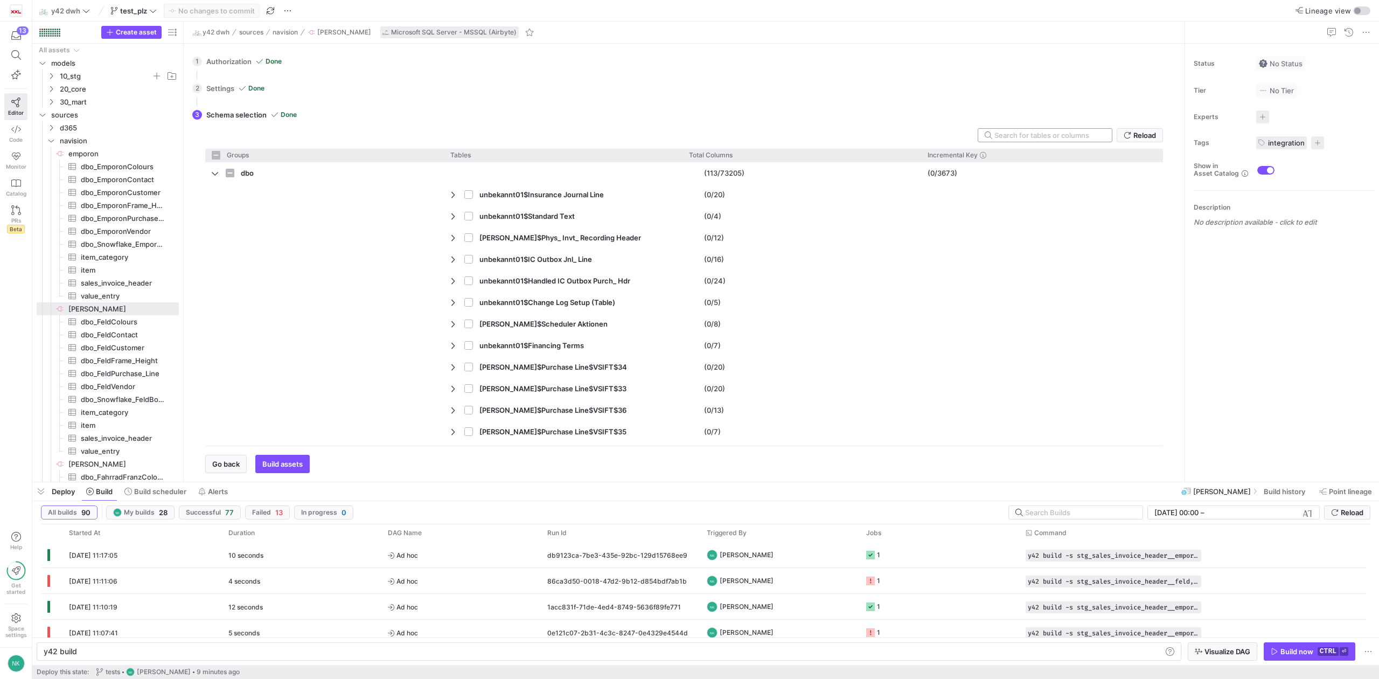
click at [1020, 131] on input "text" at bounding box center [1049, 135] width 109 height 9
type input "F"
checkbox input "false"
type input "Fel"
checkbox input "false"
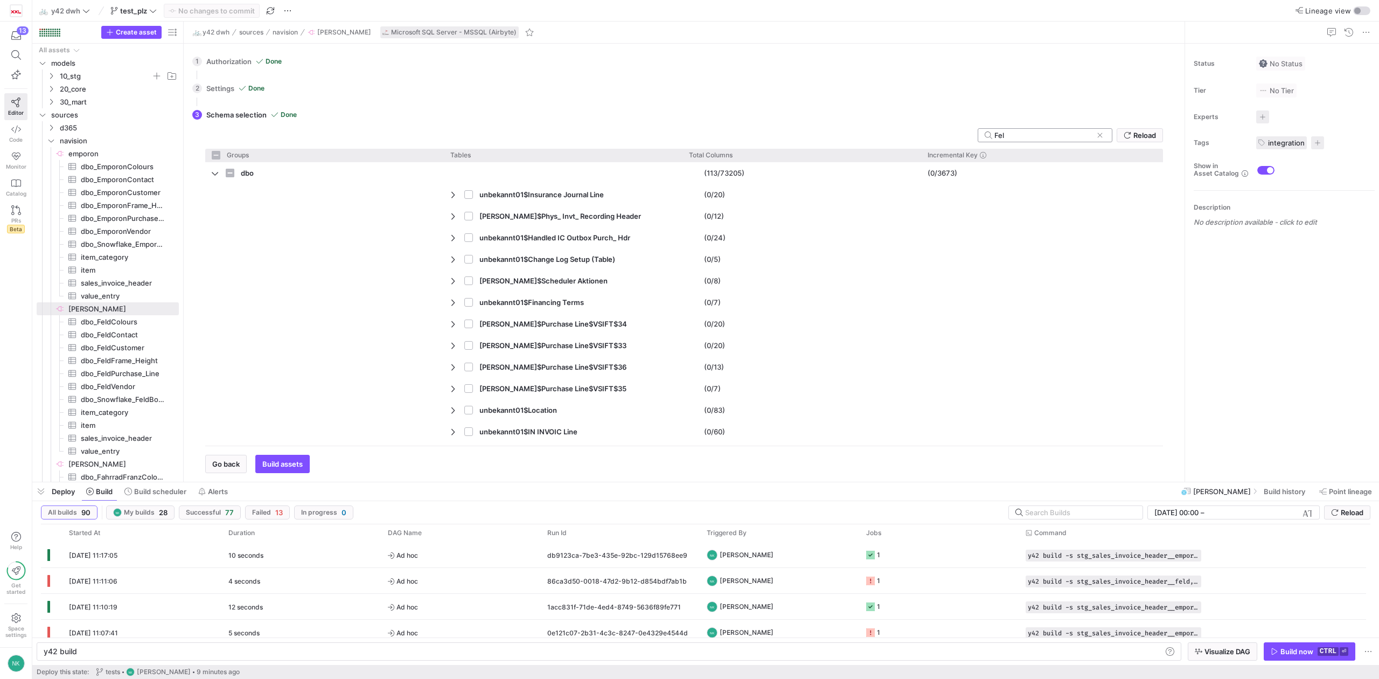
type input "Feld"
checkbox input "false"
type input "Feld$"
checkbox input "false"
type input "Feld$val"
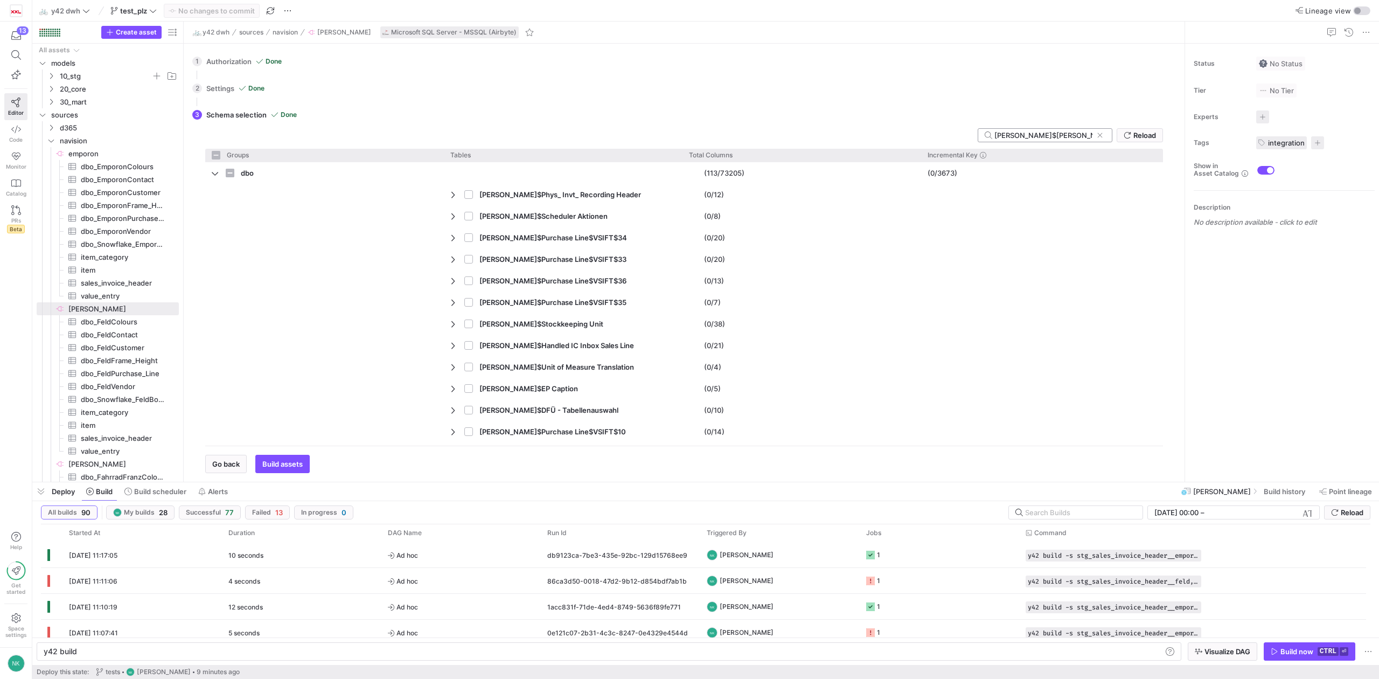
checkbox input "false"
type input "Feld$value"
checkbox input "false"
type input "Feld$va"
checkbox input "false"
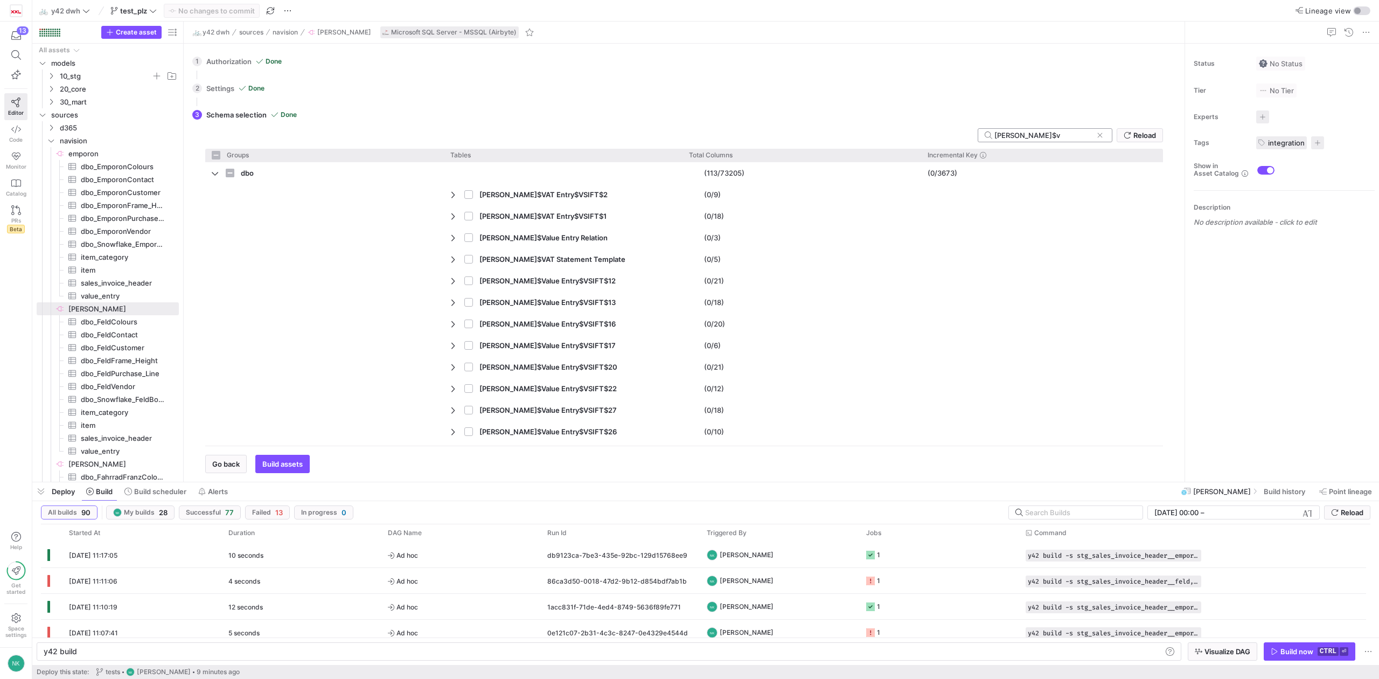
type input "Feld$"
checkbox input "false"
type input "Feld$sal"
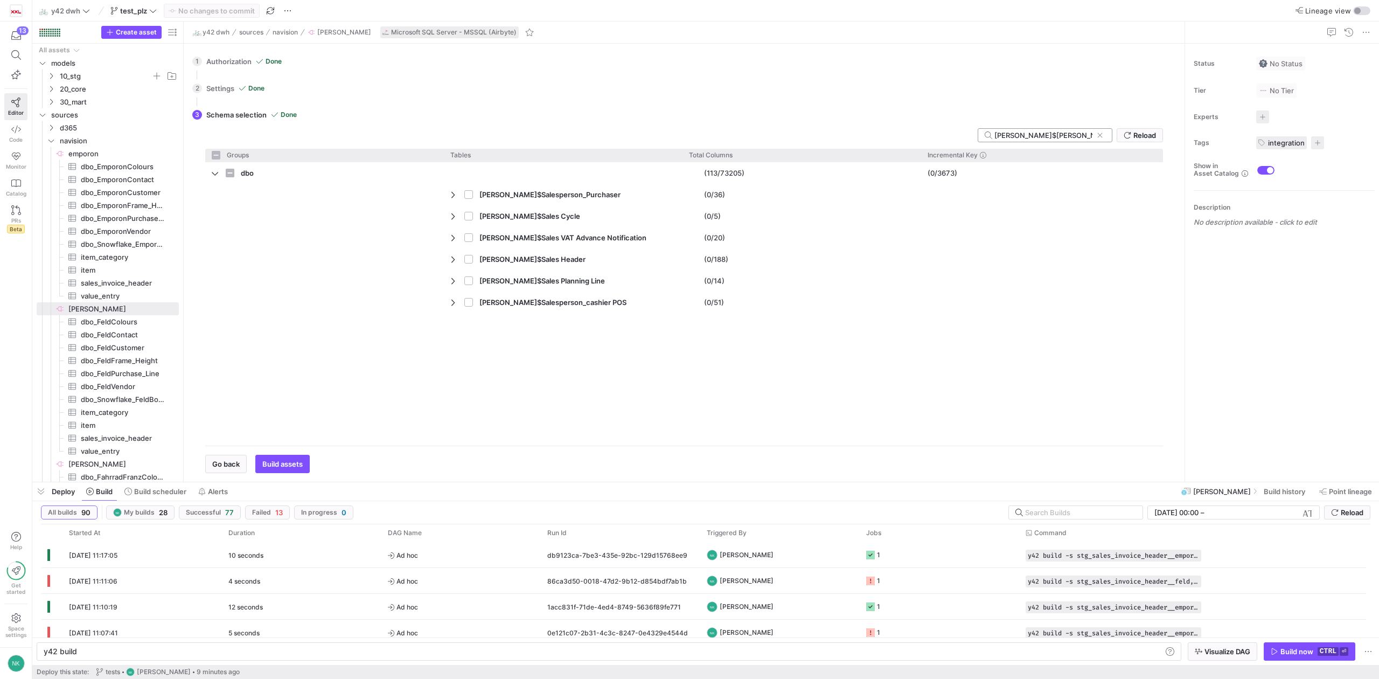
checkbox input "false"
type input "Feld$sales"
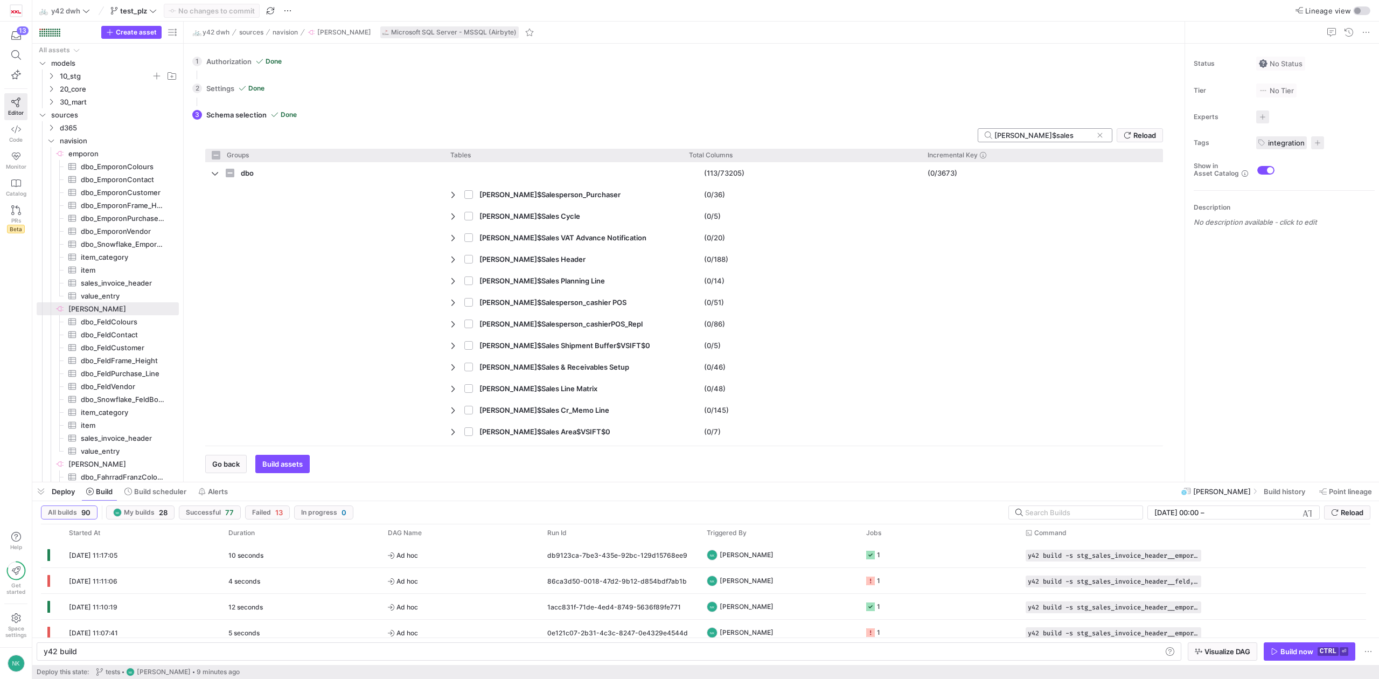
checkbox input "false"
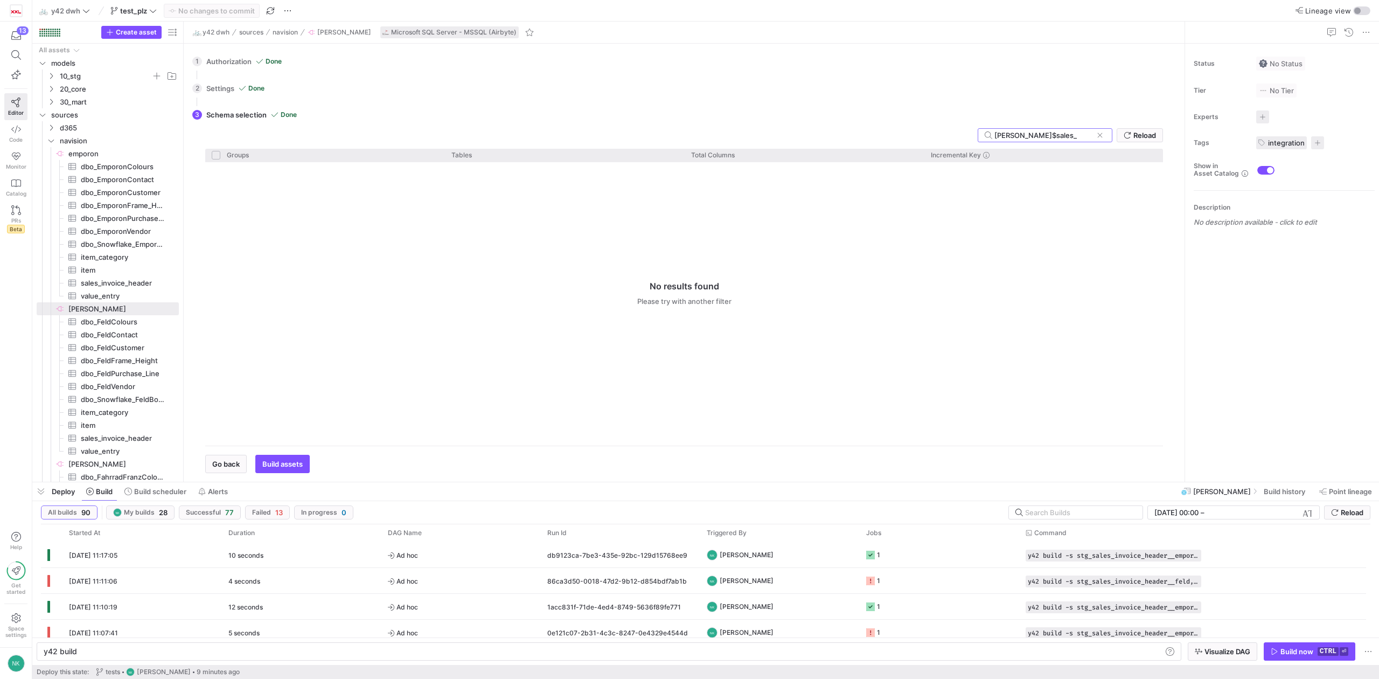
type input "Feld$sales"
checkbox input "false"
type input "Feld$sale"
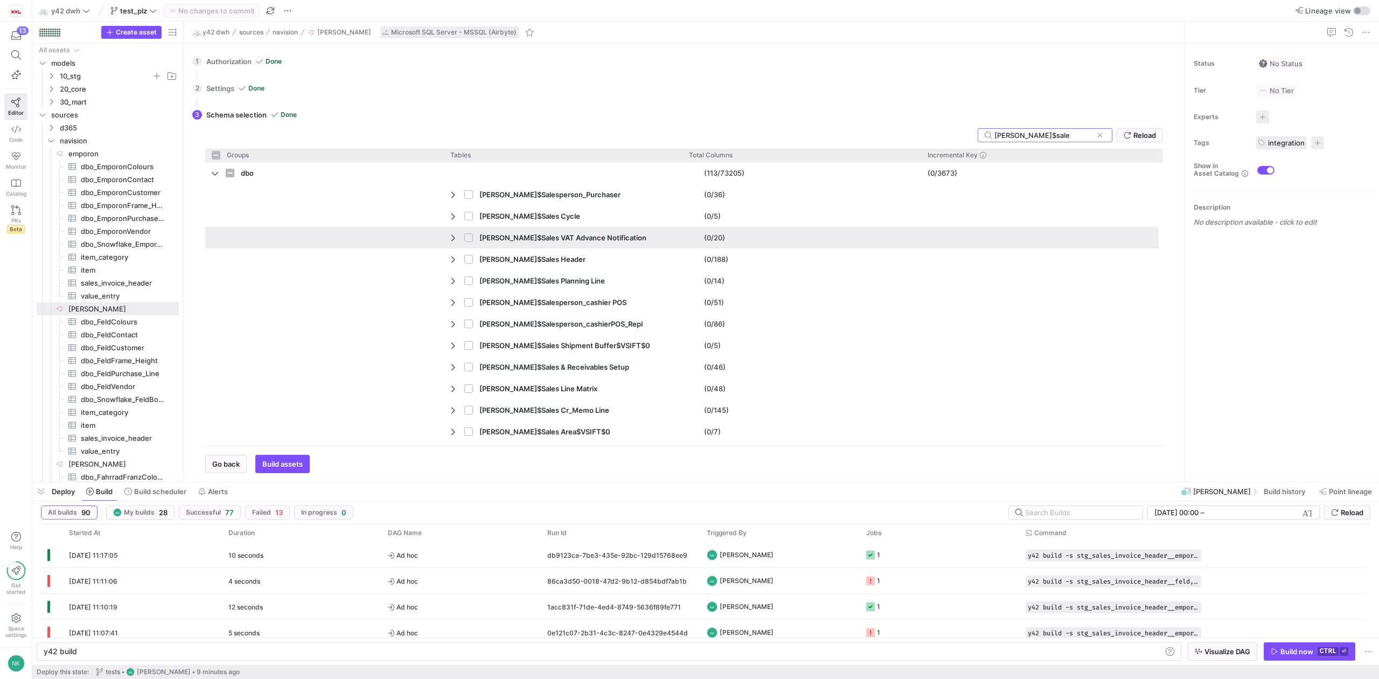
checkbox input "false"
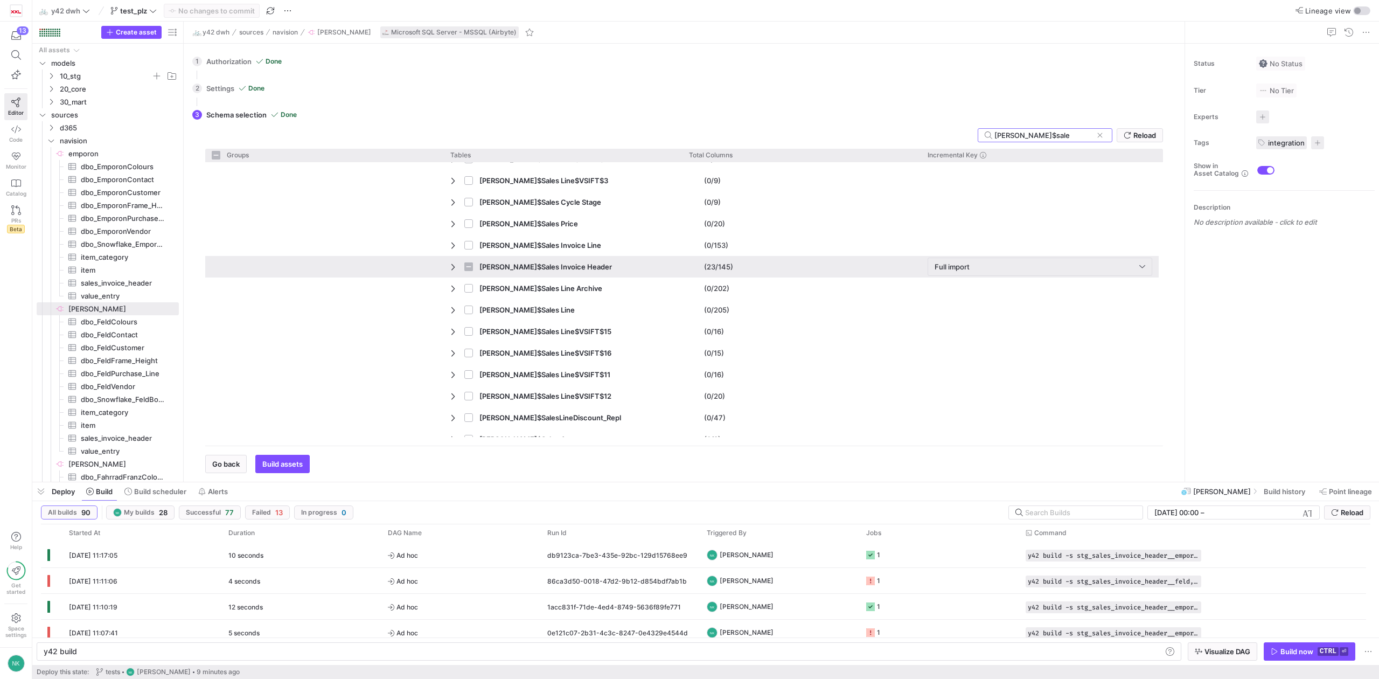
scroll to position [546, 0]
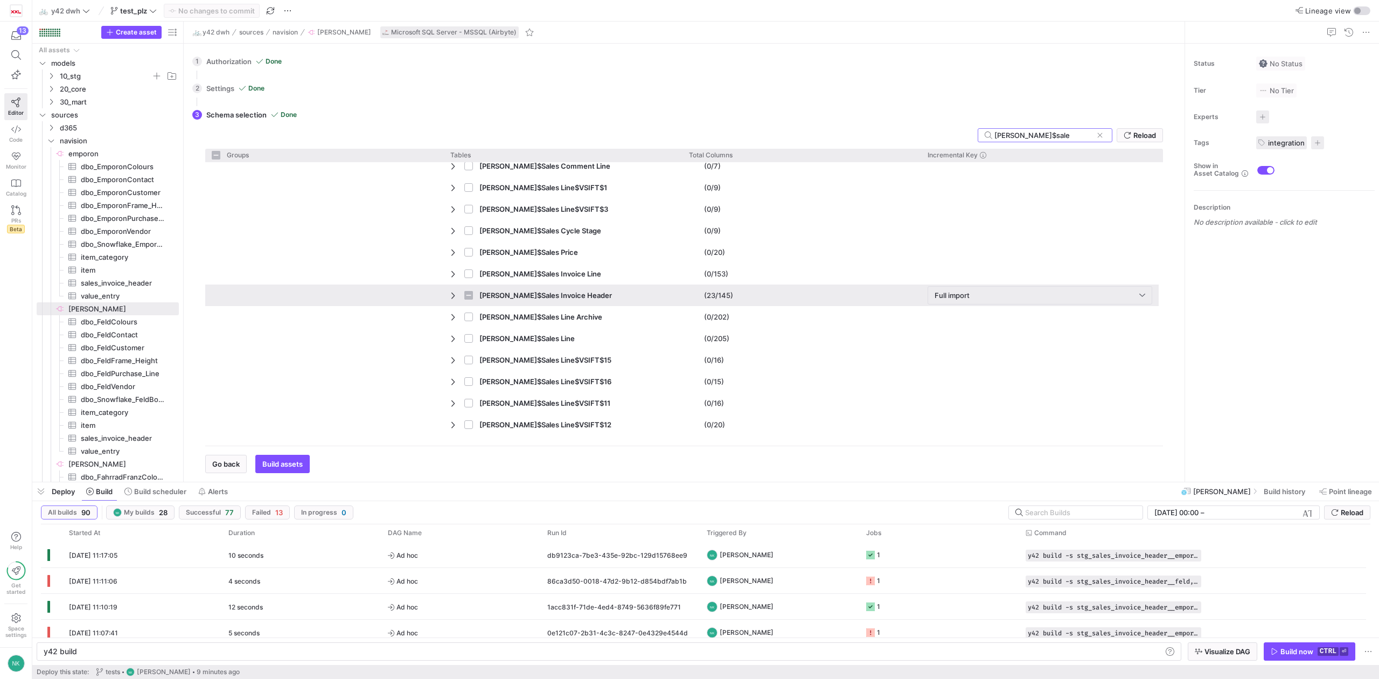
type input "Feld$sale"
click at [451, 296] on span "Press SPACE to select this row." at bounding box center [454, 295] width 8 height 9
checkbox input "false"
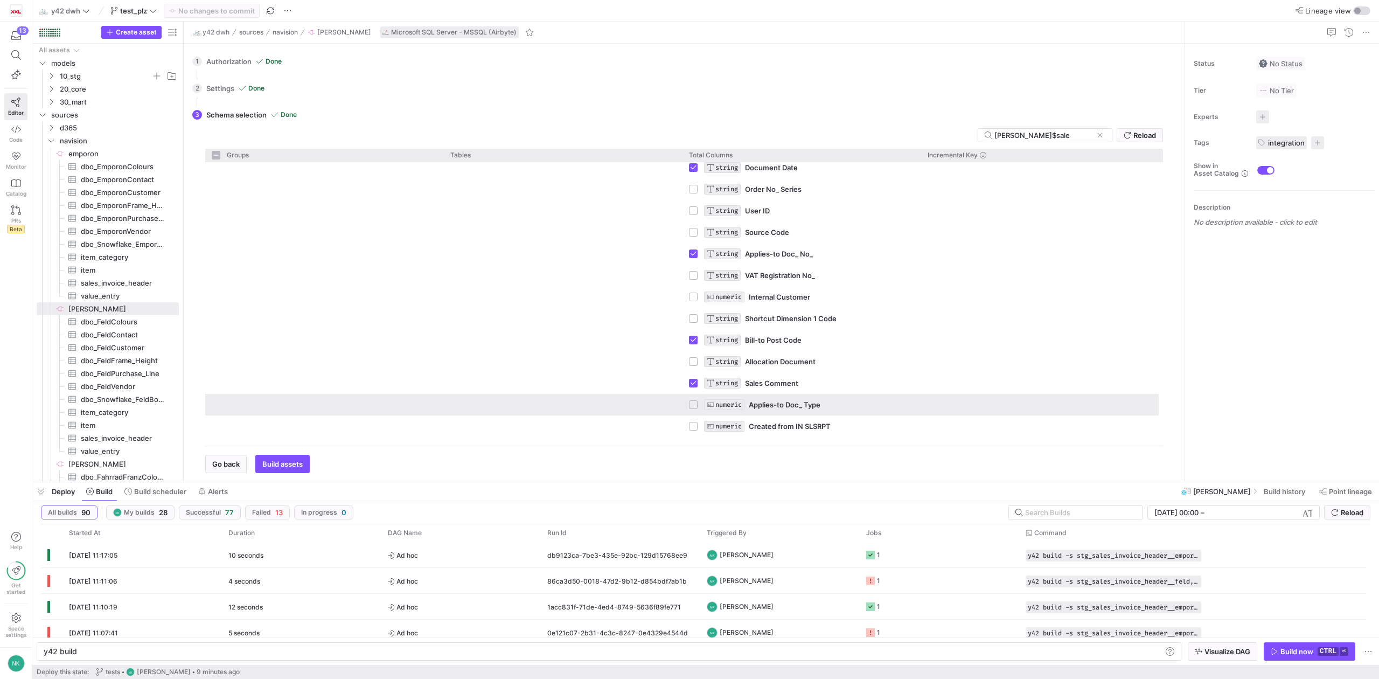
scroll to position [698, 0]
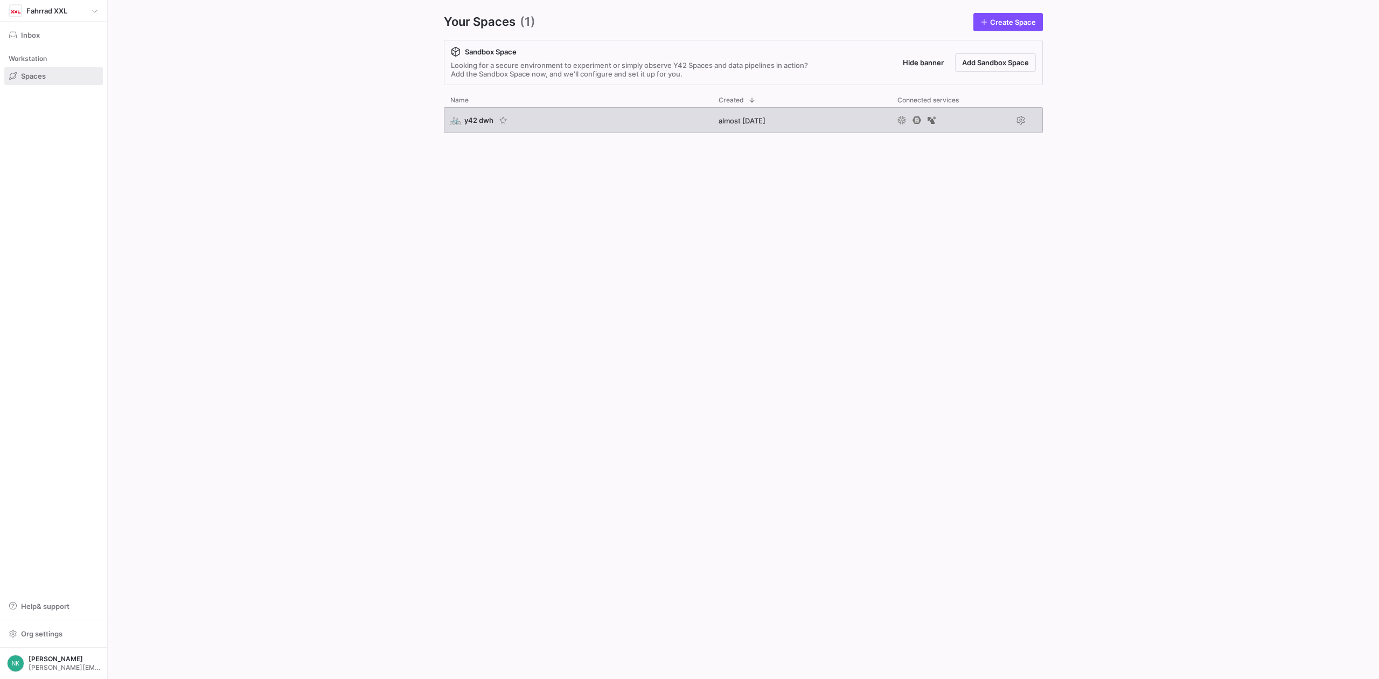
click at [478, 117] on span "y42 dwh" at bounding box center [478, 120] width 29 height 9
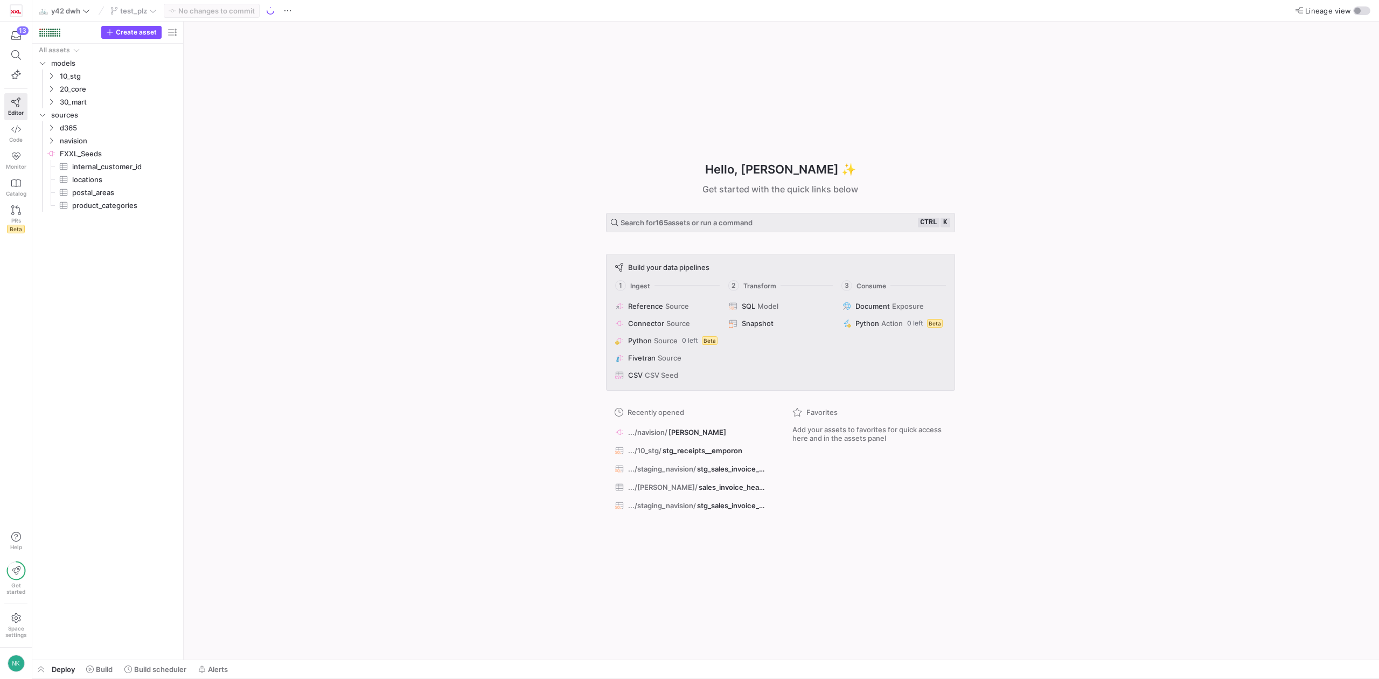
click at [156, 10] on div "test_plz" at bounding box center [134, 11] width 52 height 14
click at [151, 11] on icon at bounding box center [153, 11] width 8 height 8
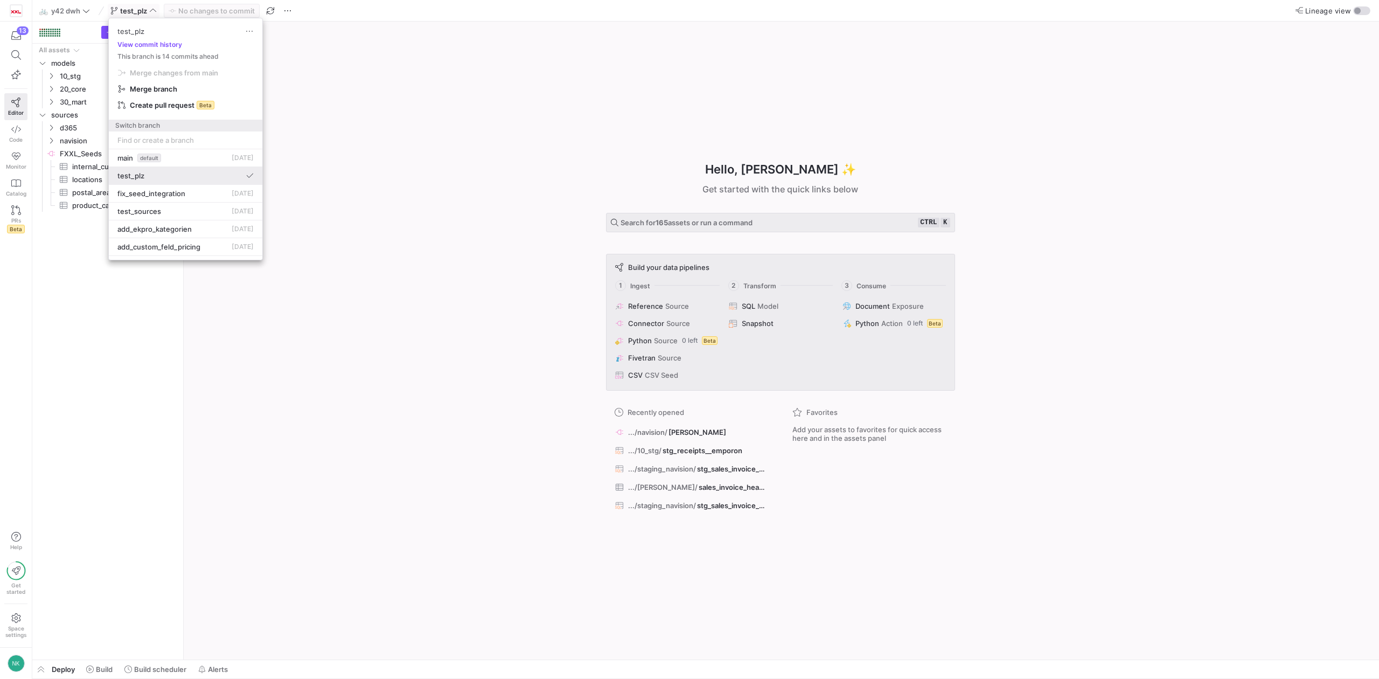
click at [149, 177] on div "test_plz" at bounding box center [185, 175] width 136 height 9
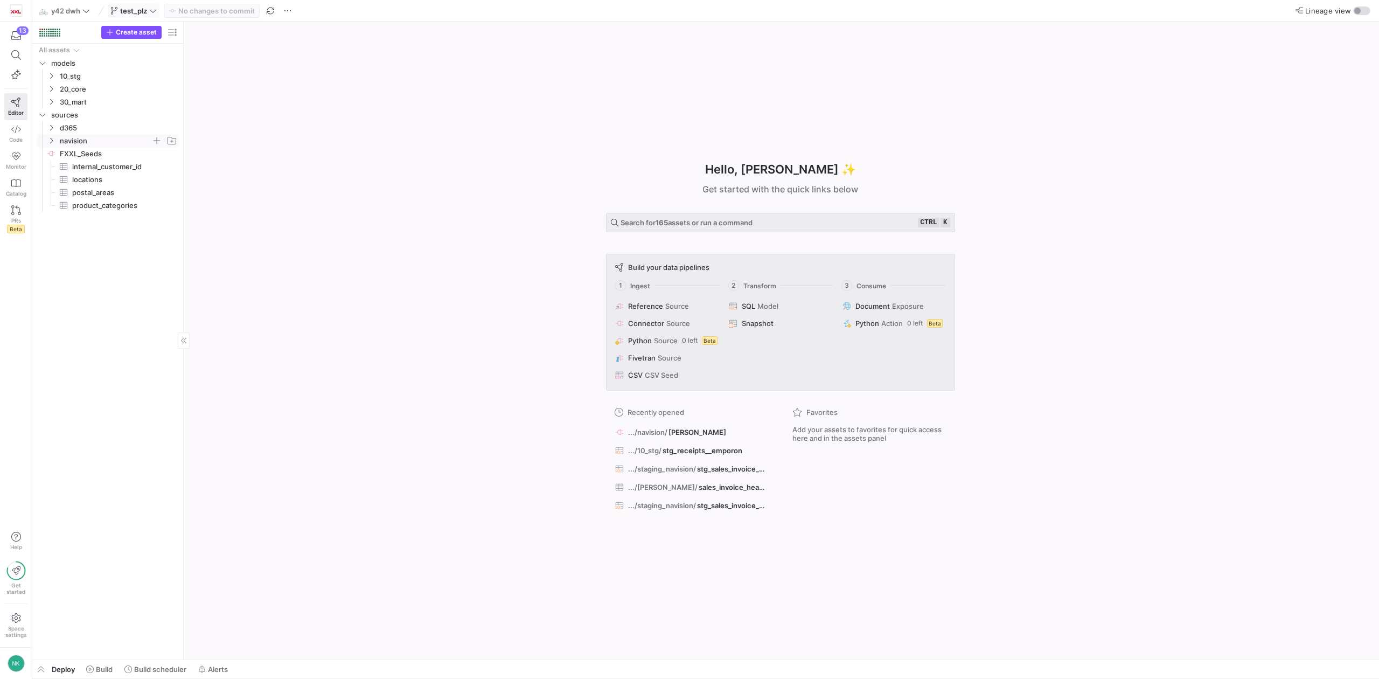
click at [50, 140] on icon "Press SPACE to select this row." at bounding box center [51, 140] width 8 height 6
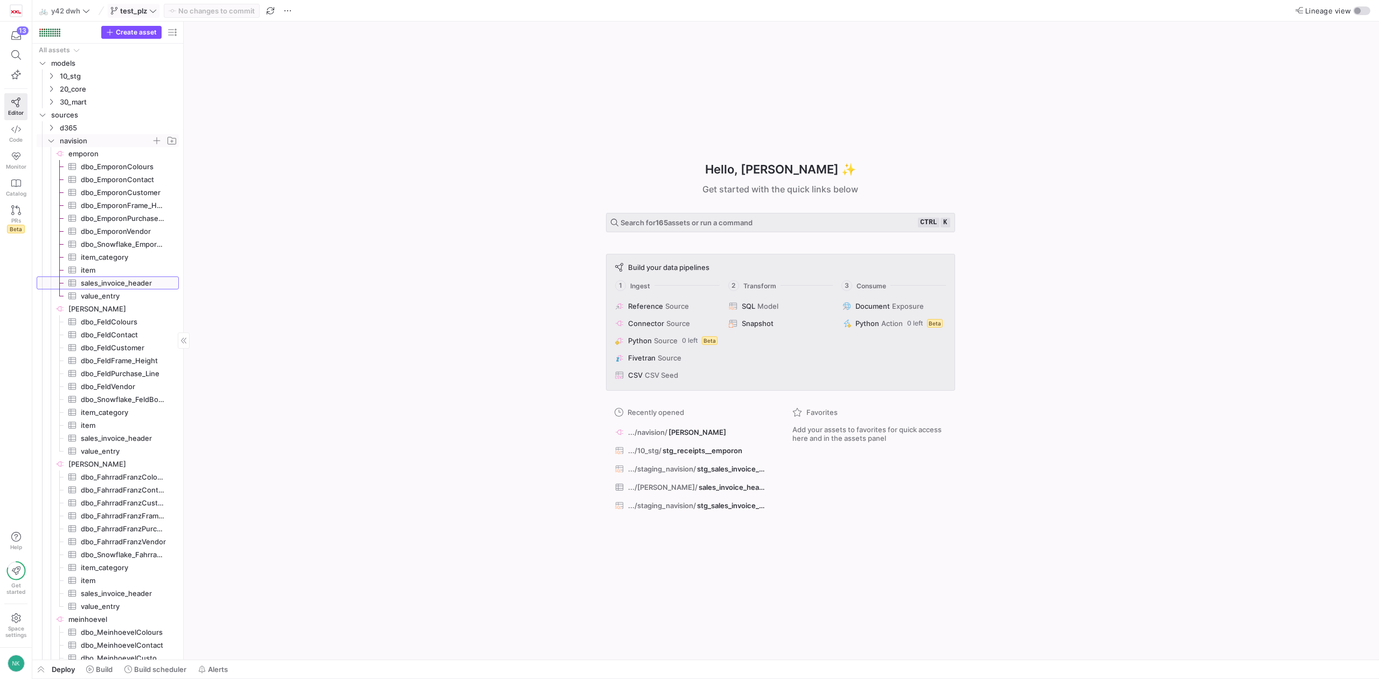
click at [102, 281] on span "sales_invoice_header​​​​​​​​​" at bounding box center [124, 283] width 86 height 12
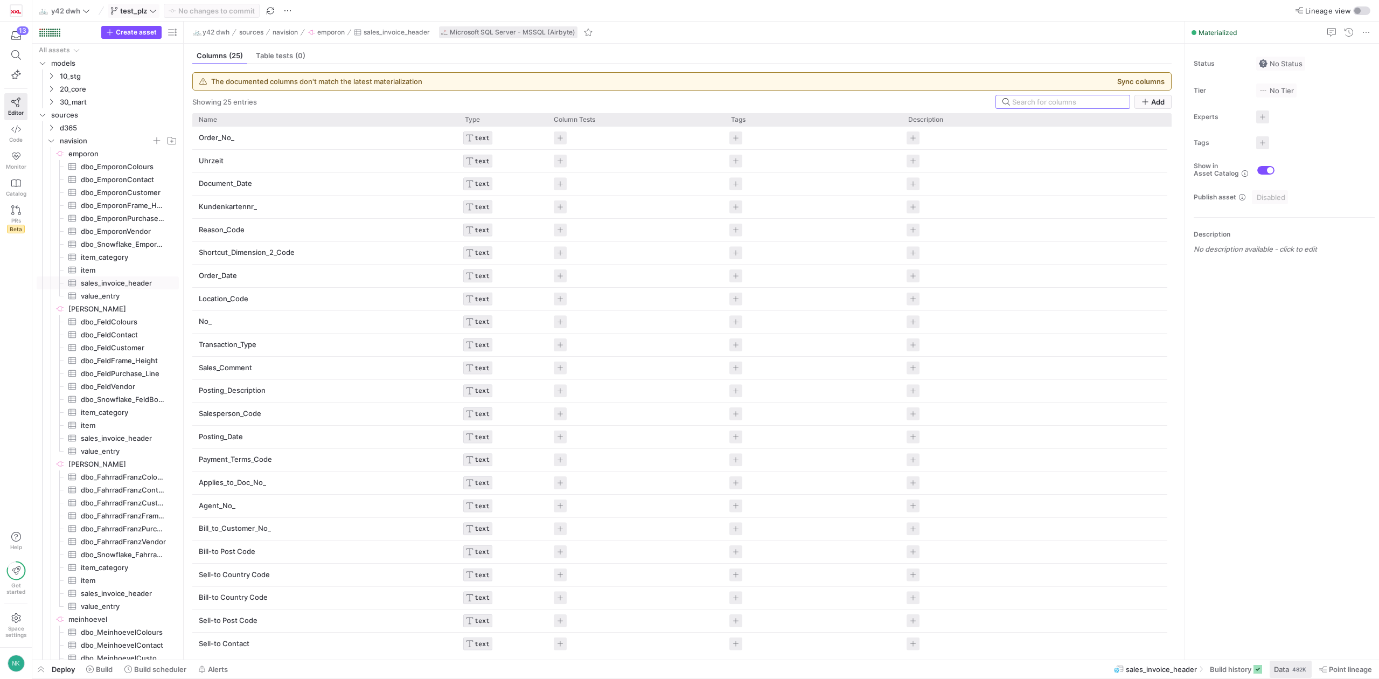
click at [1292, 669] on div "482K" at bounding box center [1299, 669] width 16 height 9
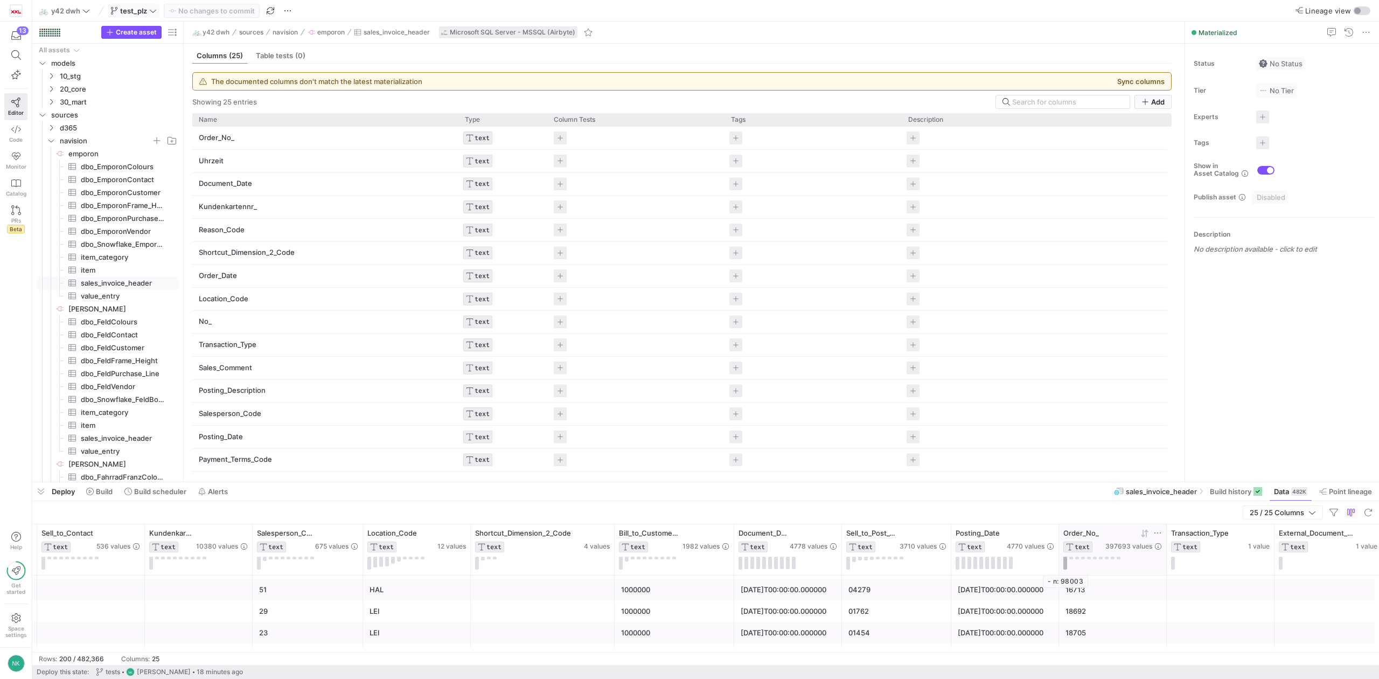
click at [1065, 564] on button at bounding box center [1065, 563] width 4 height 13
click at [1358, 11] on div "button" at bounding box center [1357, 11] width 6 height 6
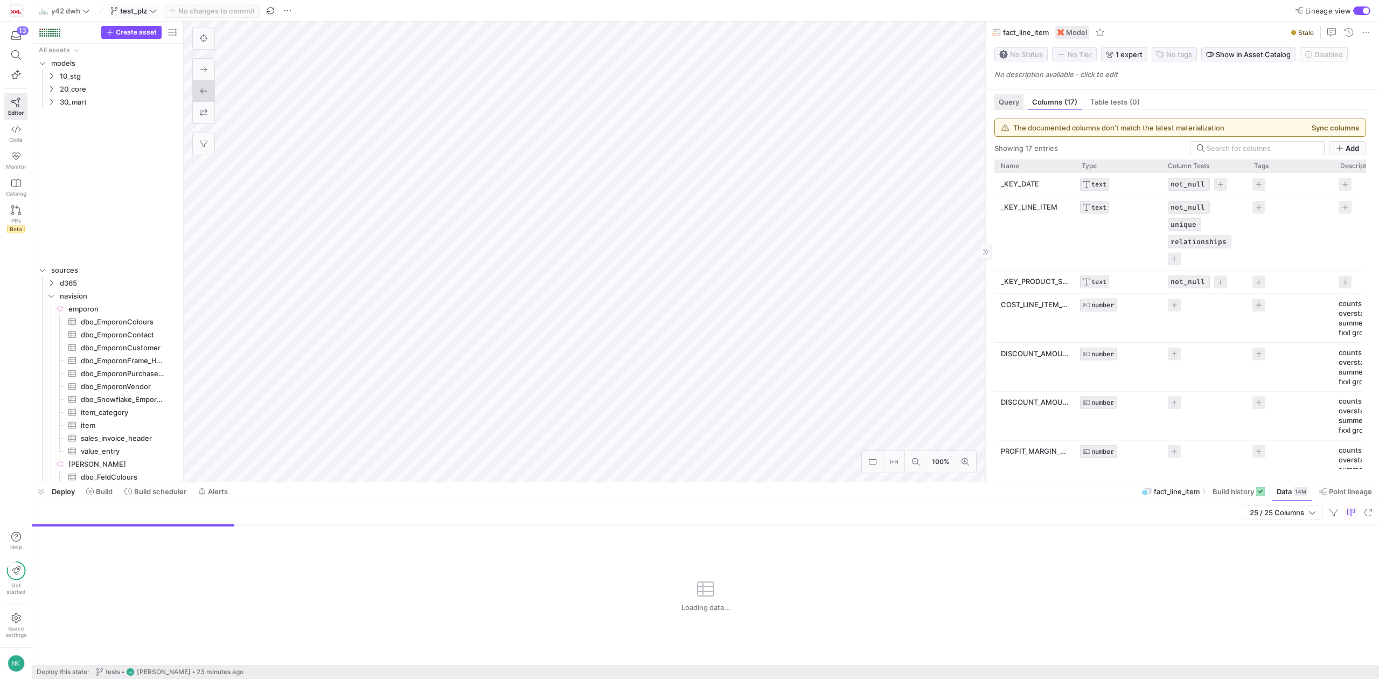
click at [1014, 103] on span "Query" at bounding box center [1009, 102] width 20 height 7
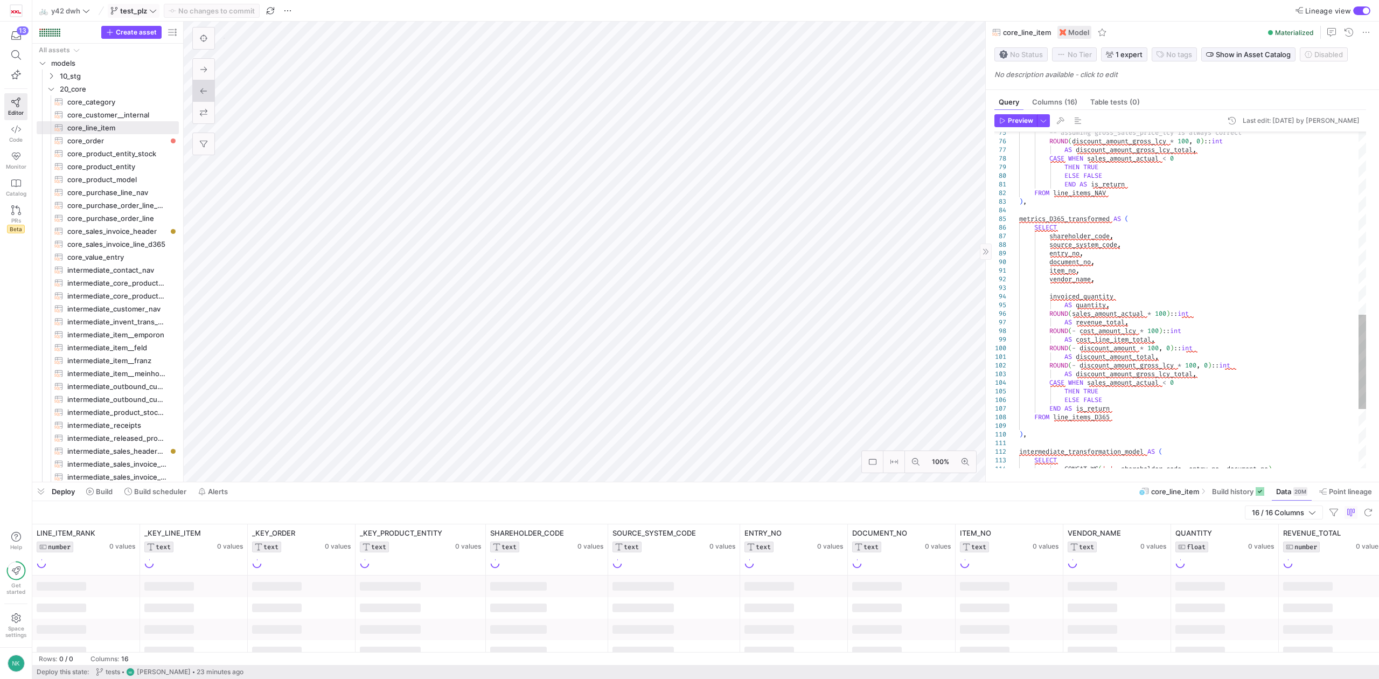
click at [1065, 253] on div "-- assuming gross_sales_price_lcy is always correc t ROUND ( discount_amount_gr…" at bounding box center [1192, 81] width 347 height 1198
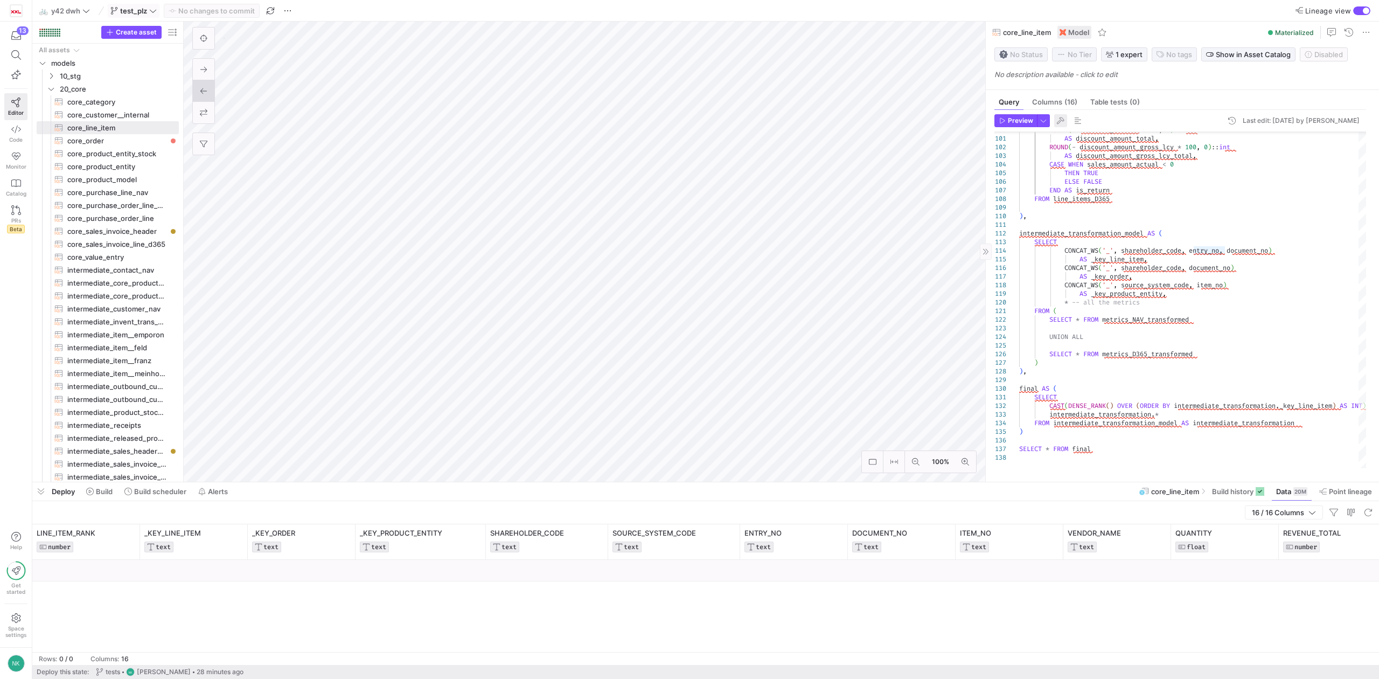
click at [1056, 126] on span "button" at bounding box center [1060, 120] width 13 height 13
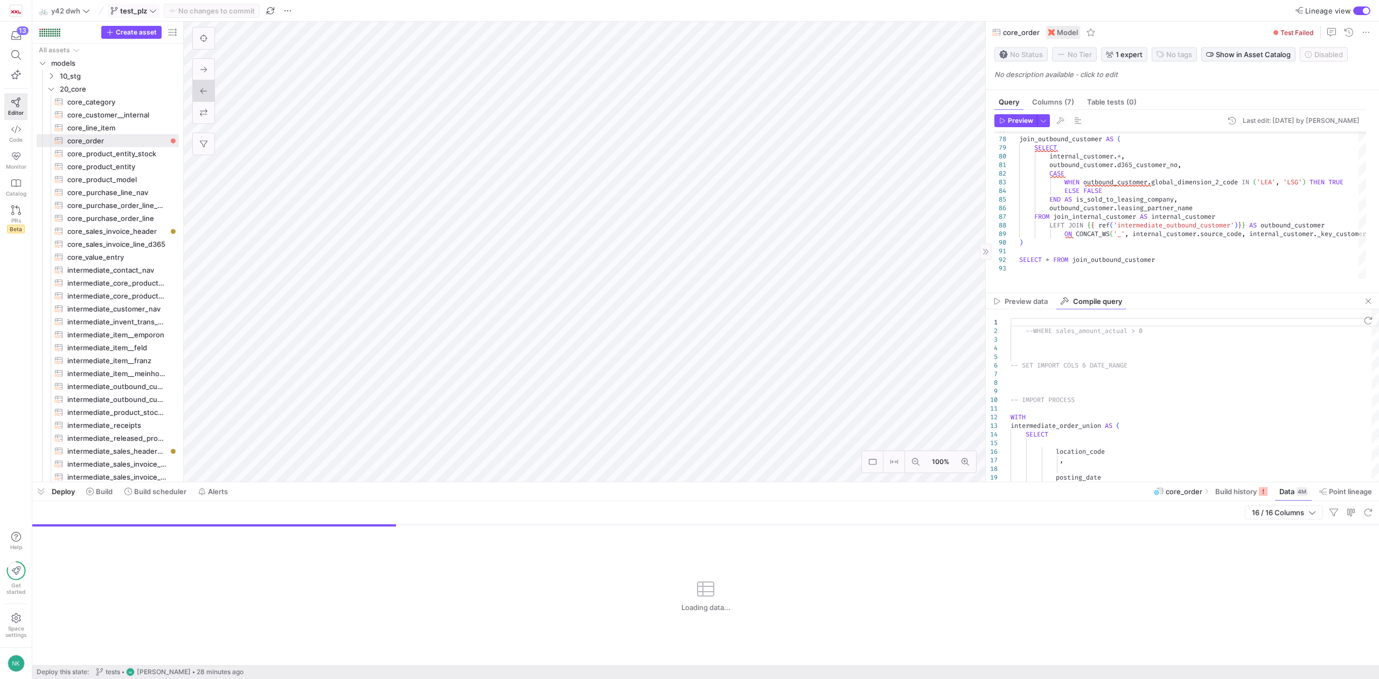
type textarea "{% set import_condition = " WHERE item_ledger_entry_type = 1 "%} -- SET IMPORT …"
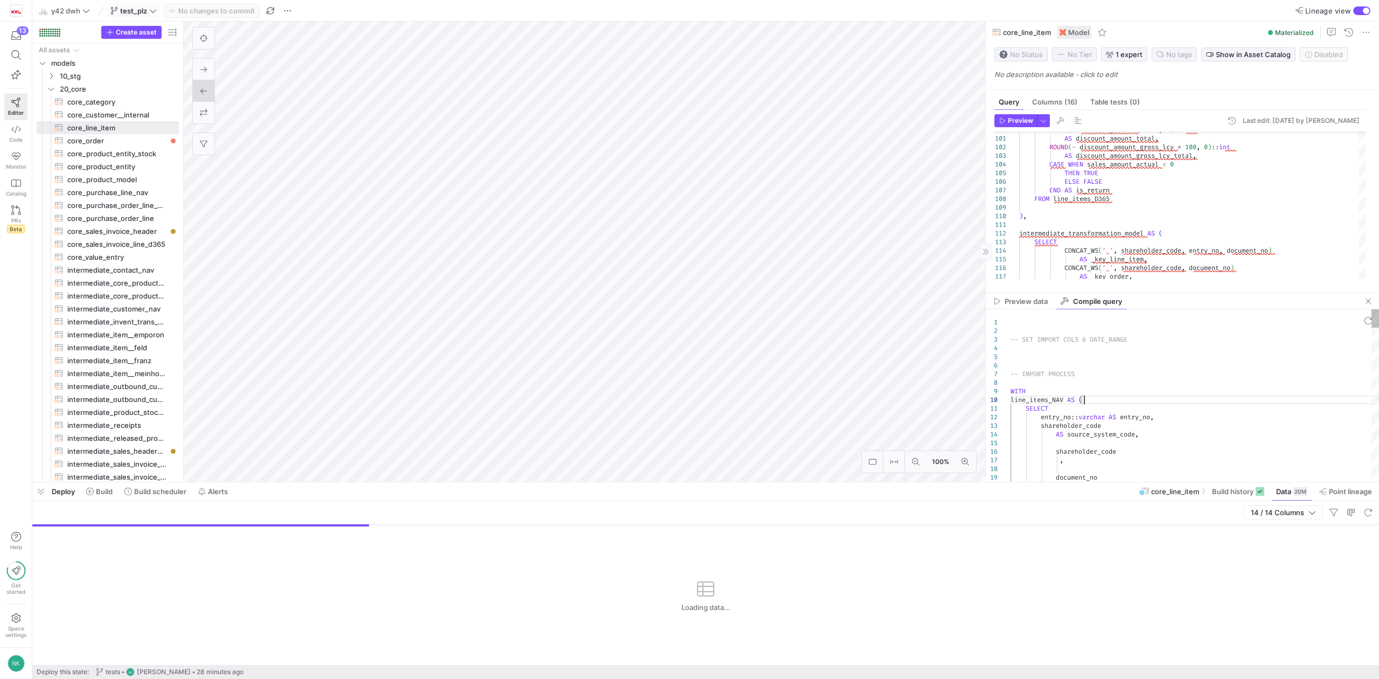
type textarea "-- SET IMPORT COLS & DATE_RANGE -- IMPORT PROCESS WITH line_items_NAV AS ( … SE…"
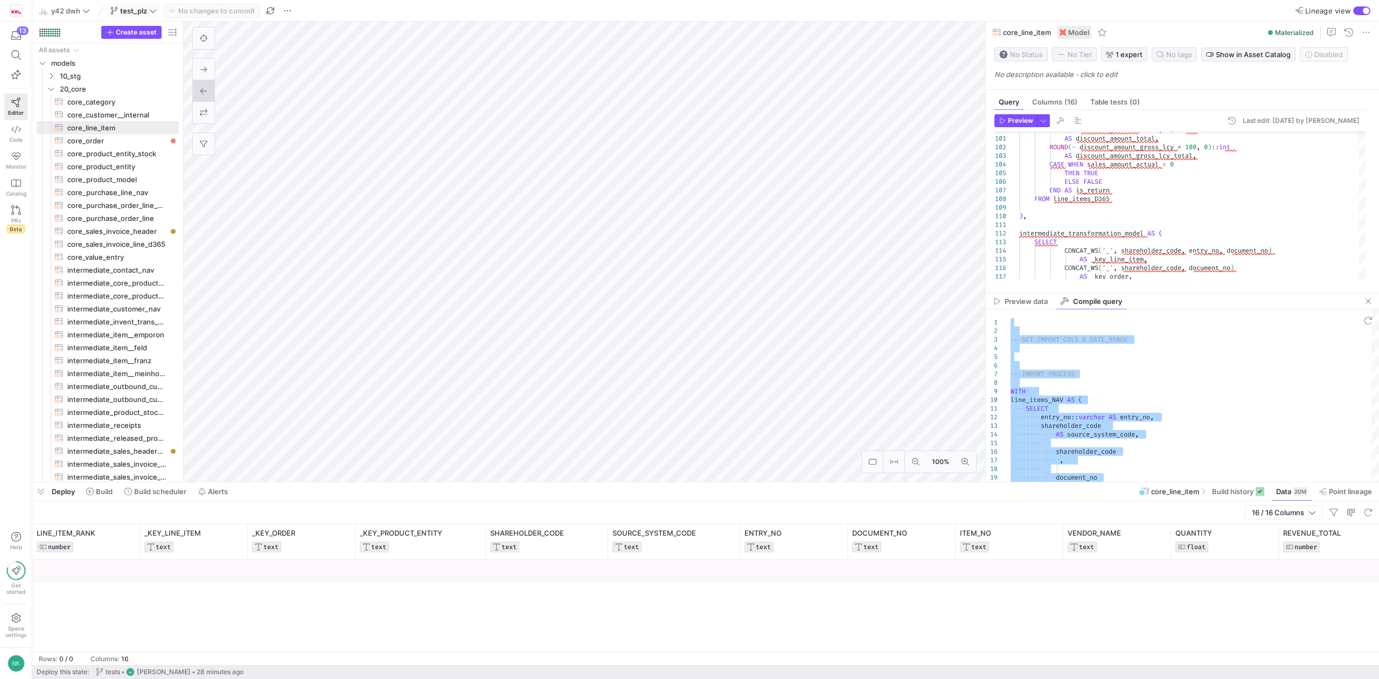
type textarea "{% set import_condition = "WHERE posting_date >= '[DATE]'"%} --WHERE sales_amou…"
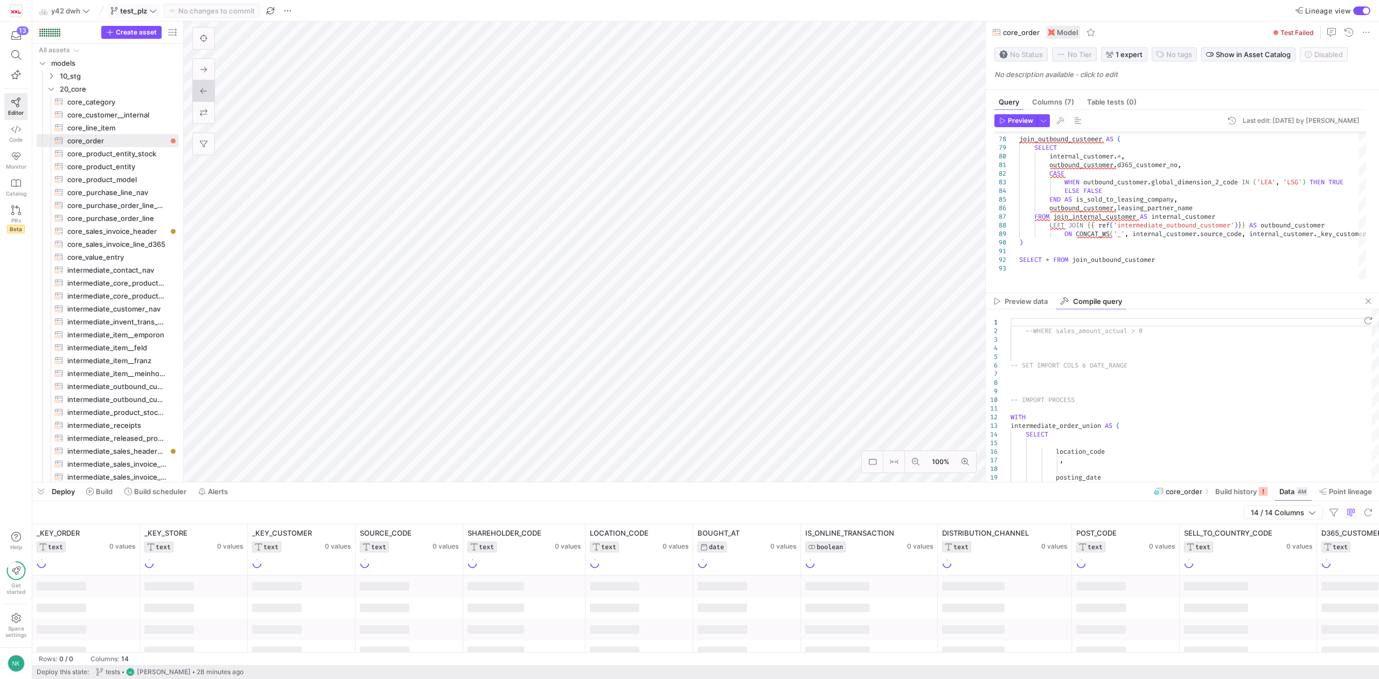
click at [156, 11] on icon at bounding box center [153, 11] width 8 height 8
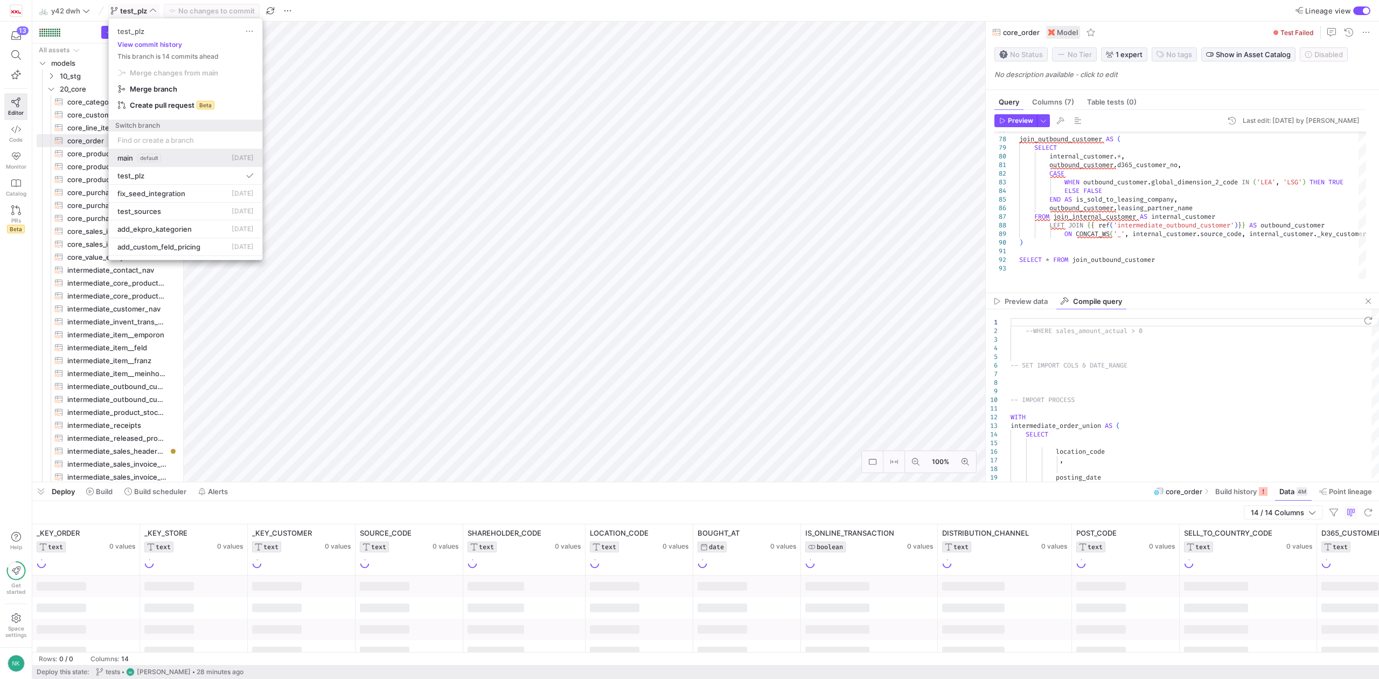
click at [179, 162] on div "main default [DATE]" at bounding box center [185, 158] width 136 height 9
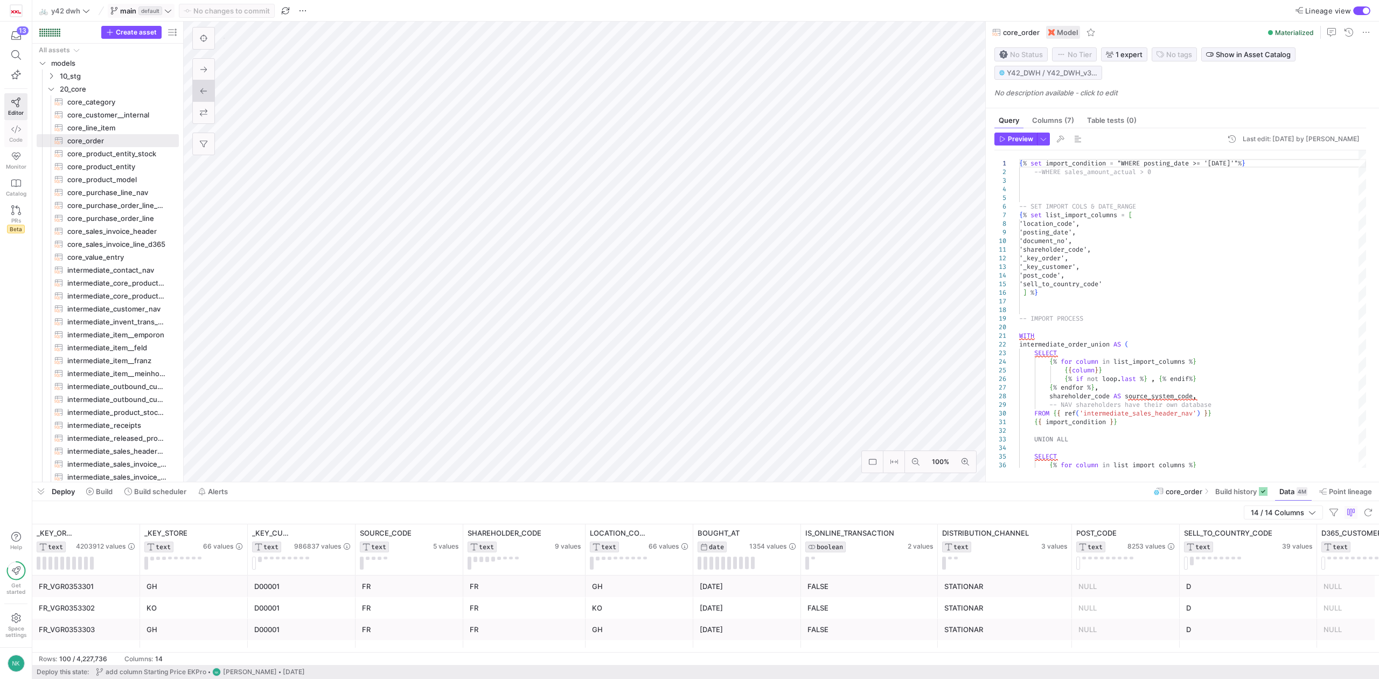
click at [9, 132] on link "Code" at bounding box center [15, 133] width 23 height 27
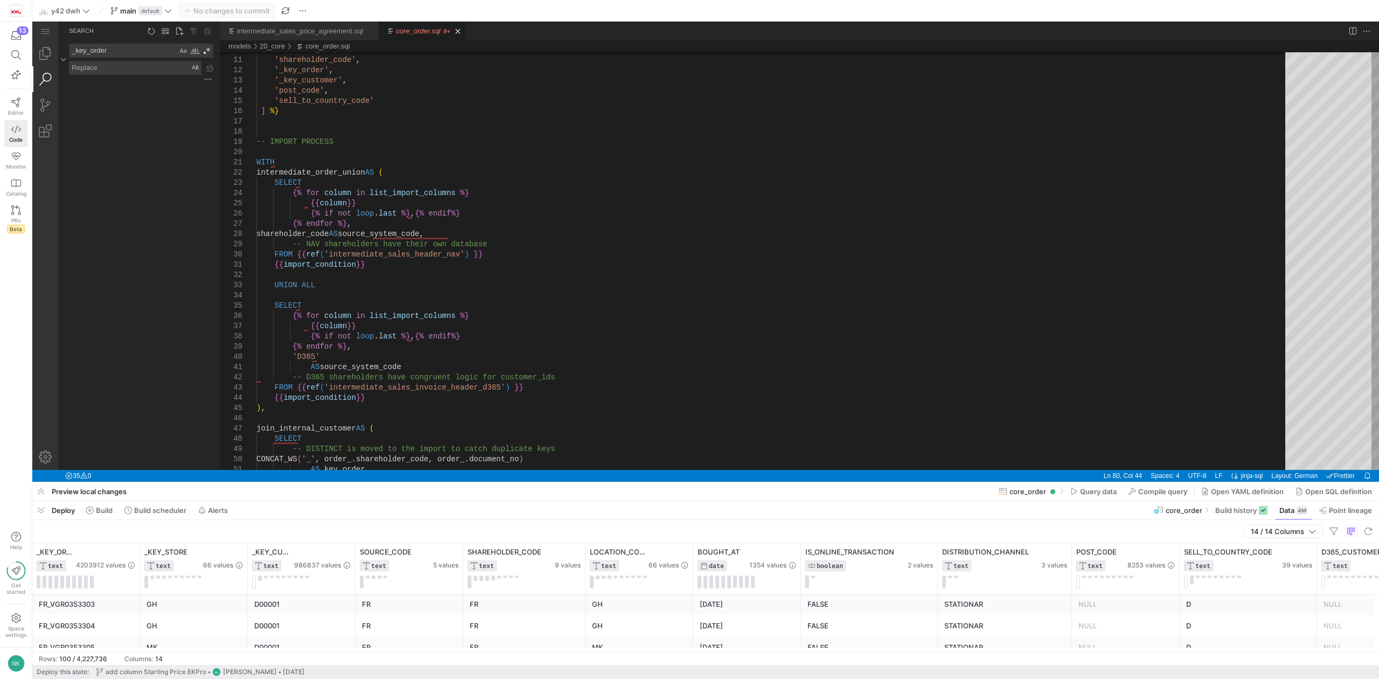
scroll to position [45, 0]
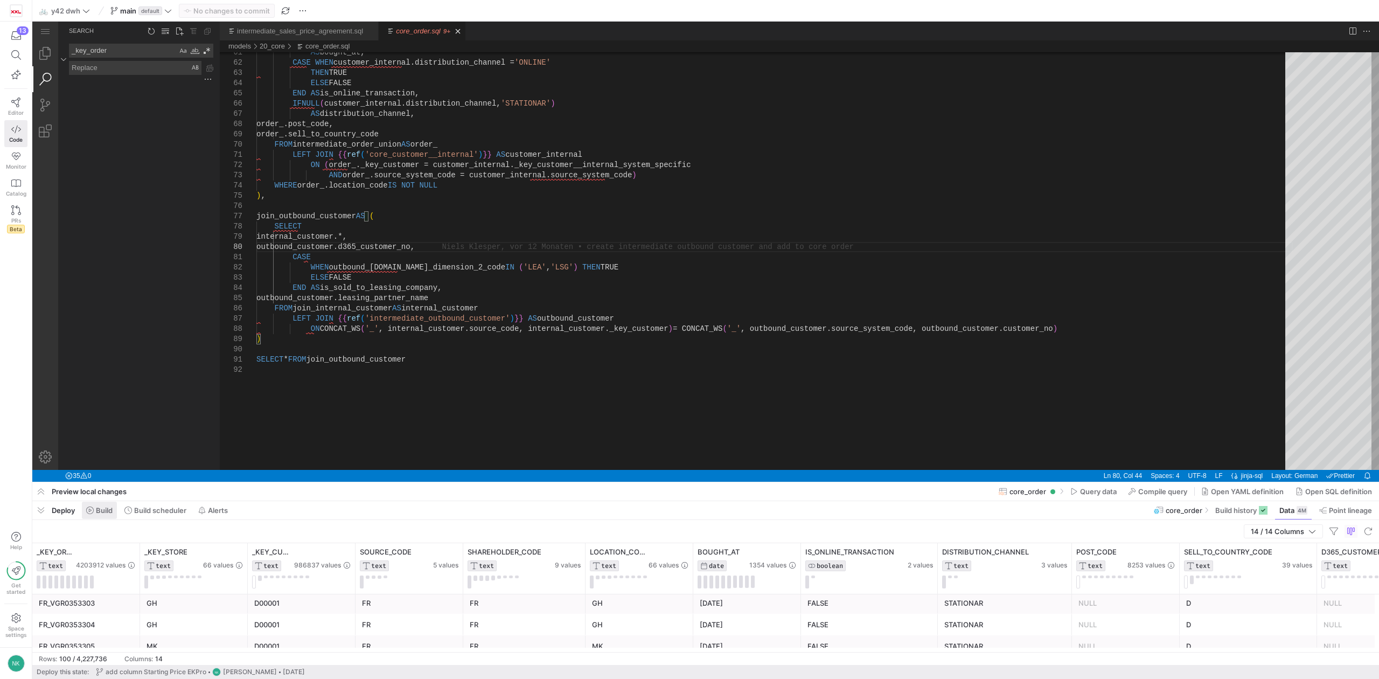
click at [108, 507] on span "Build" at bounding box center [104, 510] width 17 height 9
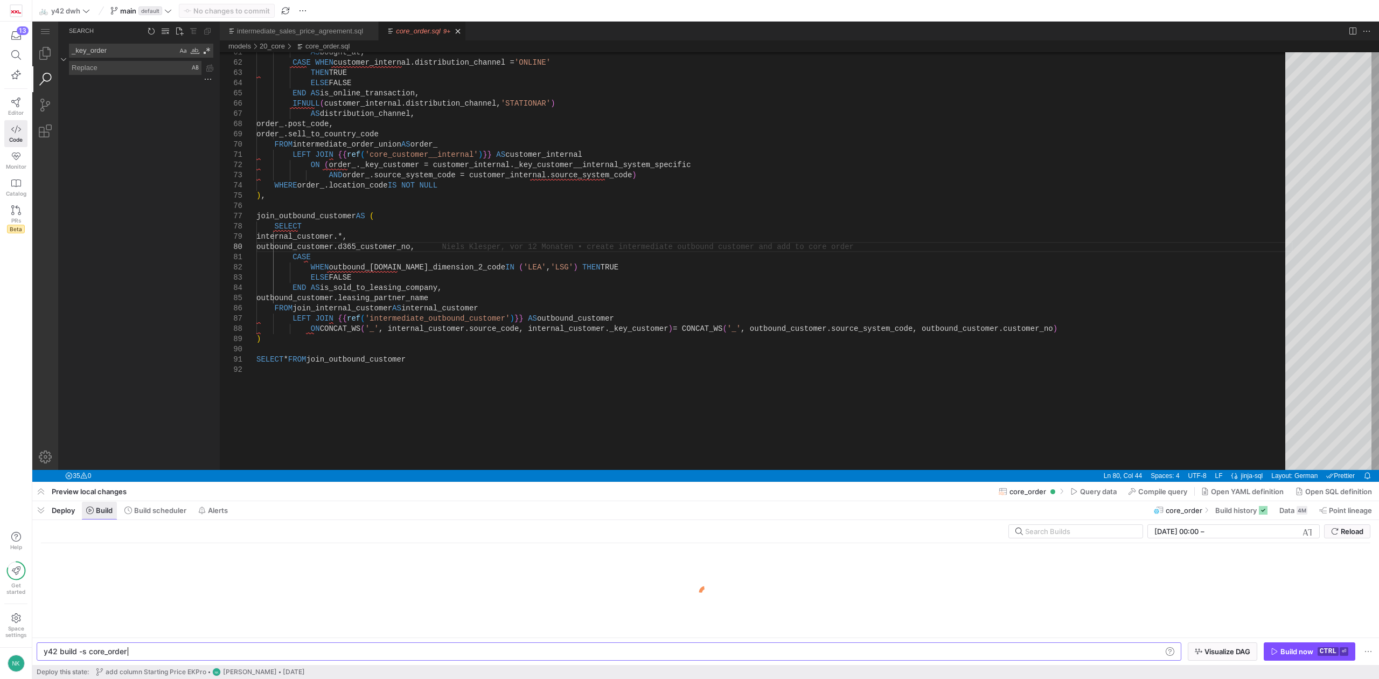
scroll to position [0, 82]
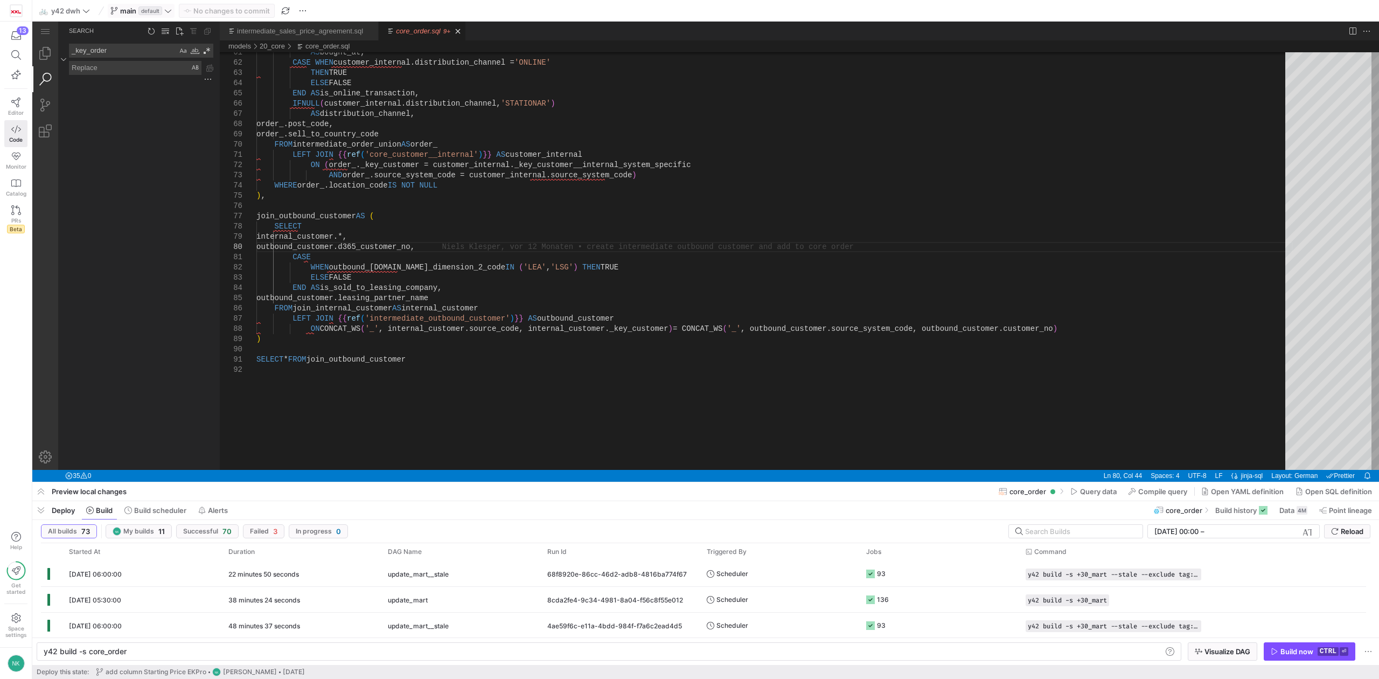
click at [170, 12] on icon at bounding box center [168, 11] width 8 height 8
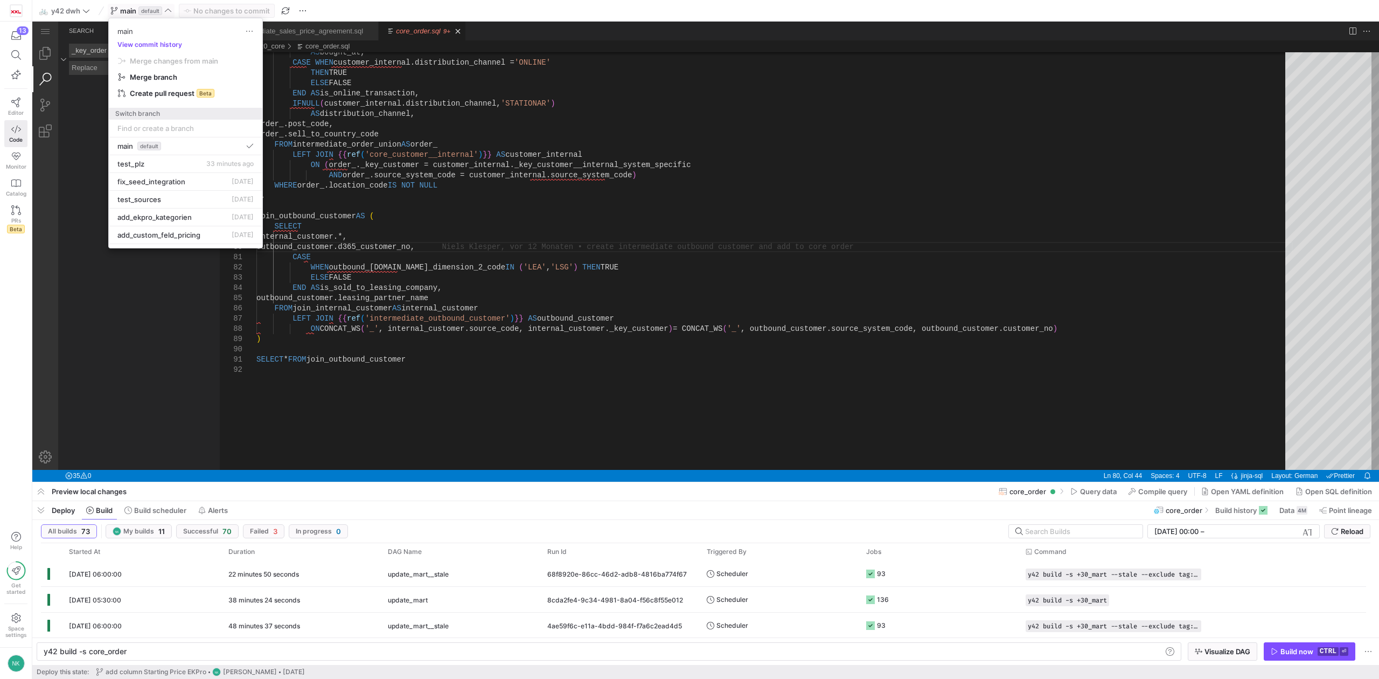
click at [165, 126] on input at bounding box center [185, 128] width 136 height 9
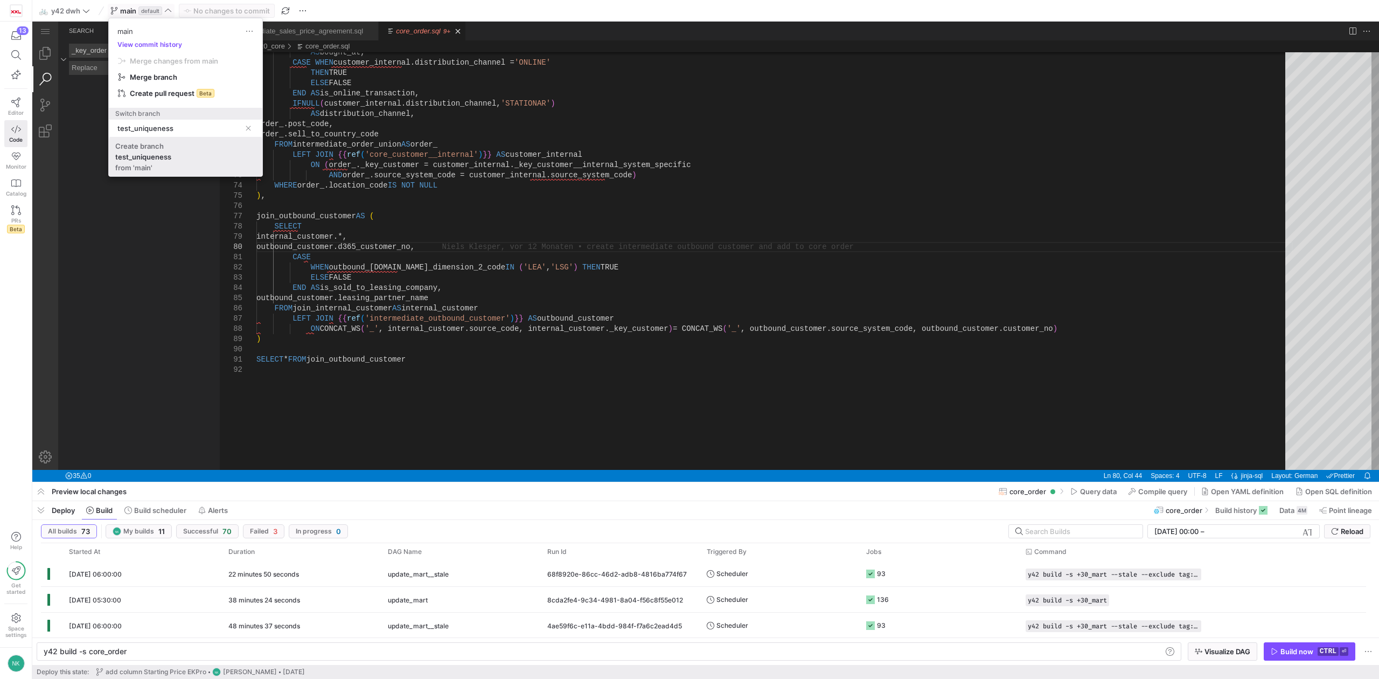
type input "test_uniqueness"
click at [155, 166] on span "Create branch test_uniqueness from 'main'" at bounding box center [185, 157] width 141 height 30
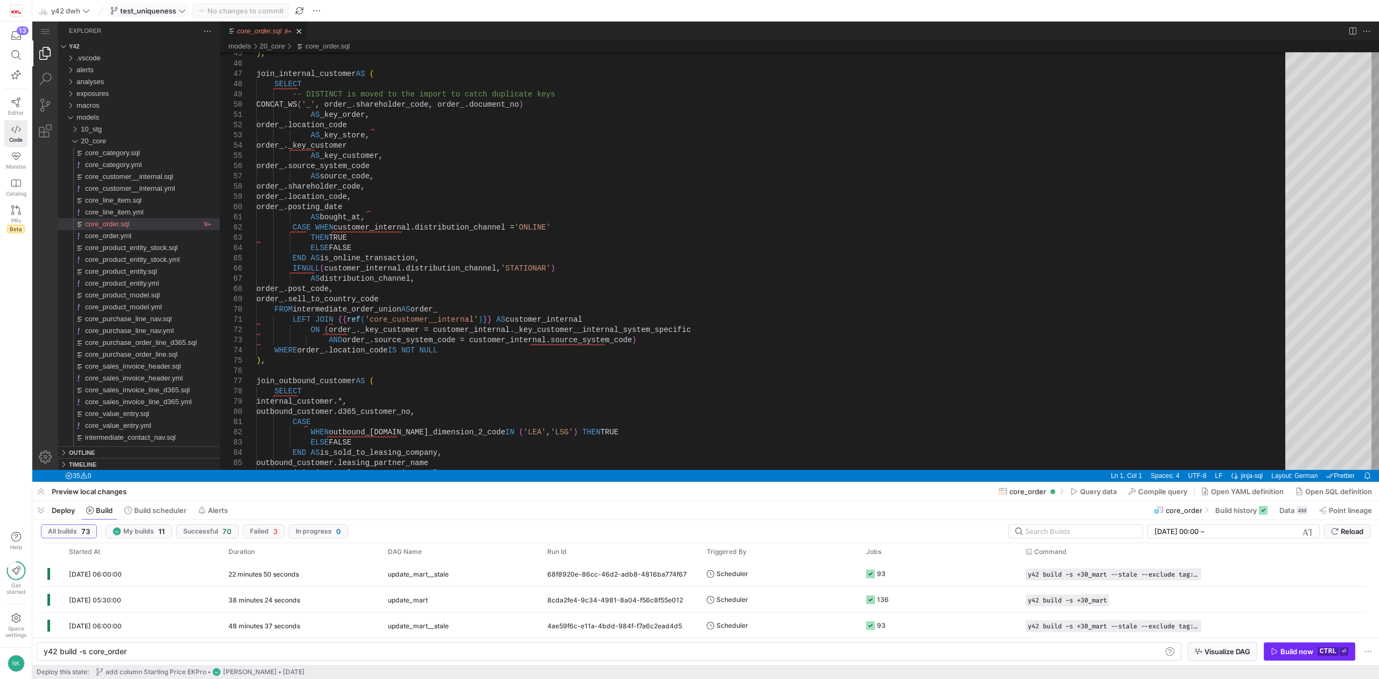
click at [1294, 654] on div "Build now" at bounding box center [1297, 651] width 33 height 9
click at [325, 576] on div "1 minute 17 seconds" at bounding box center [301, 573] width 159 height 25
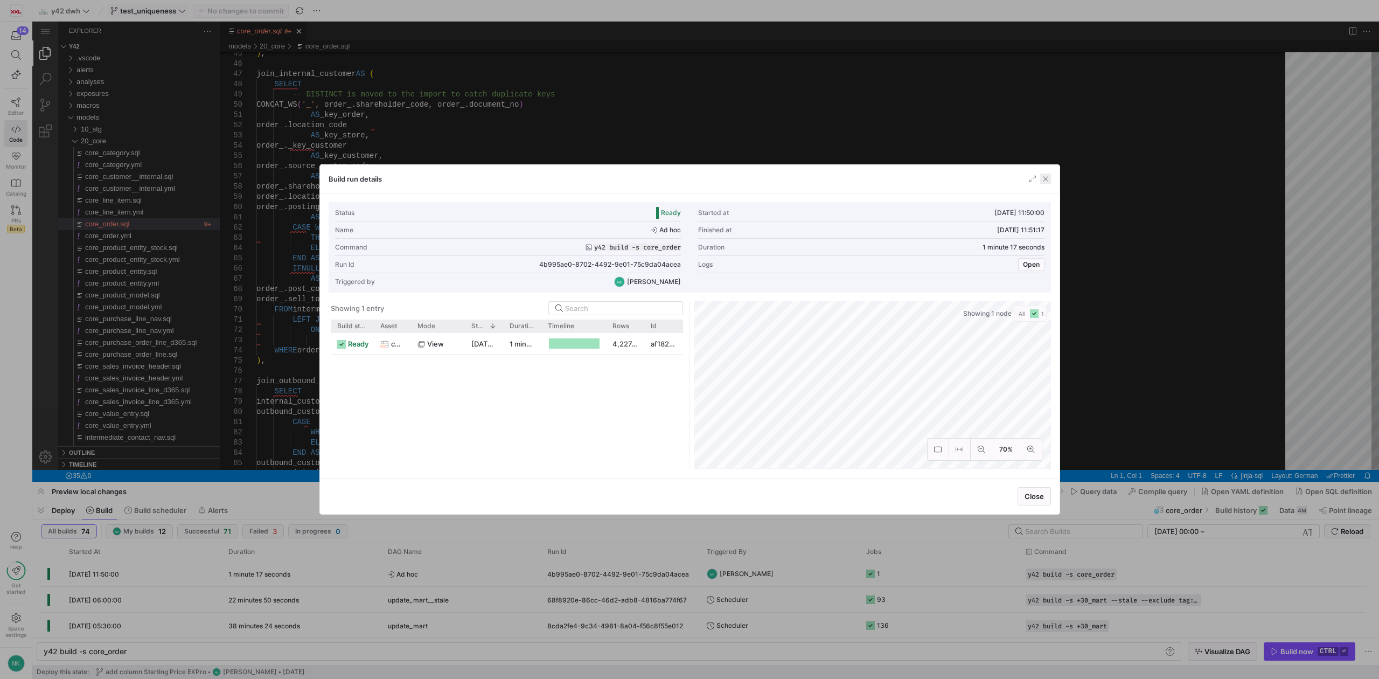
click at [1048, 179] on span "button" at bounding box center [1045, 178] width 11 height 11
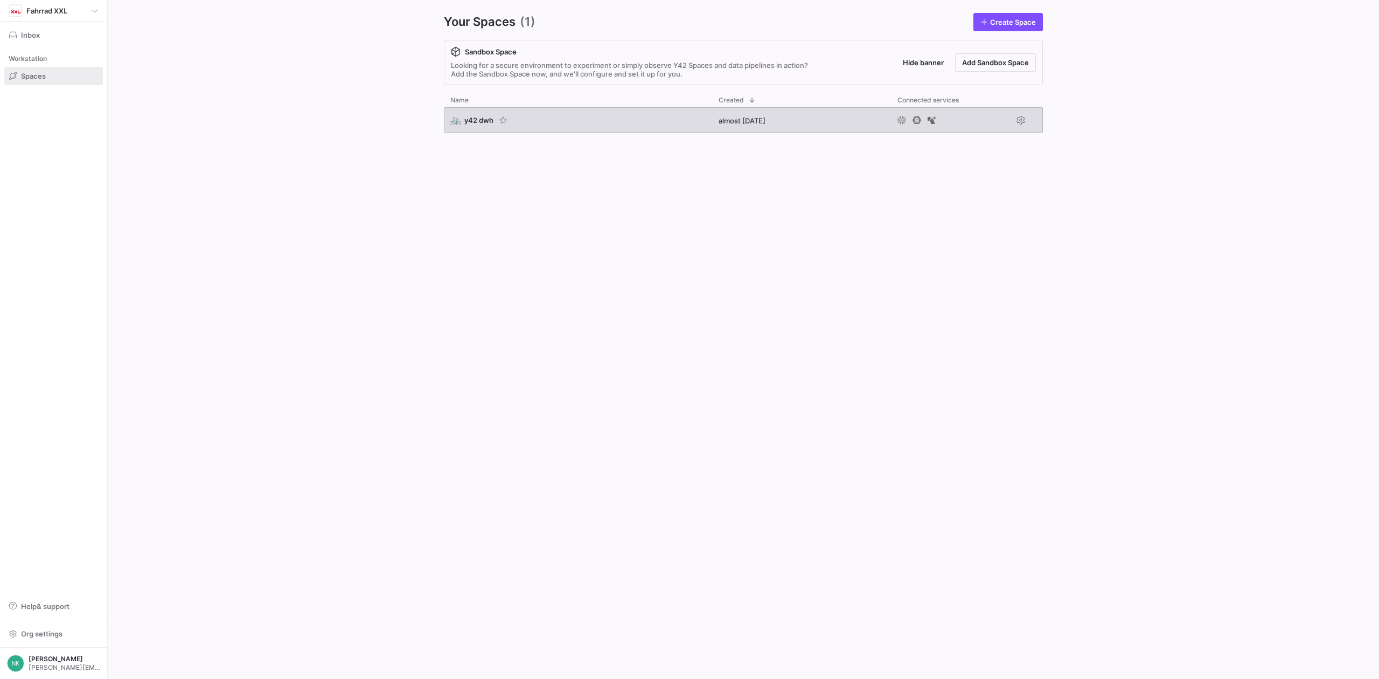
click at [468, 117] on span "y42 dwh" at bounding box center [478, 120] width 29 height 9
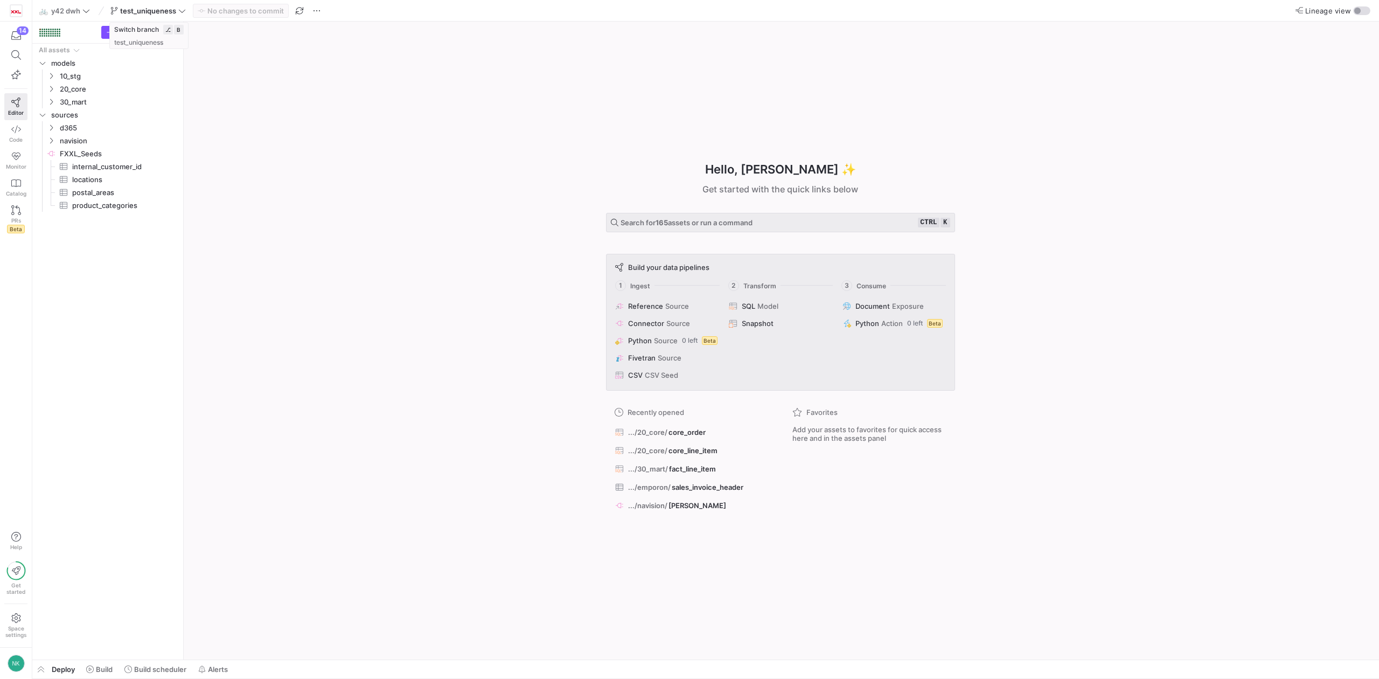
click at [178, 9] on span "test_uniqueness" at bounding box center [147, 10] width 75 height 9
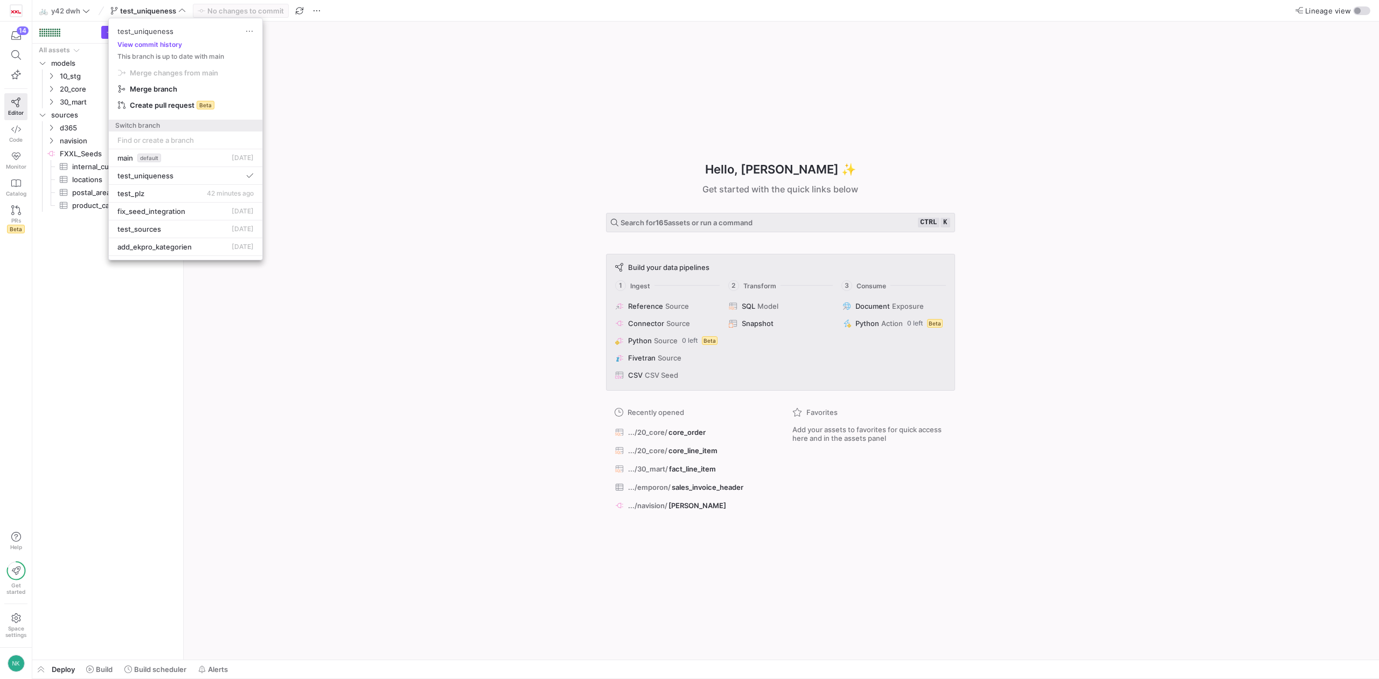
click at [353, 136] on div at bounding box center [689, 339] width 1379 height 679
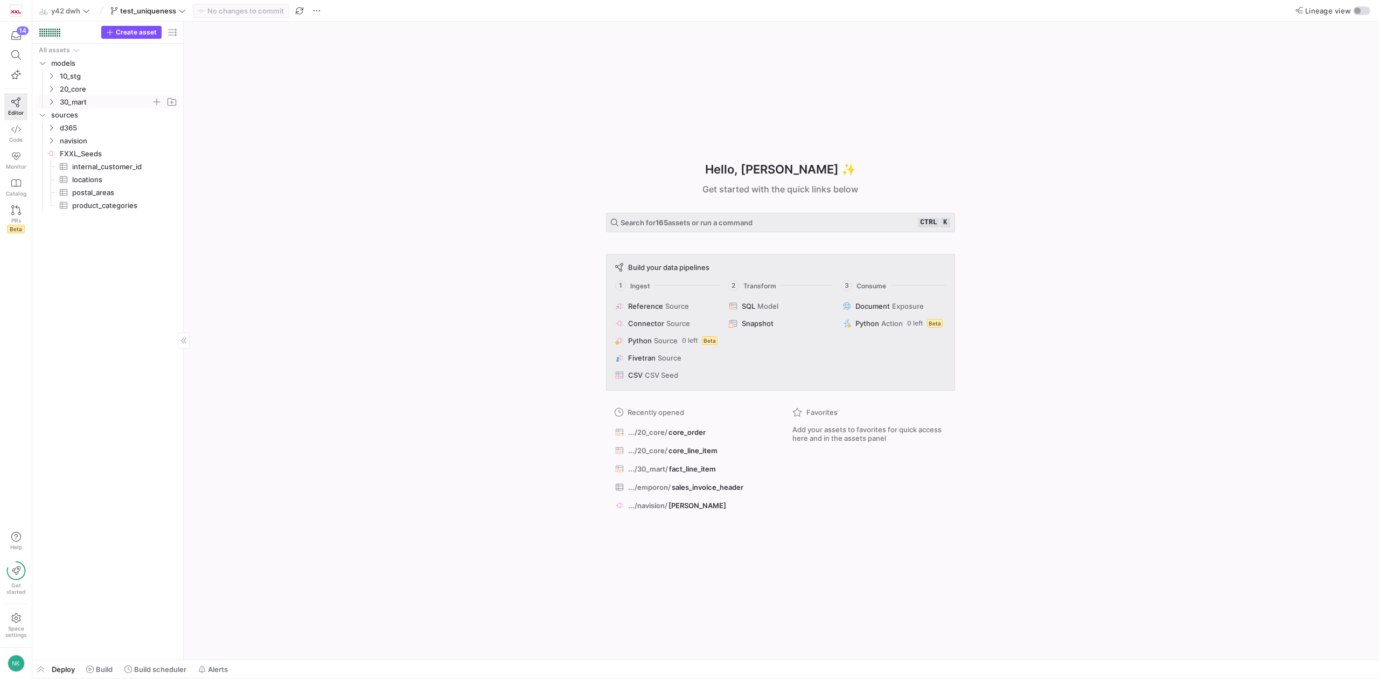
click at [53, 103] on icon "Press SPACE to select this row." at bounding box center [51, 102] width 8 height 6
click at [82, 192] on span "fact_line_item​​​​​​​​​​" at bounding box center [116, 192] width 99 height 12
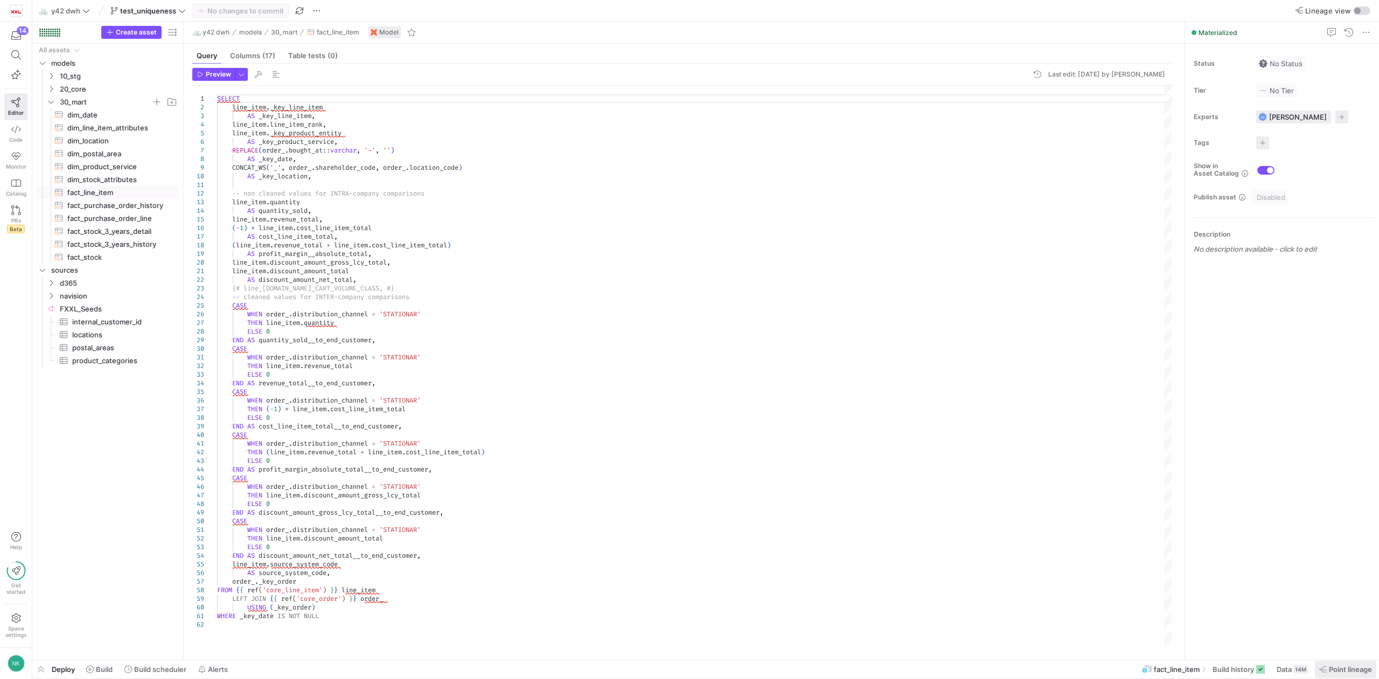
click at [1348, 671] on span "Point lineage" at bounding box center [1350, 669] width 43 height 9
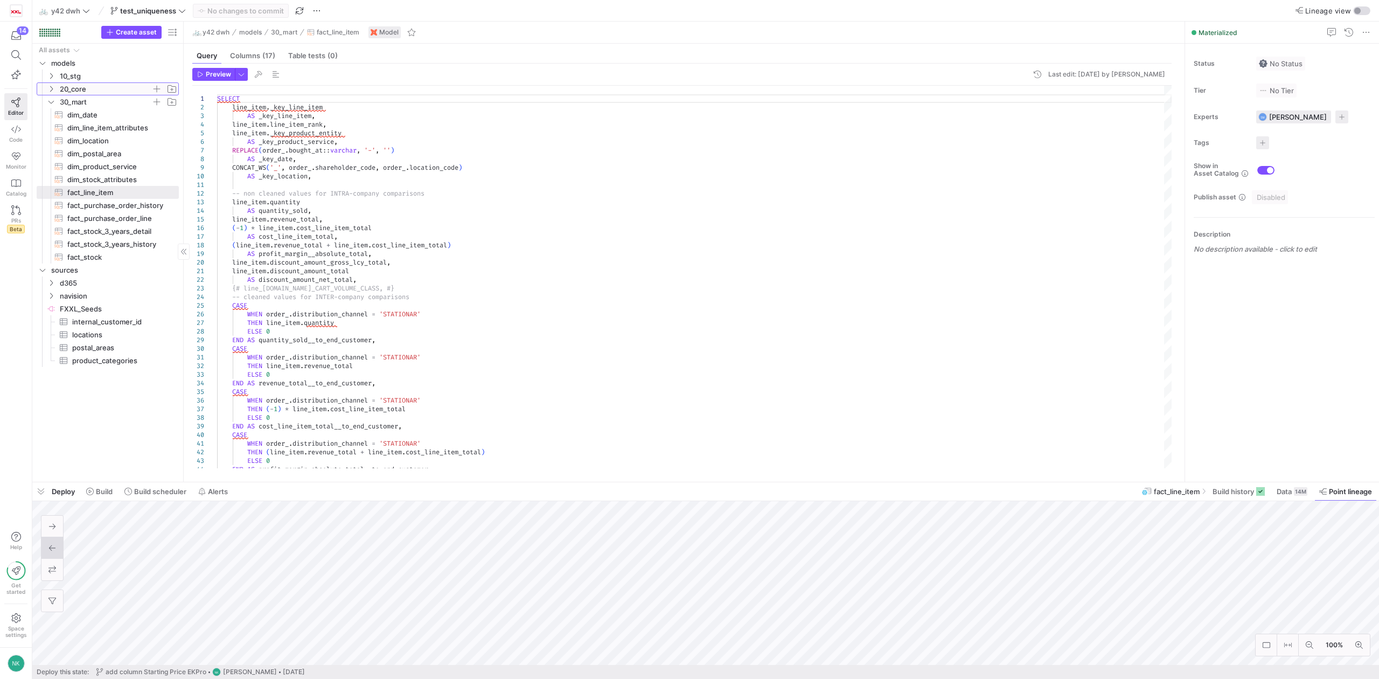
click at [51, 85] on y42-icon "Press SPACE to select this row." at bounding box center [51, 89] width 9 height 9
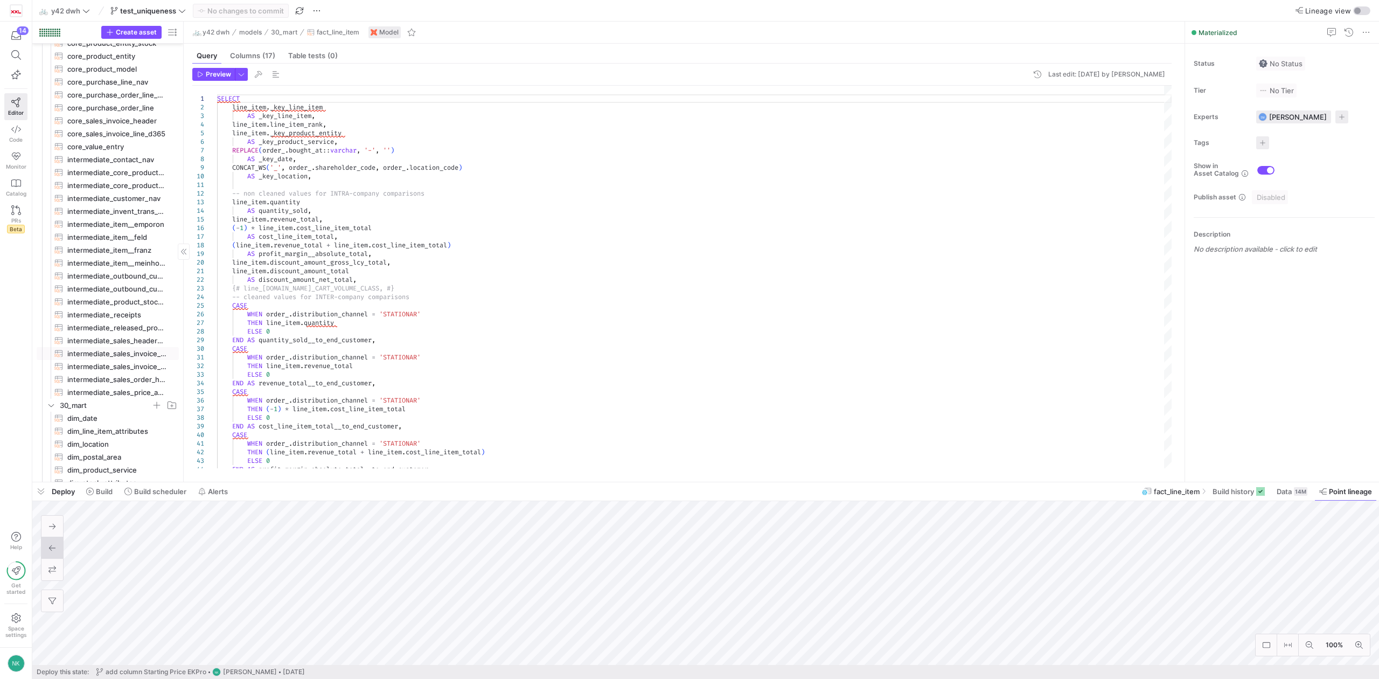
scroll to position [114, 0]
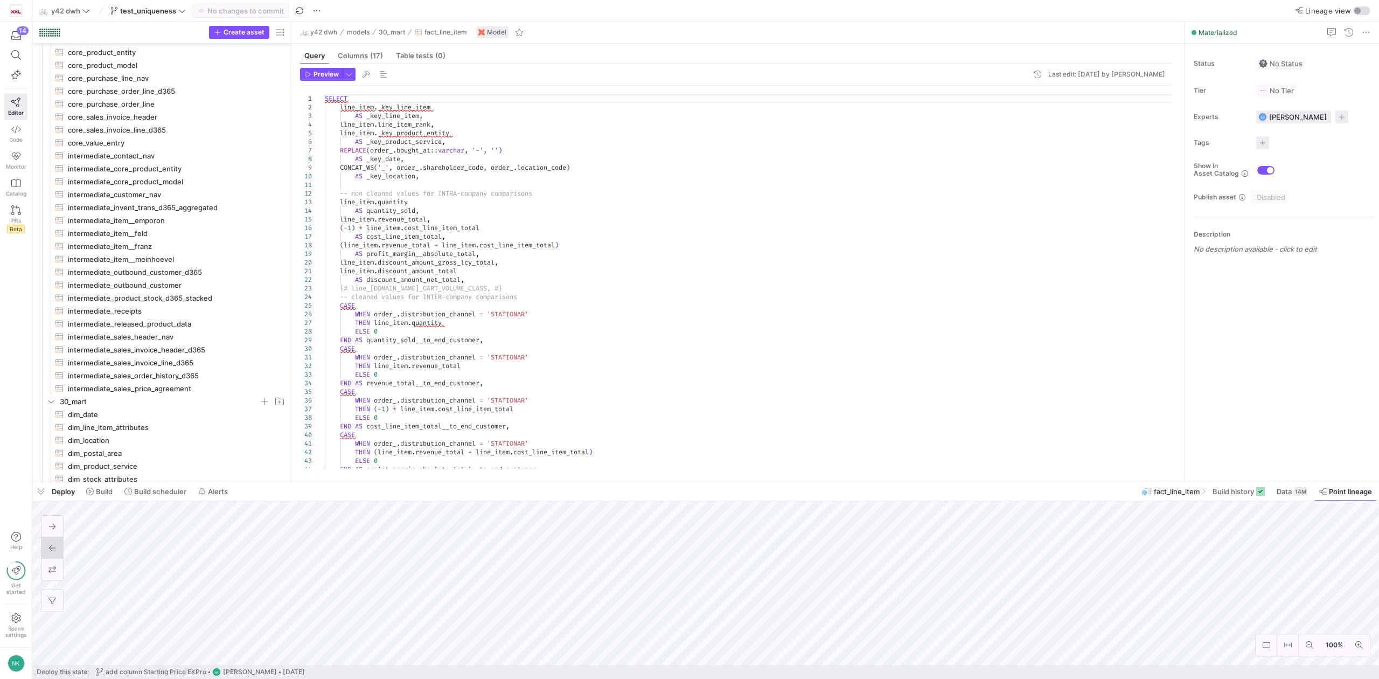
drag, startPoint x: 182, startPoint y: 345, endPoint x: 300, endPoint y: 358, distance: 118.7
click at [300, 358] on as-split "Create asset Drag here to set row groups Drag here to set column labels Group 1…" at bounding box center [705, 252] width 1347 height 460
click at [141, 337] on span "intermediate_sales_header_nav​​​​​​​​​​" at bounding box center [171, 337] width 206 height 12
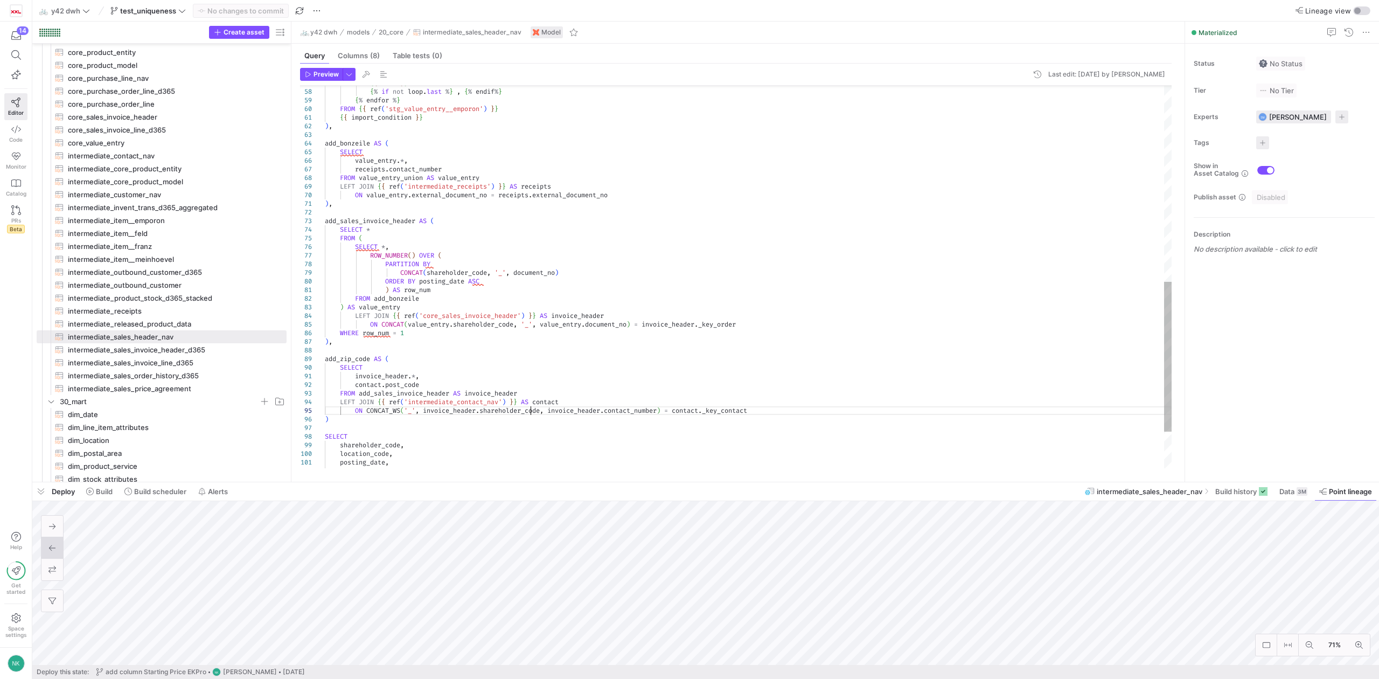
type textarea "invoice_header.*, [DOMAIN_NAME]_code FROM add_sales_invoice_header AS invoice_h…"
click at [530, 415] on div "{ { column } } { % if not loop . last % } , { % endif % } { % endfor % } FROM {…" at bounding box center [748, 74] width 847 height 974
